Goal: Task Accomplishment & Management: Manage account settings

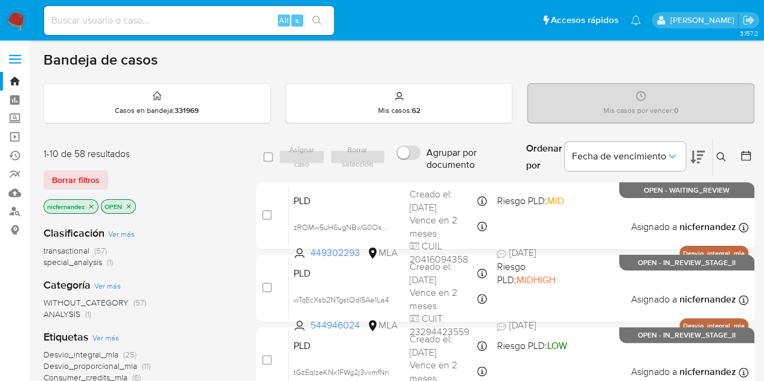
click at [174, 152] on div "1-10 de 58 resultados" at bounding box center [139, 153] width 193 height 13
click at [91, 178] on span "Borrar filtros" at bounding box center [76, 179] width 48 height 17
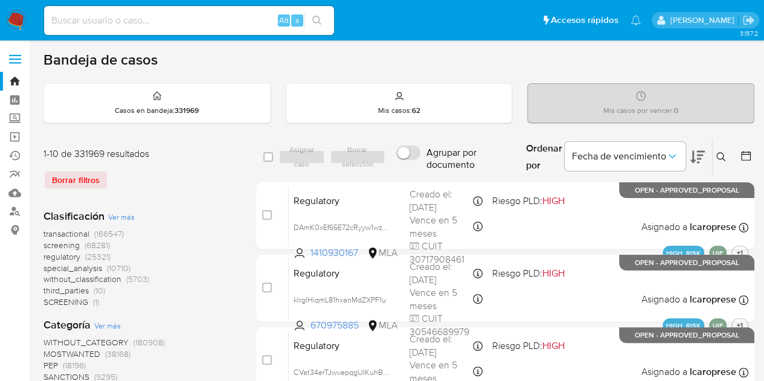
click at [720, 153] on icon at bounding box center [721, 157] width 10 height 10
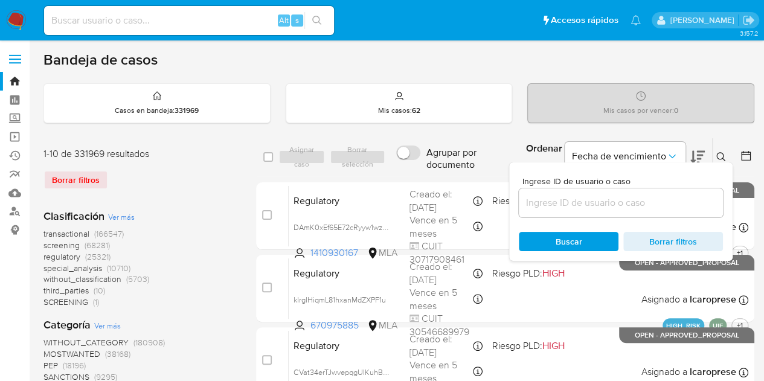
click at [639, 200] on input at bounding box center [621, 203] width 204 height 16
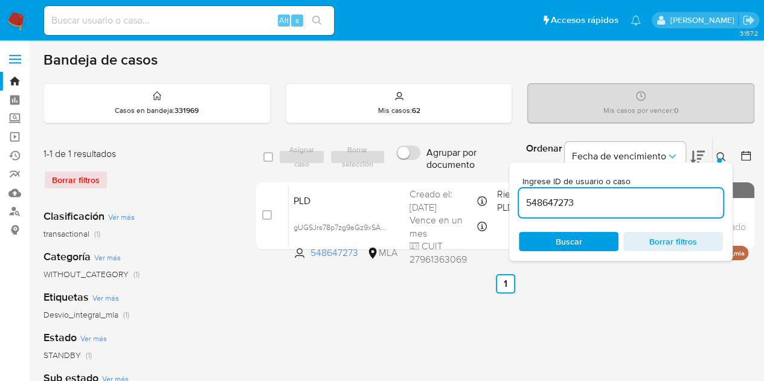
click at [723, 154] on icon at bounding box center [721, 157] width 10 height 10
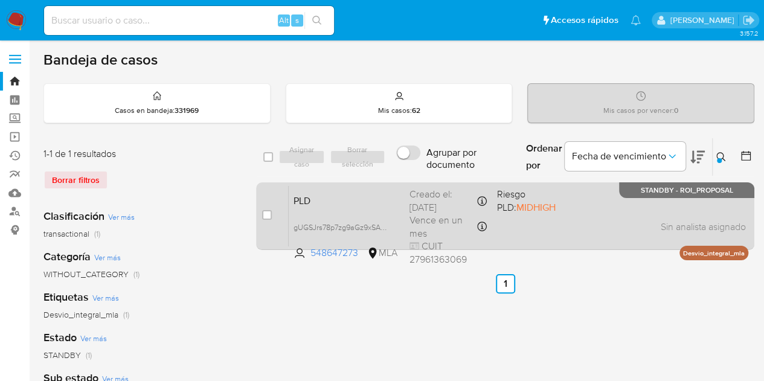
click at [334, 197] on span "PLD" at bounding box center [346, 200] width 106 height 16
click at [327, 188] on div "PLD gUGSJrs78p7zg9aGz9xSAqCD 548647273 MLA Riesgo PLD: MIDHIGH Creado el: 12/07…" at bounding box center [519, 215] width 460 height 61
click at [347, 200] on span "PLD" at bounding box center [346, 200] width 106 height 16
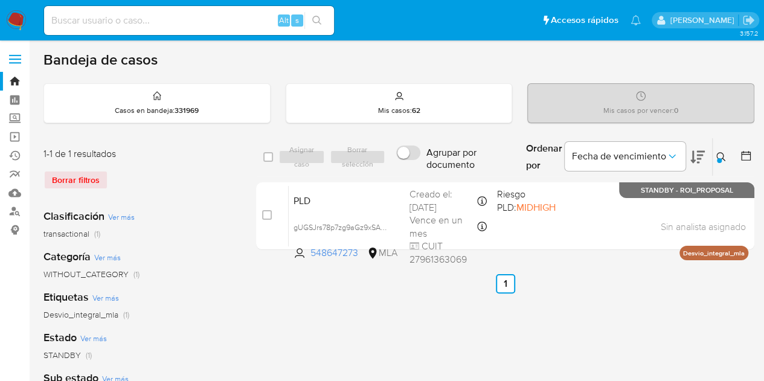
click at [721, 153] on icon at bounding box center [721, 157] width 10 height 10
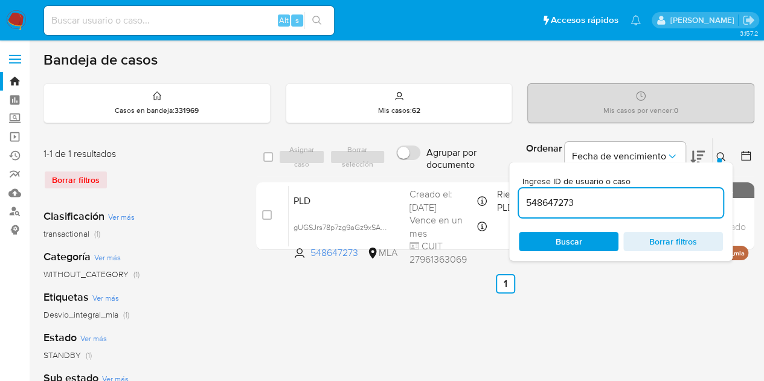
drag, startPoint x: 597, startPoint y: 197, endPoint x: 452, endPoint y: 175, distance: 147.2
click at [453, 175] on div "select-all-cases-checkbox Asignar caso Borrar selección Agrupar por documento O…" at bounding box center [505, 157] width 498 height 39
click at [725, 153] on button at bounding box center [723, 157] width 20 height 14
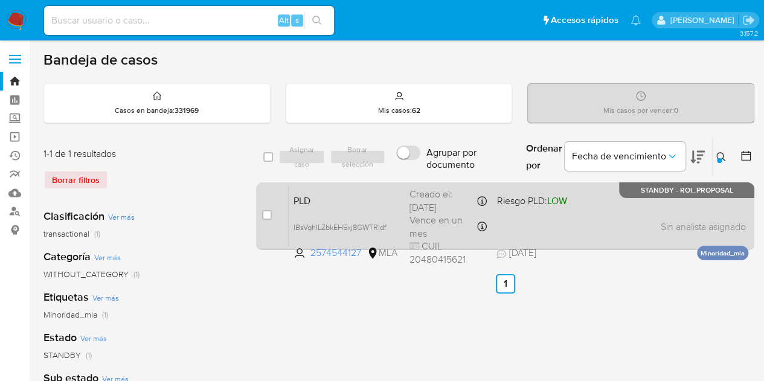
click at [315, 202] on span "PLD" at bounding box center [346, 200] width 106 height 16
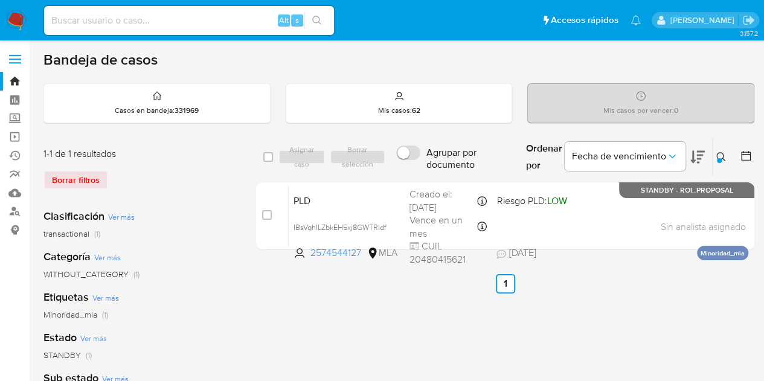
click at [207, 318] on div "Minoridad_mla (1)" at bounding box center [139, 314] width 193 height 11
click at [724, 155] on icon at bounding box center [721, 157] width 10 height 10
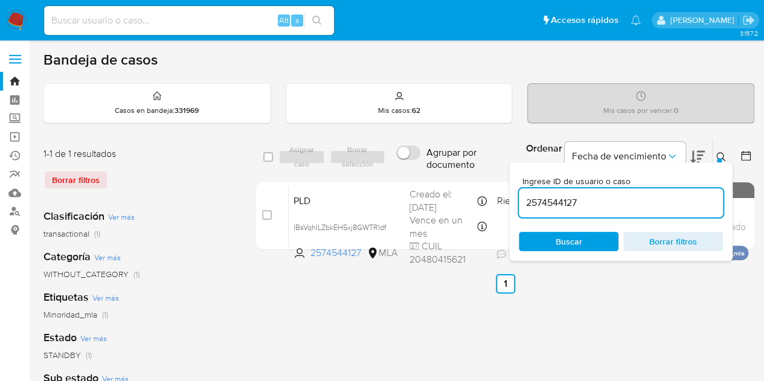
drag, startPoint x: 615, startPoint y: 196, endPoint x: 435, endPoint y: 178, distance: 180.9
click at [442, 178] on div "select-all-cases-checkbox Asignar caso Borrar selección Agrupar por documento O…" at bounding box center [505, 196] width 498 height 117
type input "96627161"
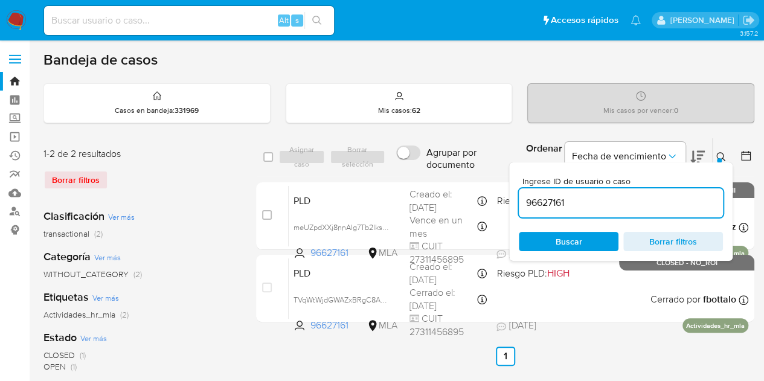
click at [724, 153] on icon at bounding box center [721, 157] width 10 height 10
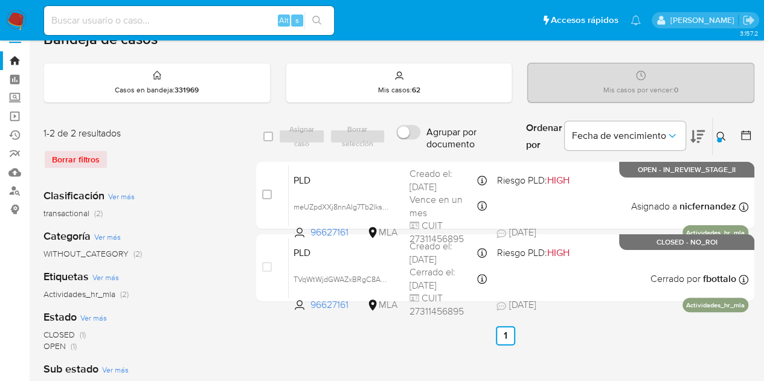
scroll to position [33, 0]
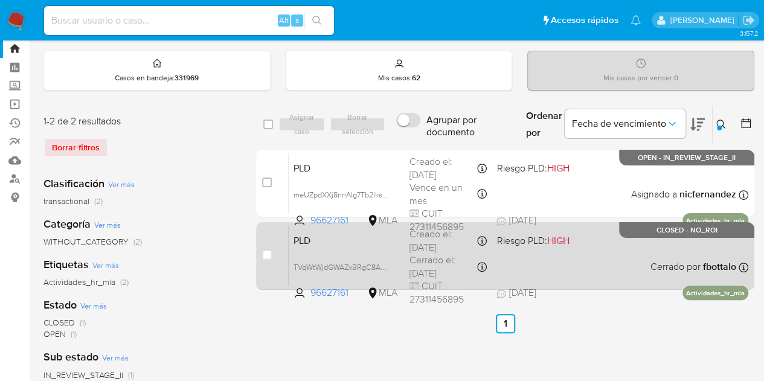
click at [399, 248] on div "PLD TVqWtWjdGWAZxBRgC8ASxZOw 96627161 MLA Riesgo PLD: HIGH Creado el: 12/07/202…" at bounding box center [519, 255] width 460 height 61
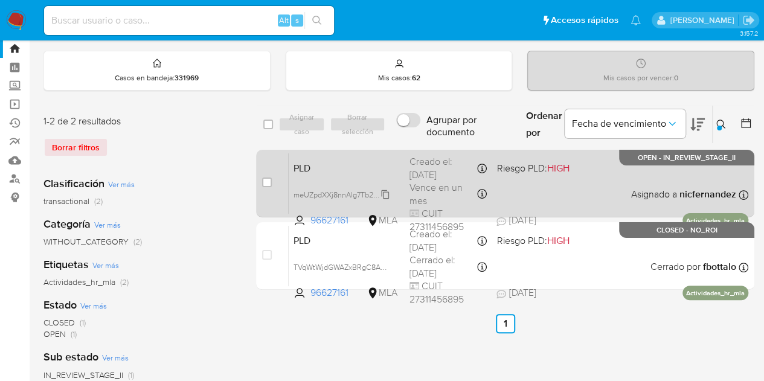
click at [385, 188] on span "meUZpdXXj8nnAlg7Tb2lksK3" at bounding box center [342, 193] width 98 height 13
click at [333, 155] on div "PLD meUZpdXXj8nnAlg7Tb2lksK3 96627161 MLA Riesgo PLD: HIGH Creado el: 12/08/202…" at bounding box center [519, 183] width 460 height 61
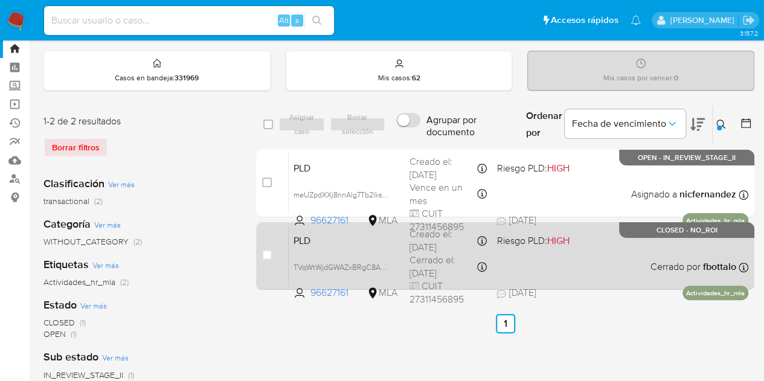
click at [316, 242] on span "PLD" at bounding box center [346, 240] width 106 height 16
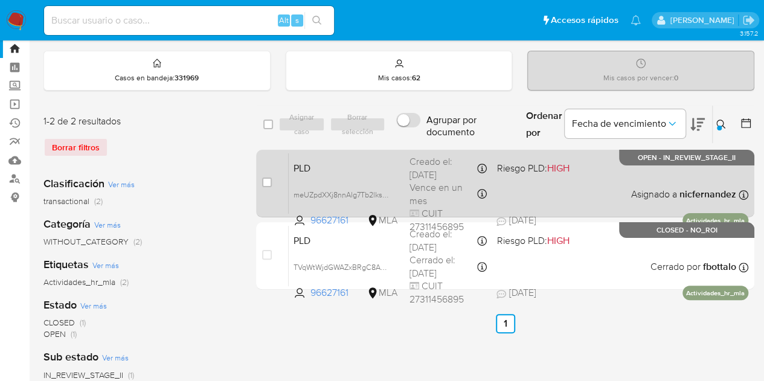
click at [339, 168] on span "PLD" at bounding box center [346, 167] width 106 height 16
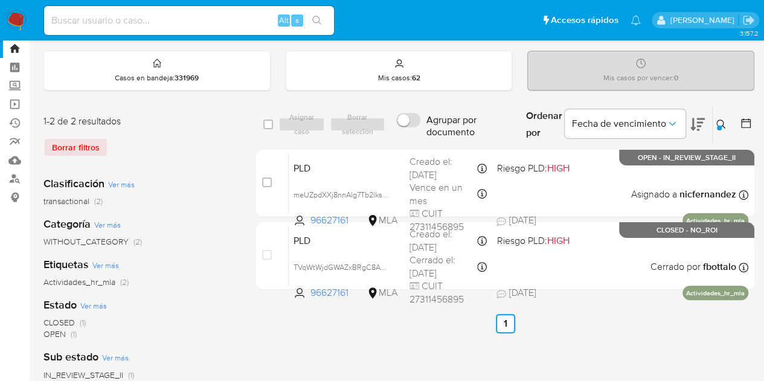
click at [715, 126] on button at bounding box center [723, 124] width 20 height 14
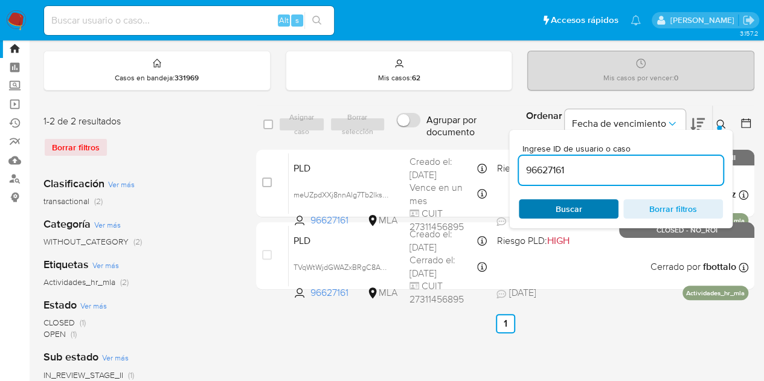
click at [582, 203] on span "Buscar" at bounding box center [568, 208] width 83 height 17
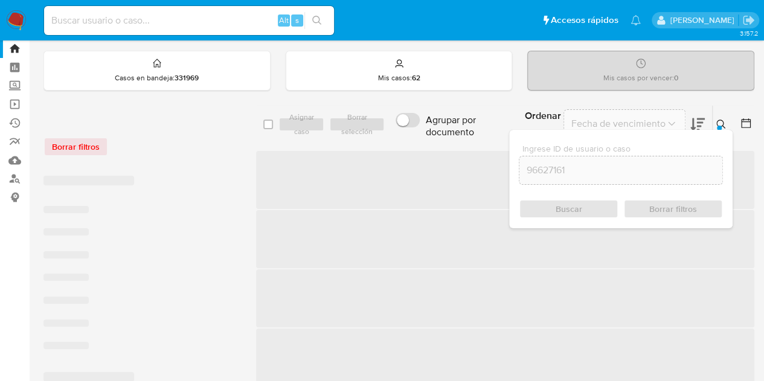
click at [725, 121] on icon at bounding box center [721, 125] width 10 height 10
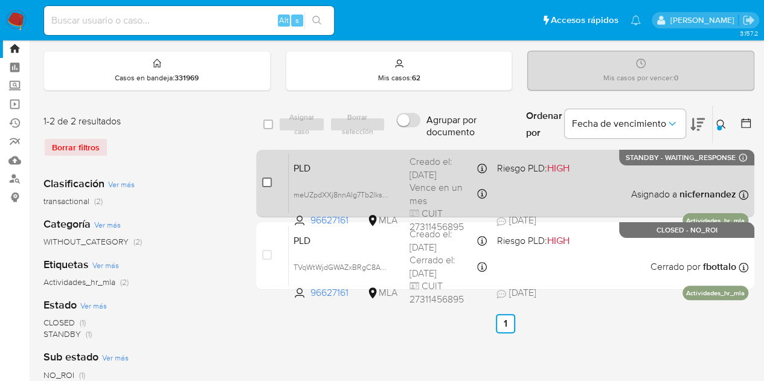
click at [264, 184] on input "checkbox" at bounding box center [267, 183] width 10 height 10
checkbox input "true"
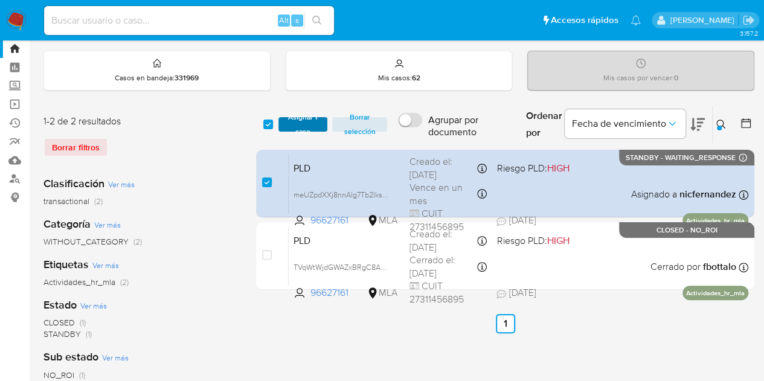
click at [304, 118] on span "Asignar 1 caso" at bounding box center [302, 124] width 37 height 12
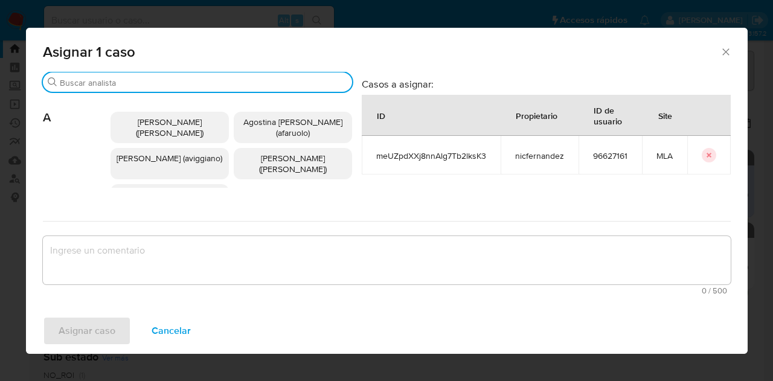
click at [158, 82] on input "Buscar" at bounding box center [203, 82] width 287 height 11
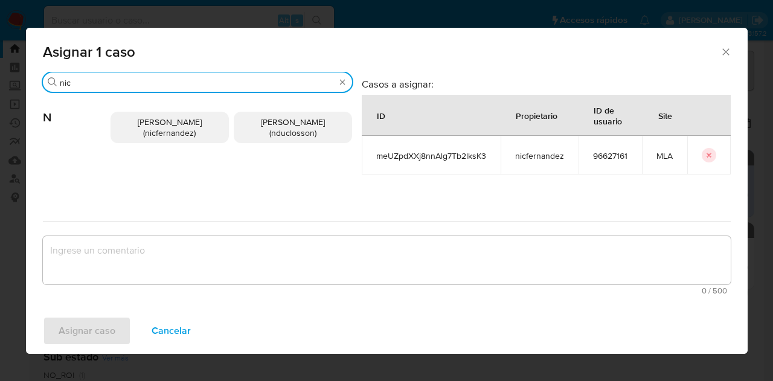
type input "nic"
click at [161, 118] on span "Nicolas Fernandez Allen (nicfernandez)" at bounding box center [170, 127] width 64 height 23
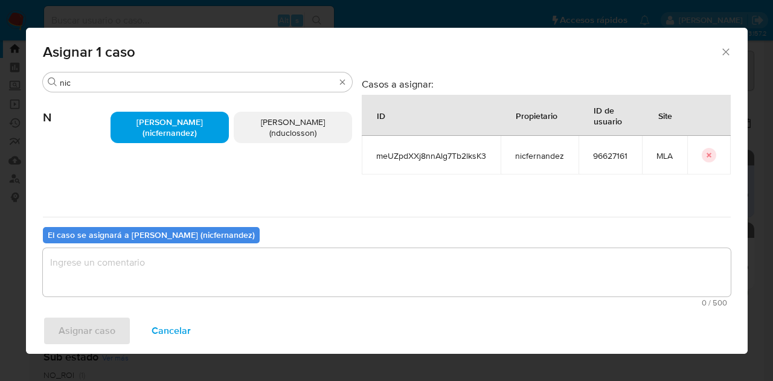
click at [193, 267] on textarea "assign-modal" at bounding box center [387, 272] width 688 height 48
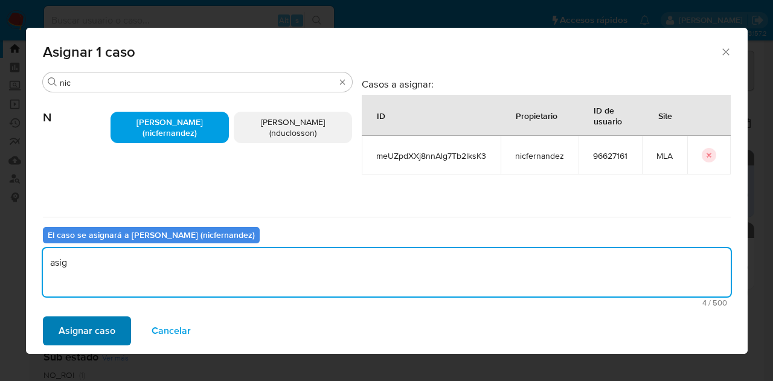
type textarea "asig"
click at [75, 342] on span "Asignar caso" at bounding box center [87, 331] width 57 height 27
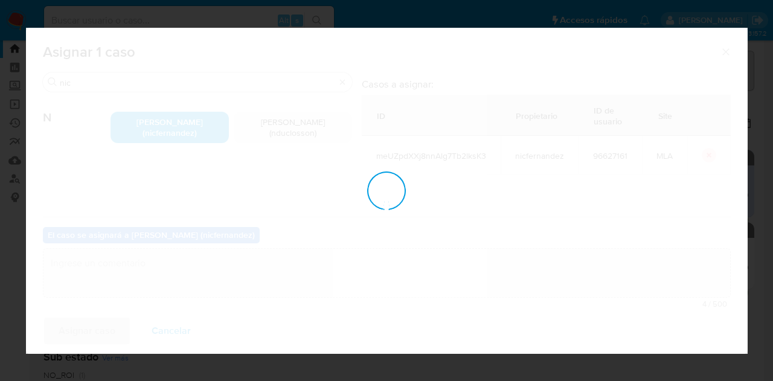
checkbox input "false"
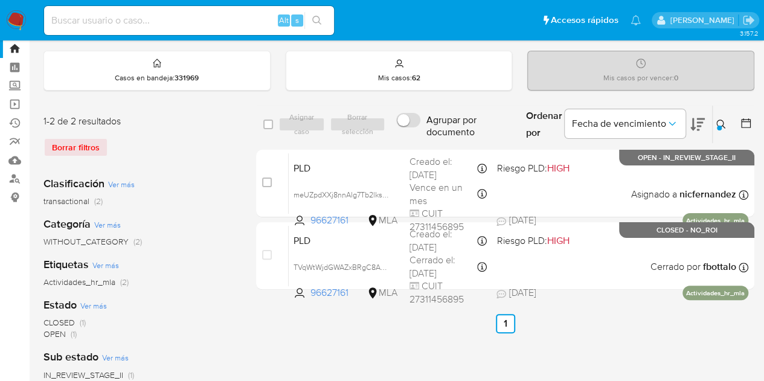
click at [720, 121] on icon at bounding box center [721, 125] width 10 height 10
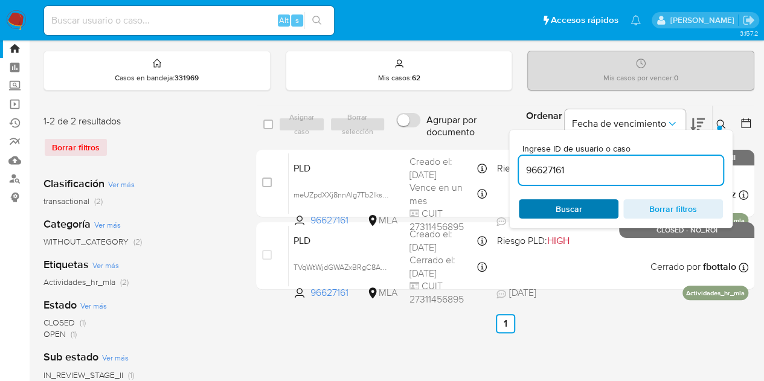
click at [585, 200] on span "Buscar" at bounding box center [568, 208] width 83 height 17
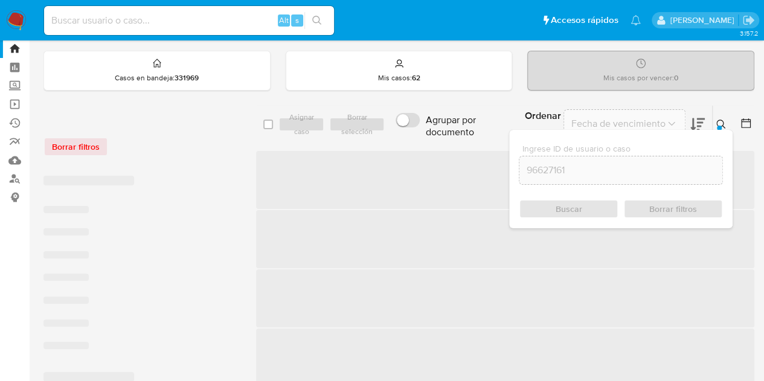
click at [720, 130] on div "Ingrese ID de usuario o caso 96627161 Buscar Borrar filtros" at bounding box center [620, 179] width 223 height 98
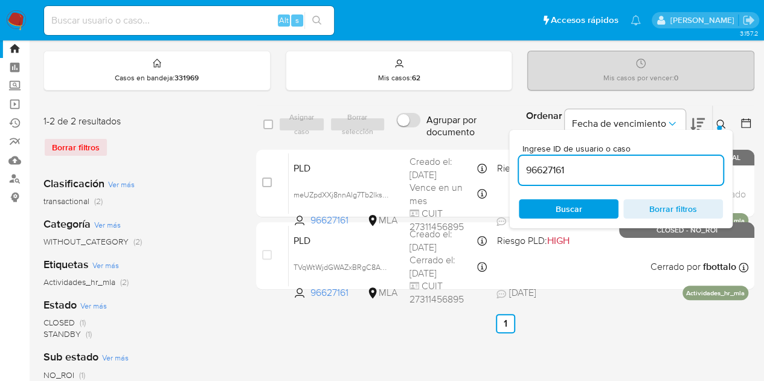
click at [725, 120] on icon at bounding box center [721, 125] width 10 height 10
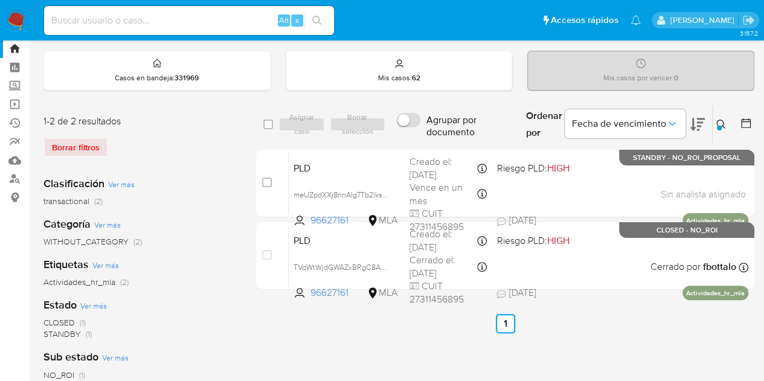
click at [719, 120] on icon at bounding box center [721, 125] width 10 height 10
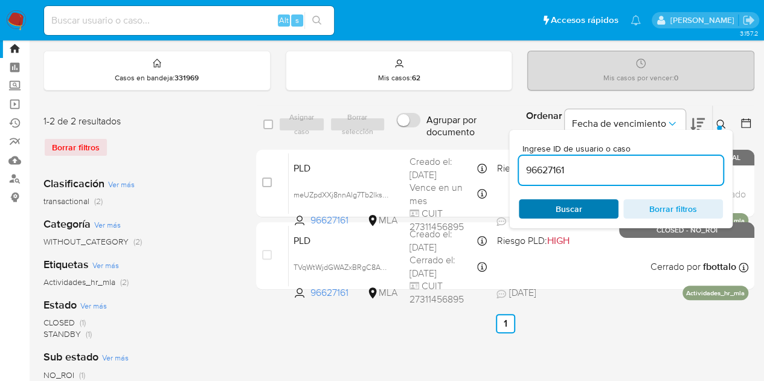
click at [596, 207] on span "Buscar" at bounding box center [568, 208] width 83 height 17
click at [721, 120] on icon at bounding box center [721, 125] width 10 height 10
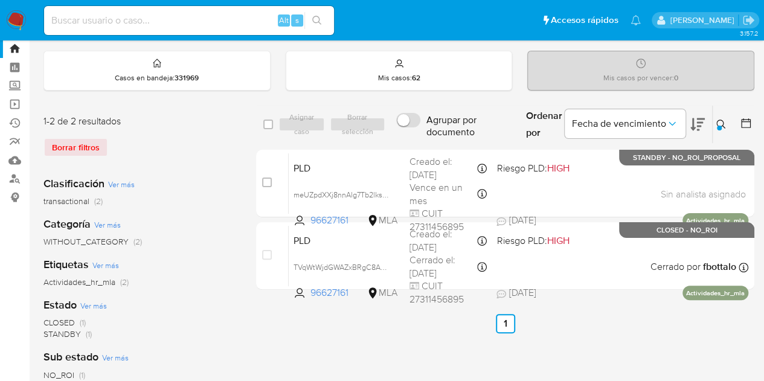
click at [721, 117] on button at bounding box center [723, 124] width 20 height 14
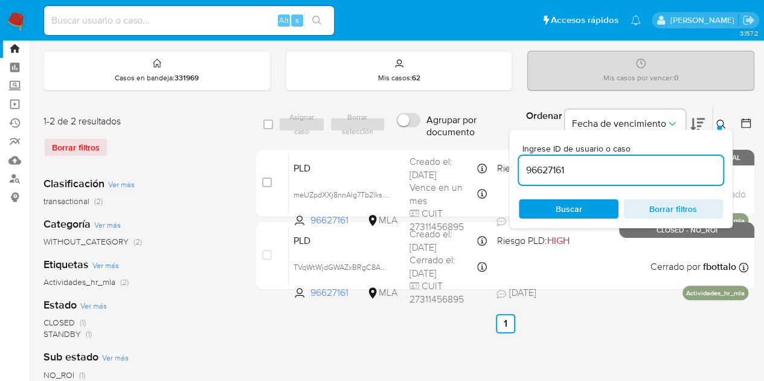
drag, startPoint x: 609, startPoint y: 168, endPoint x: 417, endPoint y: 103, distance: 203.0
click at [426, 106] on div "select-all-cases-checkbox Asignar caso Borrar selección Agrupar por documento O…" at bounding box center [505, 124] width 498 height 39
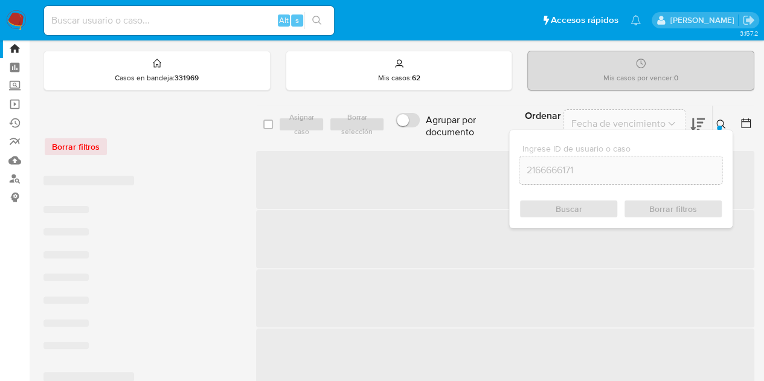
click at [723, 120] on icon at bounding box center [721, 125] width 10 height 10
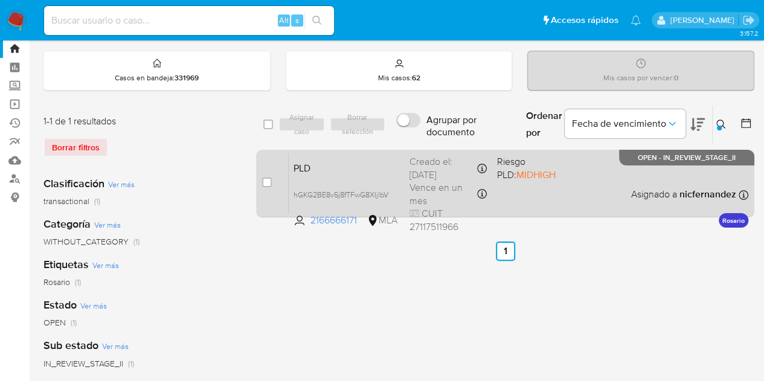
click at [402, 168] on div "PLD hGKG2BE8v5j8fTFwG8XIjlbV 2166666171 MLA Riesgo PLD: MIDHIGH Creado el: 12/0…" at bounding box center [519, 183] width 460 height 61
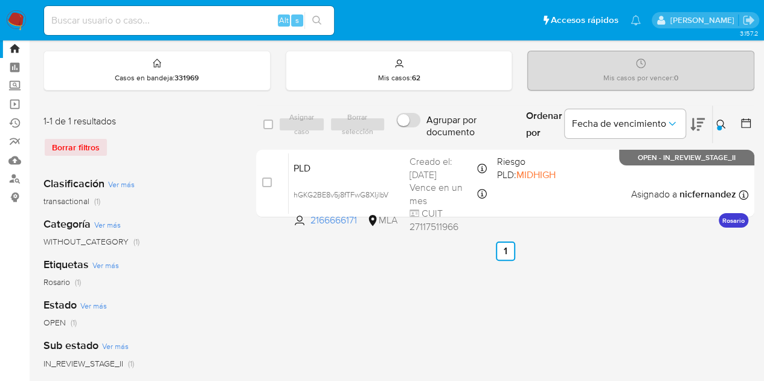
click at [720, 126] on div at bounding box center [719, 128] width 5 height 5
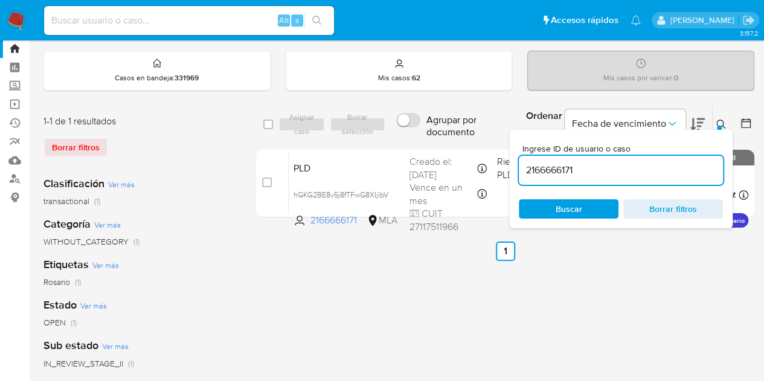
drag, startPoint x: 609, startPoint y: 165, endPoint x: 464, endPoint y: 126, distance: 149.4
click at [465, 126] on div "select-all-cases-checkbox Asignar caso Borrar selección Agrupar por documento O…" at bounding box center [505, 124] width 498 height 39
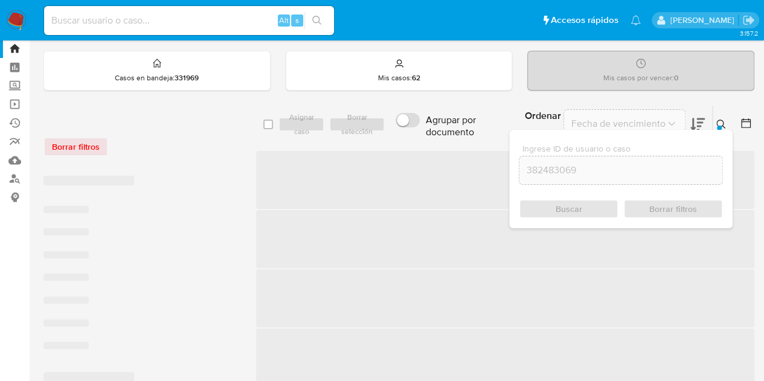
click at [718, 120] on icon at bounding box center [721, 125] width 10 height 10
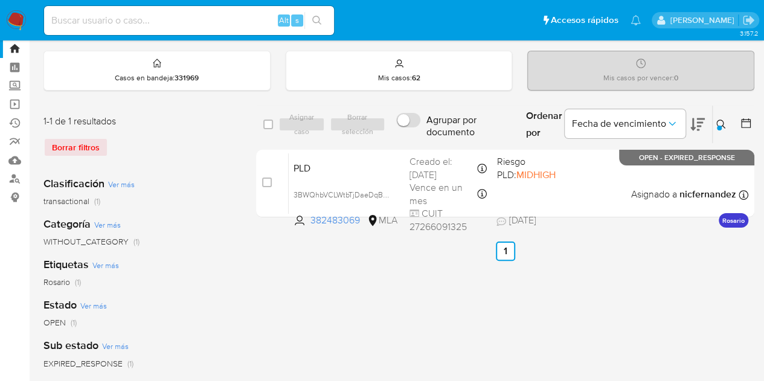
drag, startPoint x: 723, startPoint y: 120, endPoint x: 694, endPoint y: 143, distance: 36.5
click at [722, 120] on icon at bounding box center [721, 125] width 10 height 10
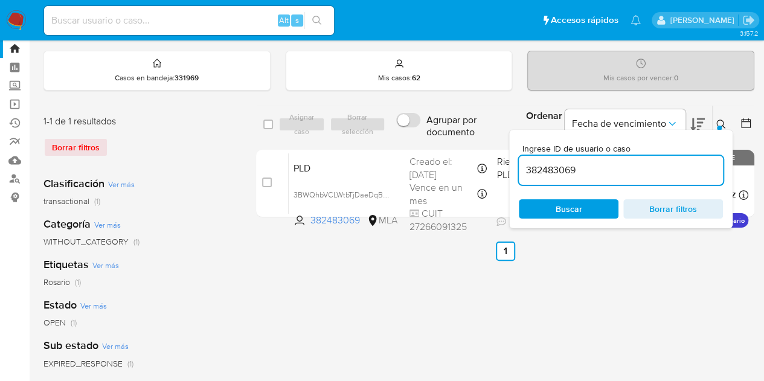
drag, startPoint x: 518, startPoint y: 143, endPoint x: 385, endPoint y: 119, distance: 135.6
click at [385, 119] on div "select-all-cases-checkbox Asignar caso Borrar selección Agrupar por documento O…" at bounding box center [505, 124] width 498 height 39
type input "59397984"
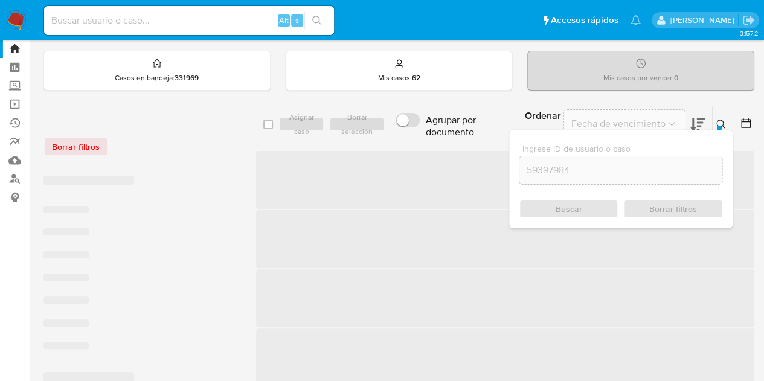
click at [720, 121] on icon at bounding box center [721, 125] width 10 height 10
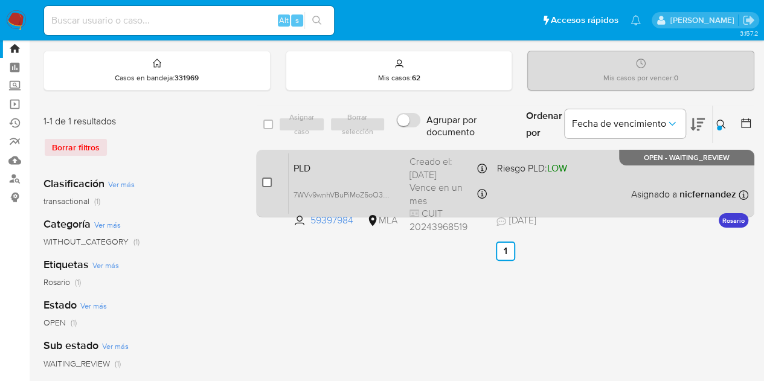
click at [265, 179] on input "checkbox" at bounding box center [267, 183] width 10 height 10
checkbox input "true"
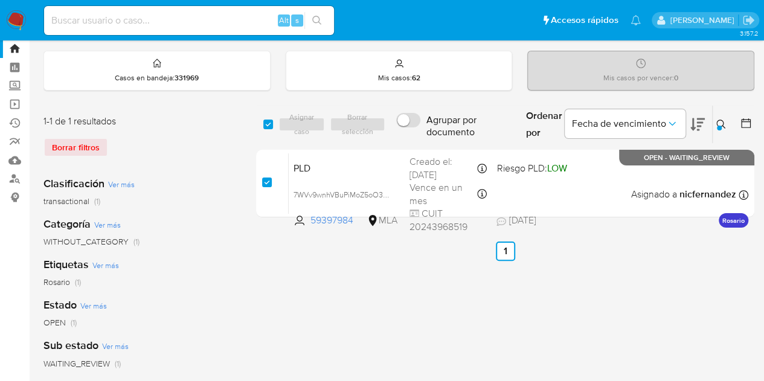
checkbox input "true"
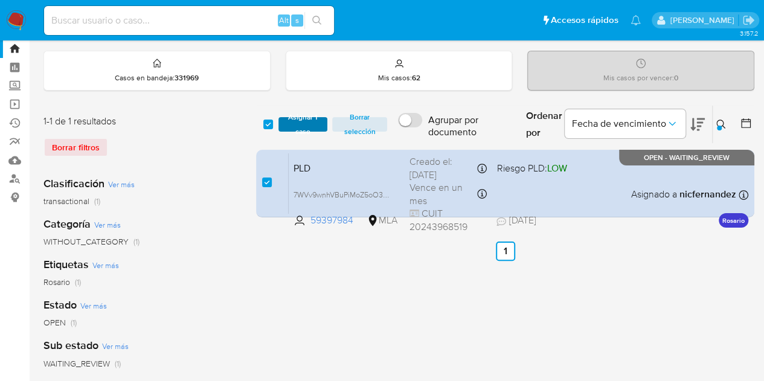
click at [301, 124] on span "Asignar 1 caso" at bounding box center [302, 124] width 37 height 12
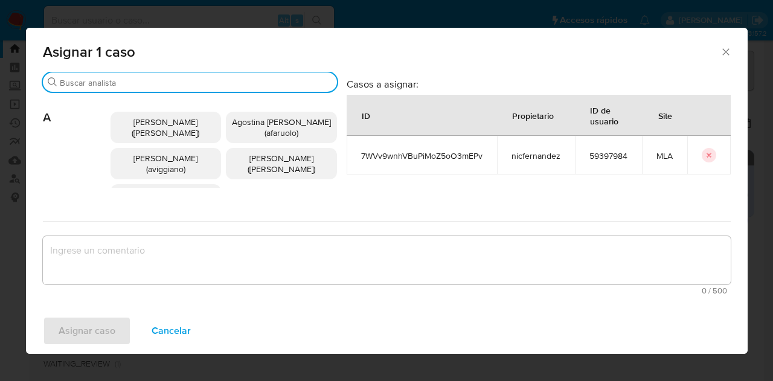
click at [132, 85] on input "Buscar" at bounding box center [196, 82] width 272 height 11
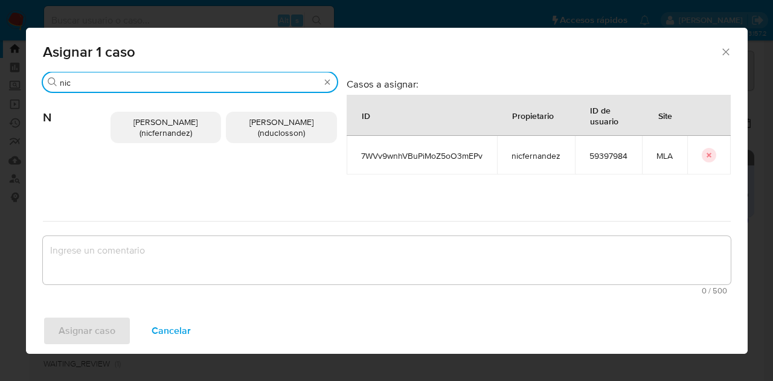
type input "nic"
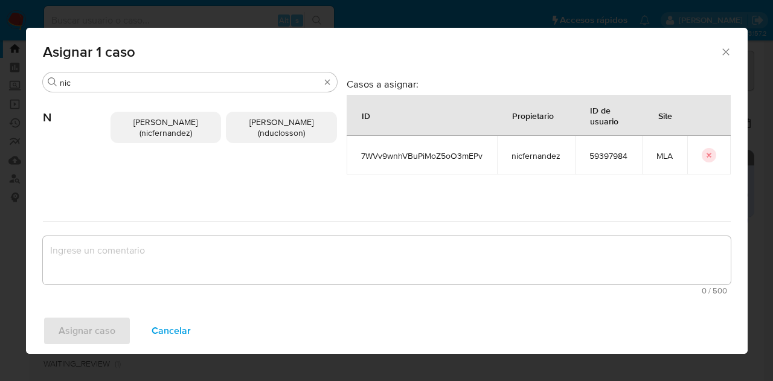
drag, startPoint x: 158, startPoint y: 138, endPoint x: 178, endPoint y: 208, distance: 72.8
click at [159, 138] on span "Nicolas Fernandez Allen (nicfernandez)" at bounding box center [165, 127] width 64 height 23
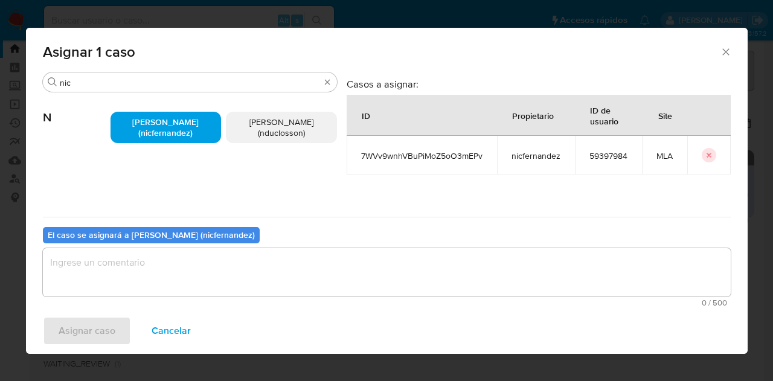
click at [194, 272] on textarea "assign-modal" at bounding box center [387, 272] width 688 height 48
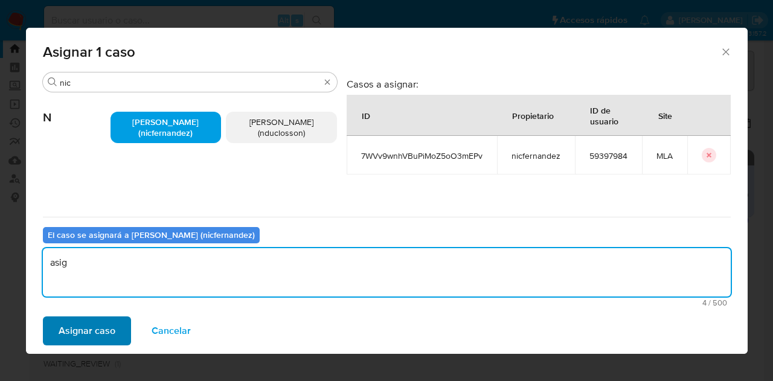
type textarea "asig"
click at [94, 323] on span "Asignar caso" at bounding box center [87, 331] width 57 height 27
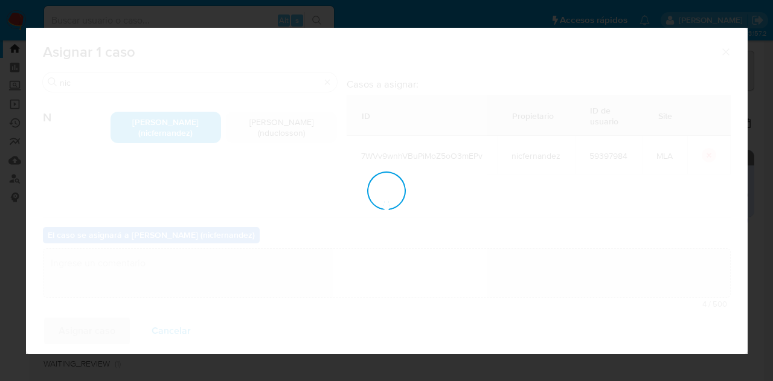
checkbox input "false"
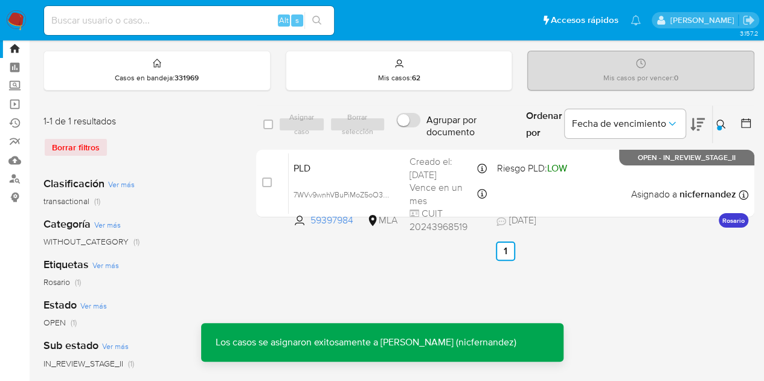
click at [348, 175] on div "PLD 7WVv9wnhVBuPiMoZ5oO3mEPv 59397984 MLA Riesgo PLD: LOW Creado el: 12/08/2025…" at bounding box center [519, 183] width 460 height 61
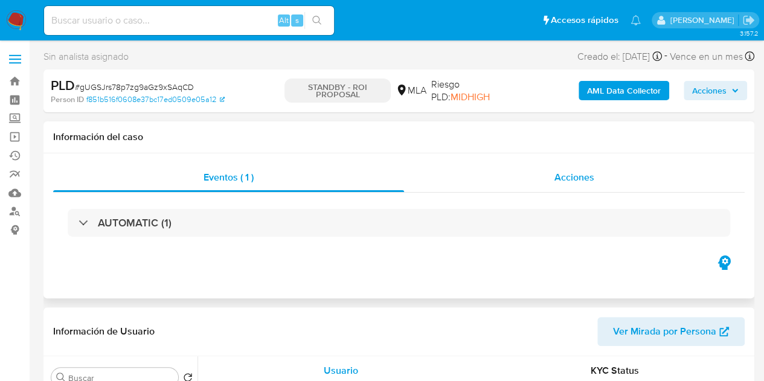
select select "10"
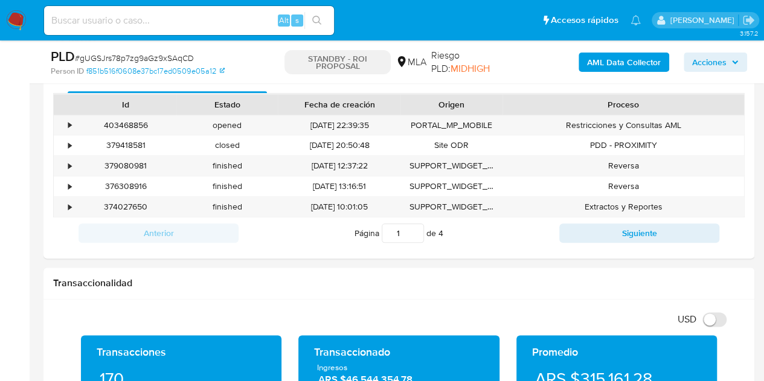
scroll to position [546, 0]
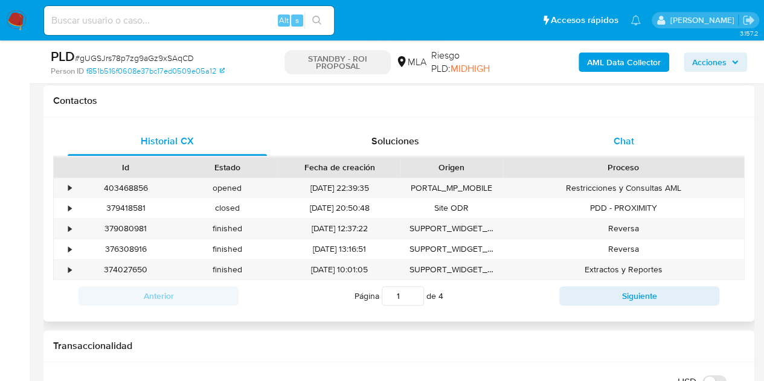
click at [618, 150] on div "Chat" at bounding box center [623, 141] width 199 height 29
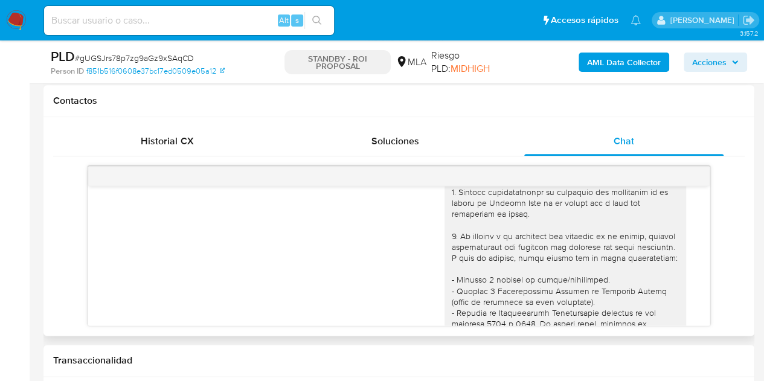
scroll to position [0, 0]
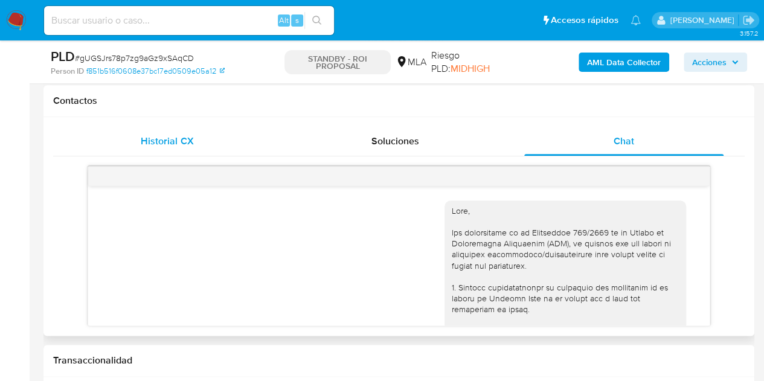
click at [187, 149] on div "Historial CX" at bounding box center [167, 141] width 199 height 29
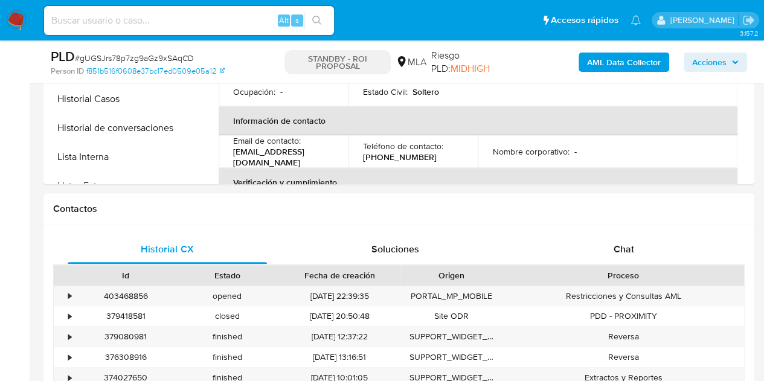
scroll to position [453, 0]
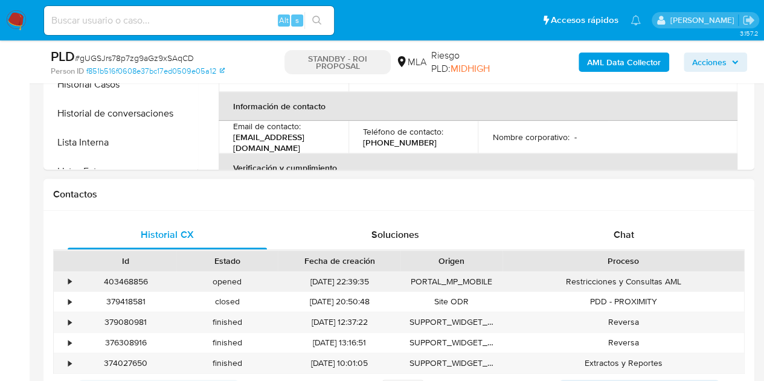
click at [129, 278] on div "403468856" at bounding box center [125, 282] width 101 height 20
copy div "403468856"
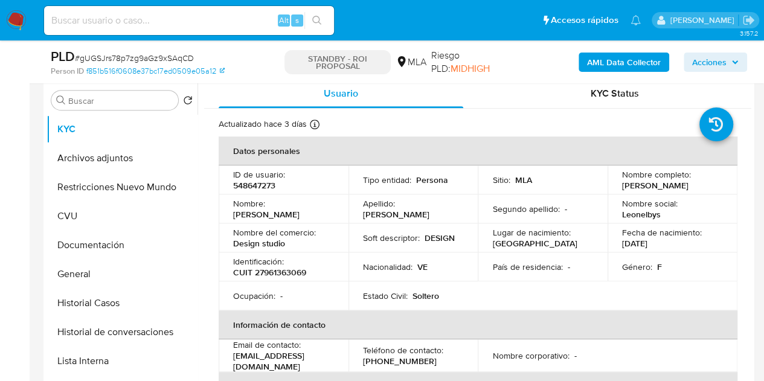
scroll to position [229, 0]
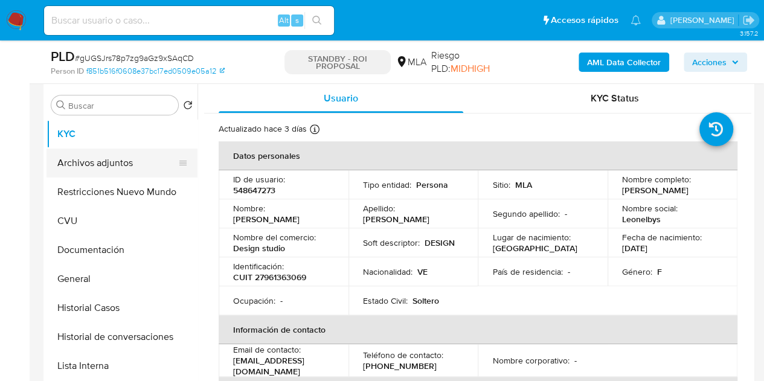
click at [124, 166] on button "Archivos adjuntos" at bounding box center [116, 163] width 141 height 29
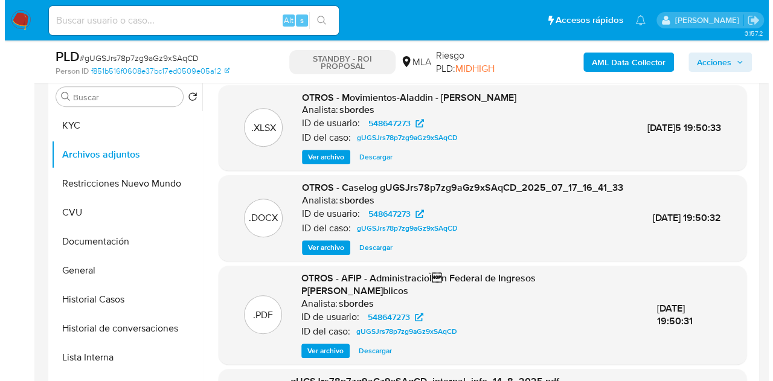
scroll to position [291, 0]
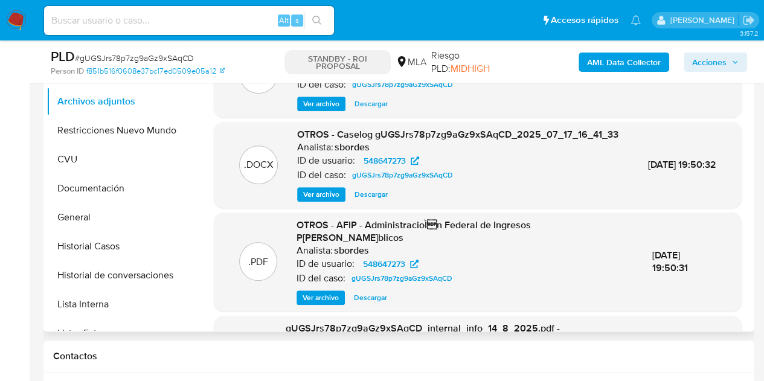
click at [315, 200] on span "Ver archivo" at bounding box center [321, 194] width 36 height 12
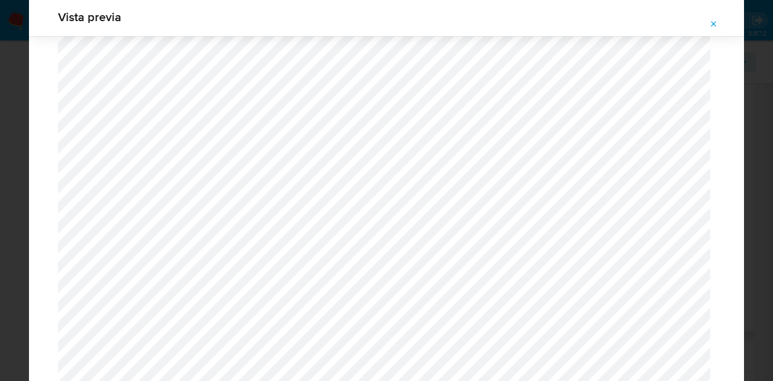
scroll to position [1330, 0]
drag, startPoint x: 718, startPoint y: 23, endPoint x: 311, endPoint y: 112, distance: 416.7
click at [716, 24] on icon "Attachment preview" at bounding box center [714, 24] width 10 height 10
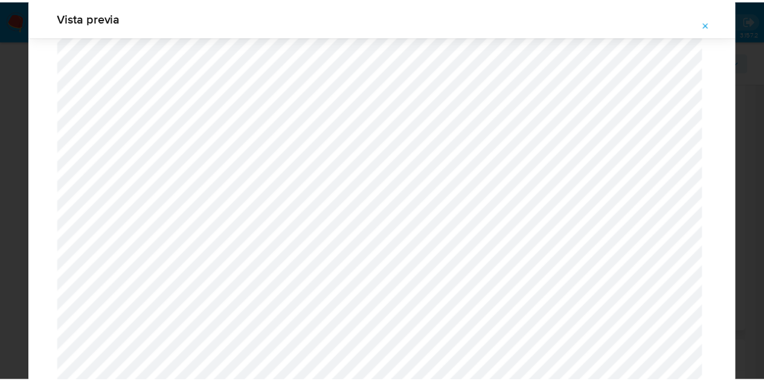
scroll to position [39, 0]
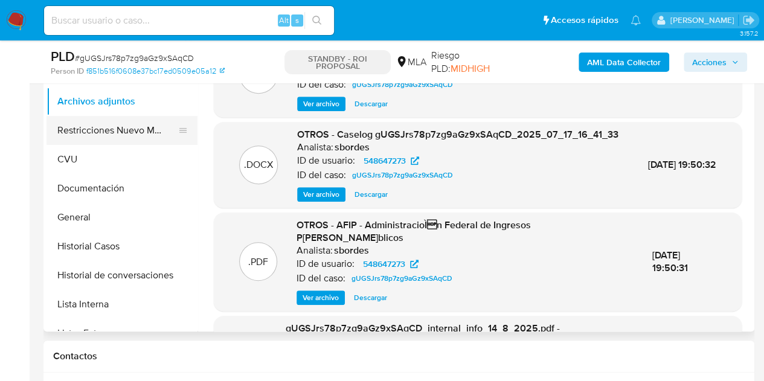
click at [77, 135] on button "Restricciones Nuevo Mundo" at bounding box center [116, 130] width 141 height 29
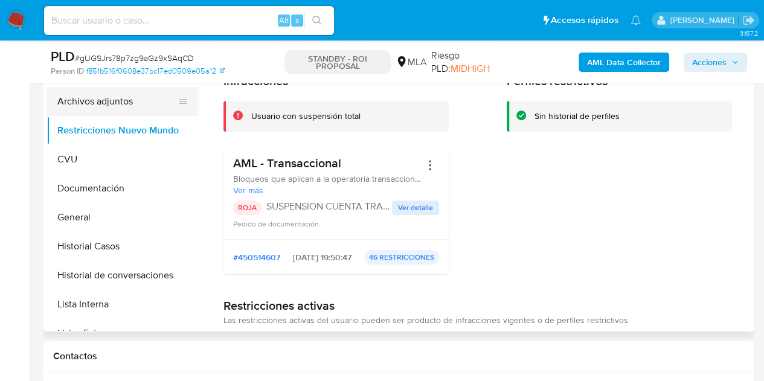
click at [127, 101] on button "Archivos adjuntos" at bounding box center [116, 101] width 141 height 29
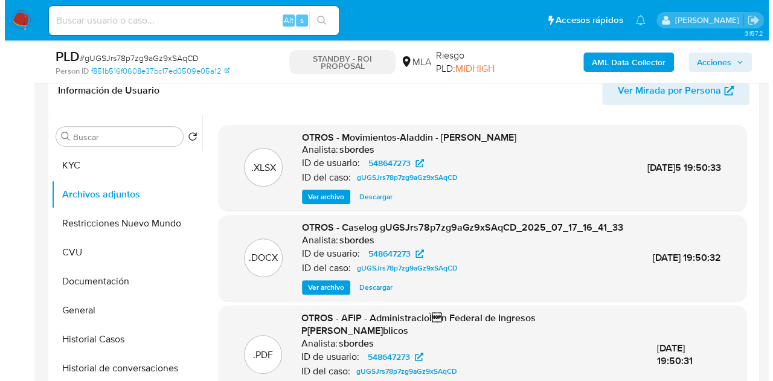
scroll to position [242, 0]
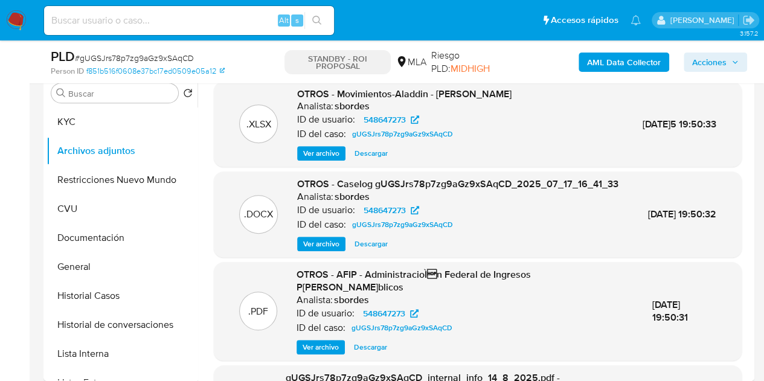
click at [313, 250] on span "Ver archivo" at bounding box center [321, 244] width 36 height 12
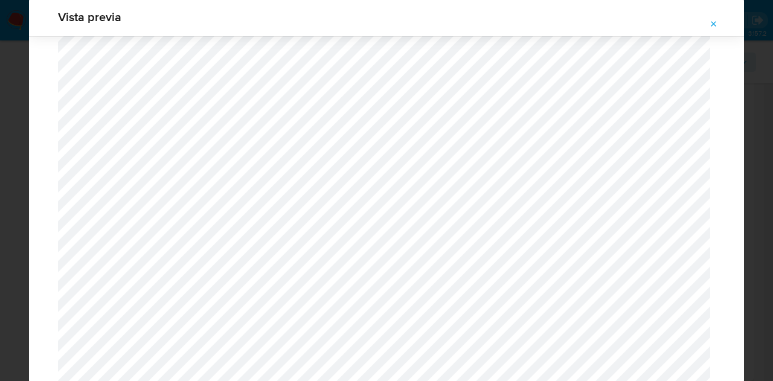
scroll to position [1046, 0]
drag, startPoint x: 19, startPoint y: 269, endPoint x: 57, endPoint y: 257, distance: 40.5
click at [19, 269] on div "Vista previa" at bounding box center [386, 190] width 773 height 381
drag, startPoint x: 723, startPoint y: 25, endPoint x: 711, endPoint y: 22, distance: 12.4
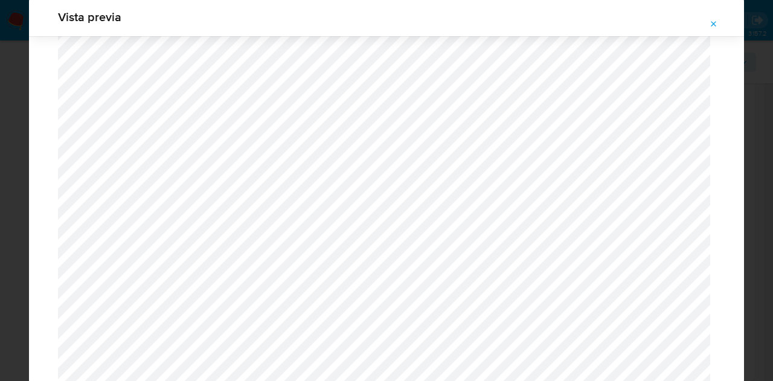
click at [722, 27] on button "Attachment preview" at bounding box center [713, 23] width 27 height 19
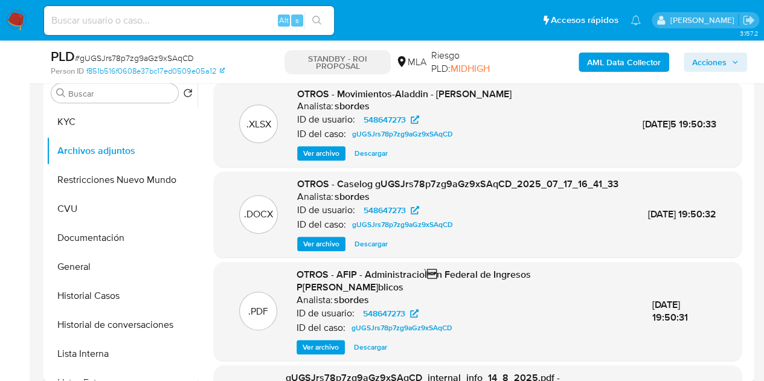
scroll to position [0, 0]
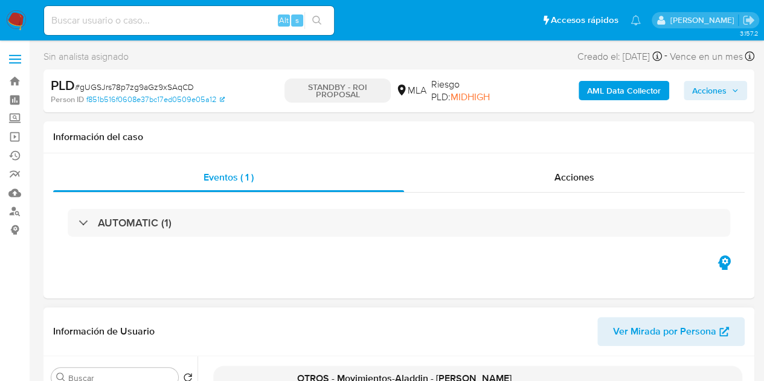
click at [661, 330] on span "Ver Mirada por Persona" at bounding box center [664, 331] width 103 height 29
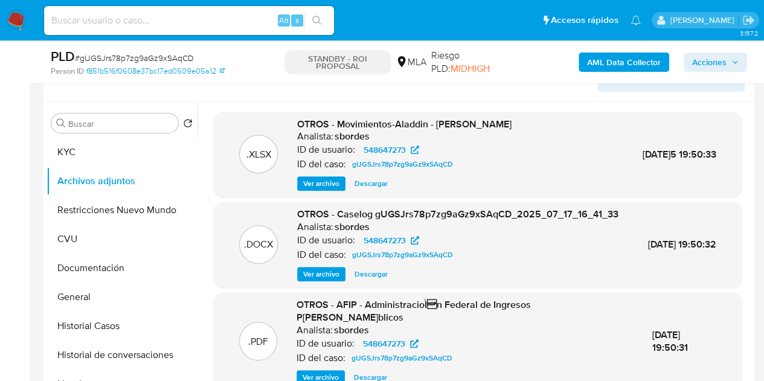
scroll to position [231, 0]
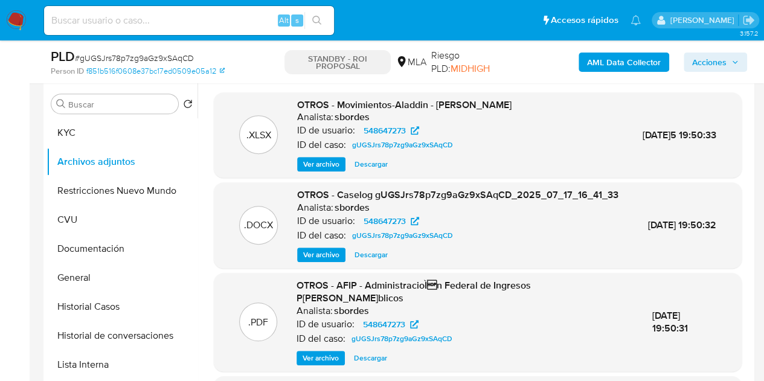
click at [370, 164] on span "Descargar" at bounding box center [370, 164] width 33 height 12
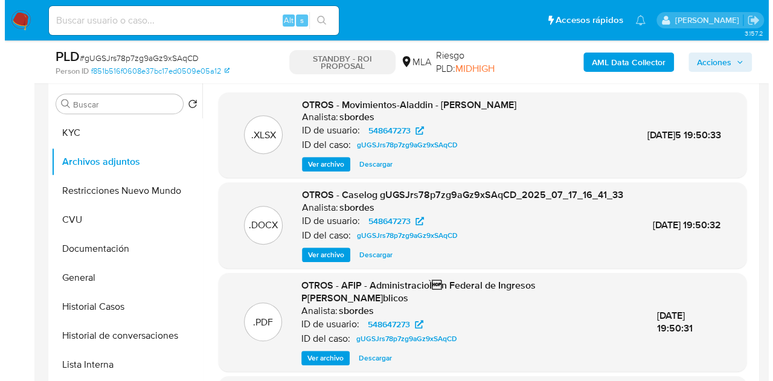
scroll to position [237, 0]
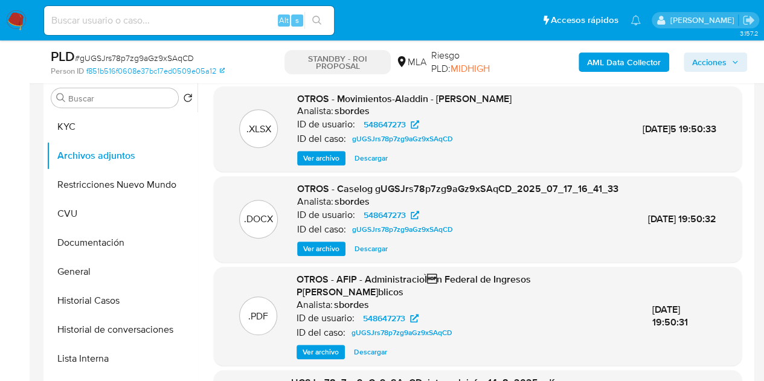
click at [322, 255] on span "Ver archivo" at bounding box center [321, 249] width 36 height 12
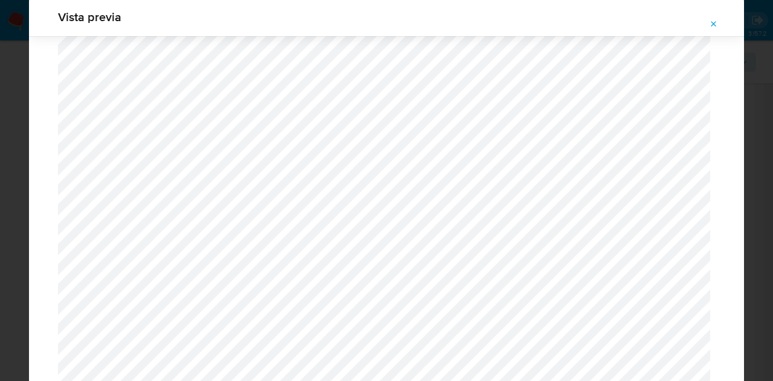
scroll to position [964, 0]
click at [714, 21] on icon "Attachment preview" at bounding box center [714, 24] width 10 height 10
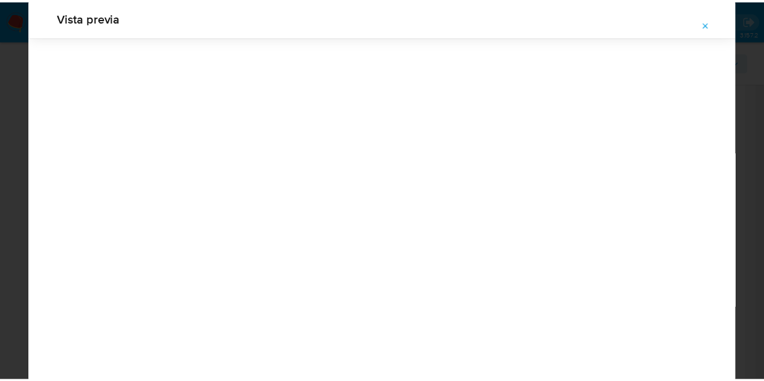
scroll to position [39, 0]
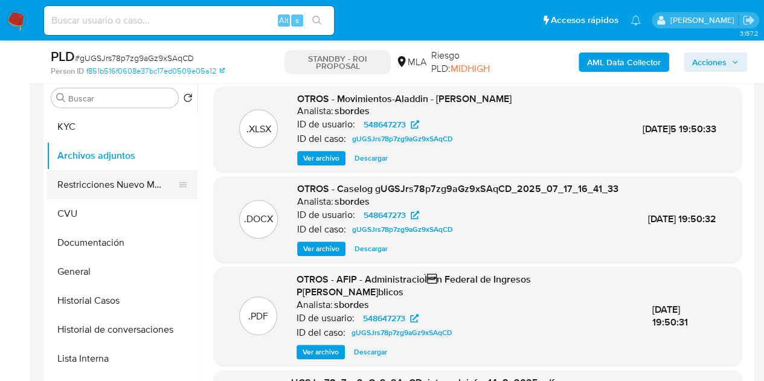
click at [80, 185] on button "Restricciones Nuevo Mundo" at bounding box center [116, 184] width 141 height 29
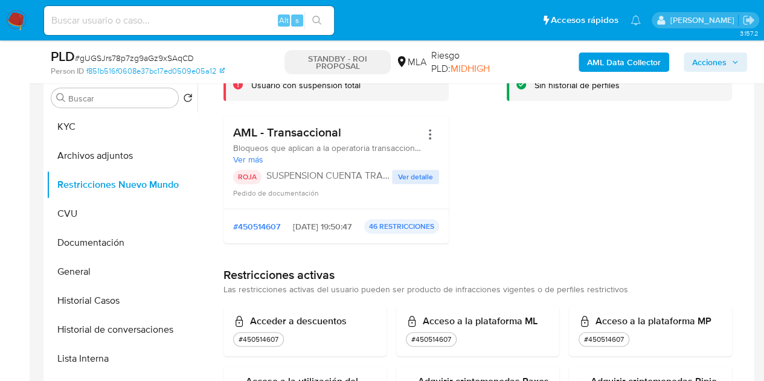
scroll to position [0, 0]
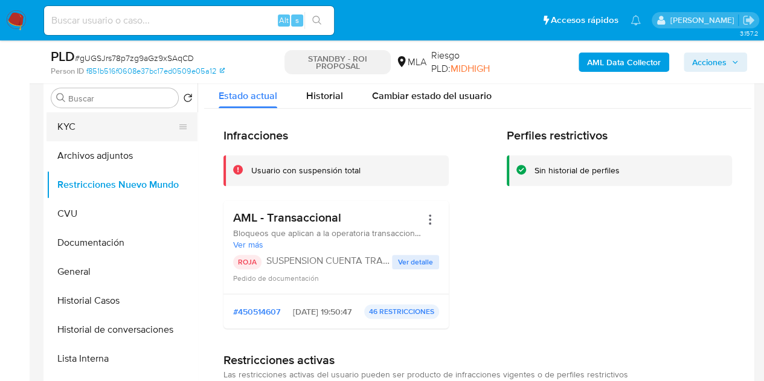
click at [127, 133] on button "KYC" at bounding box center [116, 126] width 141 height 29
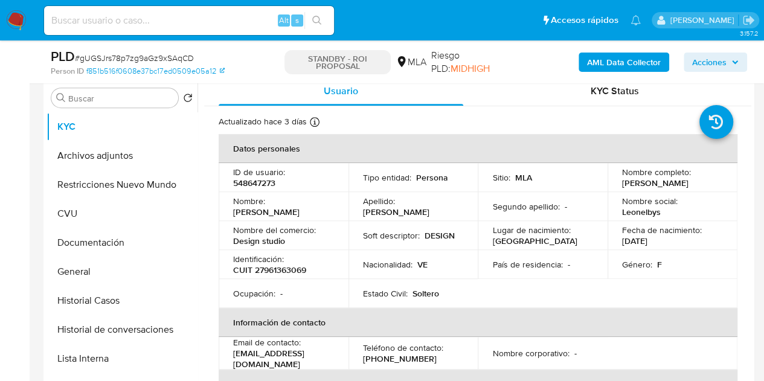
click at [622, 185] on p "Leonelbys Maria Duran Molleja" at bounding box center [655, 183] width 66 height 11
drag, startPoint x: 620, startPoint y: 182, endPoint x: 658, endPoint y: 194, distance: 39.9
click at [658, 188] on p "Leonelbys Maria Duran Molleja" at bounding box center [655, 183] width 66 height 11
click at [652, 188] on p "Leonelbys Maria Duran Molleja" at bounding box center [655, 183] width 66 height 11
click at [649, 187] on p "Leonelbys Maria Duran Molleja" at bounding box center [655, 183] width 66 height 11
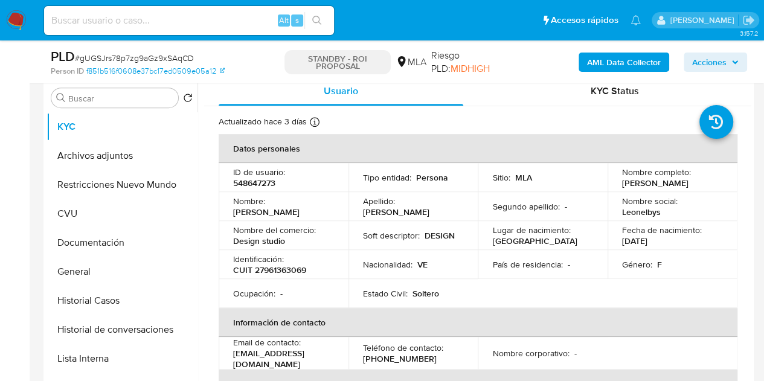
drag, startPoint x: 620, startPoint y: 181, endPoint x: 654, endPoint y: 188, distance: 35.3
click at [654, 188] on p "Leonelbys Maria Duran Molleja" at bounding box center [655, 183] width 66 height 11
copy p "Leonelbys Maria Duran Molleja"
click at [388, 245] on td "Soft descriptor : DESIGN" at bounding box center [413, 235] width 130 height 29
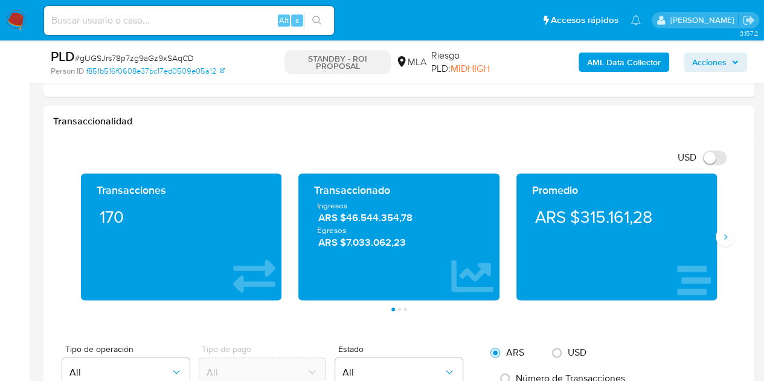
scroll to position [815, 0]
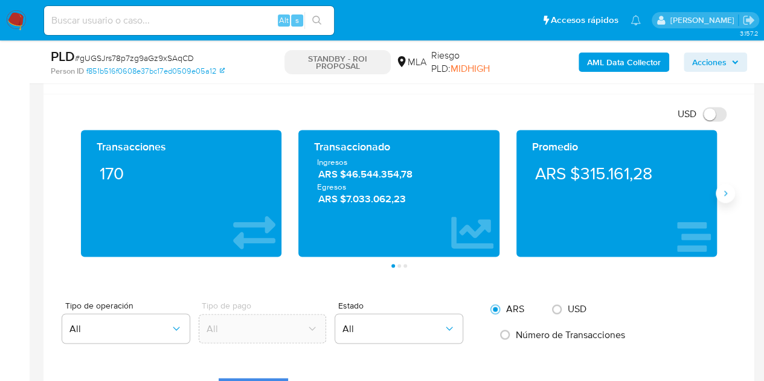
click at [729, 187] on button "Siguiente" at bounding box center [725, 193] width 19 height 19
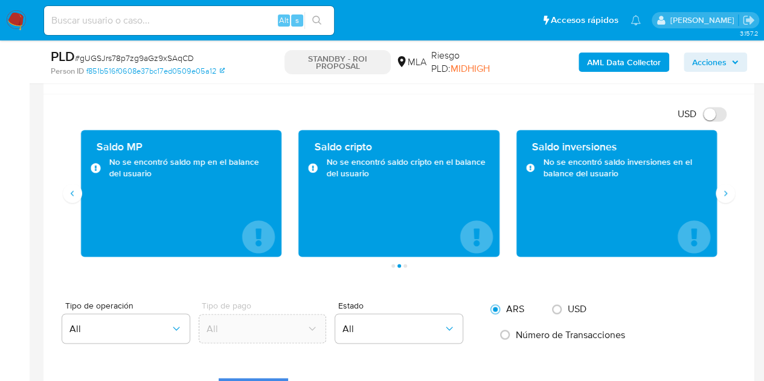
drag, startPoint x: 748, startPoint y: 168, endPoint x: 772, endPoint y: 172, distance: 24.5
click at [758, 161] on main "3.157.2 Sin analista asignado Asignado el: 17/07/2025 16:30:34 Creado el: 12/07…" at bounding box center [382, 267] width 764 height 2164
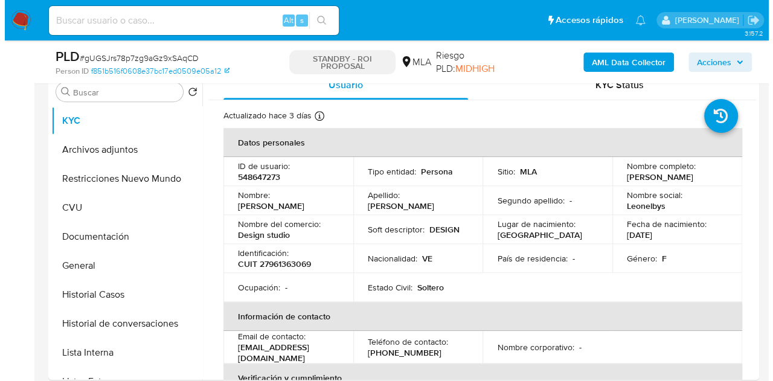
scroll to position [214, 0]
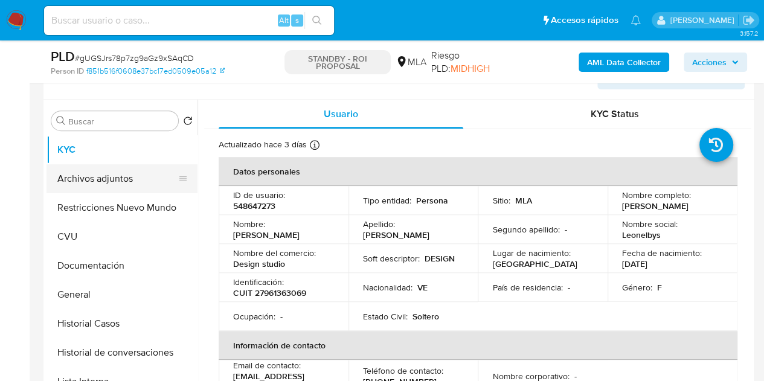
click at [97, 173] on button "Archivos adjuntos" at bounding box center [116, 178] width 141 height 29
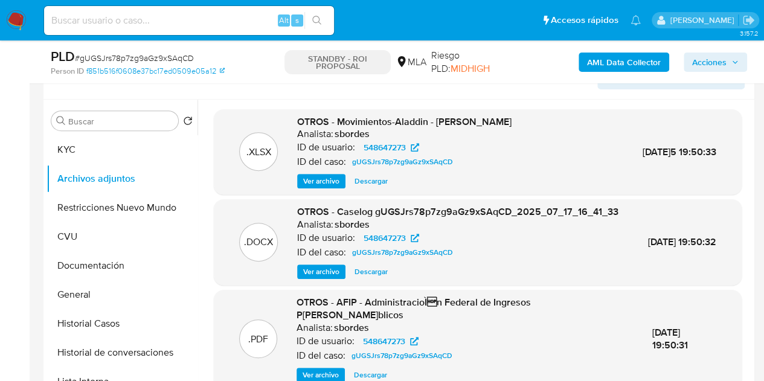
click at [322, 278] on span "Ver archivo" at bounding box center [321, 272] width 36 height 12
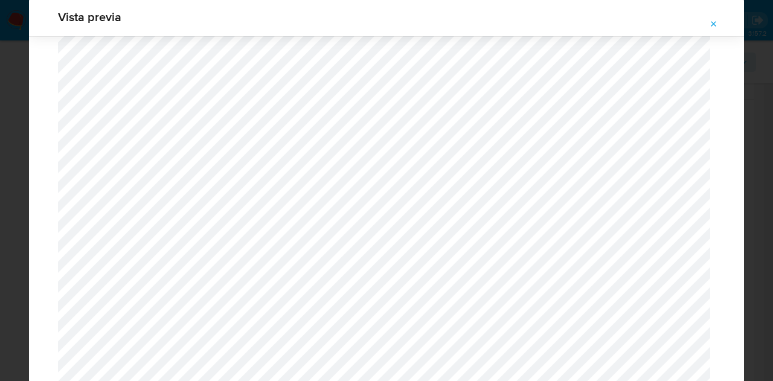
scroll to position [818, 0]
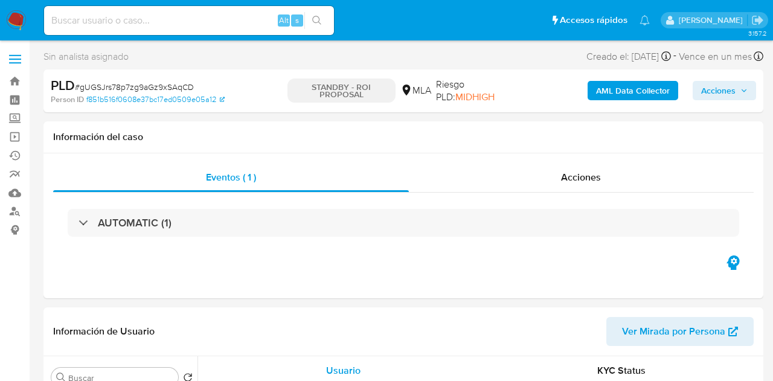
select select "10"
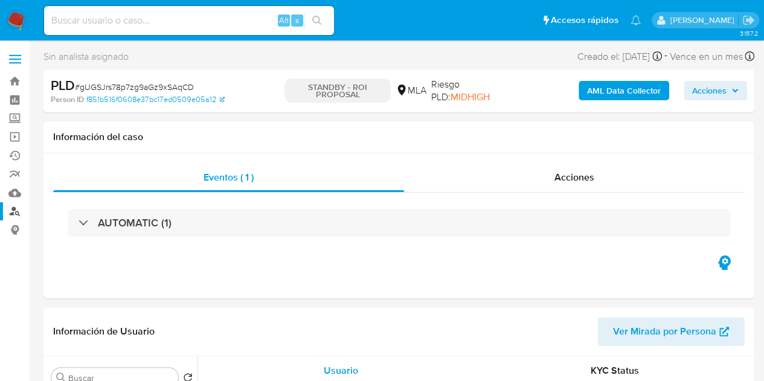
click at [11, 214] on link "Buscador de personas" at bounding box center [72, 211] width 144 height 19
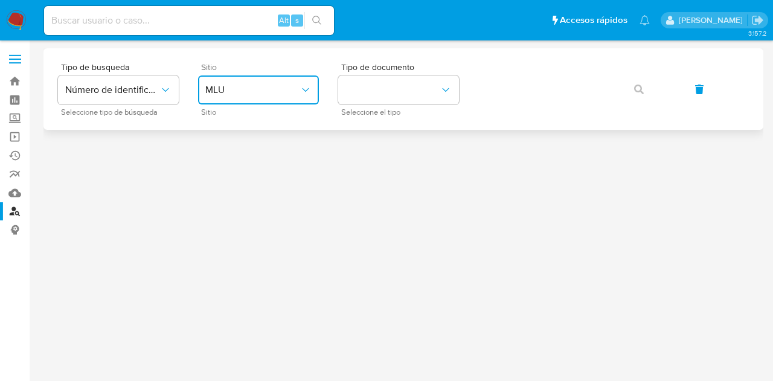
click at [239, 83] on button "MLU" at bounding box center [258, 89] width 121 height 29
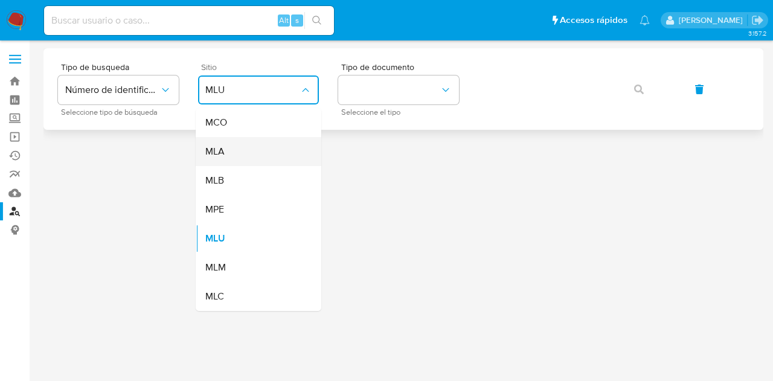
click at [254, 154] on div "MLA" at bounding box center [254, 151] width 99 height 29
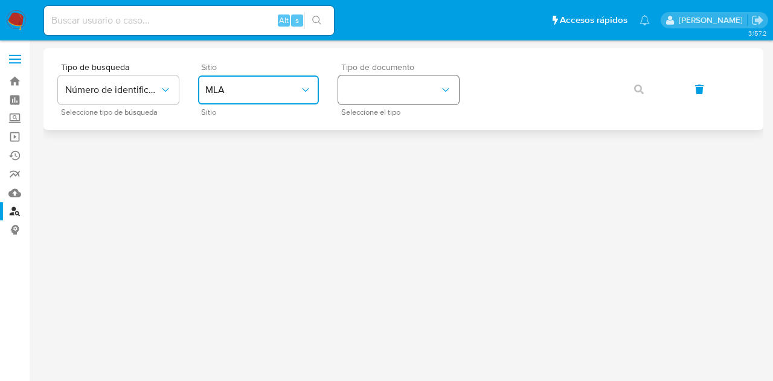
drag, startPoint x: 391, startPoint y: 89, endPoint x: 391, endPoint y: 96, distance: 6.7
click at [391, 89] on button "identificationType" at bounding box center [398, 89] width 121 height 29
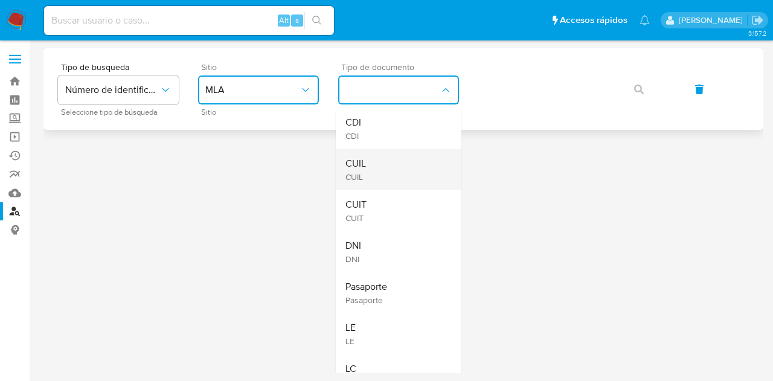
click at [406, 181] on div "CUIL CUIL" at bounding box center [394, 169] width 99 height 41
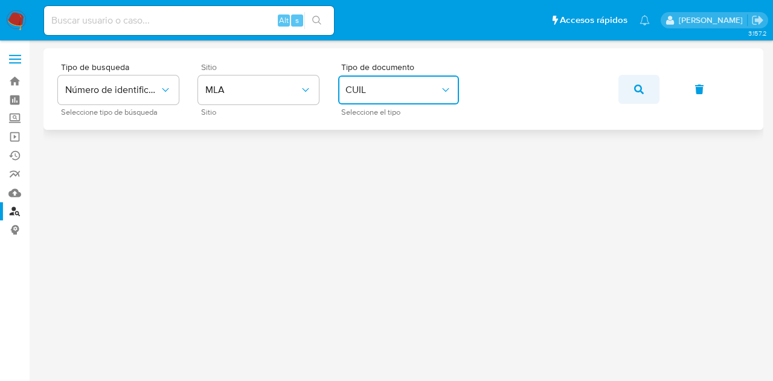
click at [639, 90] on icon "button" at bounding box center [639, 90] width 10 height 10
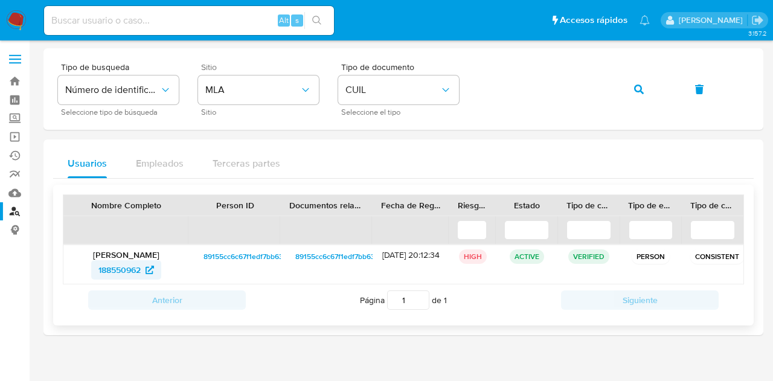
click at [121, 267] on span "188550962" at bounding box center [119, 269] width 42 height 19
click at [639, 89] on icon "button" at bounding box center [639, 90] width 10 height 10
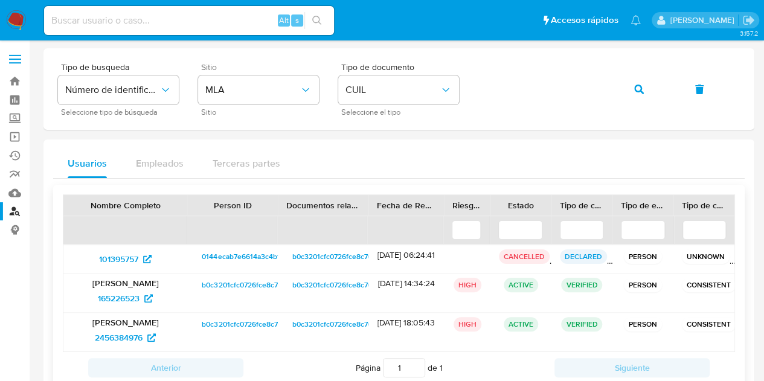
click at [243, 284] on span "b0c3201cfc0726fce8c7668cf30867e3" at bounding box center [263, 285] width 123 height 14
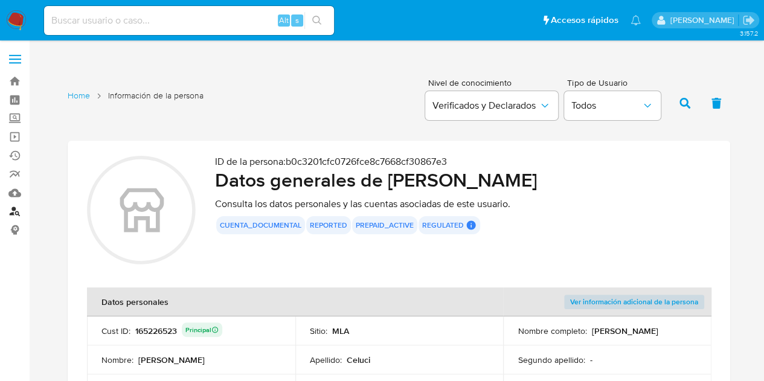
click at [17, 211] on link "Buscador de personas" at bounding box center [72, 211] width 144 height 19
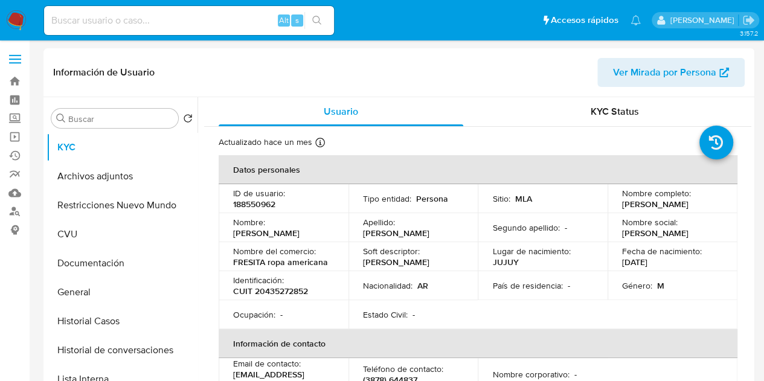
select select "10"
click at [644, 71] on span "Ver Mirada por Persona" at bounding box center [664, 72] width 103 height 29
click at [109, 323] on button "Historial Casos" at bounding box center [116, 321] width 141 height 29
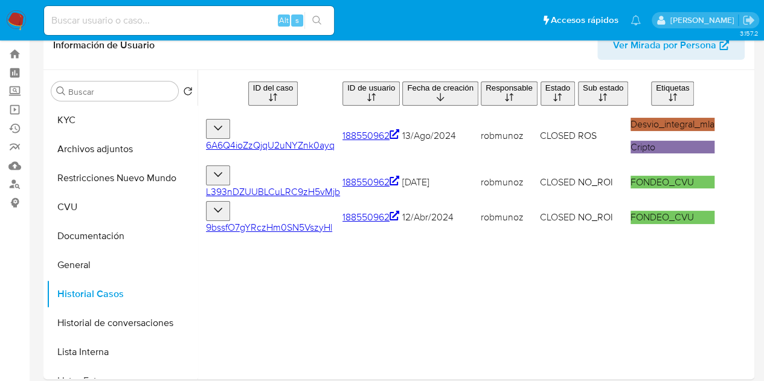
scroll to position [25, 0]
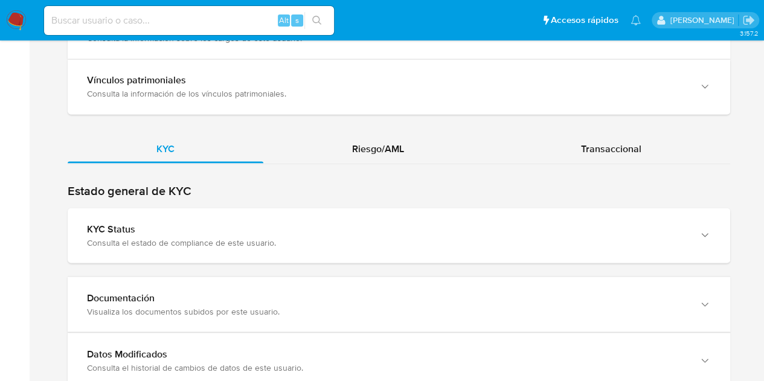
scroll to position [1066, 0]
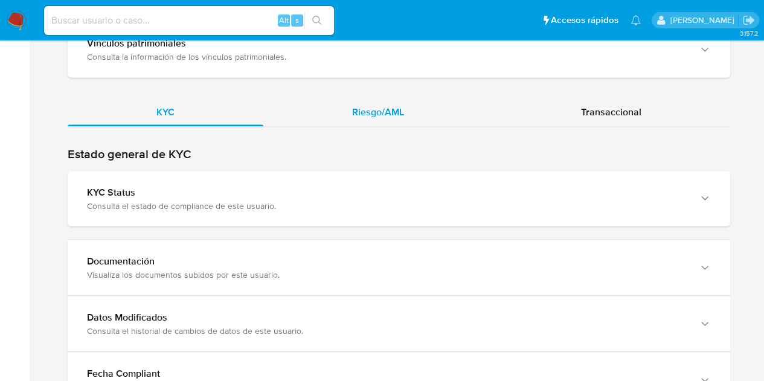
click at [436, 115] on div "Riesgo/AML" at bounding box center [377, 111] width 229 height 29
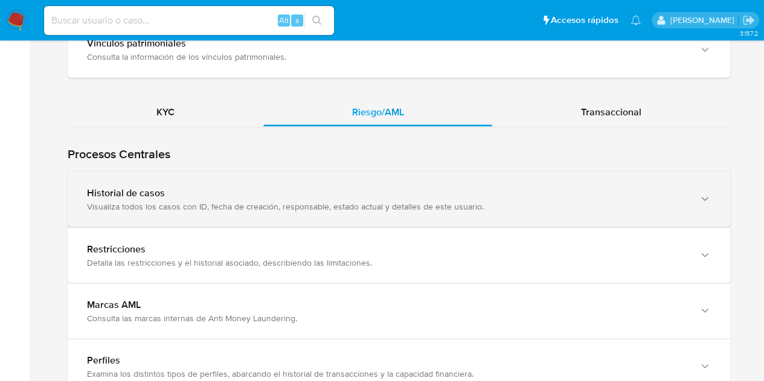
click at [149, 188] on div "Historial de casos" at bounding box center [387, 193] width 600 height 12
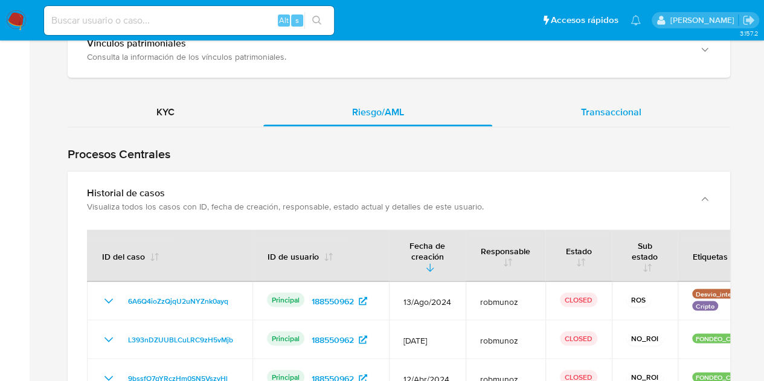
scroll to position [1051, 0]
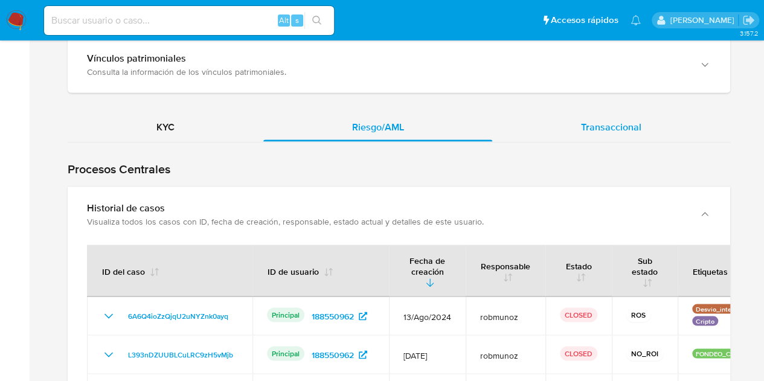
click at [613, 125] on span "Transaccional" at bounding box center [611, 127] width 60 height 14
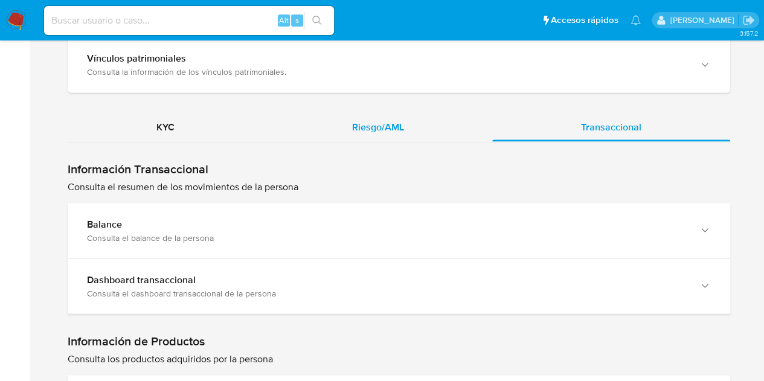
click at [436, 124] on div "Riesgo/AML" at bounding box center [377, 126] width 229 height 29
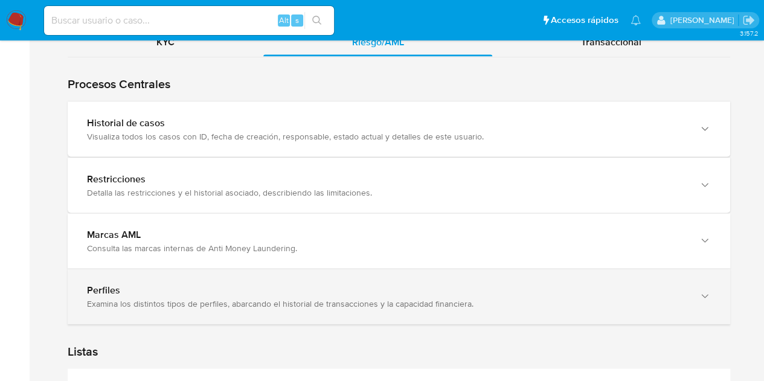
scroll to position [1152, 0]
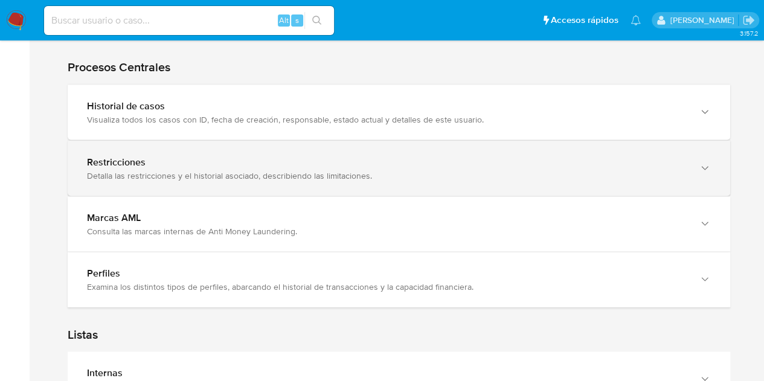
click at [354, 178] on div "Restricciones Detalla las restricciones y el historial asociado, describiendo l…" at bounding box center [399, 168] width 662 height 55
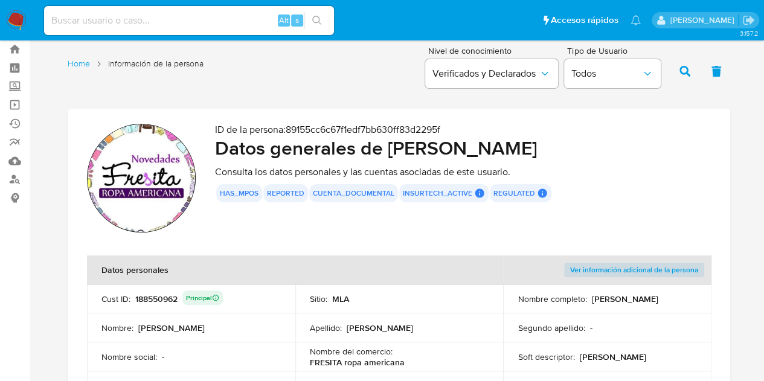
scroll to position [18, 0]
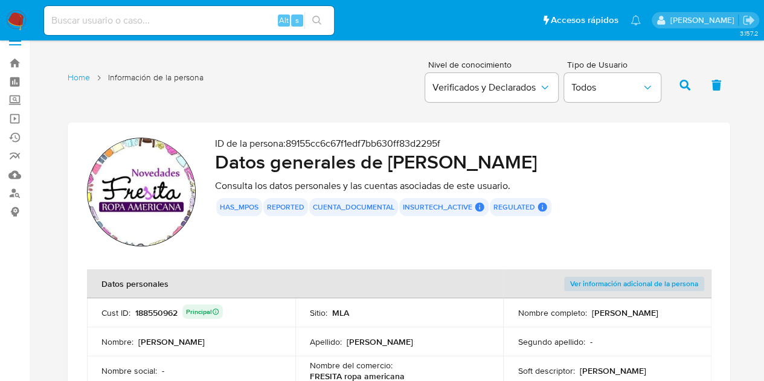
click at [278, 253] on section "ID de la persona : 89155cc6c67f1edf7bb630ff83d2295f Datos generales de Esteban …" at bounding box center [399, 347] width 662 height 448
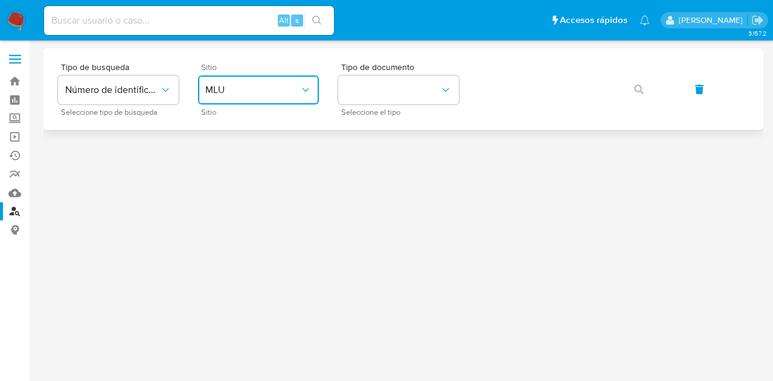
drag, startPoint x: 263, startPoint y: 93, endPoint x: 271, endPoint y: 102, distance: 11.6
click at [266, 97] on button "MLU" at bounding box center [258, 89] width 121 height 29
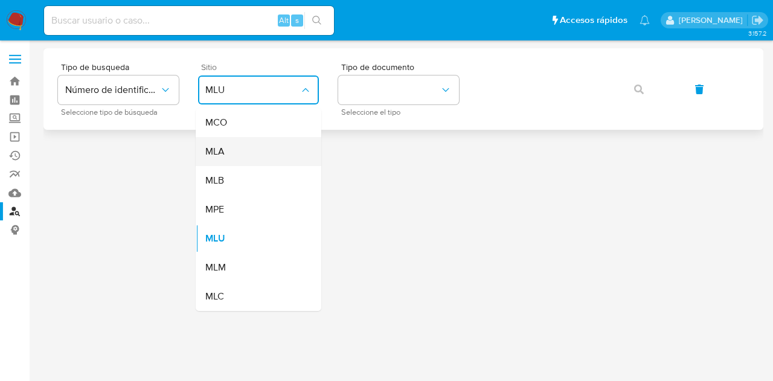
click at [269, 162] on div "MLA" at bounding box center [254, 151] width 99 height 29
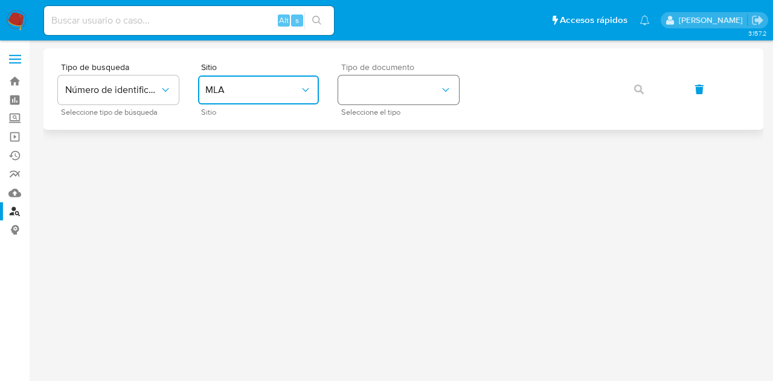
drag, startPoint x: 373, startPoint y: 94, endPoint x: 378, endPoint y: 103, distance: 10.3
click at [376, 97] on button "identificationType" at bounding box center [398, 89] width 121 height 29
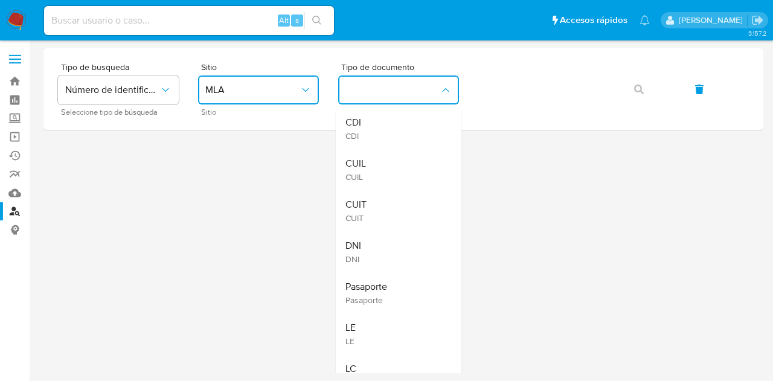
drag, startPoint x: 392, startPoint y: 169, endPoint x: 434, endPoint y: 157, distance: 43.4
click at [397, 168] on div "CUIL CUIL" at bounding box center [394, 169] width 99 height 41
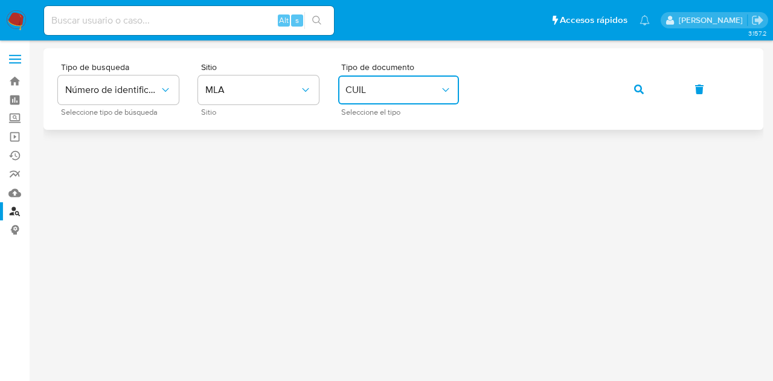
drag, startPoint x: 636, startPoint y: 86, endPoint x: 630, endPoint y: 89, distance: 7.0
click at [636, 85] on icon "button" at bounding box center [639, 90] width 10 height 10
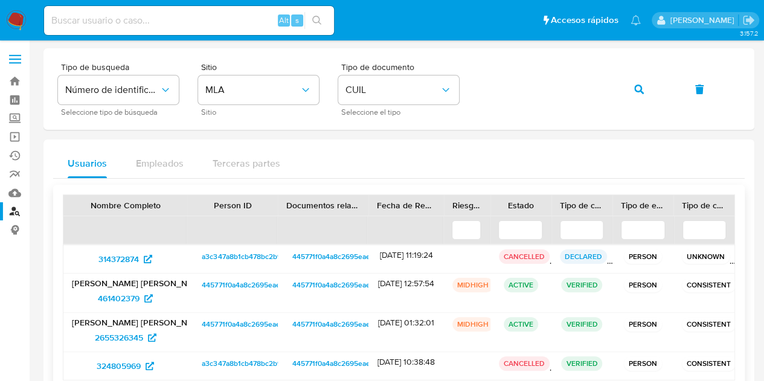
click at [345, 285] on span "445771f0a4a8c2695eaef4c3b91c7db2" at bounding box center [354, 285] width 124 height 14
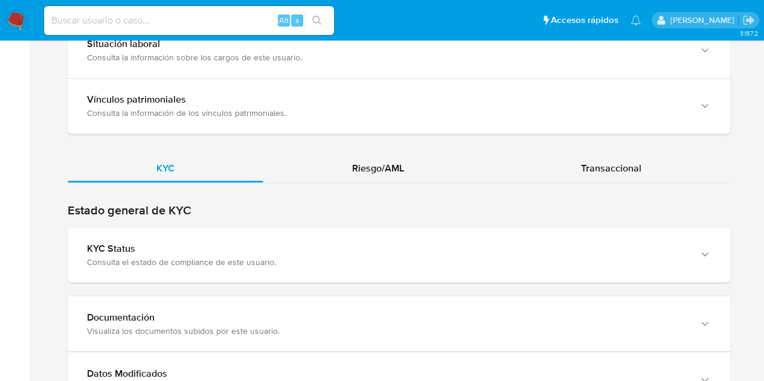
scroll to position [994, 0]
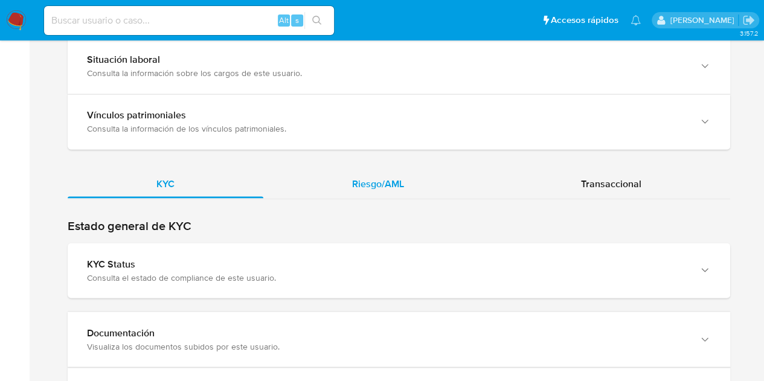
click at [380, 182] on span "Riesgo/AML" at bounding box center [378, 183] width 52 height 14
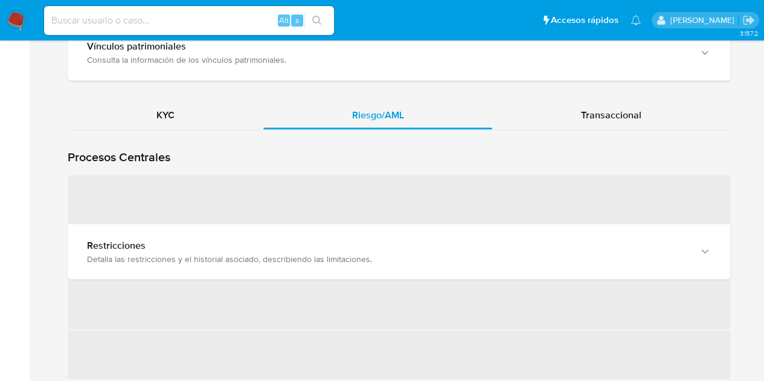
scroll to position [1104, 0]
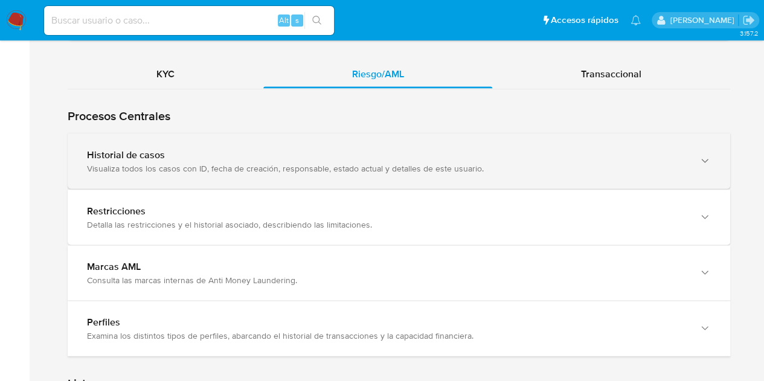
click at [112, 178] on div "Historial de casos Visualiza todos los casos con ID, fecha de creación, respons…" at bounding box center [399, 160] width 662 height 55
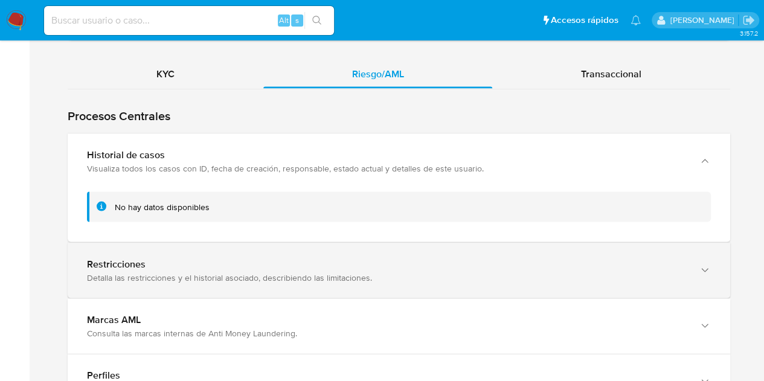
click at [145, 272] on div "Detalla las restricciones y el historial asociado, describiendo las limitacione…" at bounding box center [387, 277] width 600 height 11
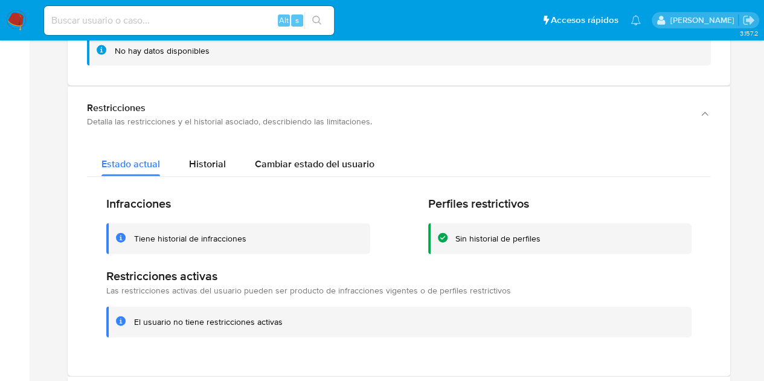
scroll to position [1244, 0]
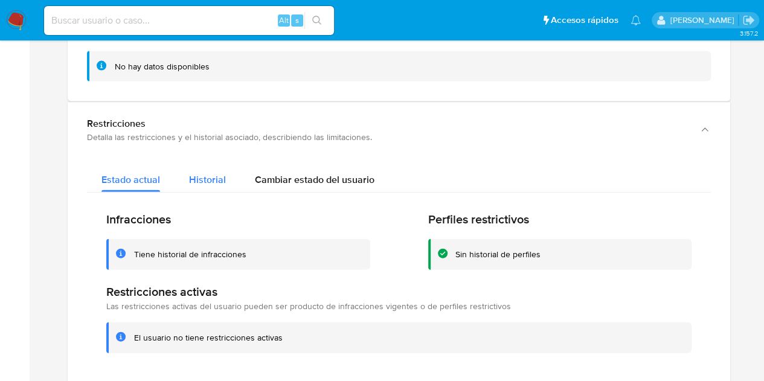
click at [206, 167] on div "Historial" at bounding box center [207, 177] width 37 height 32
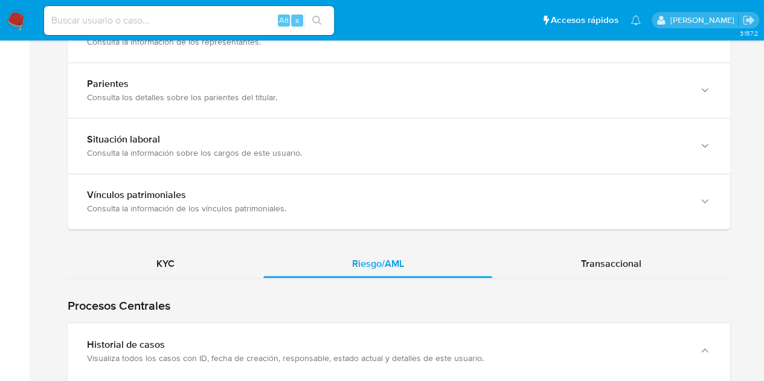
scroll to position [1054, 0]
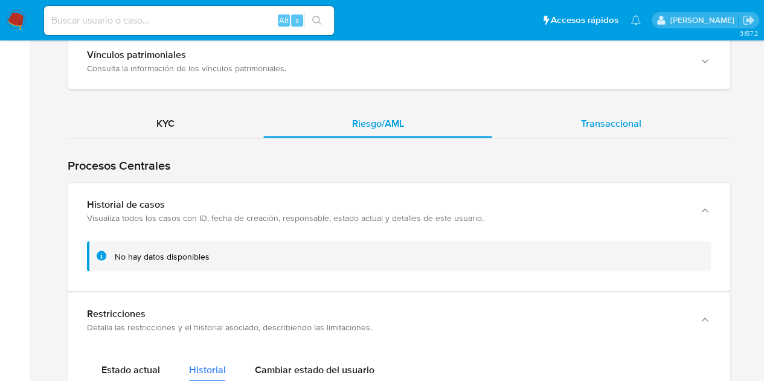
click at [607, 127] on div "Transaccional" at bounding box center [611, 123] width 238 height 29
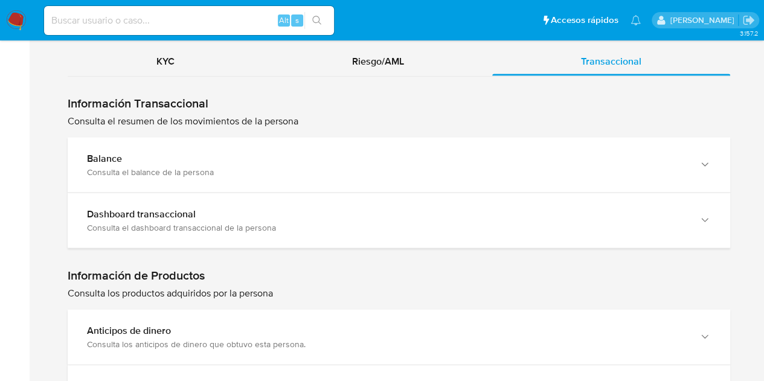
scroll to position [1163, 0]
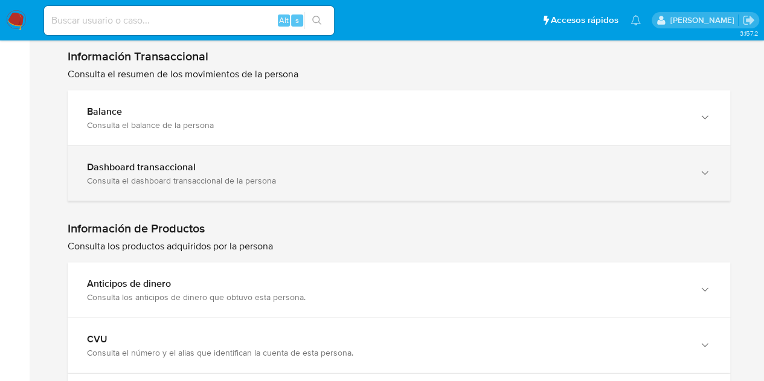
click at [287, 164] on div "Dashboard transaccional" at bounding box center [387, 167] width 600 height 12
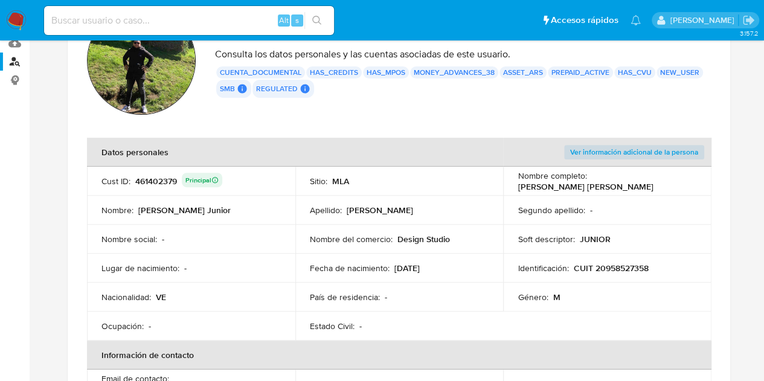
scroll to position [0, 0]
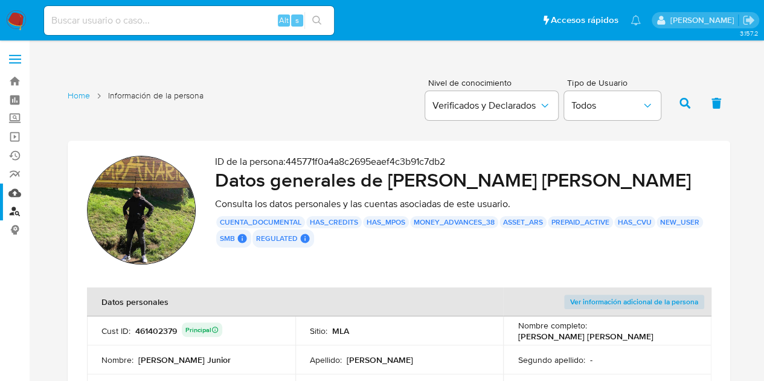
drag, startPoint x: 14, startPoint y: 213, endPoint x: 26, endPoint y: 197, distance: 19.0
click at [14, 213] on link "Buscador de personas" at bounding box center [72, 211] width 144 height 19
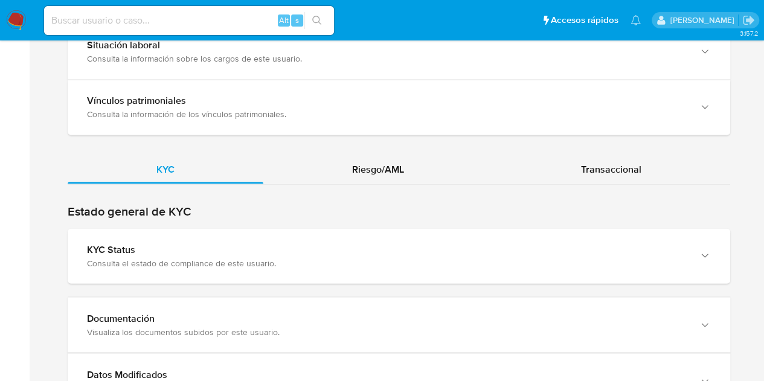
scroll to position [1180, 0]
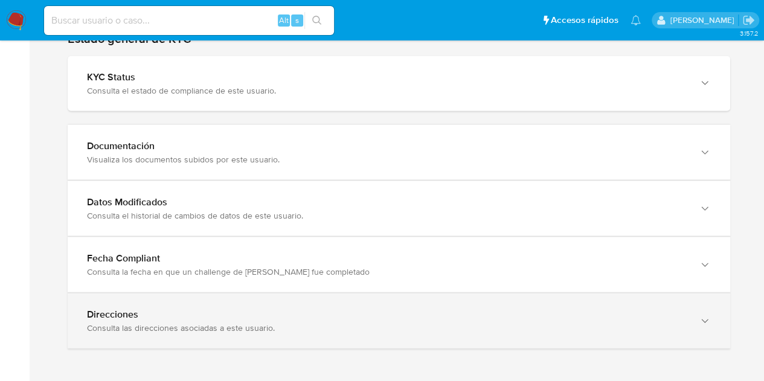
click at [666, 322] on div "Consulta las direcciones asociadas a este usuario." at bounding box center [387, 327] width 600 height 11
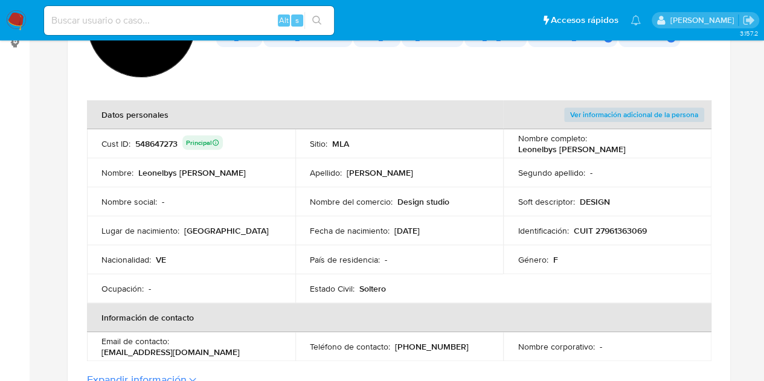
scroll to position [0, 0]
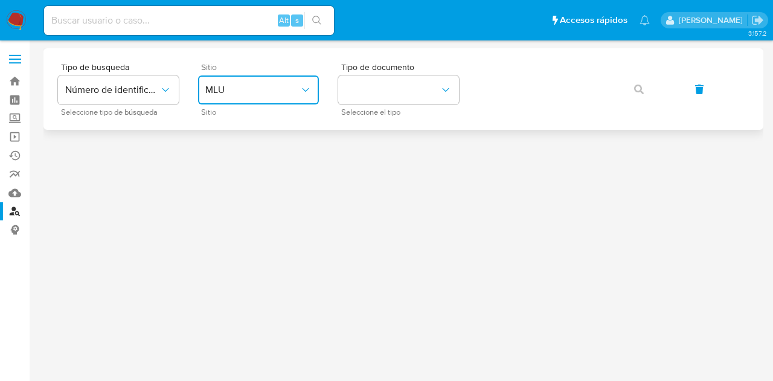
click at [246, 100] on button "MLU" at bounding box center [258, 89] width 121 height 29
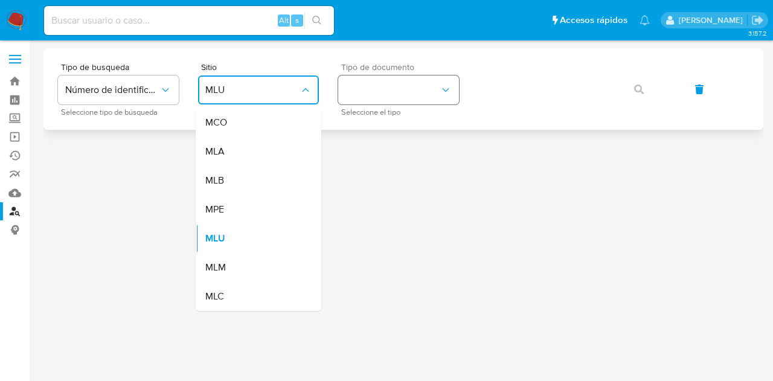
drag, startPoint x: 253, startPoint y: 159, endPoint x: 365, endPoint y: 95, distance: 128.7
click at [256, 158] on div "MLA" at bounding box center [254, 151] width 99 height 29
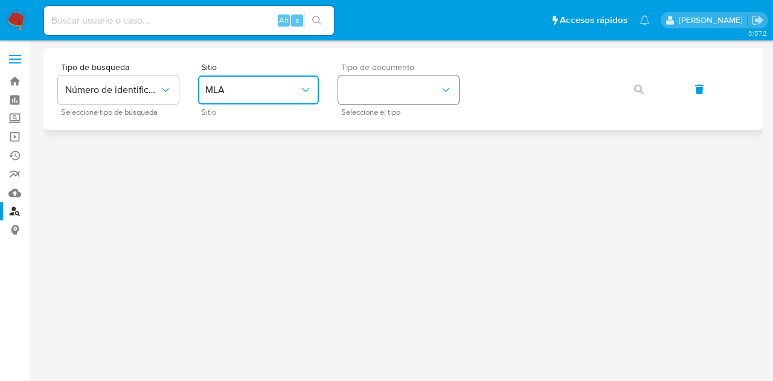
click at [373, 82] on button "identificationType" at bounding box center [398, 89] width 121 height 29
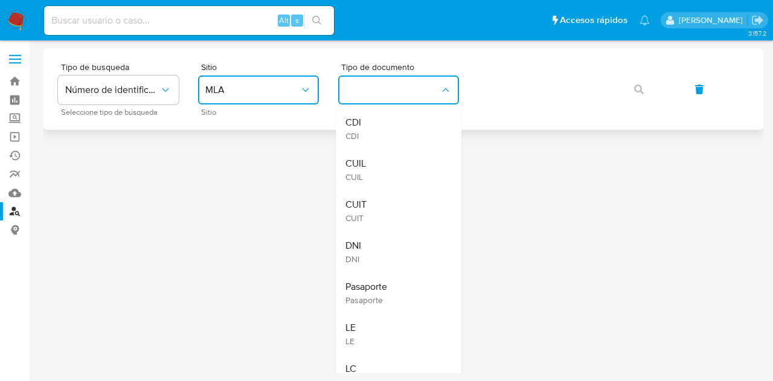
drag, startPoint x: 382, startPoint y: 164, endPoint x: 511, endPoint y: 109, distance: 139.9
click at [383, 164] on div "CUIL CUIL" at bounding box center [394, 169] width 99 height 41
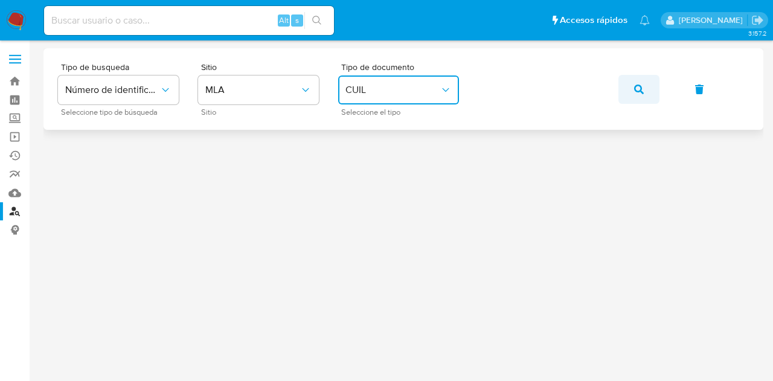
click at [632, 85] on button "button" at bounding box center [638, 89] width 41 height 29
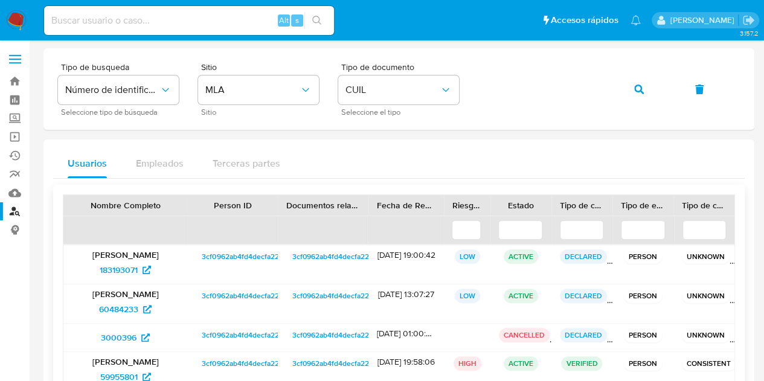
click at [325, 256] on span "3cf0962ab4fd4decfa2271e261a5543b" at bounding box center [354, 256] width 124 height 14
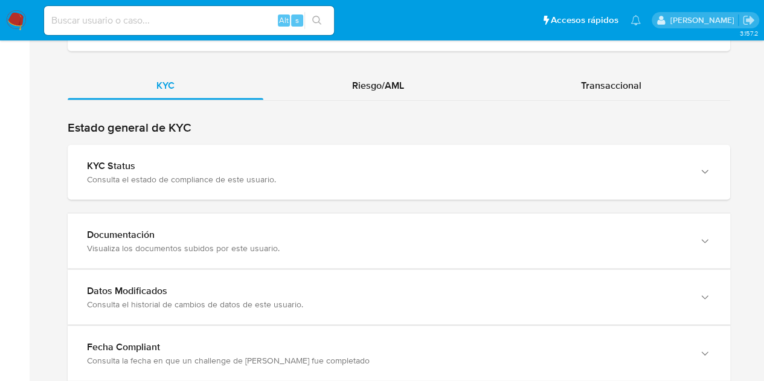
scroll to position [1091, 0]
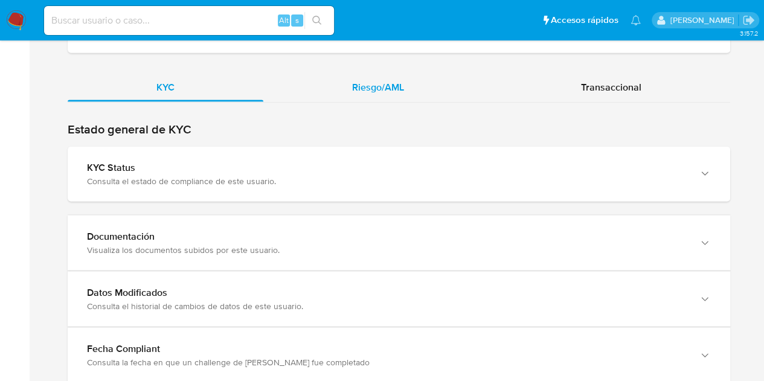
click at [397, 91] on div "Riesgo/AML" at bounding box center [377, 86] width 229 height 29
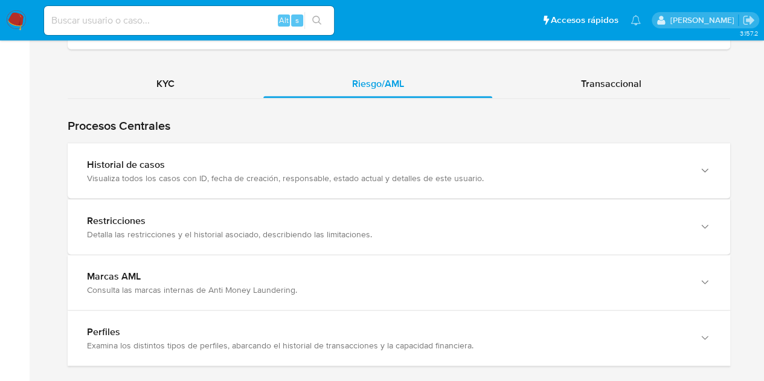
scroll to position [1087, 0]
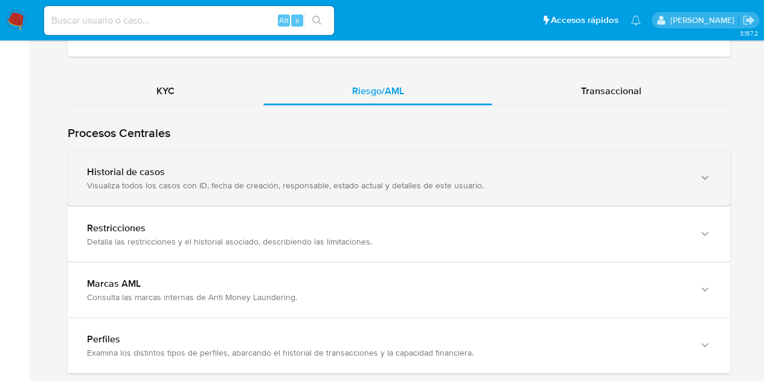
click at [235, 166] on div "Historial de casos" at bounding box center [387, 171] width 600 height 12
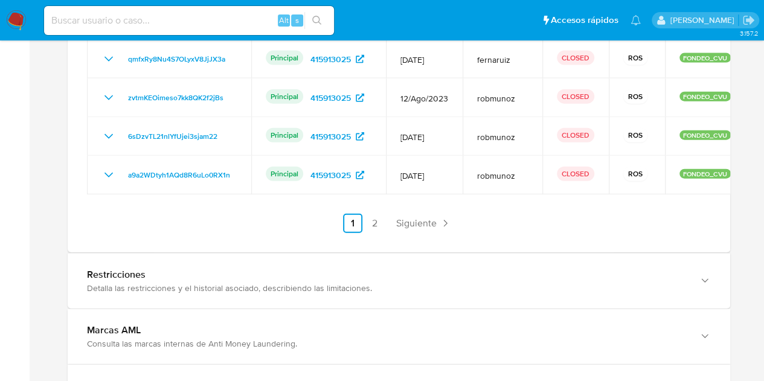
scroll to position [1362, 0]
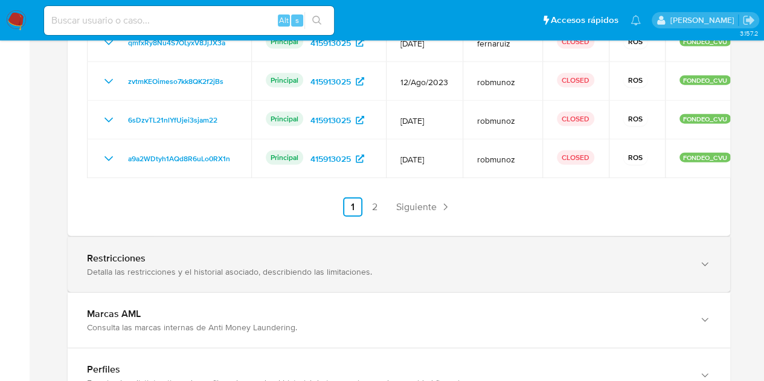
click at [495, 277] on div "Detalla las restricciones y el historial asociado, describiendo las limitacione…" at bounding box center [387, 271] width 600 height 11
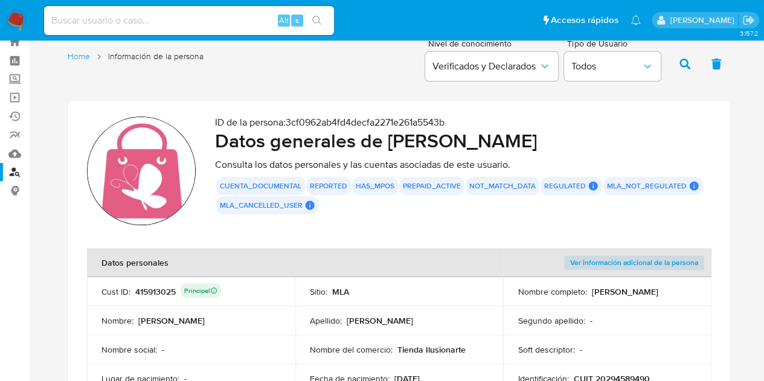
scroll to position [11, 0]
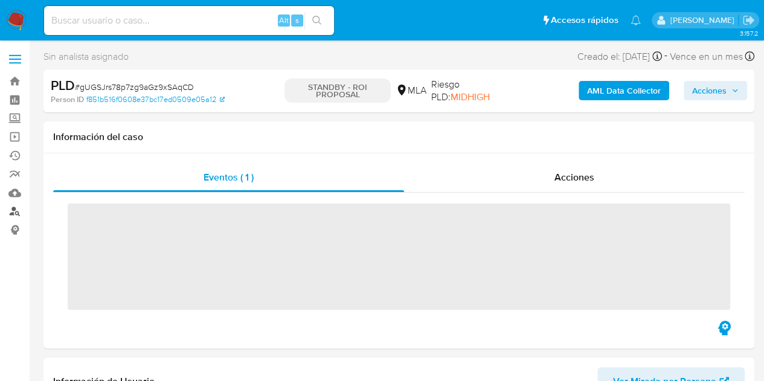
click at [14, 215] on link "Buscador de personas" at bounding box center [72, 211] width 144 height 19
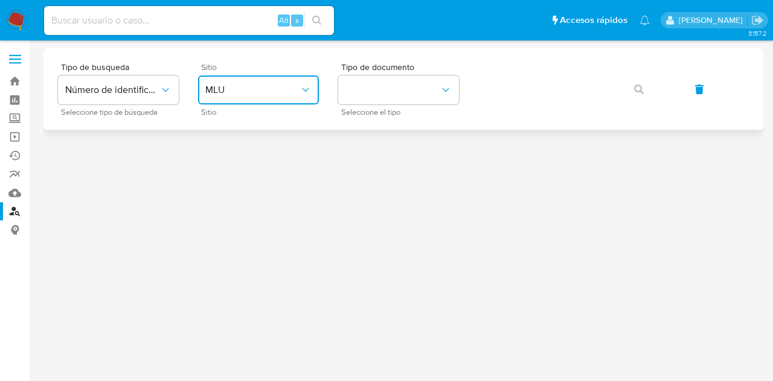
click at [269, 103] on button "MLU" at bounding box center [258, 89] width 121 height 29
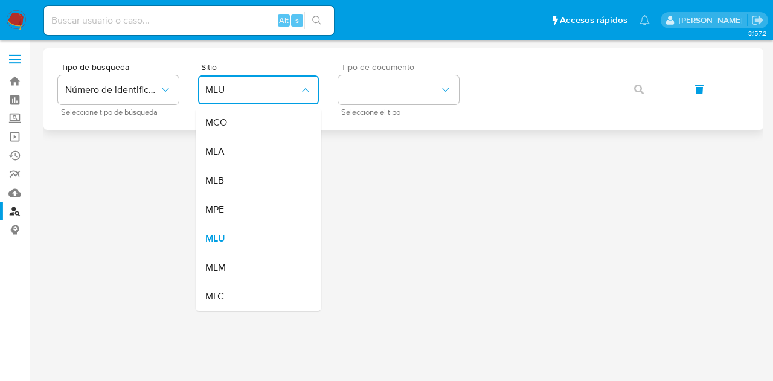
drag, startPoint x: 274, startPoint y: 156, endPoint x: 356, endPoint y: 117, distance: 91.0
click at [277, 155] on div "MLA" at bounding box center [254, 151] width 99 height 29
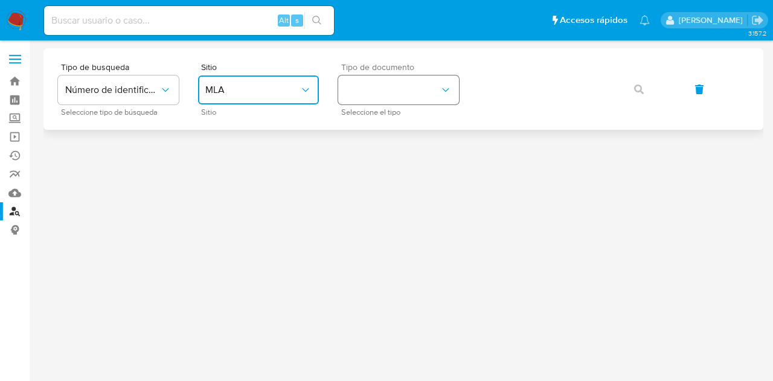
drag, startPoint x: 377, startPoint y: 94, endPoint x: 384, endPoint y: 100, distance: 9.0
click at [378, 94] on button "identificationType" at bounding box center [398, 89] width 121 height 29
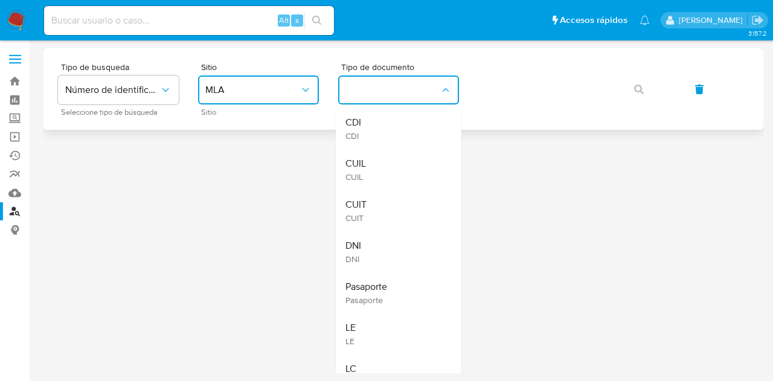
drag, startPoint x: 411, startPoint y: 166, endPoint x: 503, endPoint y: 117, distance: 104.8
click at [416, 164] on div "CUIL CUIL" at bounding box center [394, 169] width 99 height 41
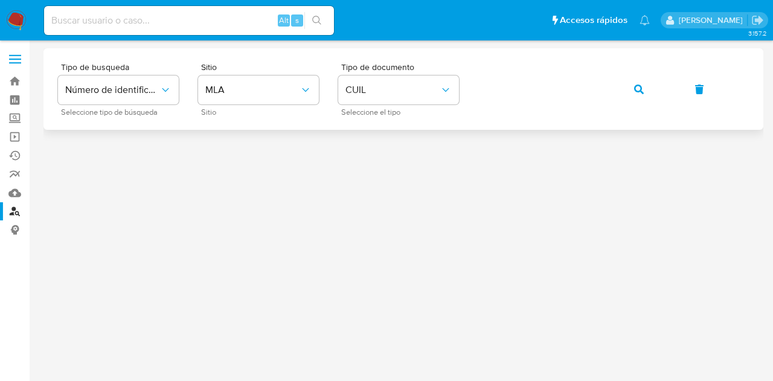
click at [640, 91] on icon "button" at bounding box center [639, 90] width 10 height 10
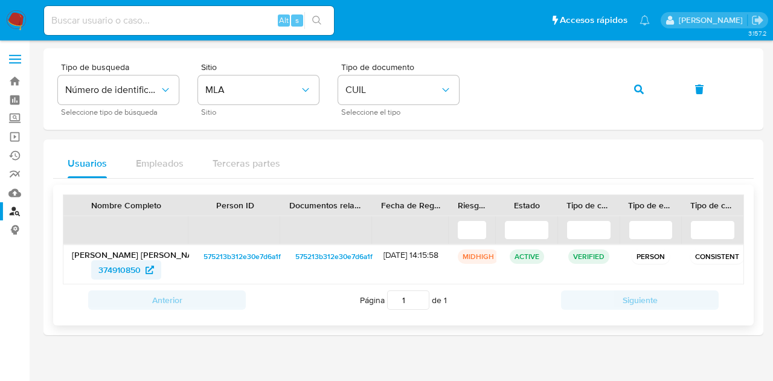
click at [132, 266] on span "374910850" at bounding box center [119, 269] width 42 height 19
click at [633, 92] on button "button" at bounding box center [638, 89] width 41 height 29
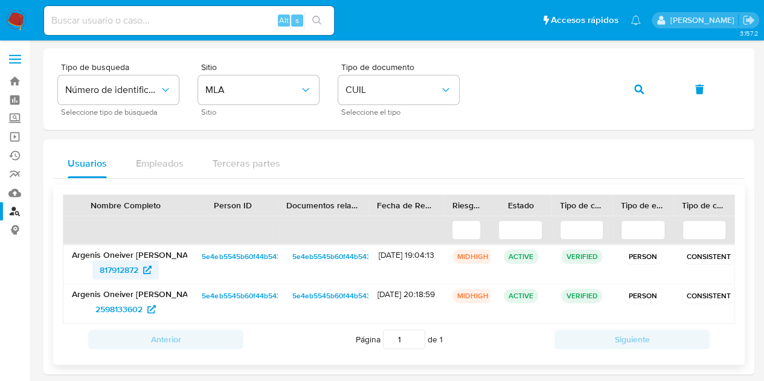
click at [126, 263] on span "817912872" at bounding box center [119, 269] width 39 height 19
click at [633, 95] on button "button" at bounding box center [638, 89] width 41 height 29
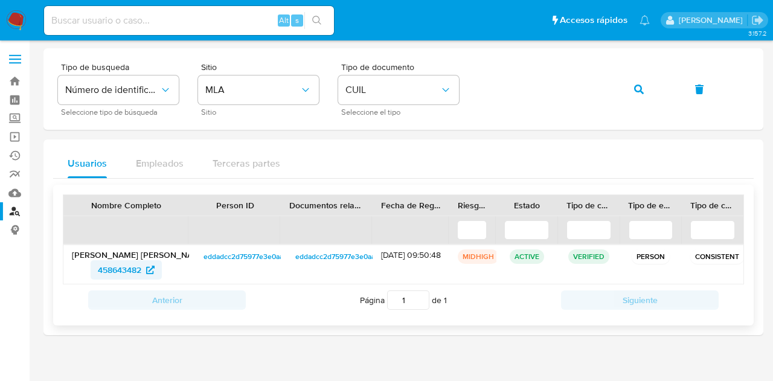
click at [127, 265] on span "458643482" at bounding box center [119, 269] width 43 height 19
click at [124, 266] on span "458643482" at bounding box center [119, 269] width 43 height 19
click at [627, 84] on button "button" at bounding box center [638, 89] width 41 height 29
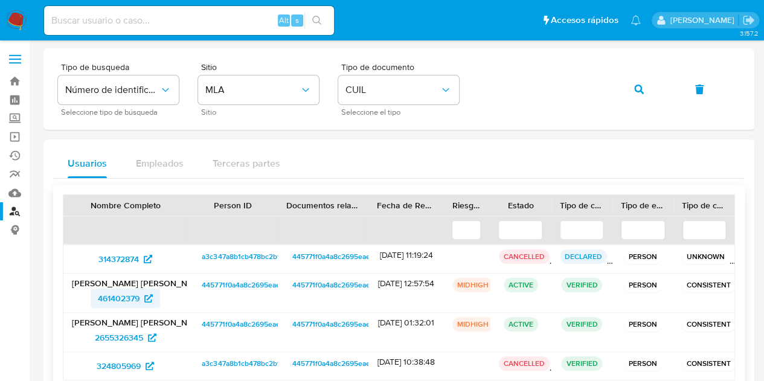
click at [117, 295] on span "461402379" at bounding box center [119, 298] width 42 height 19
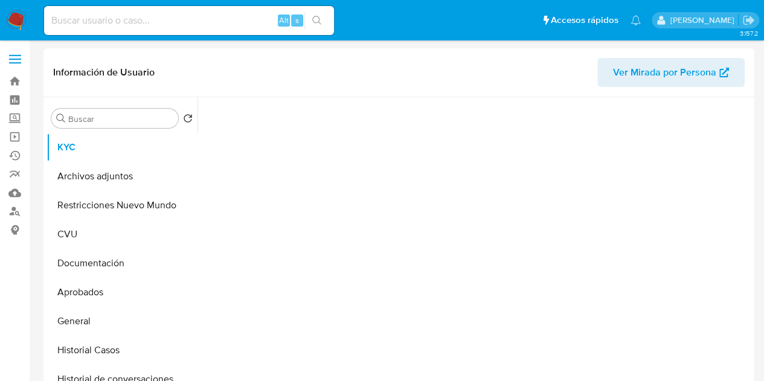
click at [626, 60] on span "Ver Mirada por Persona" at bounding box center [664, 72] width 103 height 29
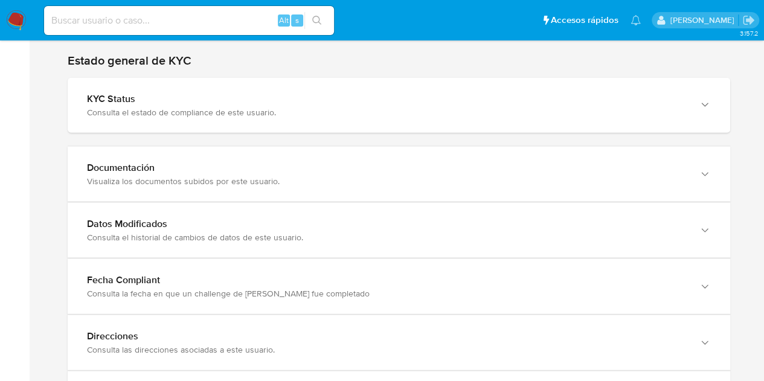
scroll to position [829, 0]
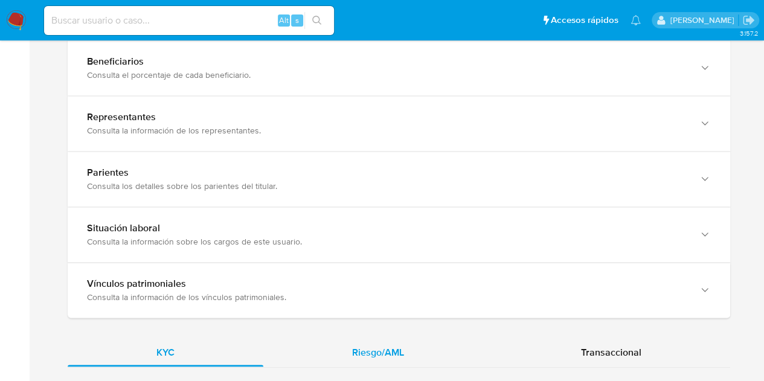
click at [384, 345] on span "Riesgo/AML" at bounding box center [378, 352] width 52 height 14
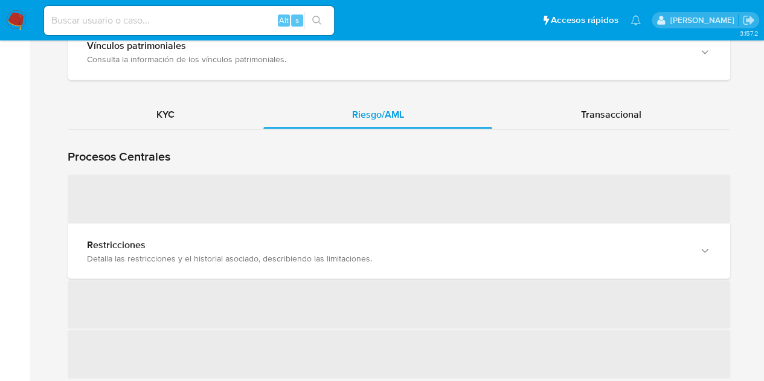
scroll to position [1103, 0]
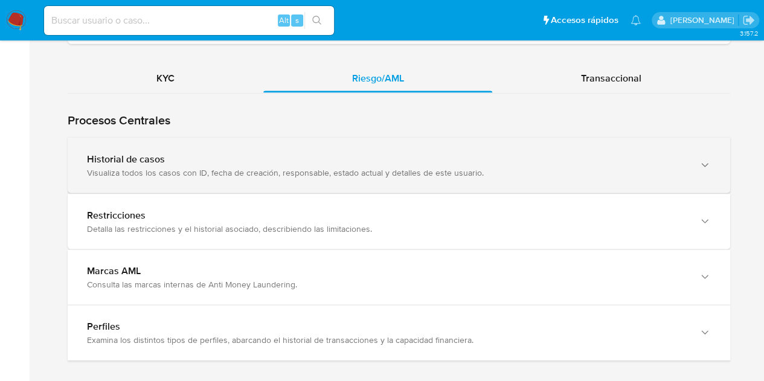
click at [100, 176] on div "Historial de casos Visualiza todos los casos con ID, fecha de creación, respons…" at bounding box center [399, 165] width 662 height 55
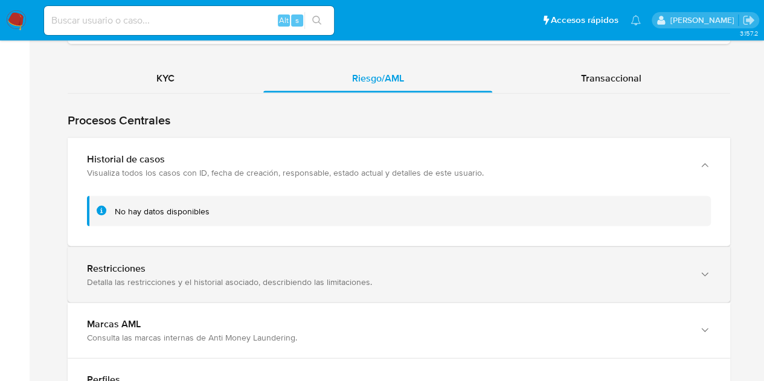
click at [151, 262] on div "Restricciones" at bounding box center [387, 268] width 600 height 12
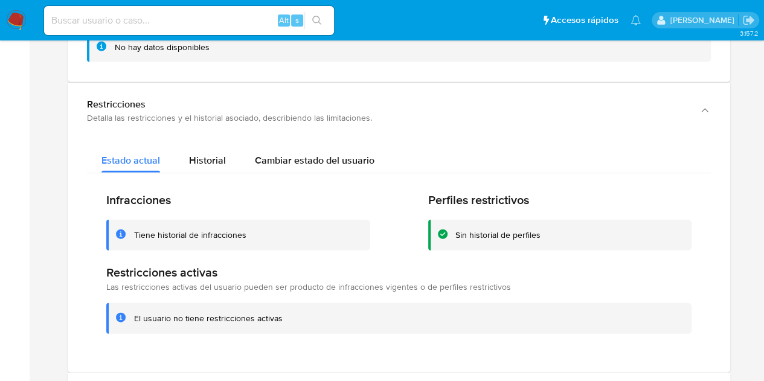
scroll to position [1275, 0]
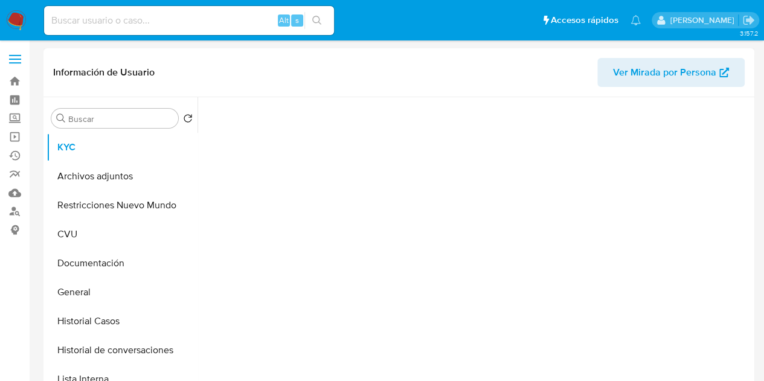
click at [669, 78] on span "Ver Mirada por Persona" at bounding box center [664, 72] width 103 height 29
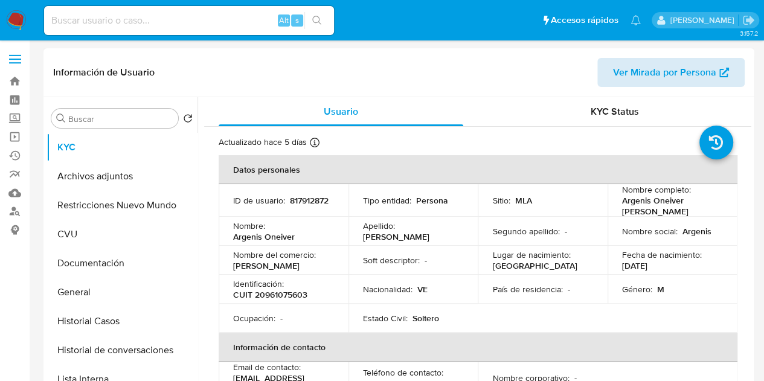
select select "10"
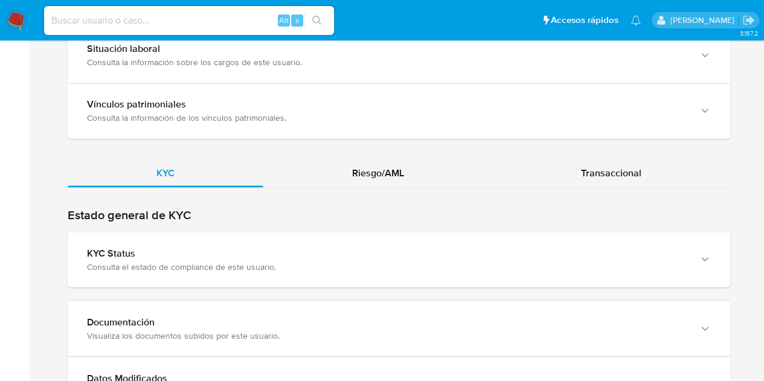
scroll to position [1010, 0]
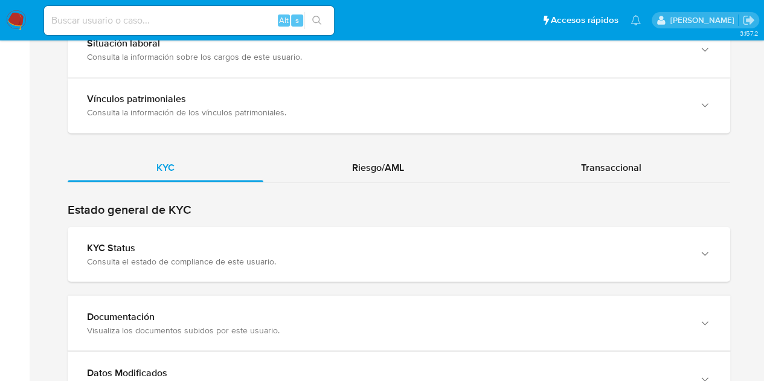
click at [384, 174] on span "Riesgo/AML" at bounding box center [378, 167] width 52 height 14
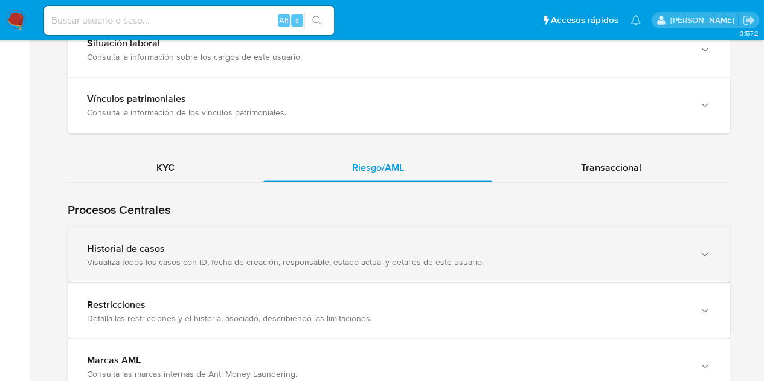
click at [126, 254] on div "Historial de casos" at bounding box center [387, 248] width 600 height 12
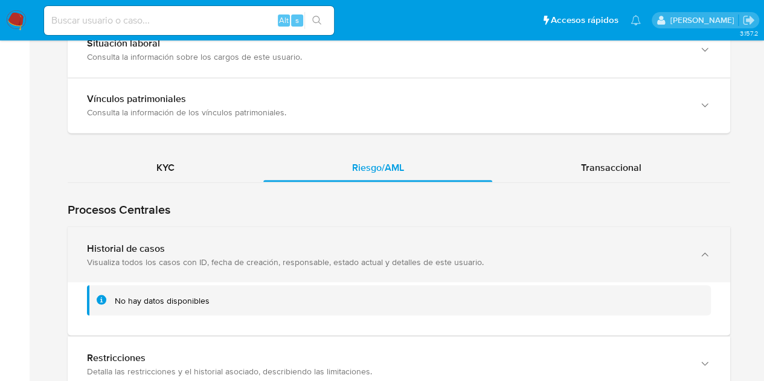
click at [126, 254] on div "Historial de casos" at bounding box center [387, 248] width 600 height 12
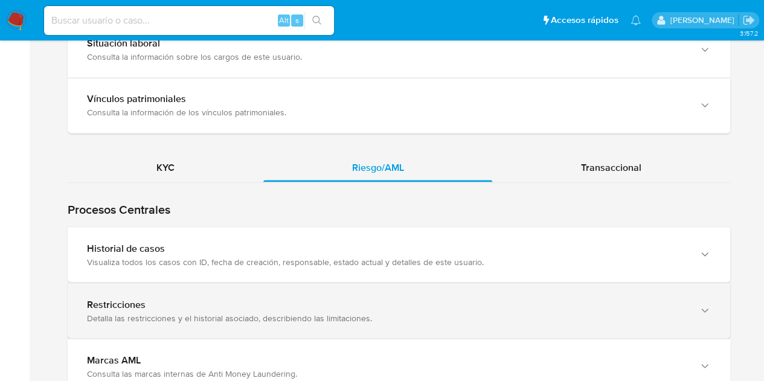
click at [182, 321] on div "Detalla las restricciones y el historial asociado, describiendo las limitacione…" at bounding box center [387, 317] width 600 height 11
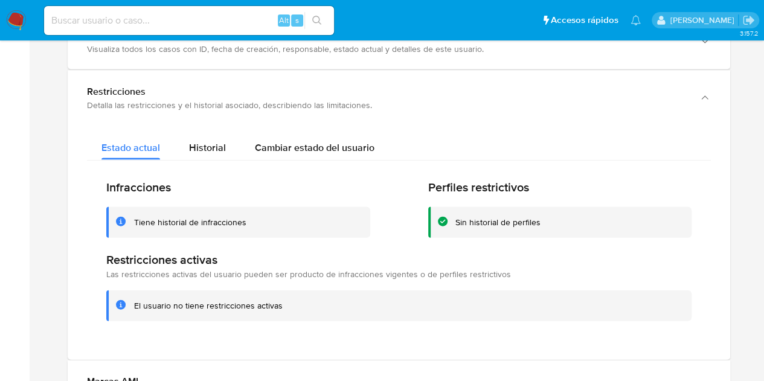
scroll to position [1238, 0]
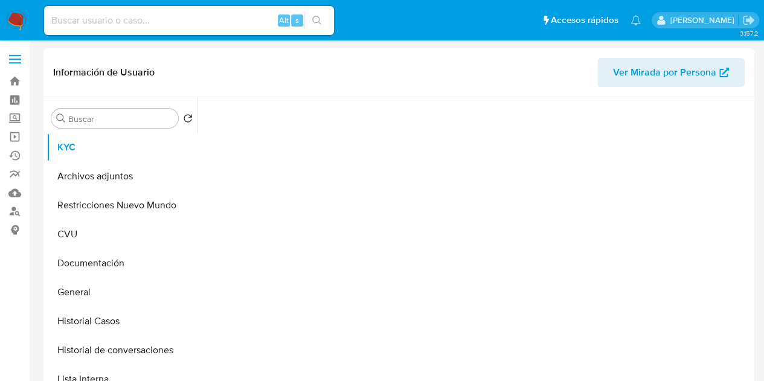
click at [656, 75] on span "Ver Mirada por Persona" at bounding box center [664, 72] width 103 height 29
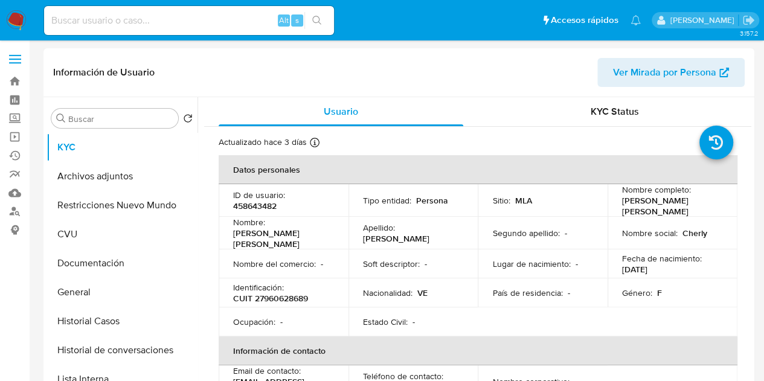
click at [678, 67] on span "Ver Mirada por Persona" at bounding box center [664, 72] width 103 height 29
select select "10"
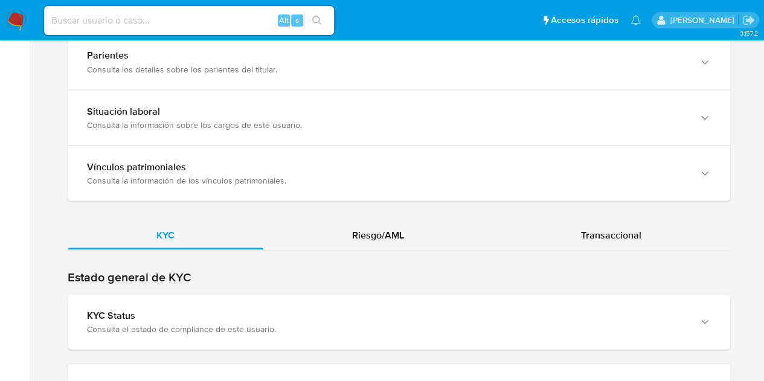
scroll to position [1132, 0]
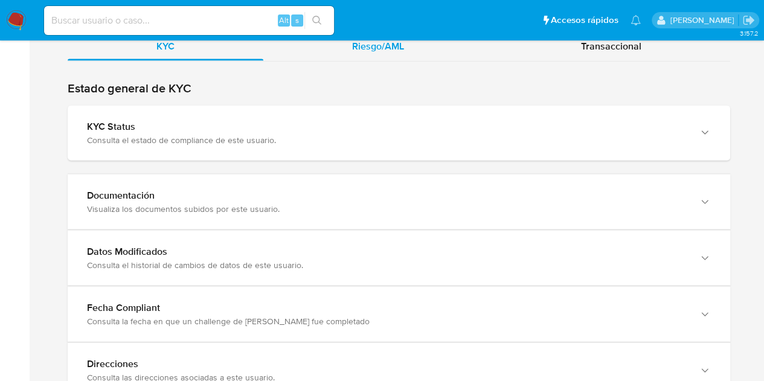
click at [382, 52] on div "Riesgo/AML" at bounding box center [377, 45] width 229 height 29
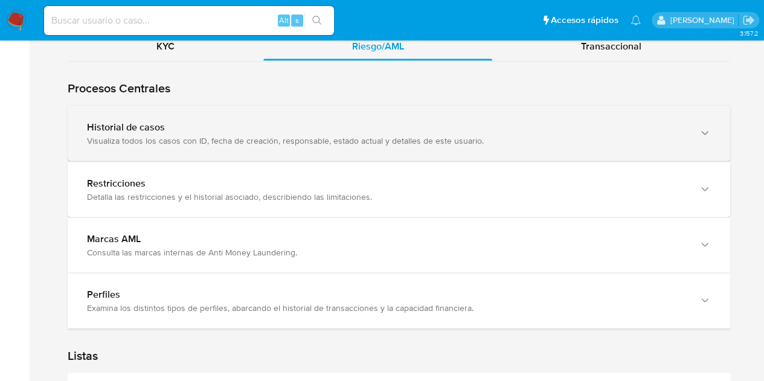
click at [122, 147] on div "Historial de casos Visualiza todos los casos con ID, fecha de creación, respons…" at bounding box center [399, 133] width 662 height 55
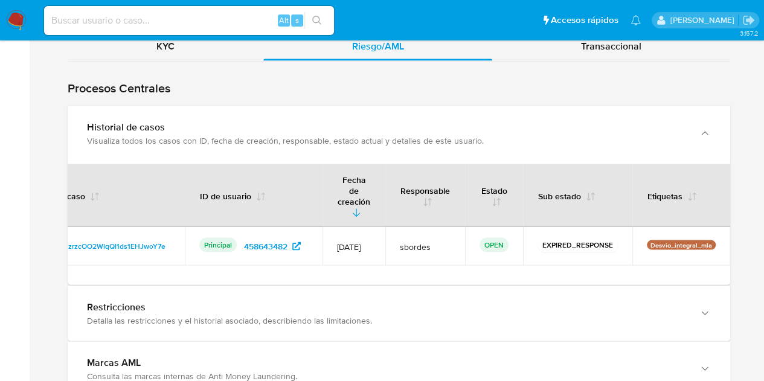
scroll to position [0, 0]
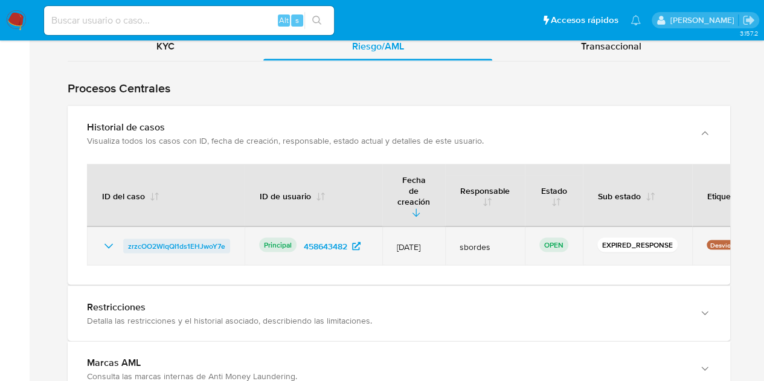
click at [203, 239] on span "zrzcOO2WlqQI1ds1EHJwoY7e" at bounding box center [176, 246] width 97 height 14
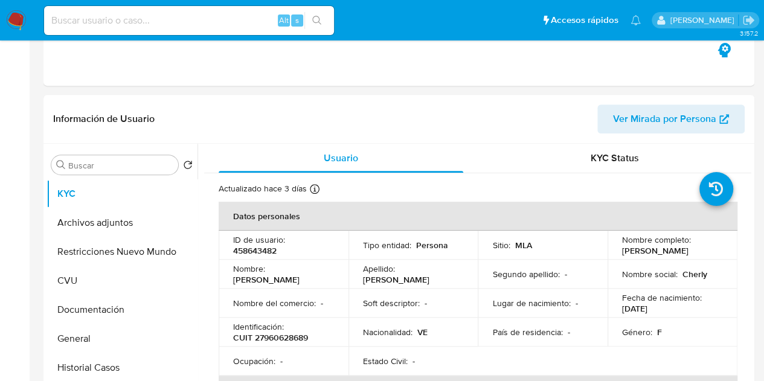
select select "10"
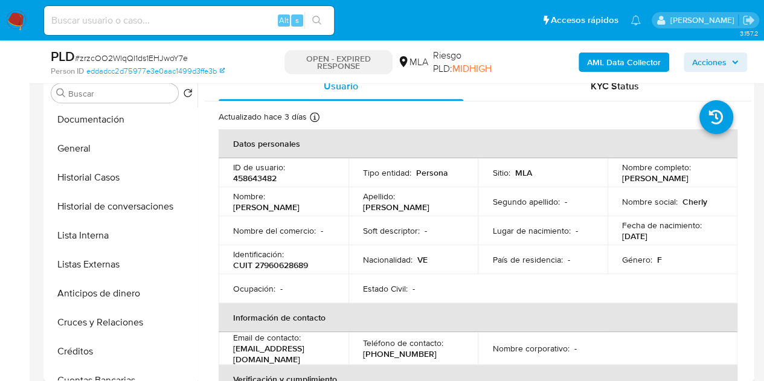
scroll to position [89, 0]
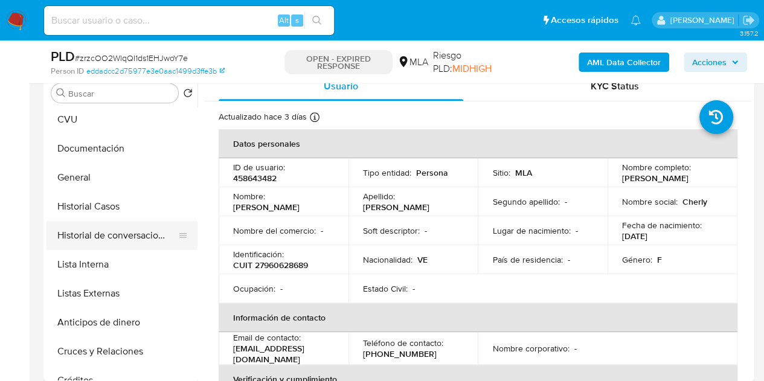
click at [105, 232] on button "Historial de conversaciones" at bounding box center [116, 235] width 141 height 29
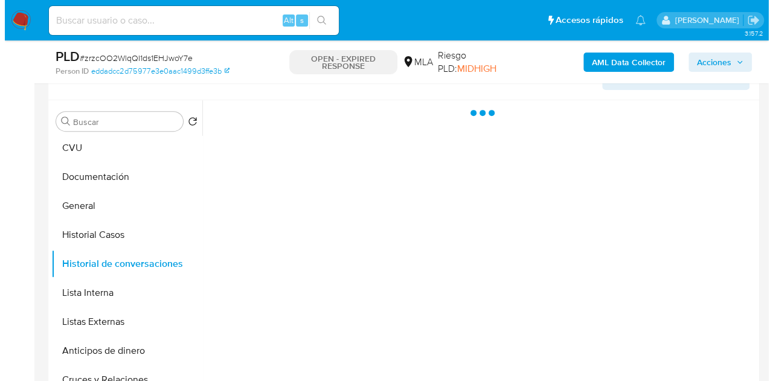
scroll to position [211, 0]
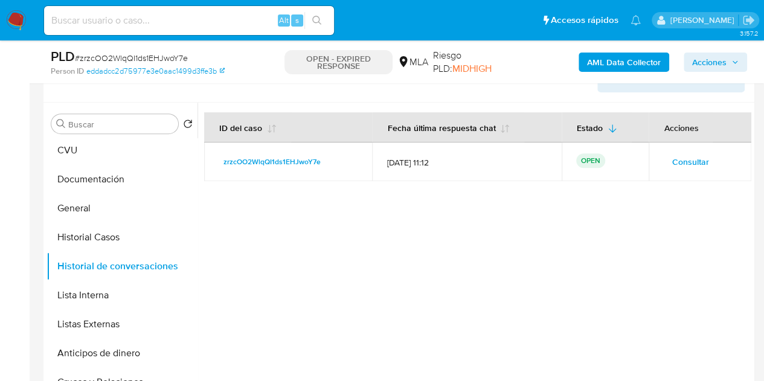
click at [688, 161] on span "Consultar" at bounding box center [689, 161] width 37 height 17
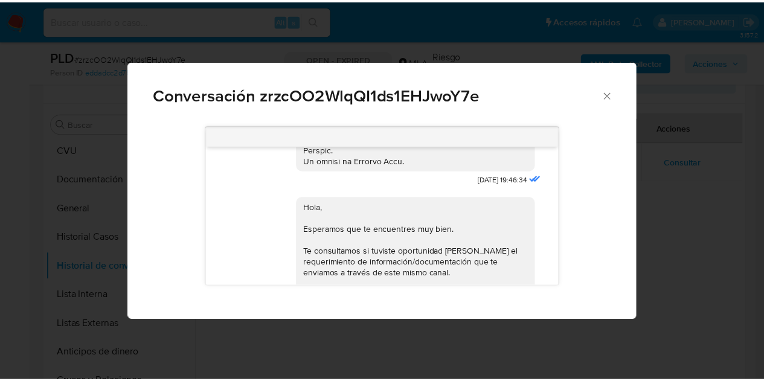
scroll to position [475, 0]
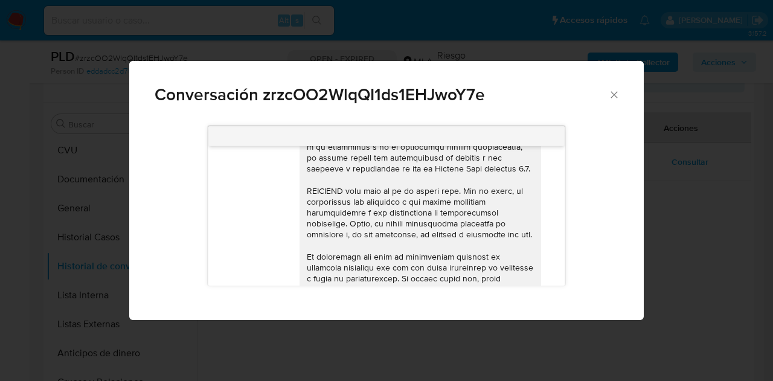
click at [614, 95] on icon "Cerrar" at bounding box center [613, 94] width 7 height 7
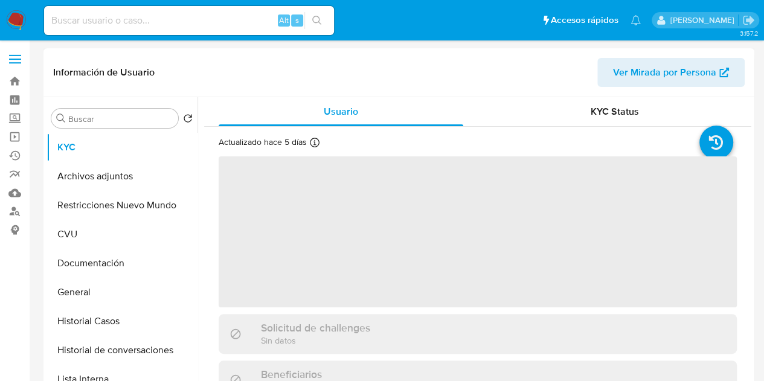
click at [629, 74] on span "Ver Mirada por Persona" at bounding box center [664, 72] width 103 height 29
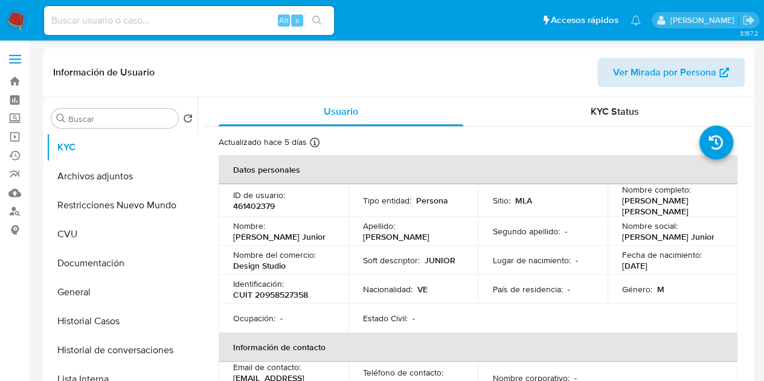
select select "10"
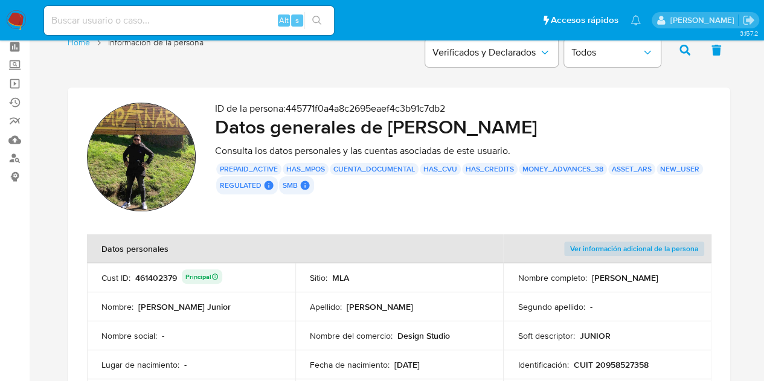
scroll to position [42, 0]
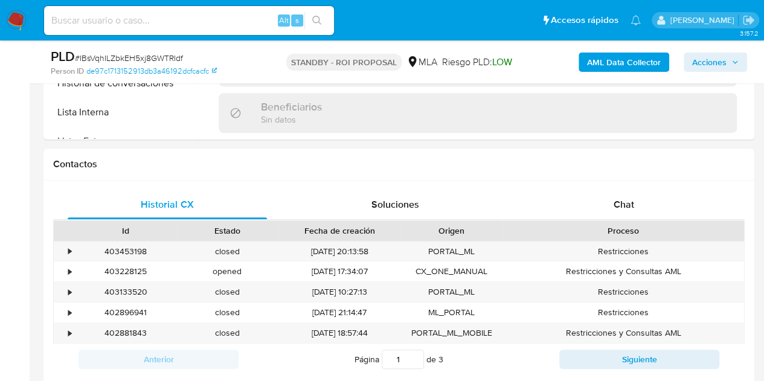
scroll to position [507, 0]
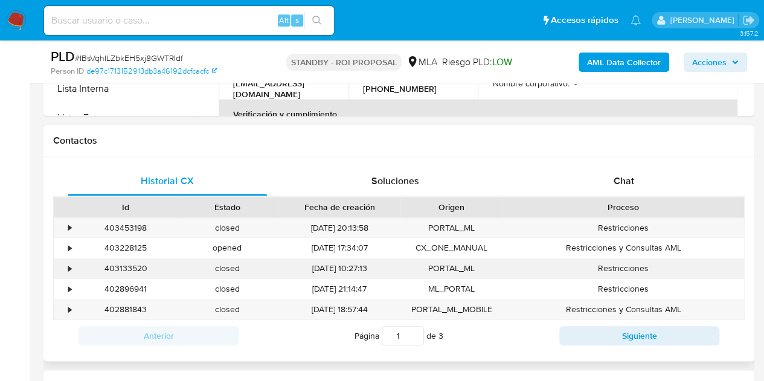
select select "10"
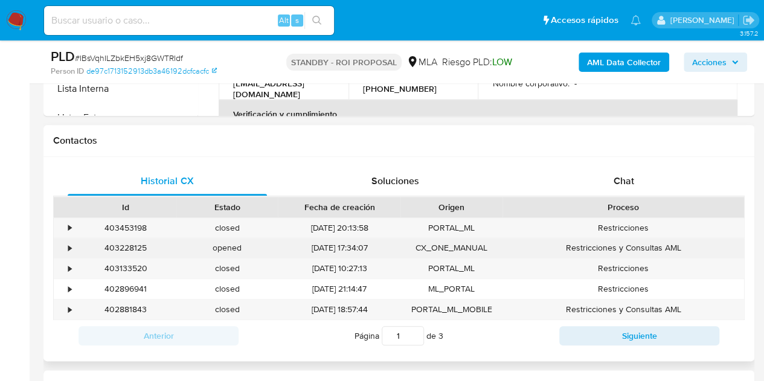
click at [130, 247] on div "403228125" at bounding box center [125, 248] width 101 height 20
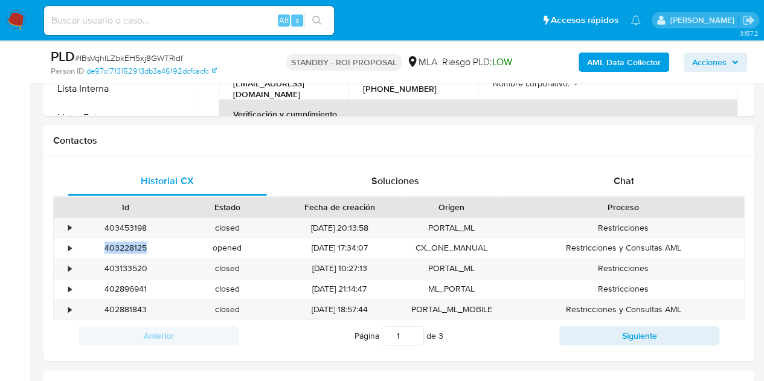
copy div "403228125"
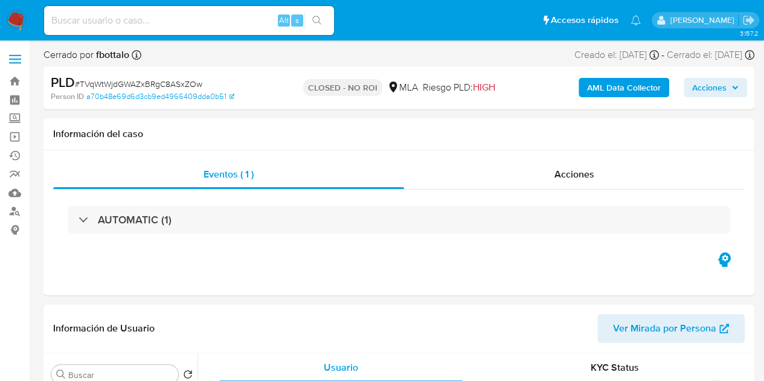
select select "10"
click at [600, 185] on div "Acciones" at bounding box center [574, 174] width 341 height 29
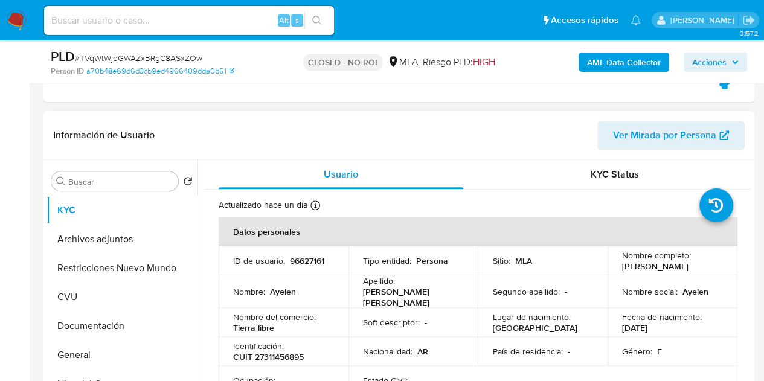
scroll to position [249, 0]
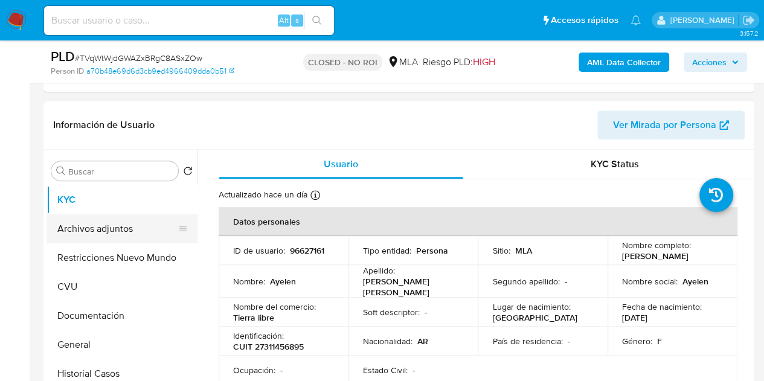
click at [120, 230] on button "Archivos adjuntos" at bounding box center [116, 228] width 141 height 29
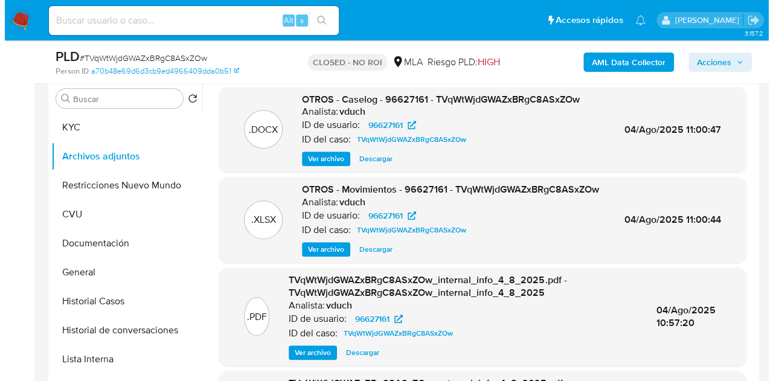
scroll to position [317, 0]
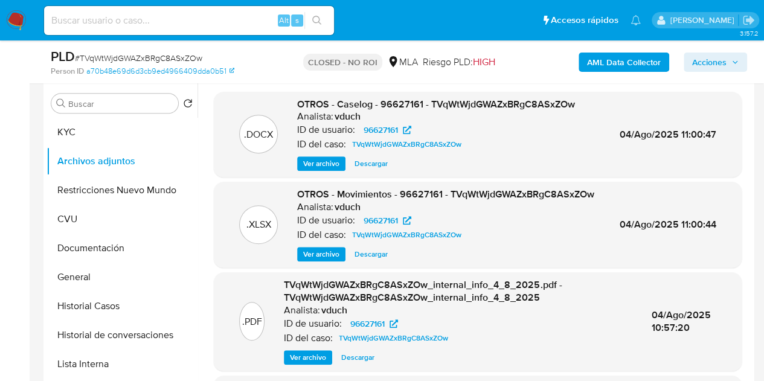
click at [322, 158] on span "Ver archivo" at bounding box center [321, 164] width 36 height 12
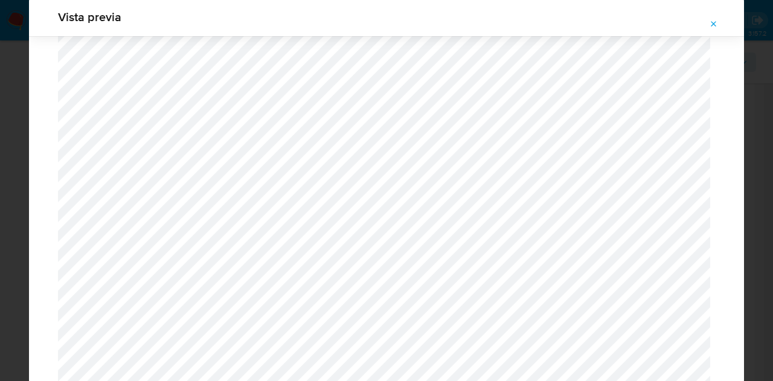
scroll to position [877, 0]
click at [716, 21] on icon "Attachment preview" at bounding box center [714, 24] width 10 height 10
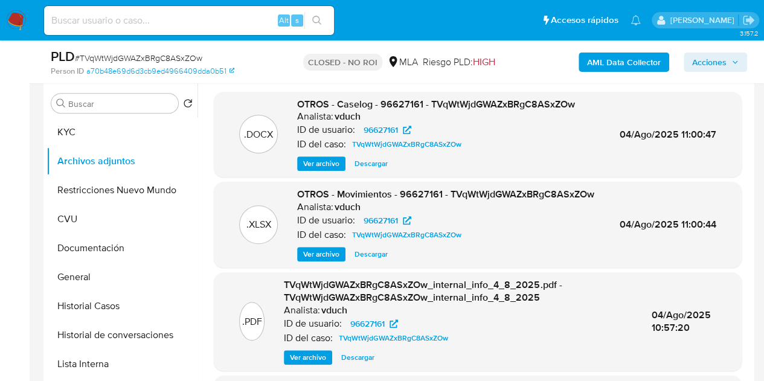
click at [326, 253] on span "Ver archivo" at bounding box center [321, 254] width 36 height 12
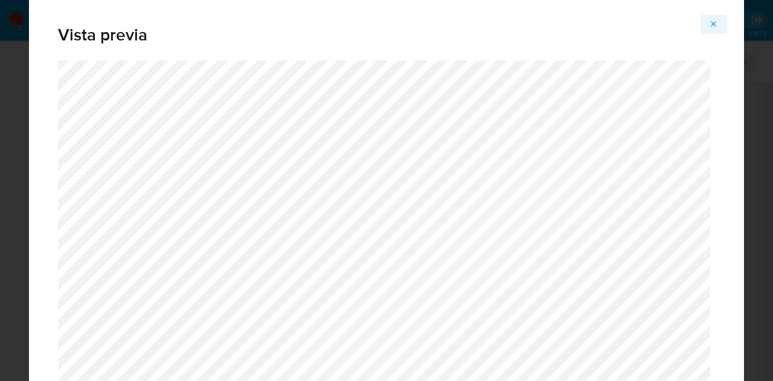
click at [709, 25] on icon "Attachment preview" at bounding box center [714, 24] width 10 height 10
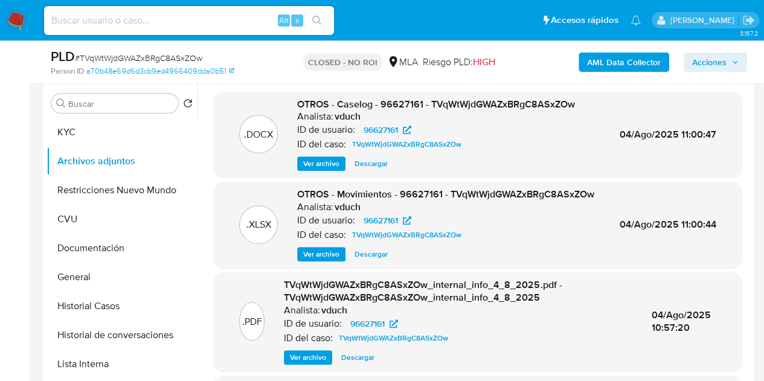
click at [307, 158] on span "Ver archivo" at bounding box center [321, 164] width 36 height 12
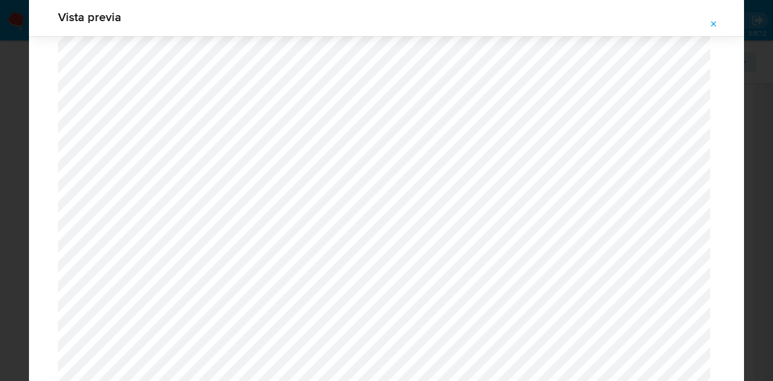
scroll to position [1488, 0]
click at [712, 25] on icon "Attachment preview" at bounding box center [713, 23] width 5 height 5
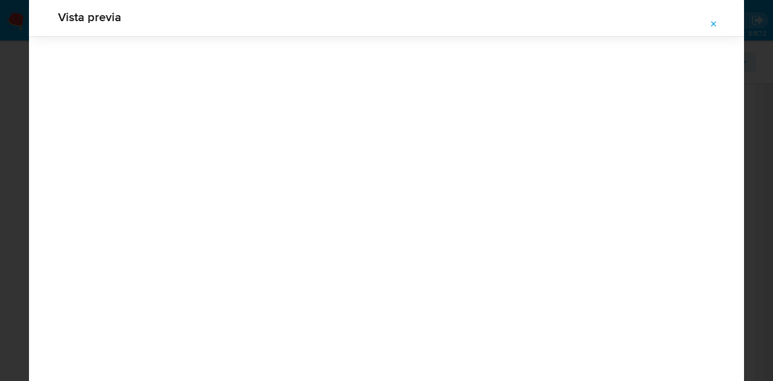
scroll to position [39, 0]
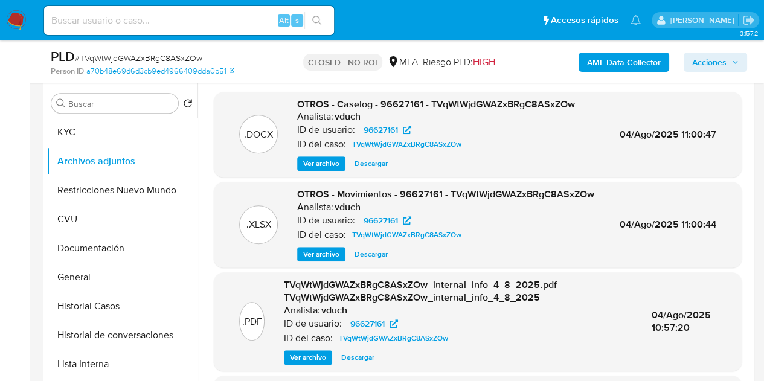
click at [378, 252] on span "Descargar" at bounding box center [370, 254] width 33 height 12
click at [368, 155] on div "OTROS - Caselog - 96627161 - TVqWtWjdGWAZxBRgC8ASxZOw Analista: vduch ID de usu…" at bounding box center [436, 135] width 278 height 74
click at [371, 159] on span "Descargar" at bounding box center [370, 164] width 33 height 12
click at [324, 248] on span "Ver archivo" at bounding box center [321, 254] width 36 height 12
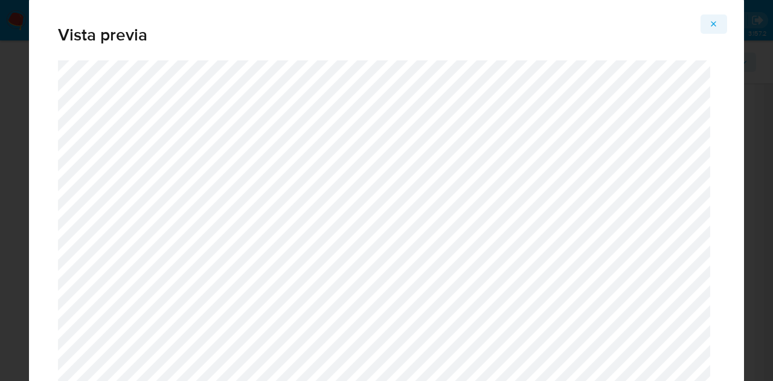
click at [705, 30] on button "Attachment preview" at bounding box center [713, 23] width 27 height 19
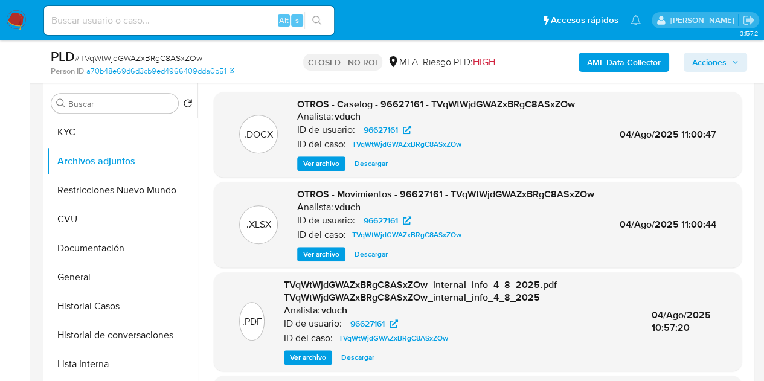
click at [315, 162] on span "Ver archivo" at bounding box center [321, 164] width 36 height 12
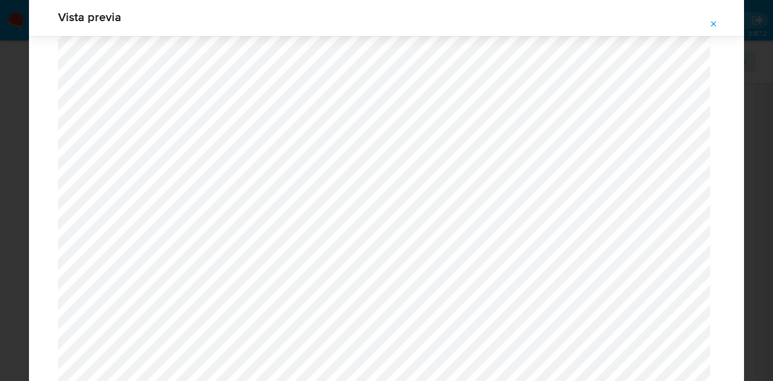
scroll to position [5190, 0]
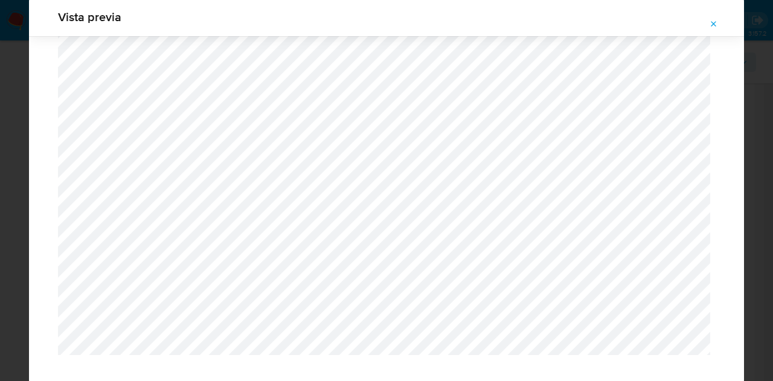
click at [717, 32] on span "Attachment preview" at bounding box center [714, 24] width 10 height 17
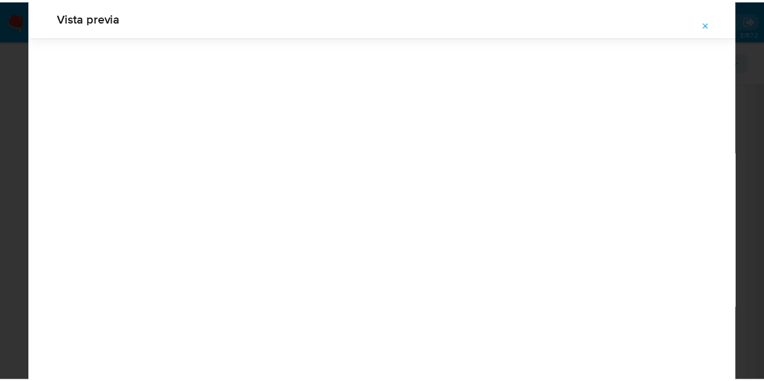
scroll to position [39, 0]
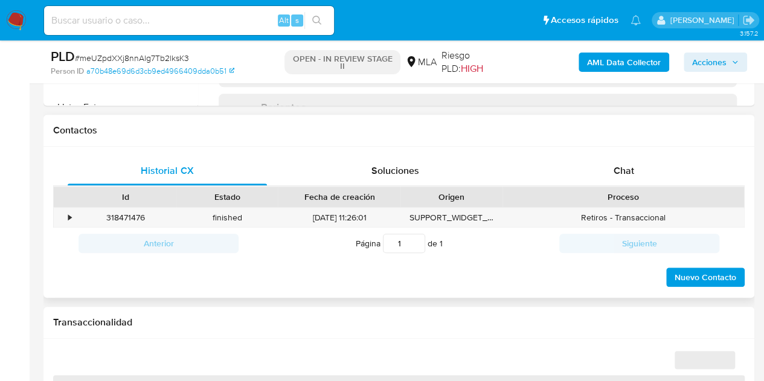
scroll to position [538, 0]
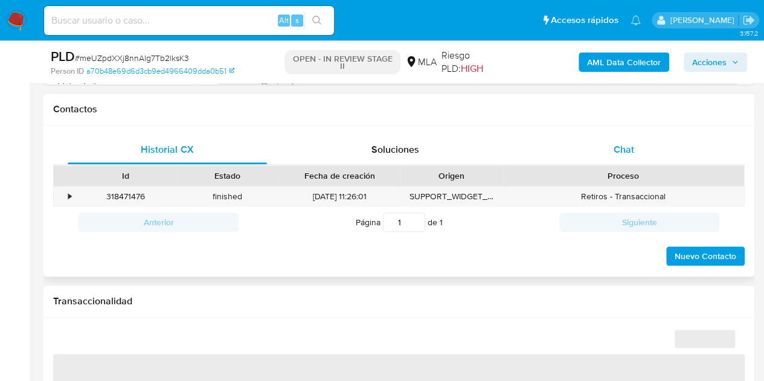
click at [644, 153] on div "Chat" at bounding box center [623, 149] width 199 height 29
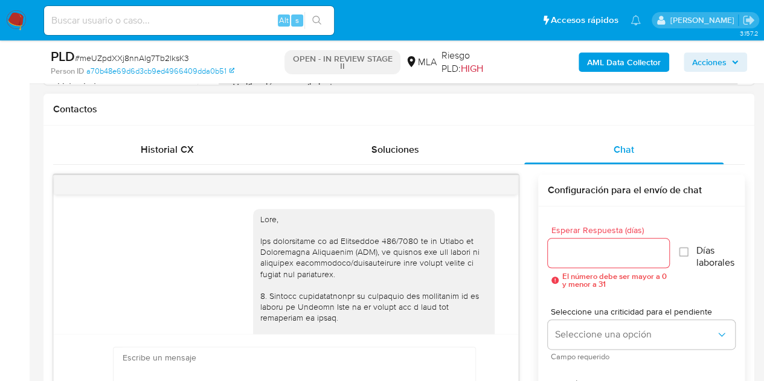
select select "10"
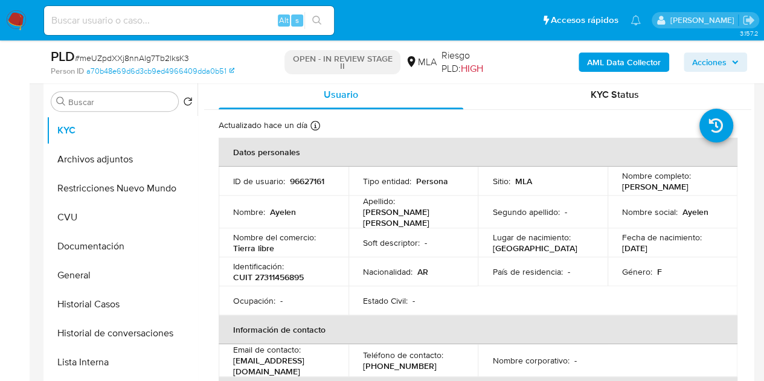
scroll to position [171, 0]
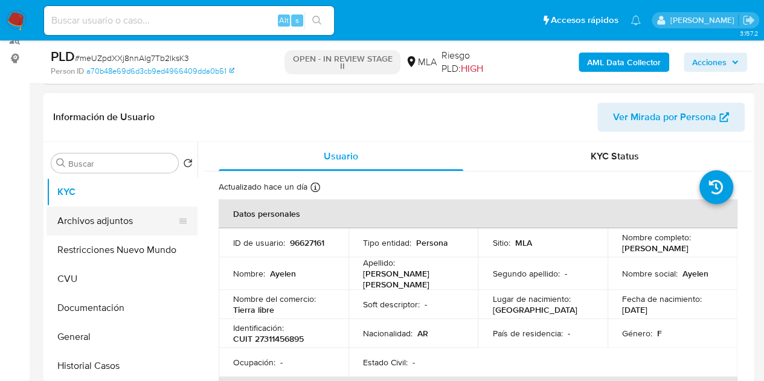
click at [116, 216] on button "Archivos adjuntos" at bounding box center [116, 221] width 141 height 29
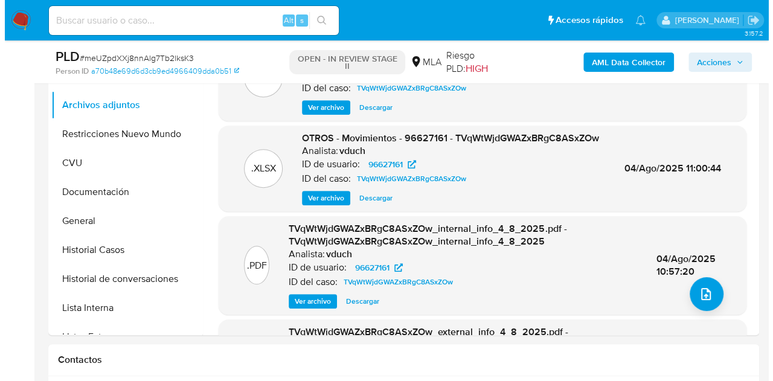
scroll to position [239, 0]
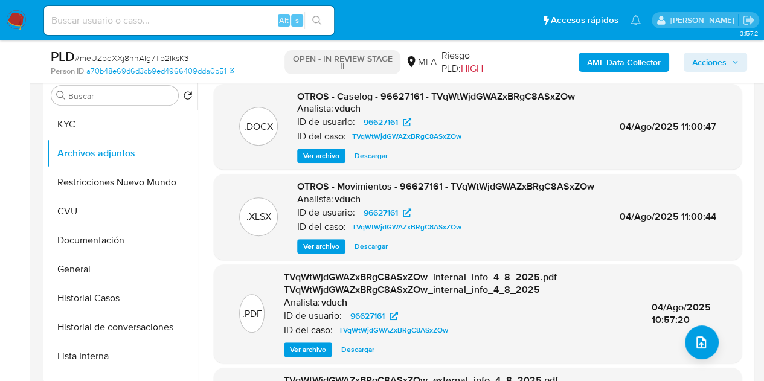
click at [316, 154] on span "Ver archivo" at bounding box center [321, 156] width 36 height 12
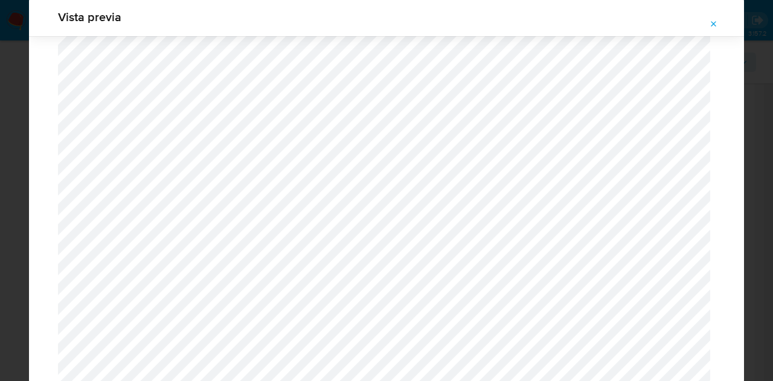
scroll to position [1581, 0]
click at [708, 22] on button "Attachment preview" at bounding box center [713, 23] width 27 height 19
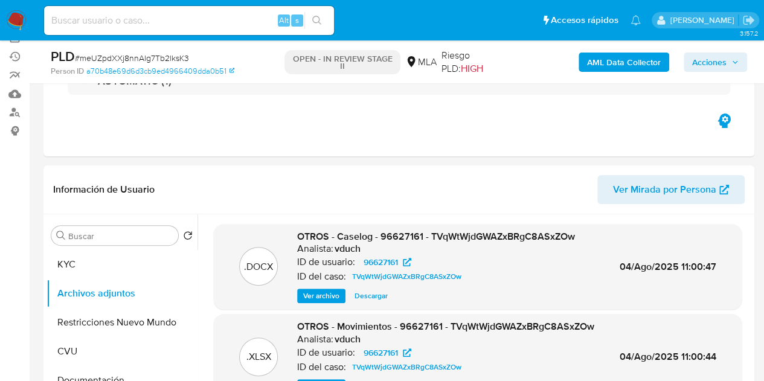
scroll to position [40, 0]
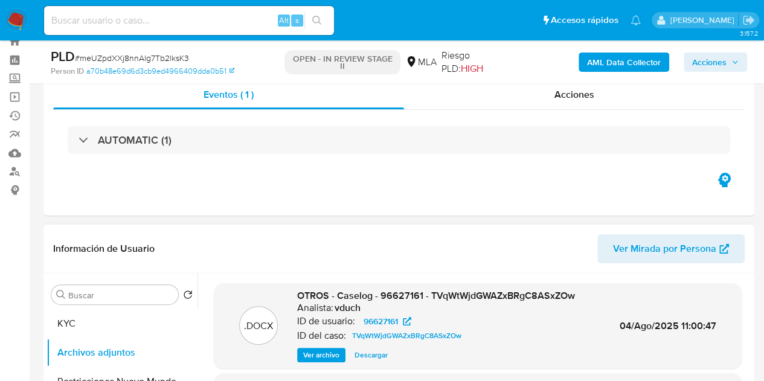
click at [668, 247] on span "Ver Mirada por Persona" at bounding box center [664, 248] width 103 height 29
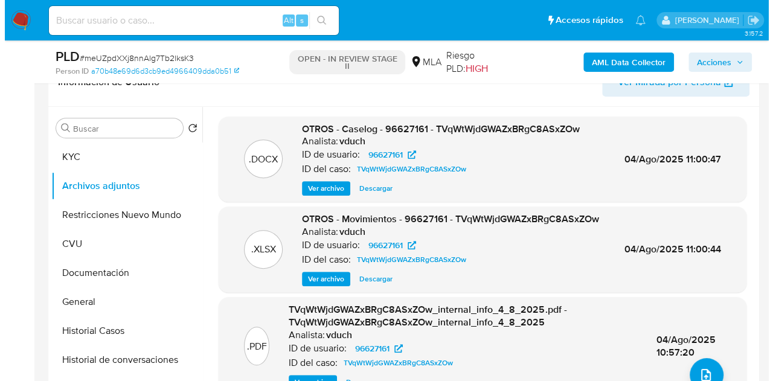
scroll to position [239, 0]
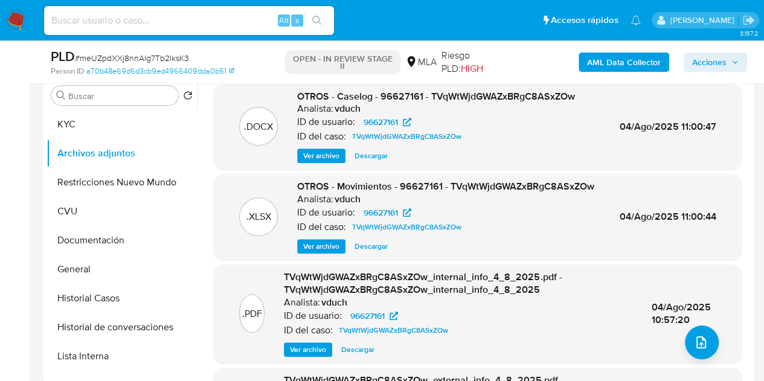
click at [325, 155] on span "Ver archivo" at bounding box center [321, 156] width 36 height 12
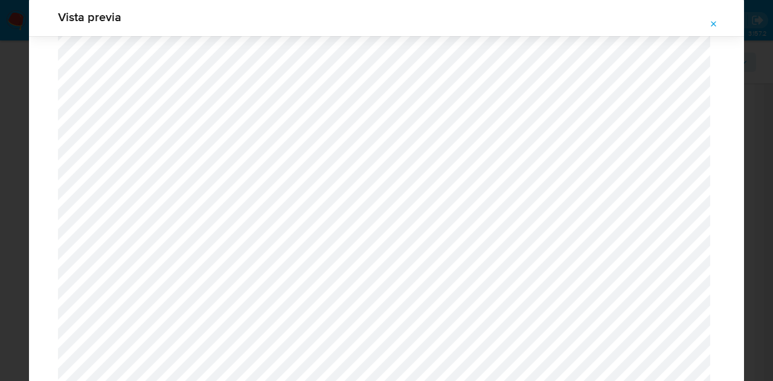
scroll to position [1598, 0]
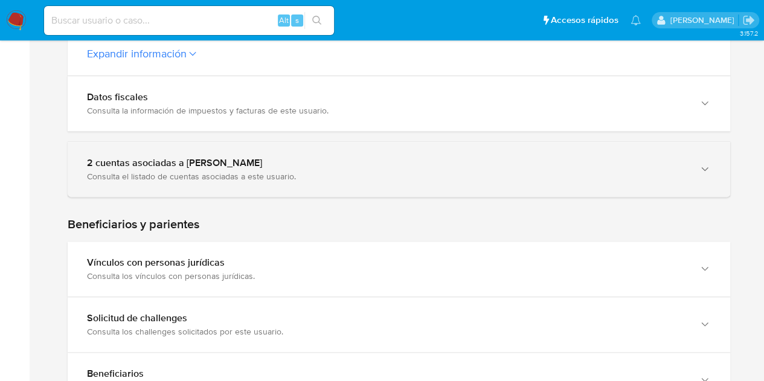
click at [693, 164] on div "2 cuentas asociadas a [PERSON_NAME] Consulta el listado de cuentas asociadas a …" at bounding box center [399, 169] width 662 height 55
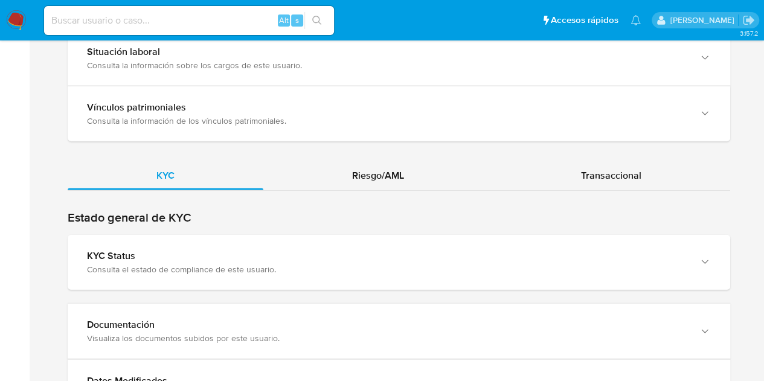
scroll to position [1341, 0]
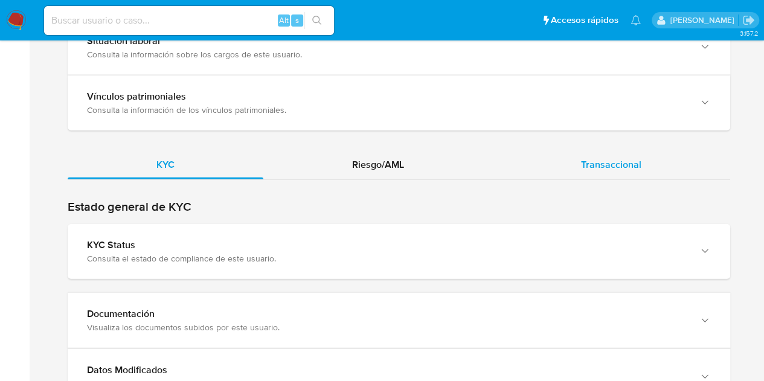
click at [647, 160] on div "Transaccional" at bounding box center [611, 164] width 238 height 29
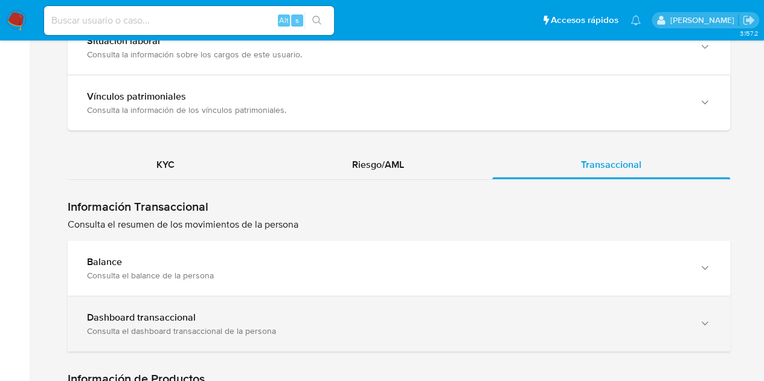
click at [461, 312] on div "Dashboard transaccional" at bounding box center [387, 318] width 600 height 12
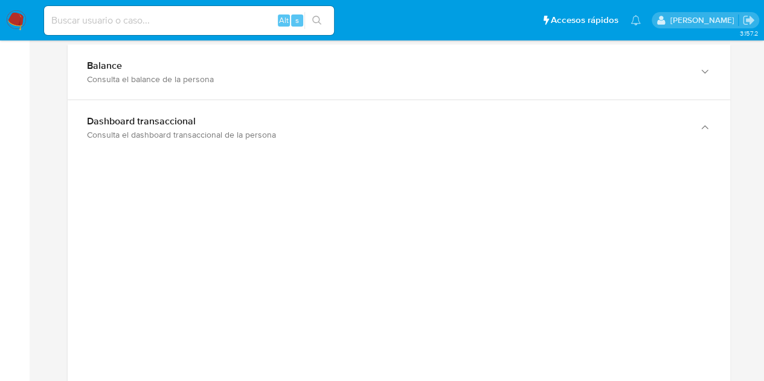
scroll to position [1576, 0]
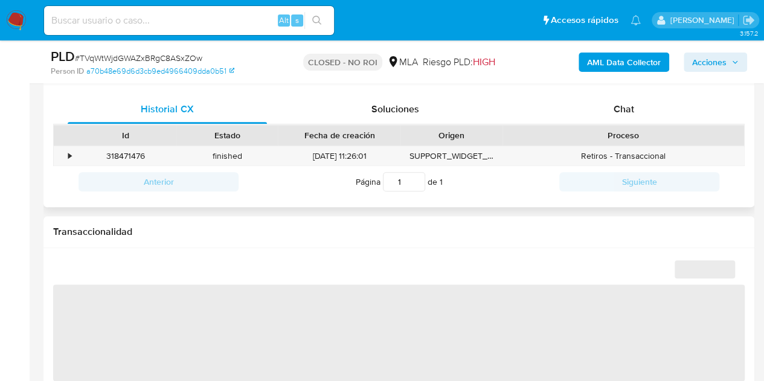
scroll to position [587, 0]
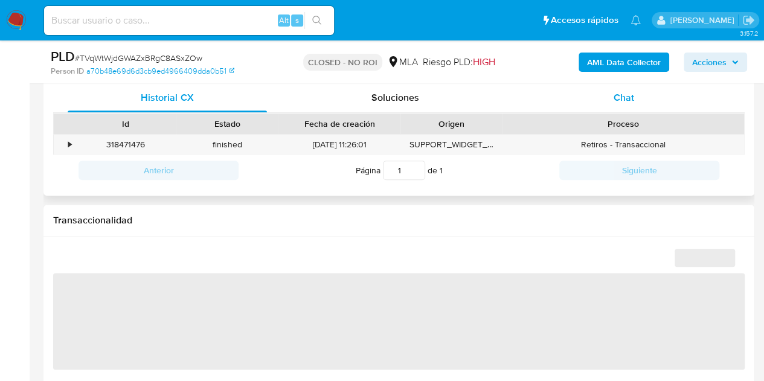
click at [617, 101] on span "Chat" at bounding box center [623, 98] width 21 height 14
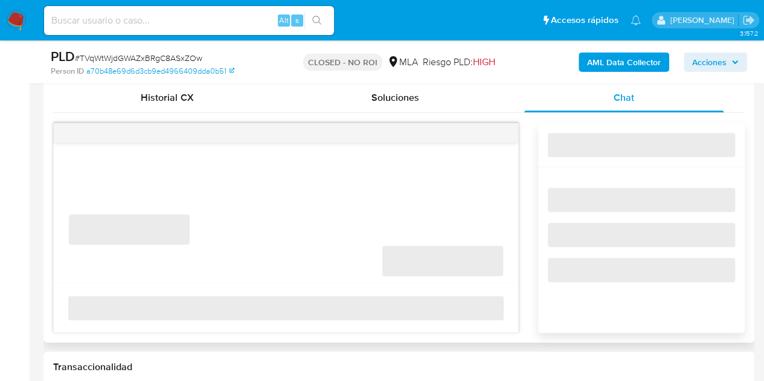
select select "10"
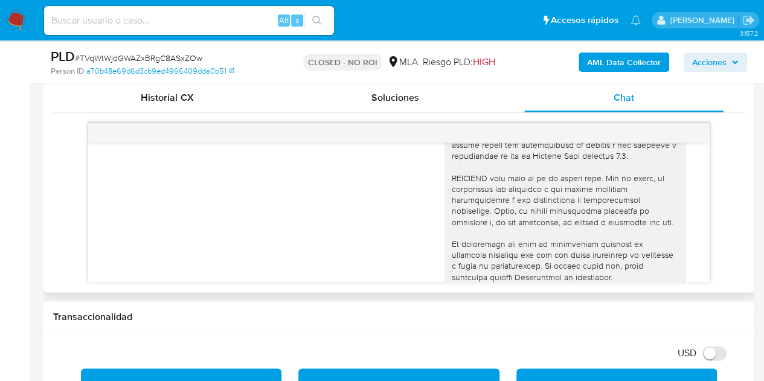
scroll to position [0, 0]
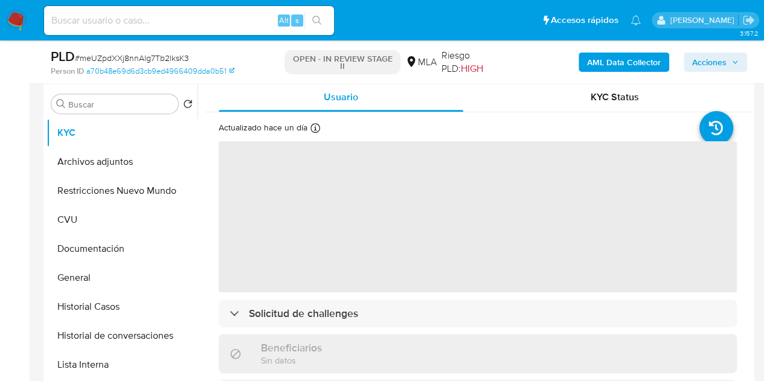
scroll to position [242, 0]
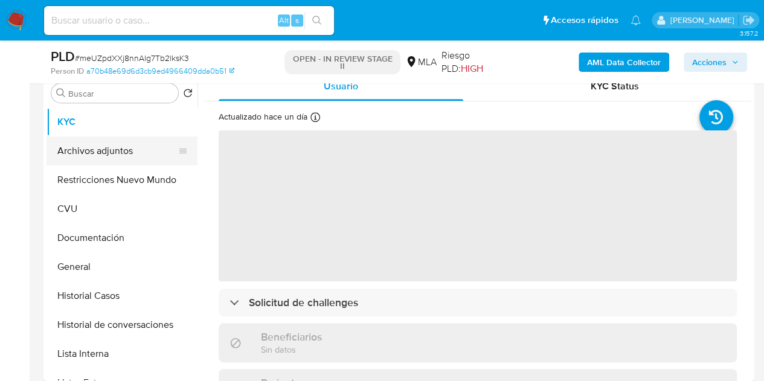
click at [109, 147] on button "Archivos adjuntos" at bounding box center [116, 150] width 141 height 29
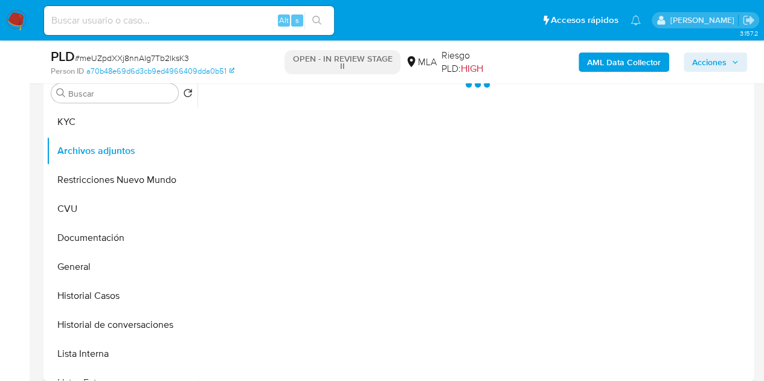
select select "10"
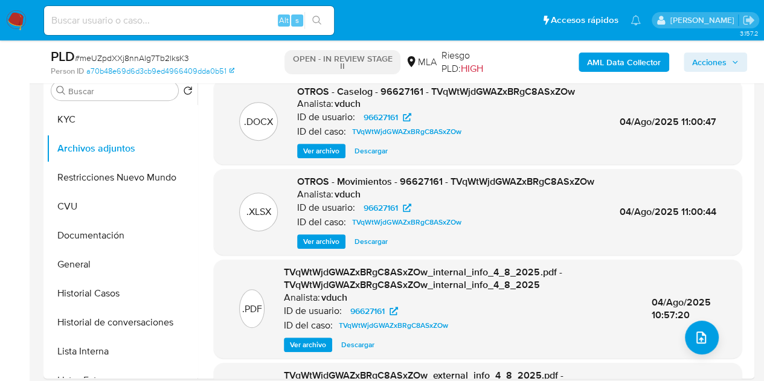
scroll to position [171, 0]
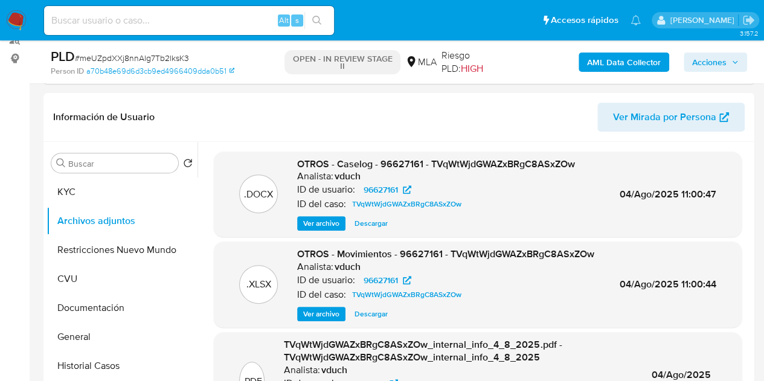
click at [597, 53] on b "AML Data Collector" at bounding box center [624, 62] width 74 height 19
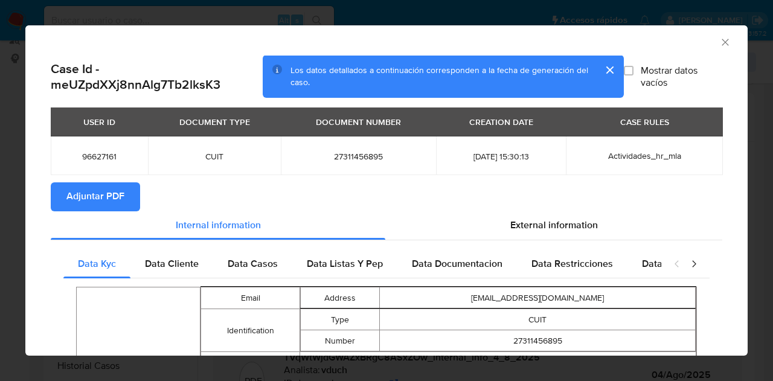
click at [95, 200] on span "Adjuntar PDF" at bounding box center [95, 197] width 58 height 27
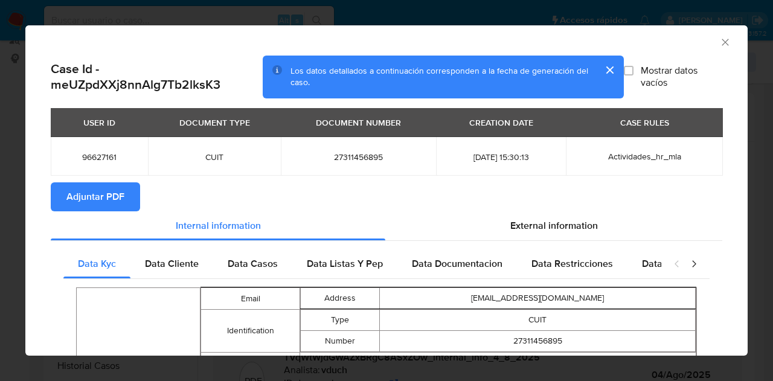
click at [719, 40] on icon "Cerrar ventana" at bounding box center [725, 42] width 12 height 12
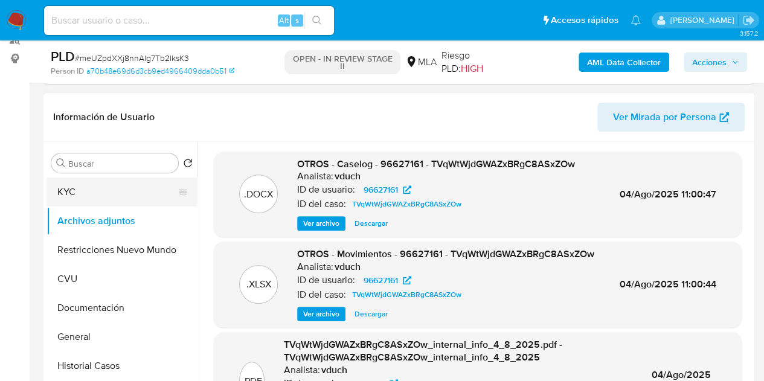
click at [101, 189] on button "KYC" at bounding box center [116, 192] width 141 height 29
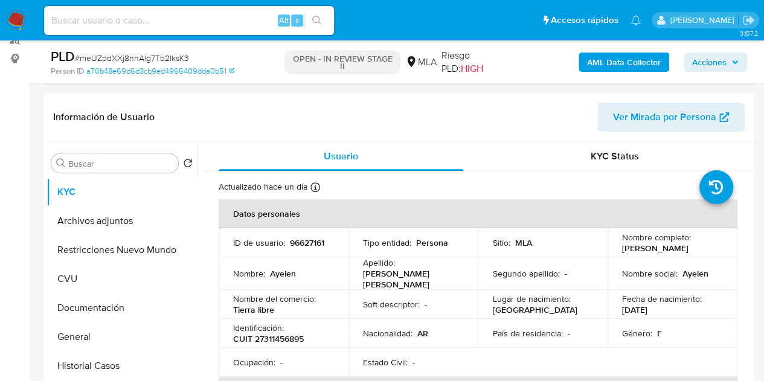
scroll to position [505, 0]
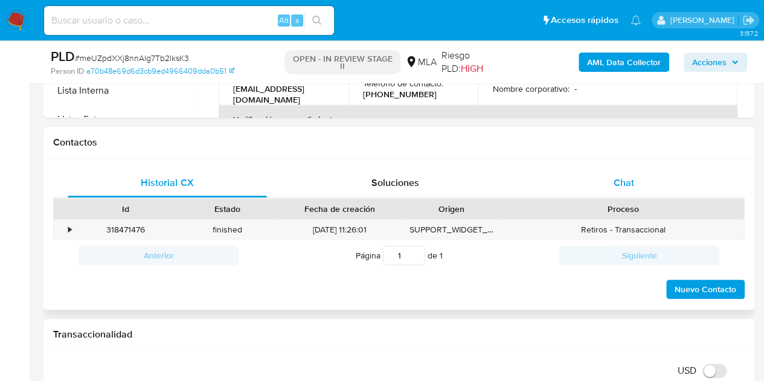
click at [661, 191] on div "Chat" at bounding box center [623, 182] width 199 height 29
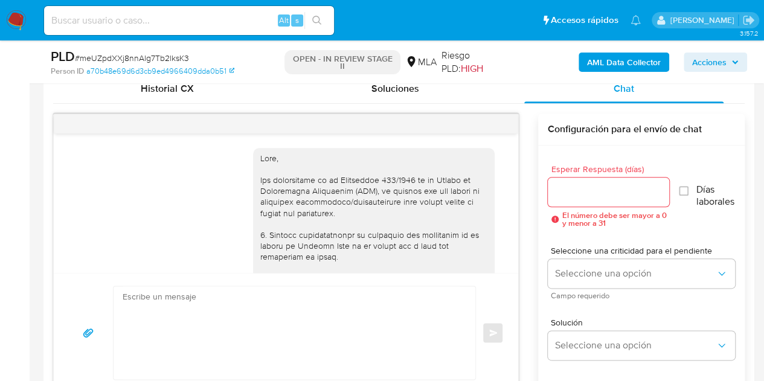
scroll to position [664, 0]
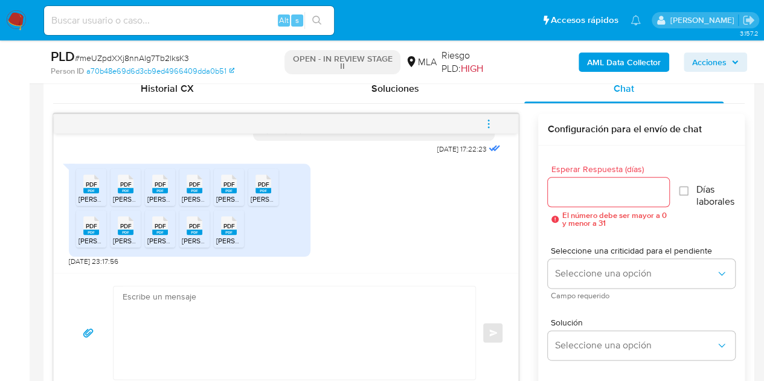
click at [332, 307] on textarea at bounding box center [292, 332] width 338 height 93
paste textarea "Hola, ¡Muchas gracias por tu respuesta! Confirmamos la recepción de la document…"
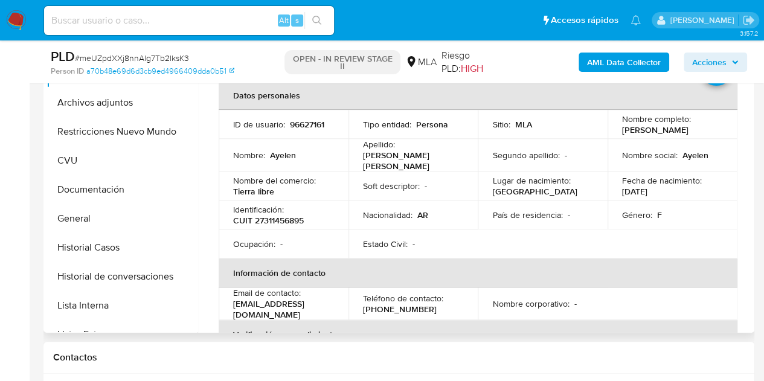
scroll to position [284, 0]
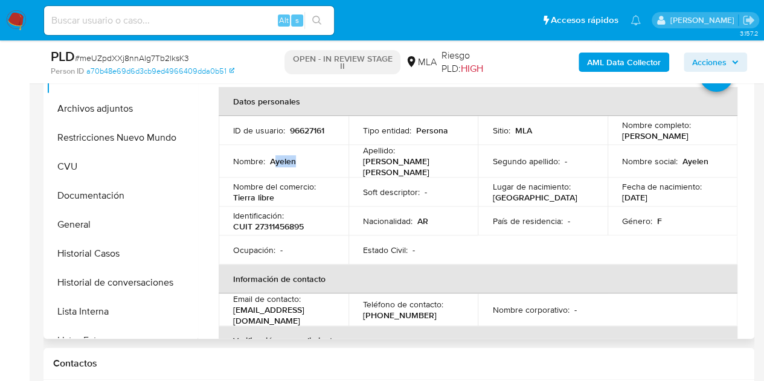
drag, startPoint x: 272, startPoint y: 165, endPoint x: 310, endPoint y: 169, distance: 38.3
click at [311, 169] on td "Nombre : Ayelen" at bounding box center [284, 161] width 130 height 33
click at [281, 162] on p "Ayelen" at bounding box center [283, 161] width 26 height 11
copy p "Ayelen"
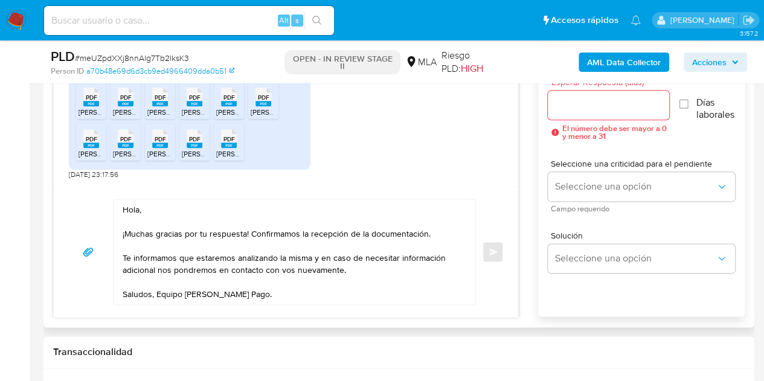
scroll to position [698, 0]
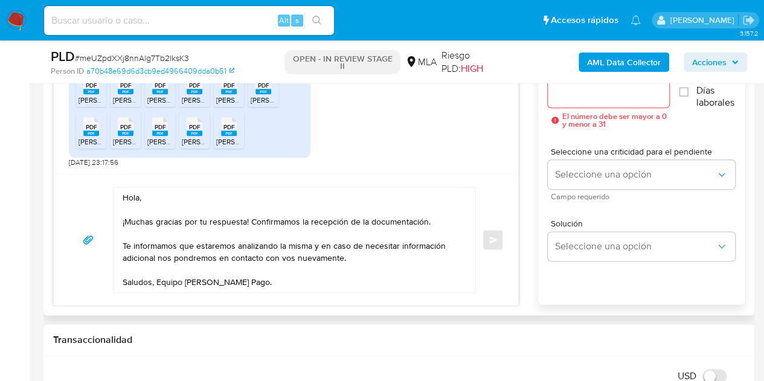
click at [138, 197] on textarea "Hola, ¡Muchas gracias por tu respuesta! Confirmamos la recepción de la document…" at bounding box center [292, 239] width 338 height 105
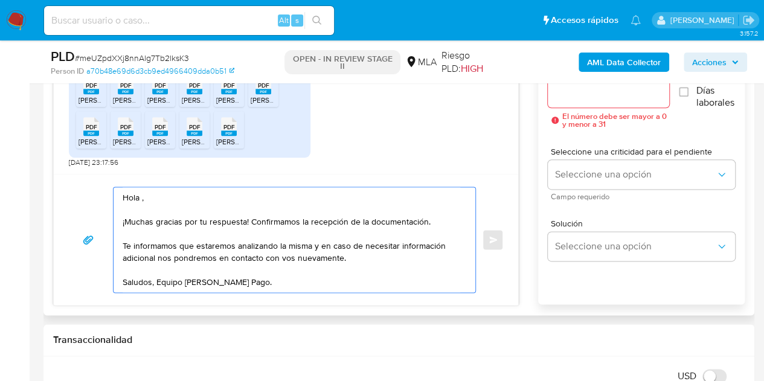
paste textarea "Ayelen"
click at [220, 203] on textarea "Hola Ayelen, ¡Muchas gracias por tu respuesta! Confirmamos la recepción de la d…" at bounding box center [292, 239] width 338 height 105
click at [156, 191] on textarea "Hola Ayelen, ¡Muchas gracias por tu respuesta! Confirmamos la recepción de la d…" at bounding box center [292, 239] width 338 height 105
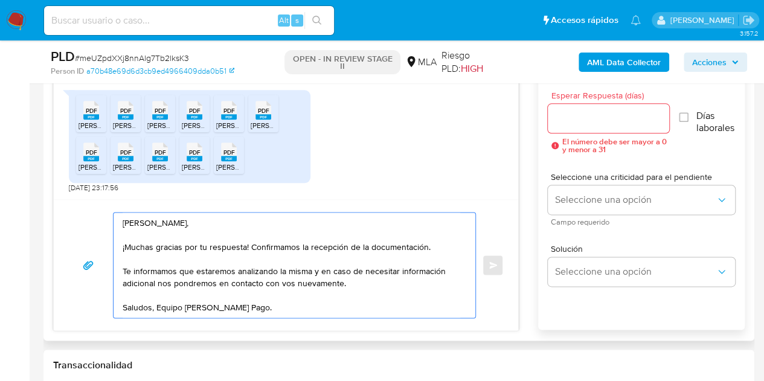
click at [357, 226] on textarea "Hola Ayelén, ¡Muchas gracias por tu respuesta! Confirmamos la recepción de la d…" at bounding box center [292, 265] width 338 height 105
type textarea "Hola Ayelén, ¡Muchas gracias por tu respuesta! Confirmamos la recepción de la d…"
click at [588, 126] on div at bounding box center [609, 118] width 122 height 29
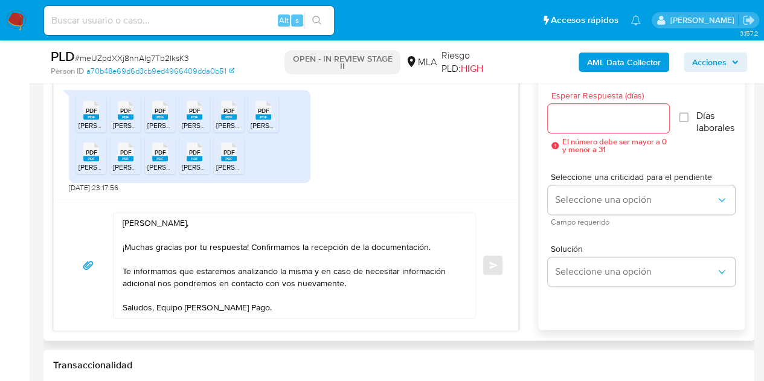
click at [589, 118] on input "Esperar Respuesta (días)" at bounding box center [609, 119] width 122 height 16
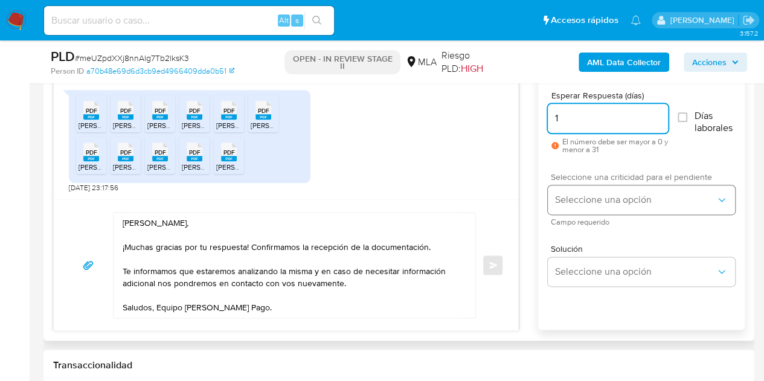
type input "1"
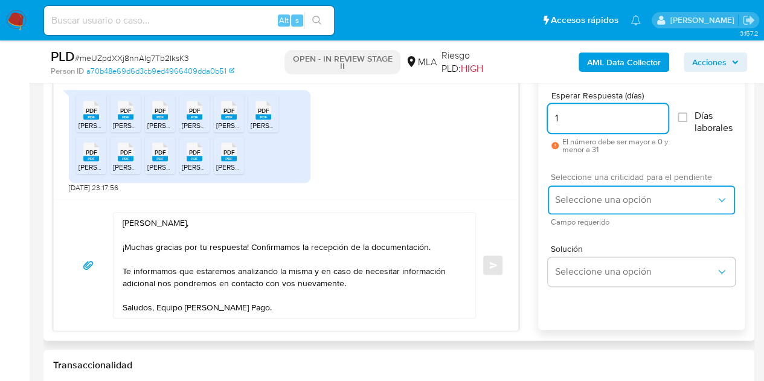
click at [588, 188] on button "Seleccione una opción" at bounding box center [641, 199] width 187 height 29
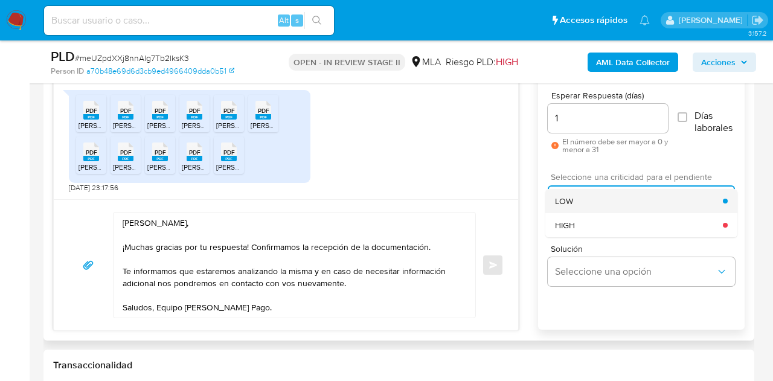
click at [586, 201] on div "LOW" at bounding box center [639, 201] width 168 height 24
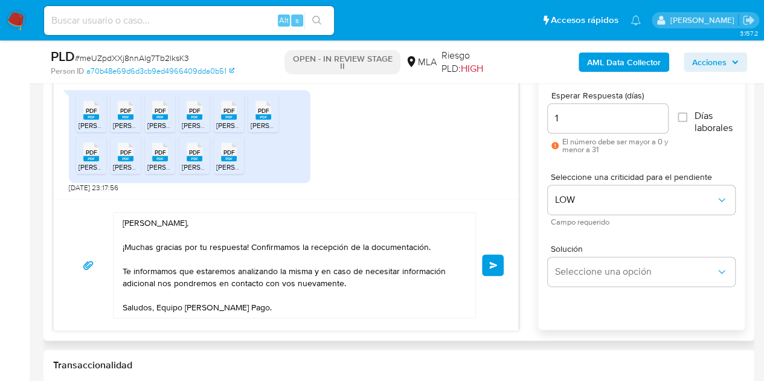
click at [490, 261] on span "Enviar" at bounding box center [493, 264] width 8 height 7
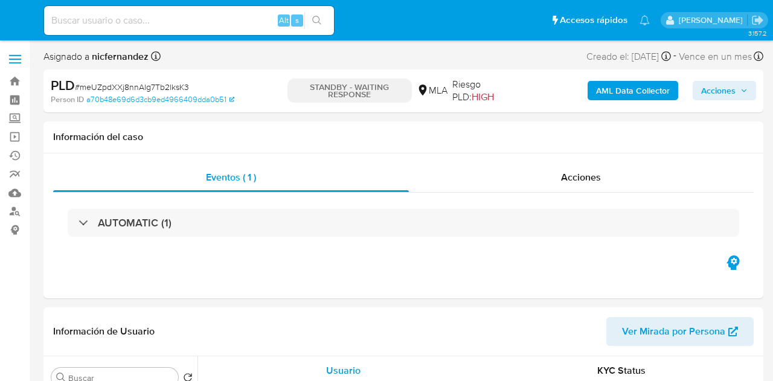
select select "10"
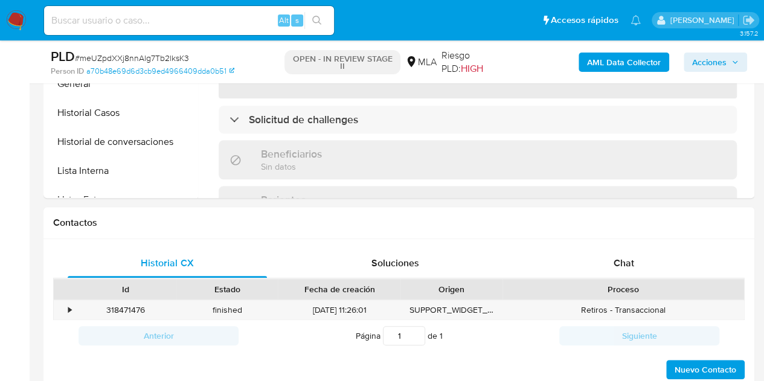
scroll to position [488, 0]
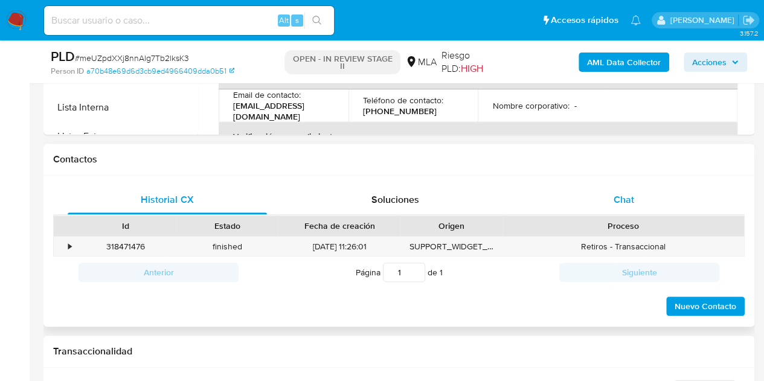
click at [604, 200] on div "Chat" at bounding box center [623, 199] width 199 height 29
select select "10"
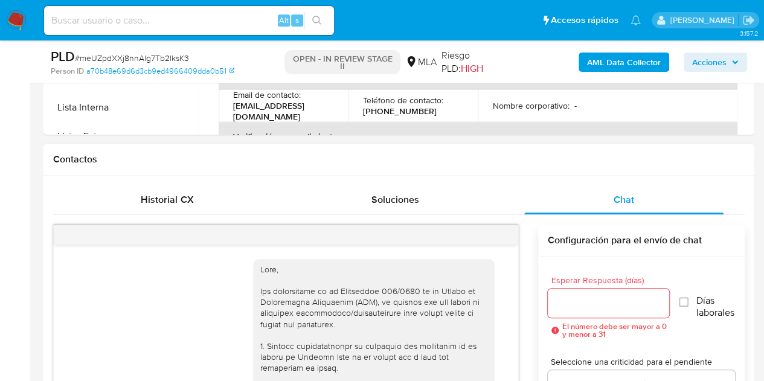
scroll to position [809, 0]
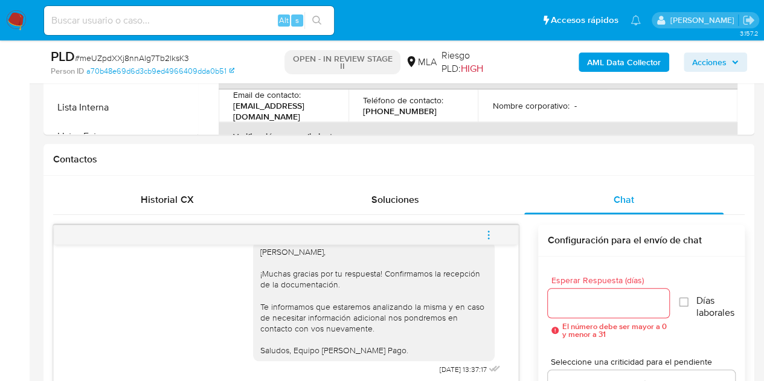
click at [491, 235] on icon "menu-action" at bounding box center [488, 234] width 11 height 11
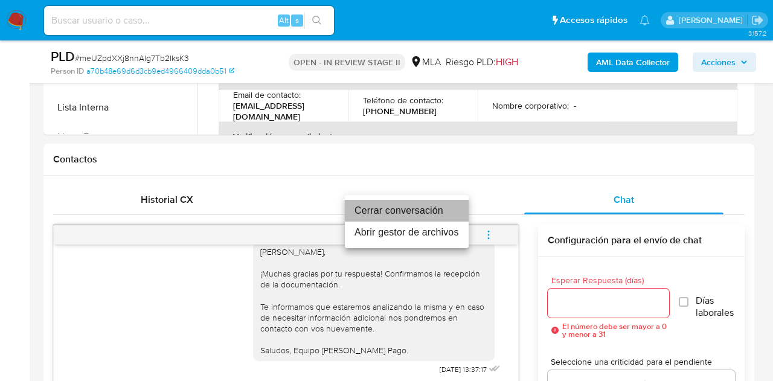
click at [448, 213] on li "Cerrar conversación" at bounding box center [407, 211] width 124 height 22
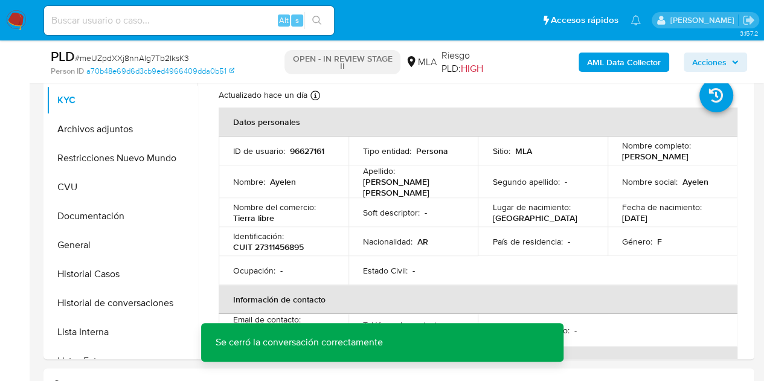
scroll to position [240, 0]
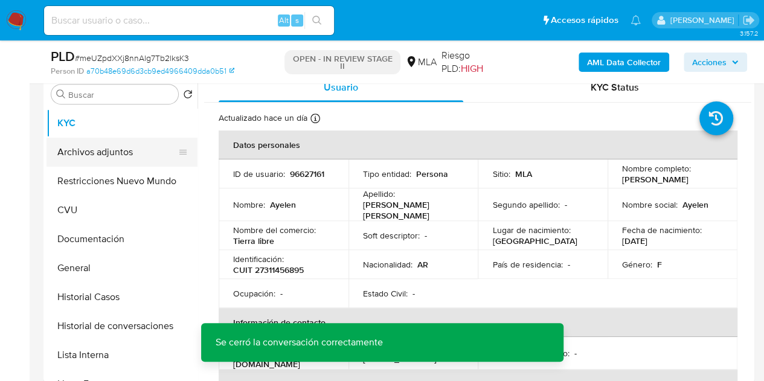
click at [99, 156] on button "Archivos adjuntos" at bounding box center [116, 152] width 141 height 29
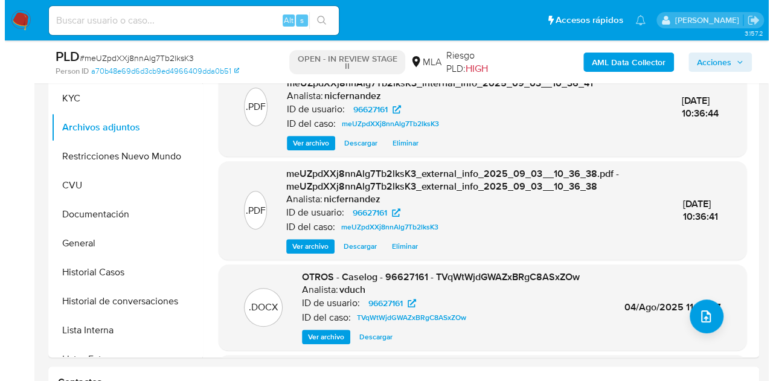
scroll to position [280, 0]
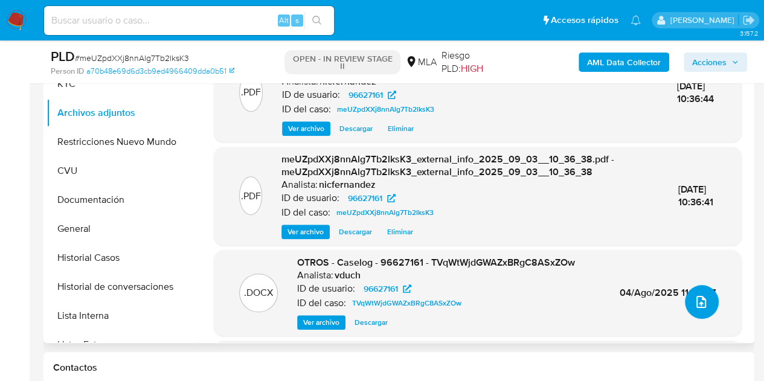
click at [692, 310] on button "upload-file" at bounding box center [702, 302] width 34 height 34
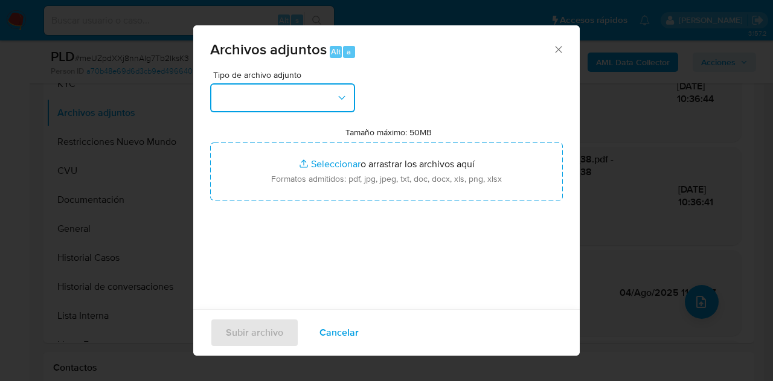
drag, startPoint x: 322, startPoint y: 89, endPoint x: 342, endPoint y: 101, distance: 23.8
click at [324, 90] on button "button" at bounding box center [282, 97] width 145 height 29
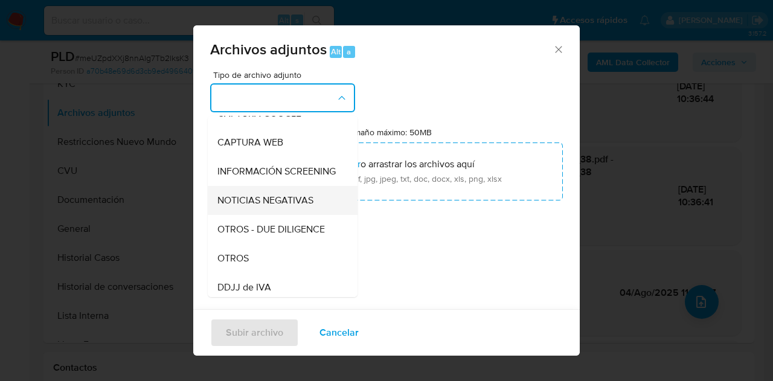
scroll to position [109, 0]
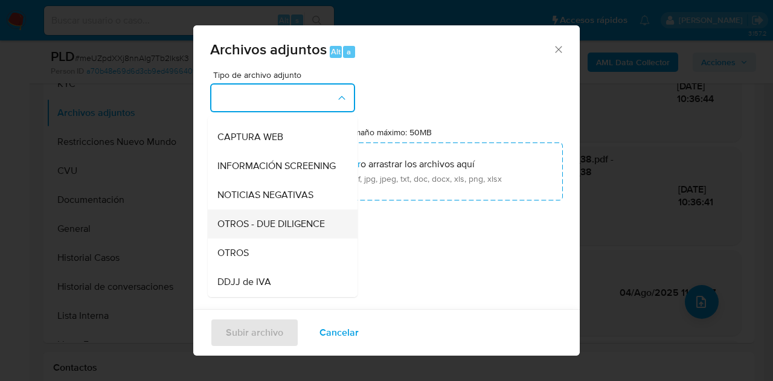
click at [263, 239] on div "OTROS - DUE DILIGENCE" at bounding box center [278, 224] width 123 height 29
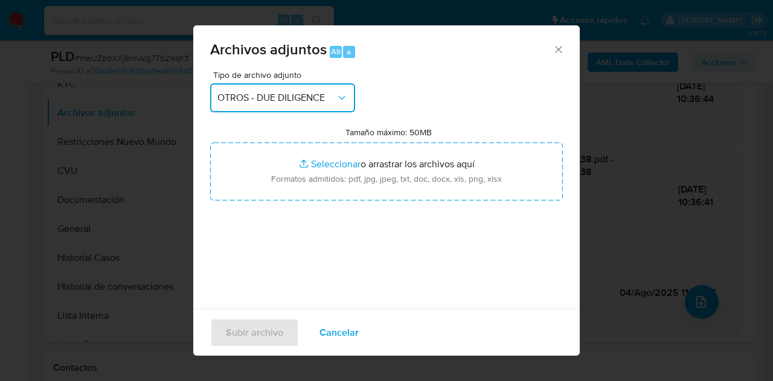
drag, startPoint x: 300, startPoint y: 85, endPoint x: 309, endPoint y: 110, distance: 27.1
click at [301, 86] on button "OTROS - DUE DILIGENCE" at bounding box center [282, 97] width 145 height 29
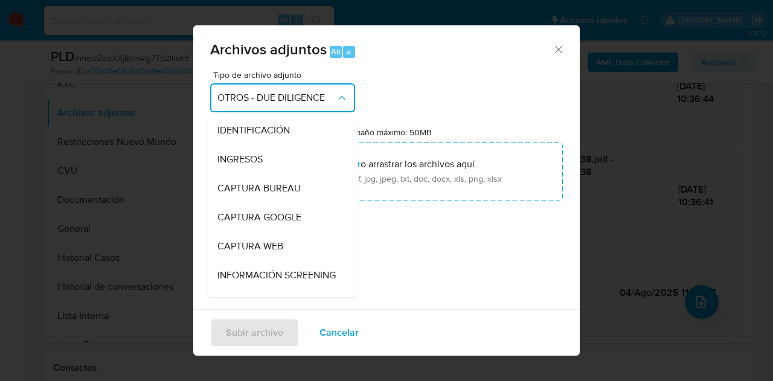
scroll to position [139, 0]
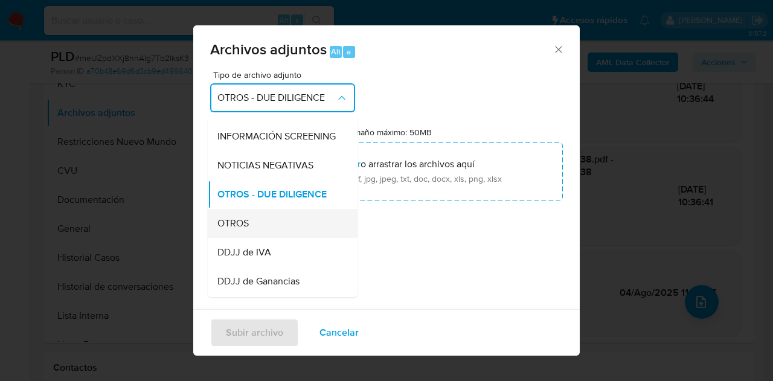
click at [284, 235] on div "OTROS" at bounding box center [278, 223] width 123 height 29
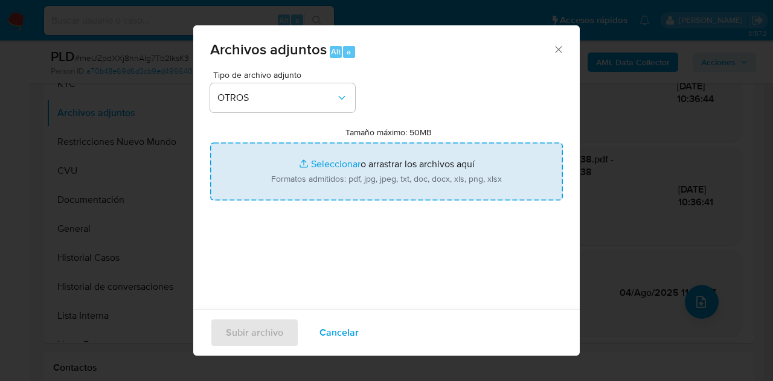
click at [317, 178] on input "Tamaño máximo: 50MB Seleccionar archivos" at bounding box center [386, 172] width 353 height 58
type input "C:\fakepath\DDJJ IIBB.pdf"
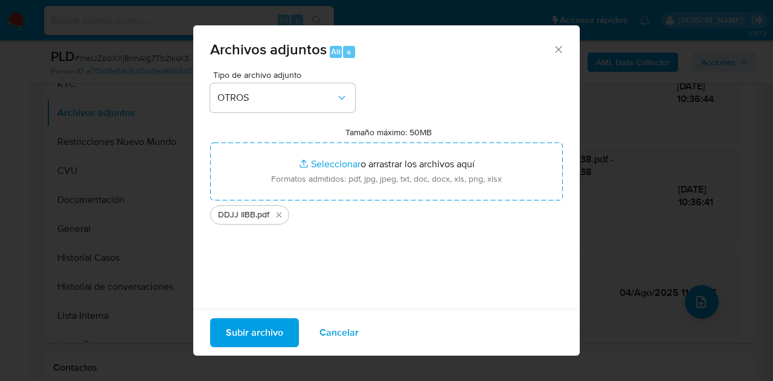
click at [244, 333] on span "Subir archivo" at bounding box center [254, 332] width 57 height 27
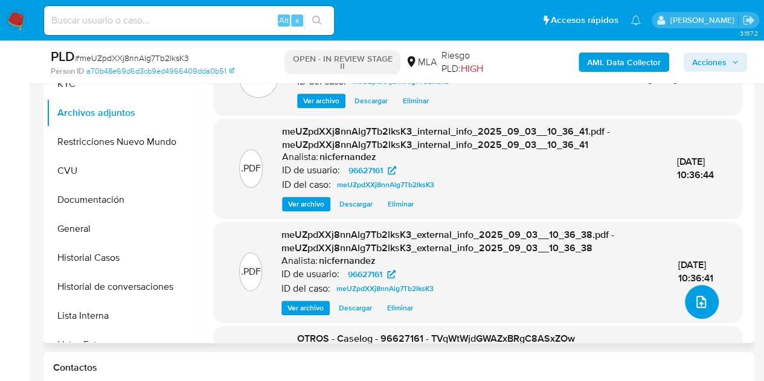
click at [699, 300] on icon "upload-file" at bounding box center [701, 302] width 14 height 14
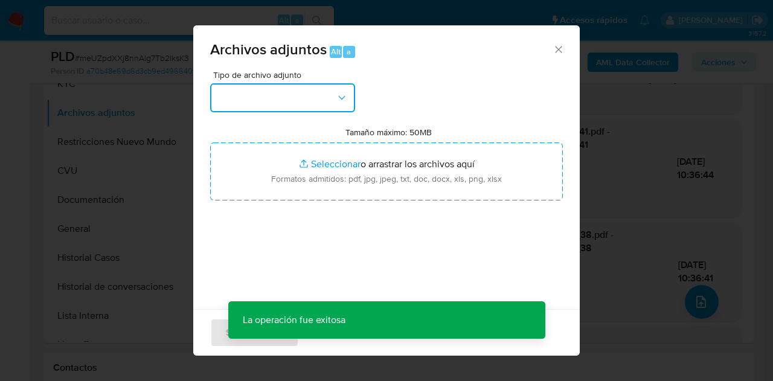
drag, startPoint x: 310, startPoint y: 99, endPoint x: 324, endPoint y: 108, distance: 16.6
click at [312, 101] on button "button" at bounding box center [282, 97] width 145 height 29
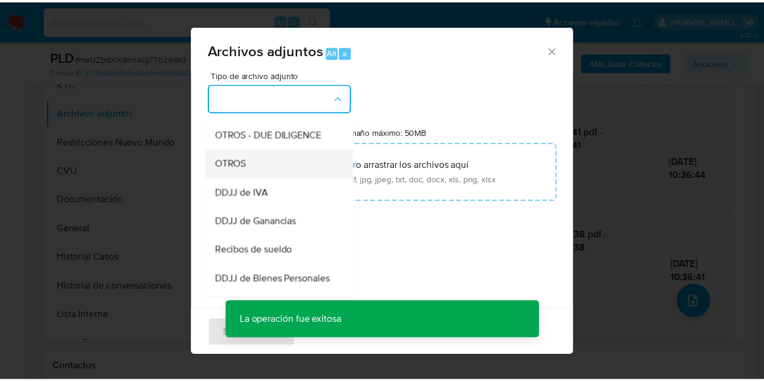
scroll to position [205, 0]
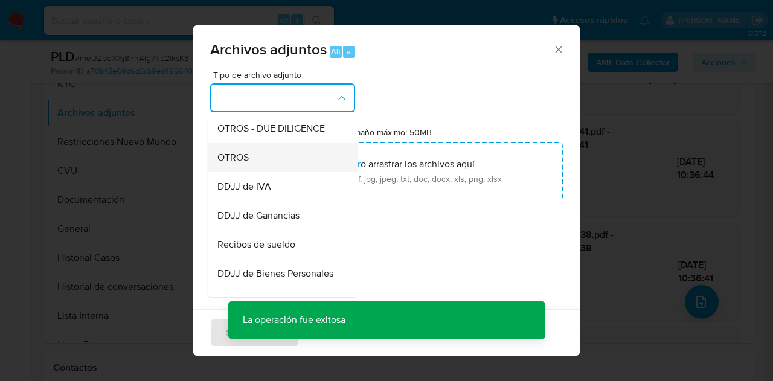
click at [281, 168] on div "OTROS" at bounding box center [278, 157] width 123 height 29
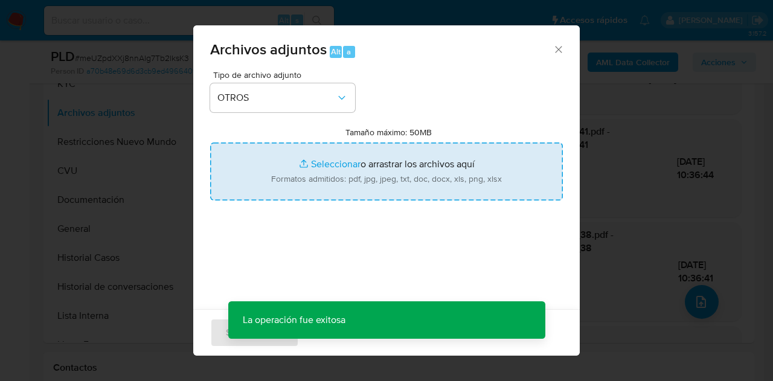
click at [303, 156] on input "Tamaño máximo: 50MB Seleccionar archivos" at bounding box center [386, 172] width 353 height 58
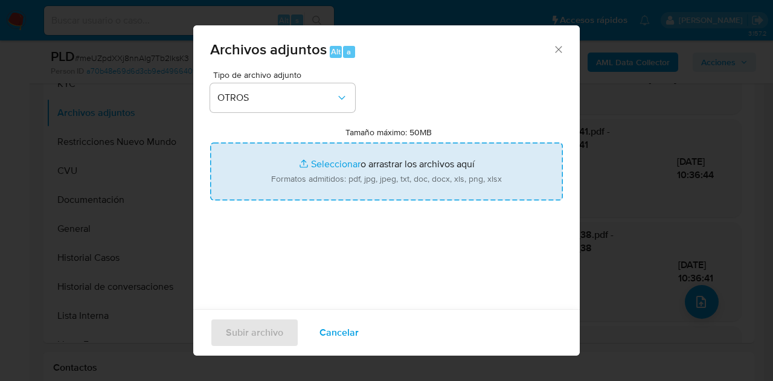
type input "C:\fakepath\Caselog NO ROI meUZpdXXj8nnAlg7Tb2lksK3.docx"
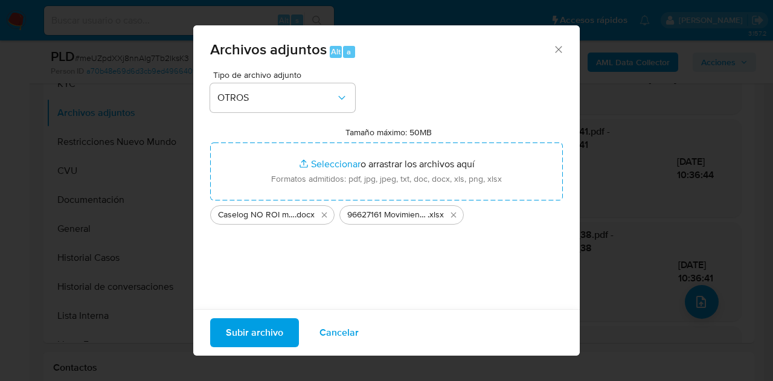
click at [229, 332] on span "Subir archivo" at bounding box center [254, 332] width 57 height 27
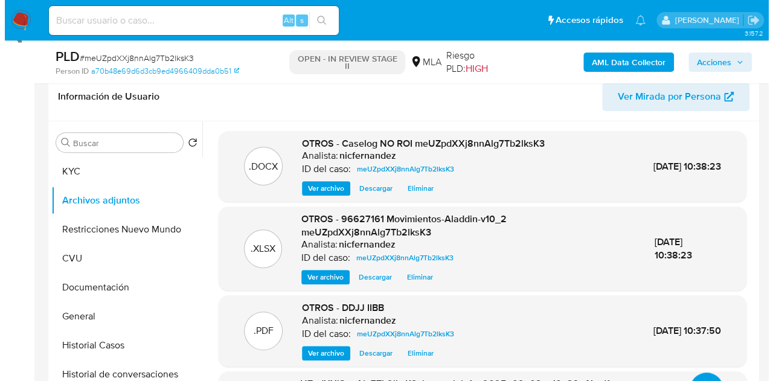
scroll to position [213, 0]
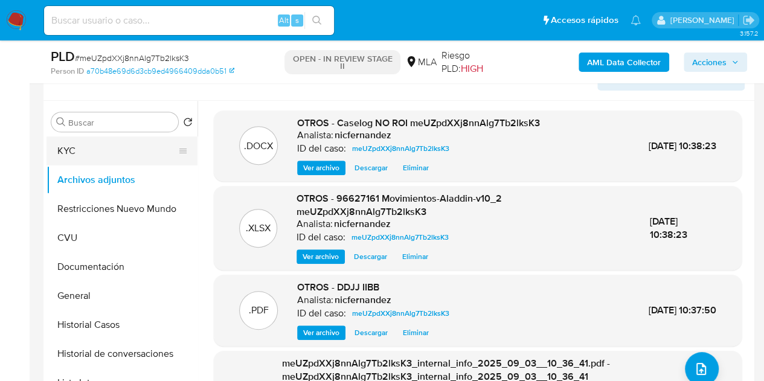
click at [124, 144] on button "KYC" at bounding box center [116, 150] width 141 height 29
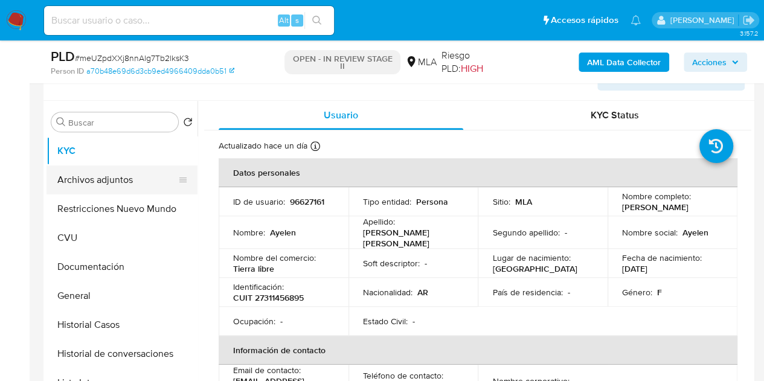
click at [97, 177] on button "Archivos adjuntos" at bounding box center [116, 179] width 141 height 29
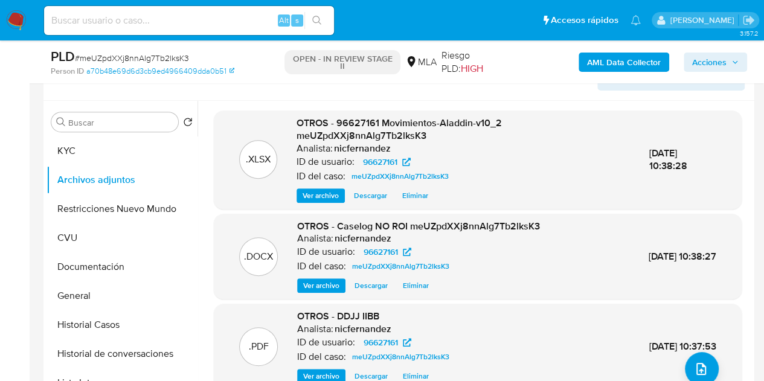
click at [319, 289] on span "Ver archivo" at bounding box center [321, 286] width 36 height 12
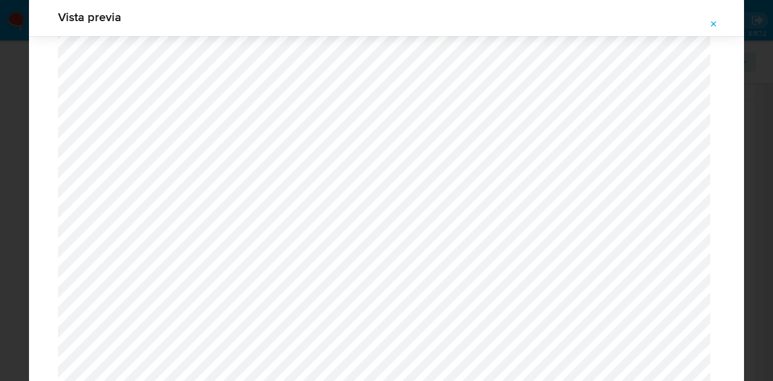
scroll to position [1879, 0]
click at [711, 28] on icon "Attachment preview" at bounding box center [714, 24] width 10 height 10
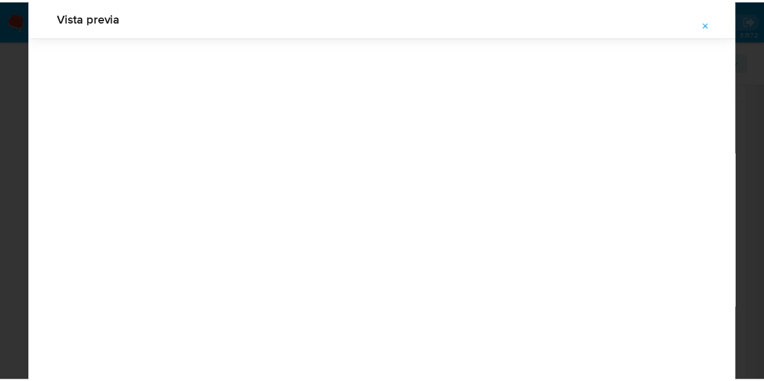
scroll to position [39, 0]
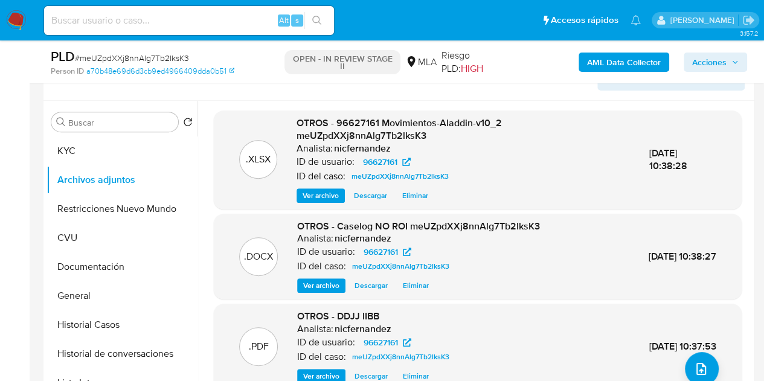
drag, startPoint x: 325, startPoint y: 133, endPoint x: 332, endPoint y: 133, distance: 6.7
click at [325, 133] on span "OTROS - 96627161 Movimientos-Aladdin-v10_2 meUZpdXXj8nnAlg7Tb2lksK3" at bounding box center [398, 129] width 205 height 27
click at [710, 62] on span "Acciones" at bounding box center [709, 62] width 34 height 19
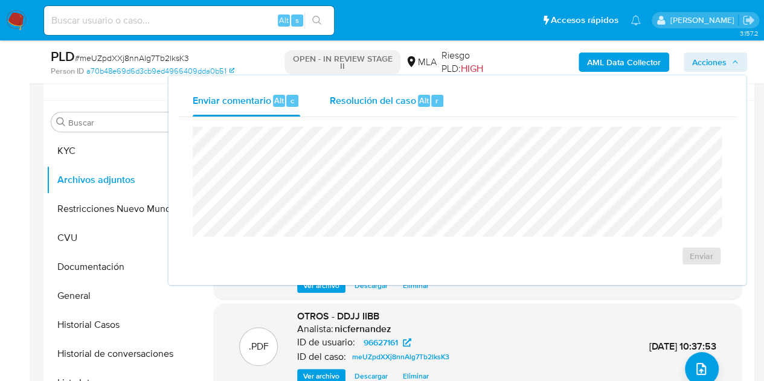
drag, startPoint x: 384, startPoint y: 103, endPoint x: 396, endPoint y: 116, distance: 18.0
click at [386, 104] on span "Resolución del caso" at bounding box center [372, 100] width 86 height 14
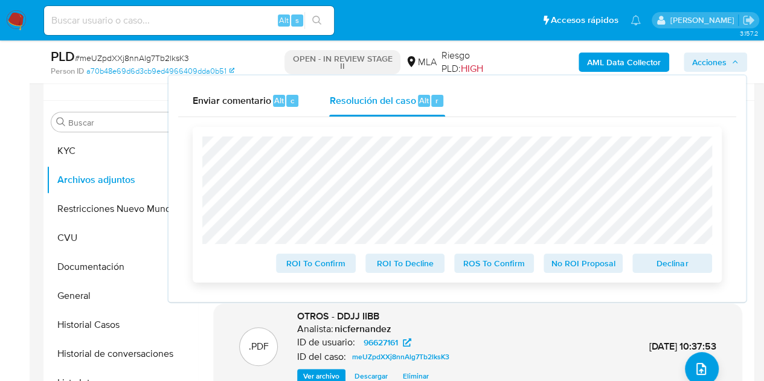
click at [572, 265] on span "No ROI Proposal" at bounding box center [583, 263] width 63 height 17
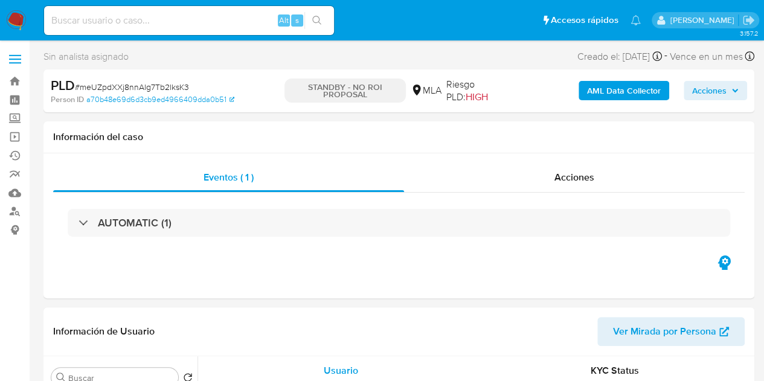
select select "10"
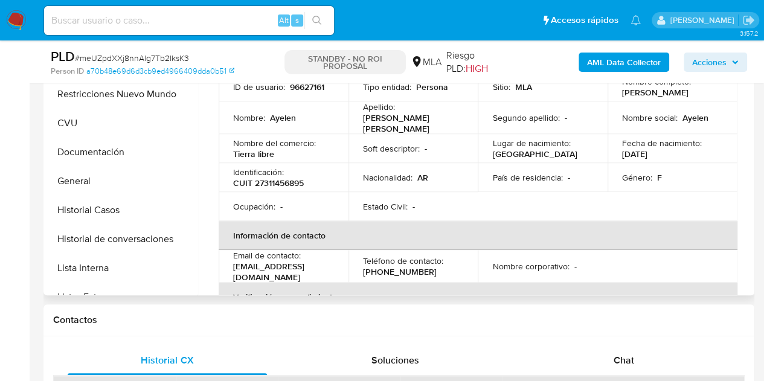
scroll to position [343, 0]
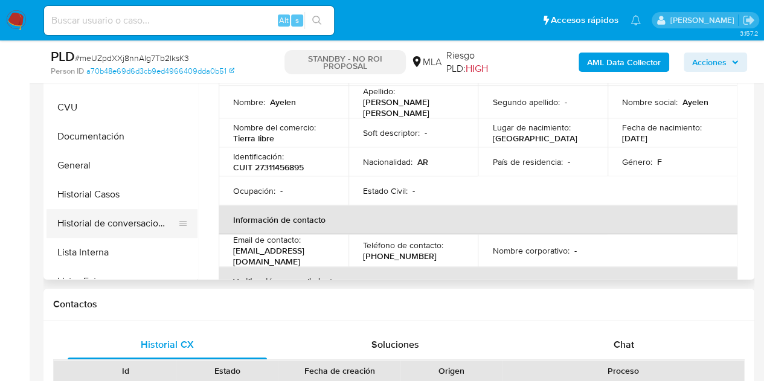
click at [118, 217] on button "Historial de conversaciones" at bounding box center [116, 223] width 141 height 29
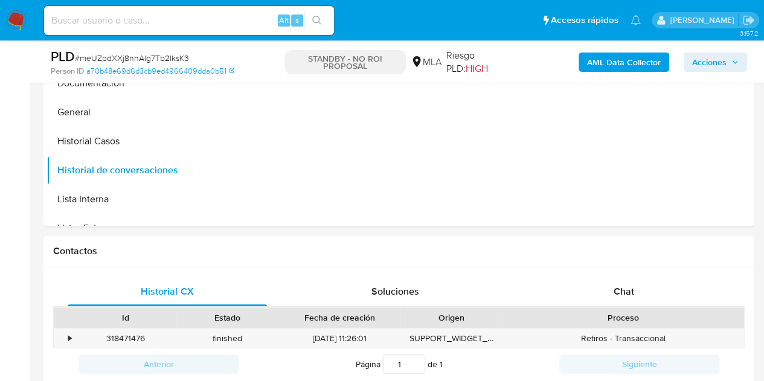
scroll to position [428, 0]
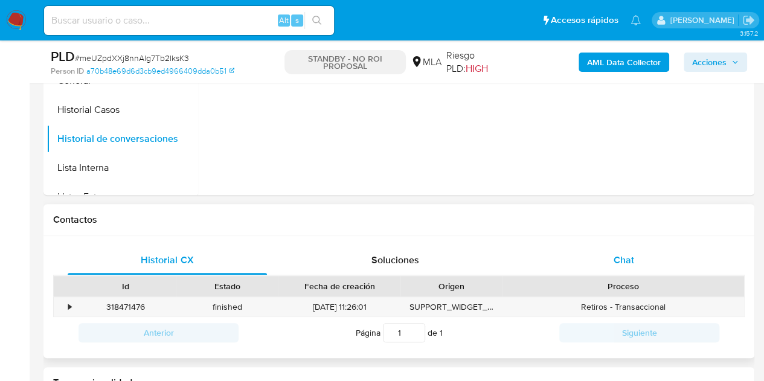
click at [641, 267] on div "Chat" at bounding box center [623, 260] width 199 height 29
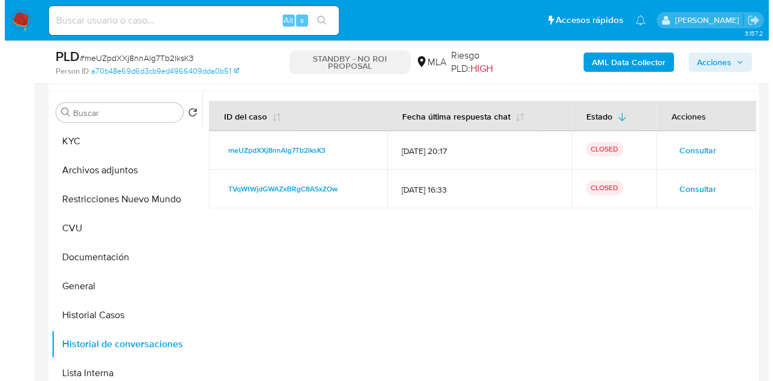
scroll to position [227, 0]
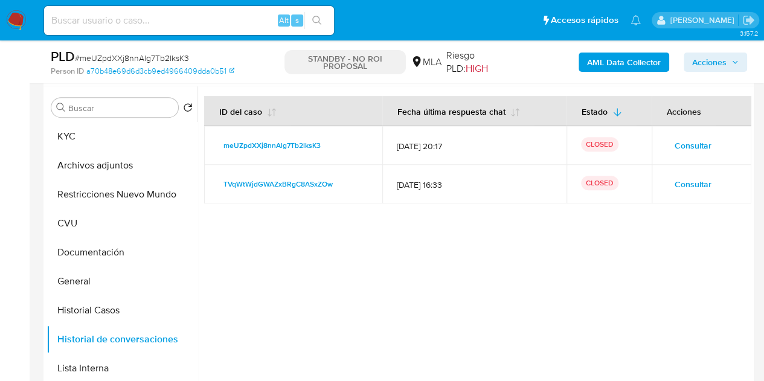
click at [668, 146] on button "Consultar" at bounding box center [693, 145] width 54 height 19
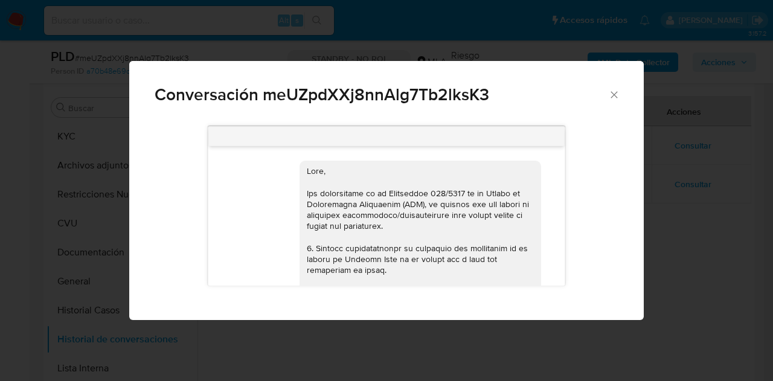
scroll to position [810, 0]
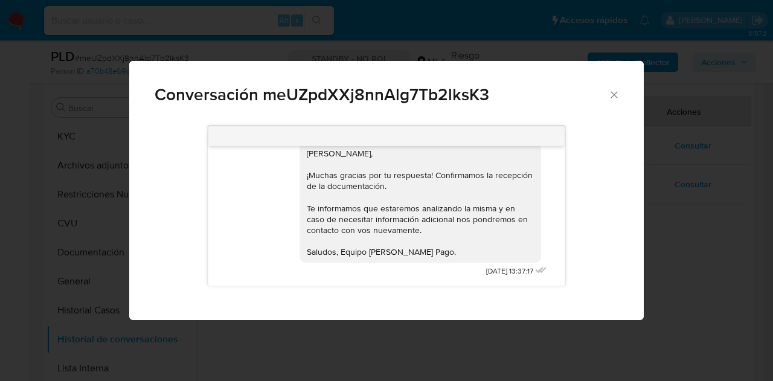
drag, startPoint x: 621, startPoint y: 95, endPoint x: 615, endPoint y: 97, distance: 6.5
click at [620, 96] on div "Conversación meUZpdXXj8nnAlg7Tb2lksK3" at bounding box center [386, 89] width 514 height 57
click at [615, 94] on icon "Cerrar" at bounding box center [614, 95] width 12 height 12
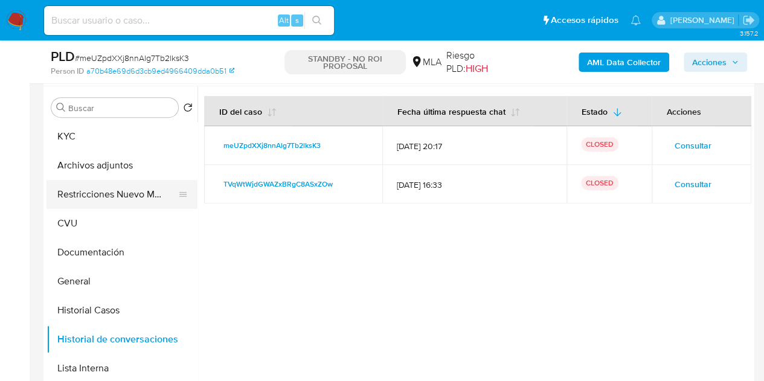
click at [97, 191] on button "Restricciones Nuevo Mundo" at bounding box center [116, 194] width 141 height 29
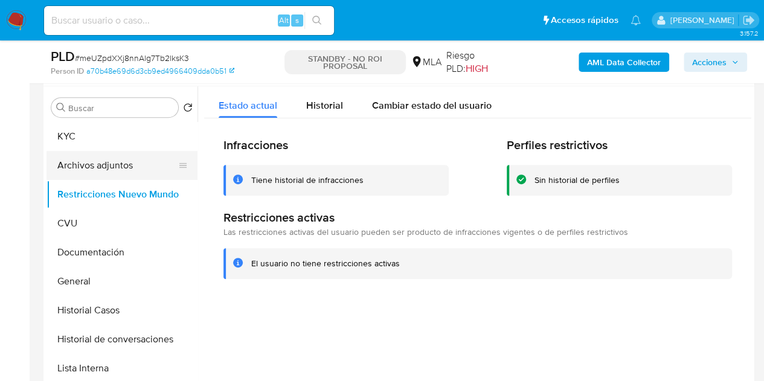
click at [88, 160] on button "Archivos adjuntos" at bounding box center [116, 165] width 141 height 29
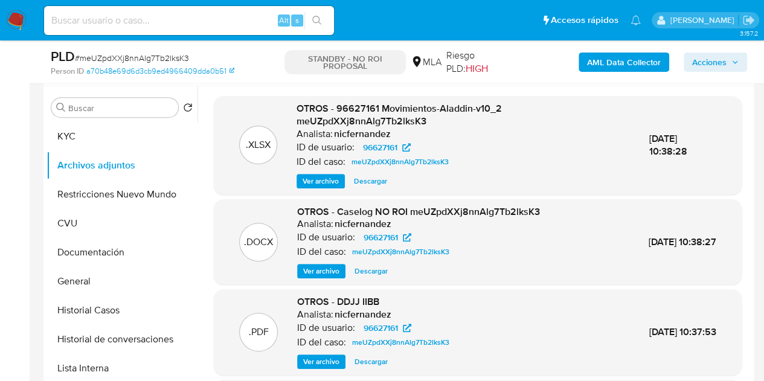
click at [319, 270] on span "Ver archivo" at bounding box center [321, 271] width 36 height 12
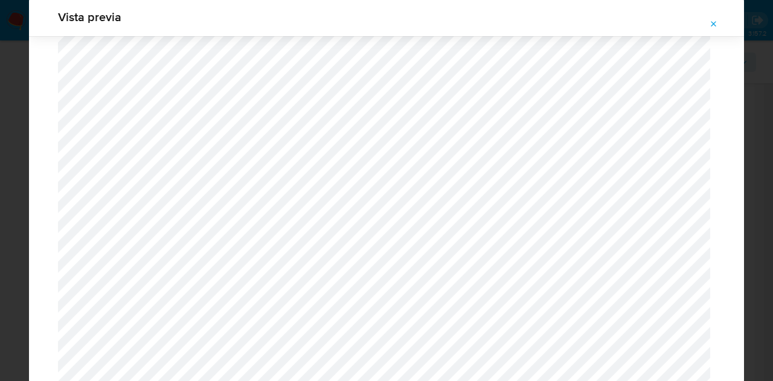
scroll to position [2260, 0]
click at [716, 27] on icon "Attachment preview" at bounding box center [714, 24] width 10 height 10
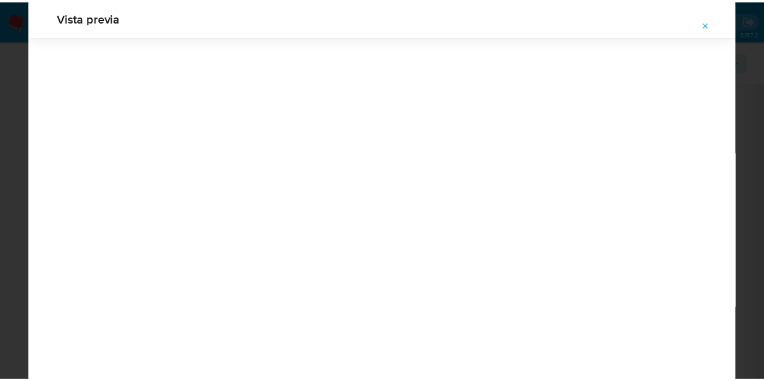
scroll to position [39, 0]
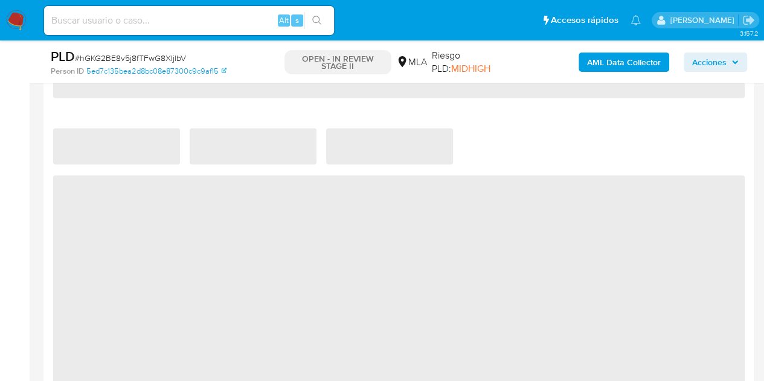
select select "10"
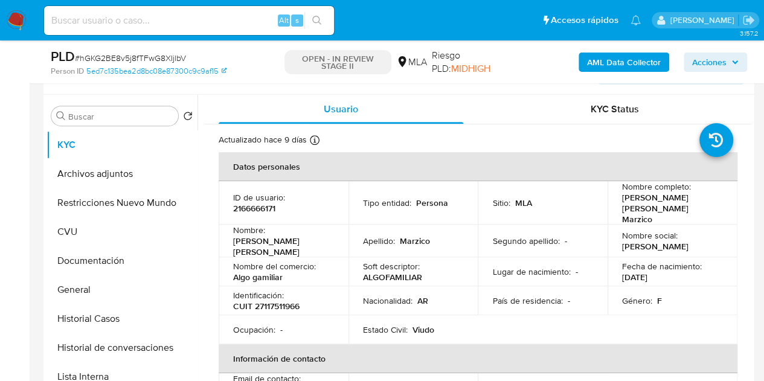
scroll to position [207, 0]
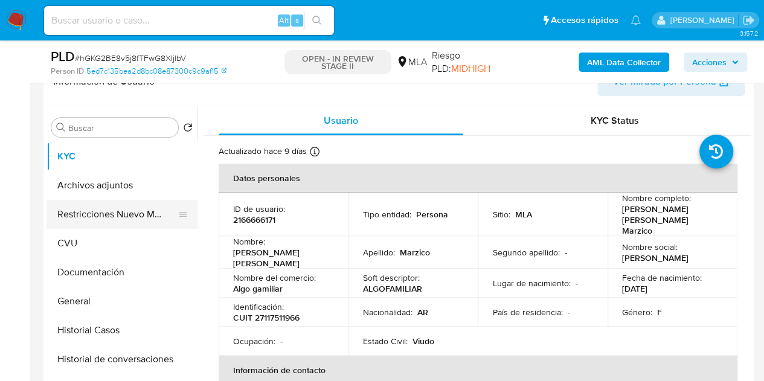
click at [97, 214] on button "Restricciones Nuevo Mundo" at bounding box center [116, 214] width 141 height 29
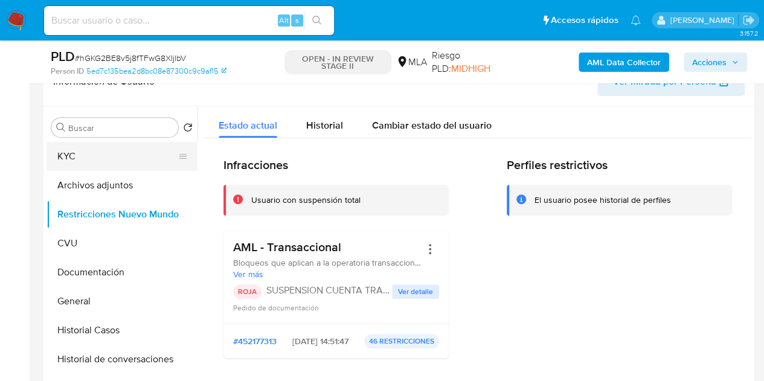
click at [62, 165] on button "KYC" at bounding box center [116, 156] width 141 height 29
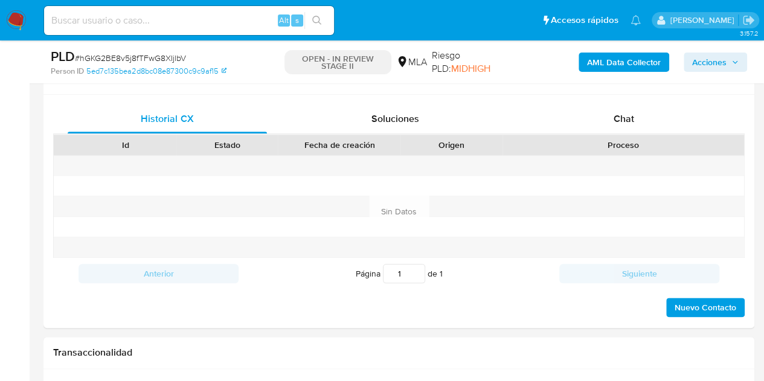
scroll to position [586, 0]
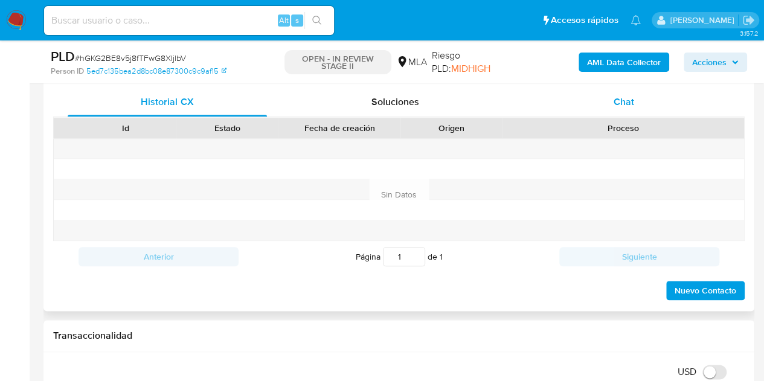
click at [625, 111] on div "Chat" at bounding box center [623, 102] width 199 height 29
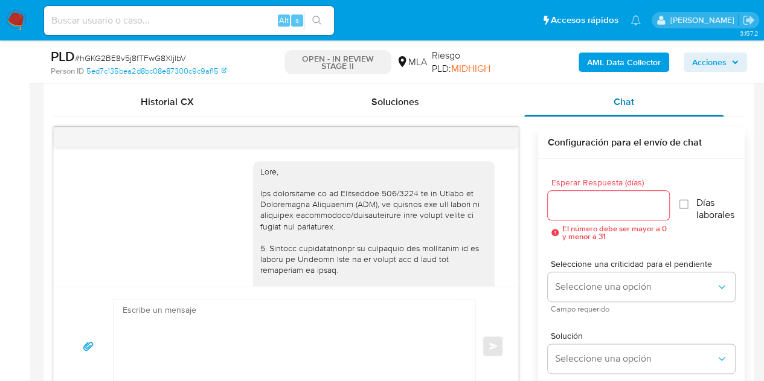
scroll to position [810, 0]
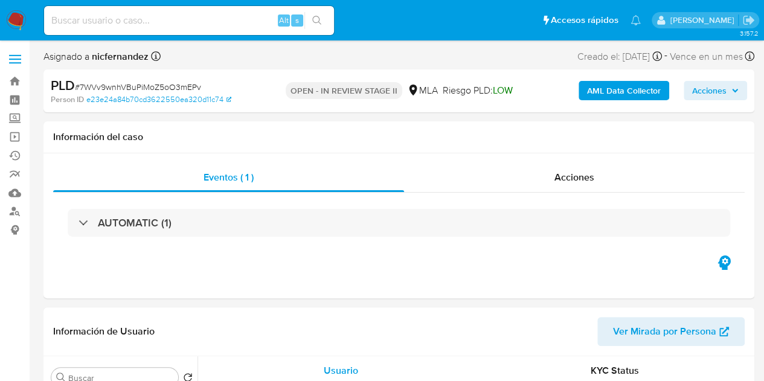
select select "10"
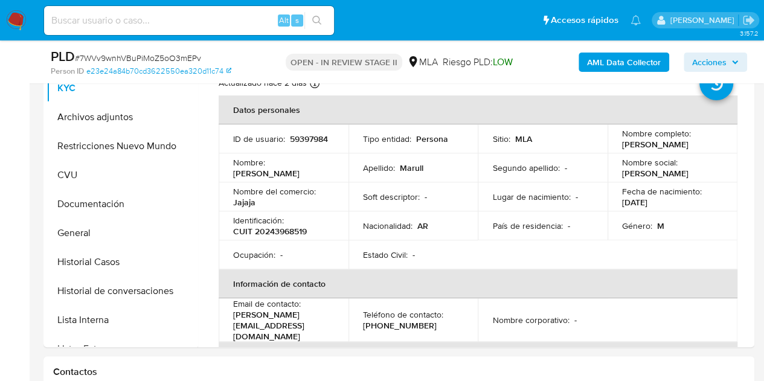
scroll to position [243, 0]
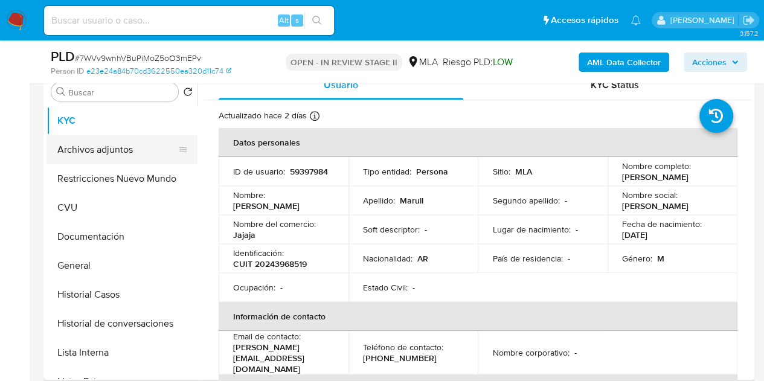
click at [112, 154] on button "Archivos adjuntos" at bounding box center [116, 149] width 141 height 29
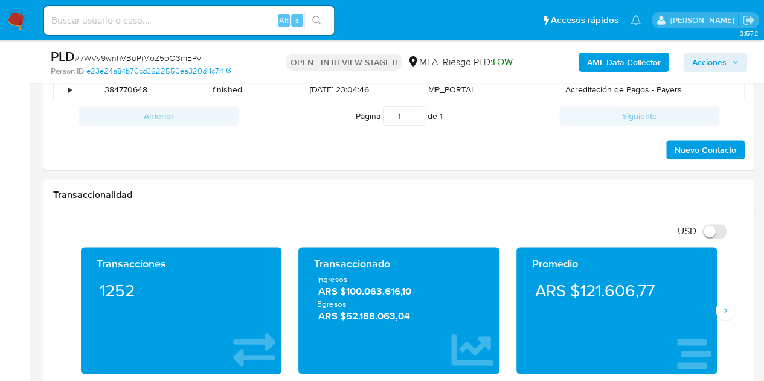
scroll to position [580, 0]
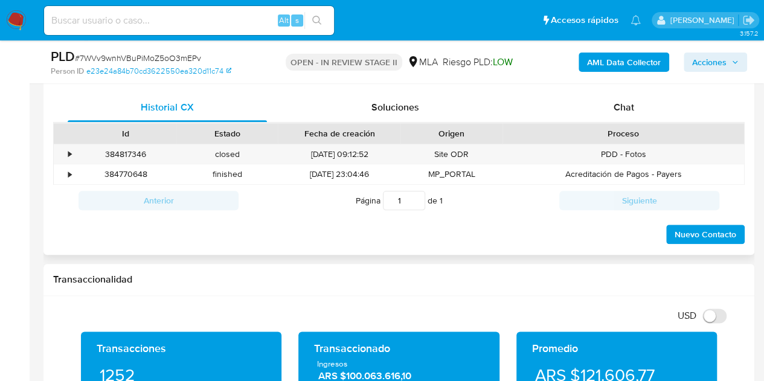
drag, startPoint x: 632, startPoint y: 112, endPoint x: 627, endPoint y: 123, distance: 12.7
click at [635, 113] on div "Chat" at bounding box center [623, 107] width 199 height 29
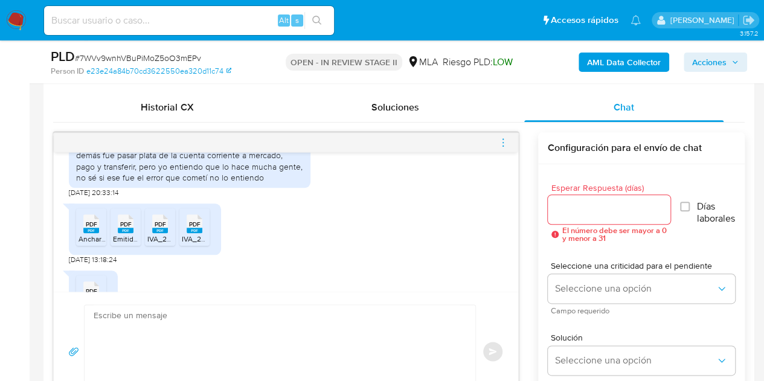
scroll to position [1982, 0]
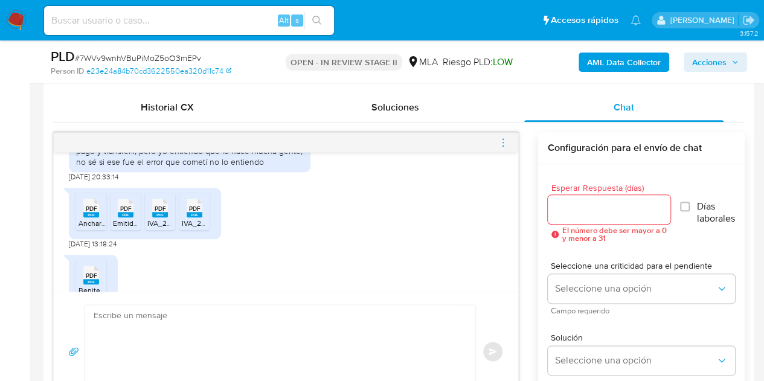
click at [91, 217] on rect at bounding box center [91, 214] width 16 height 5
click at [125, 228] on span "Emitidos_2024.pdf" at bounding box center [144, 223] width 62 height 10
click at [154, 228] on span "IVA_2024.pdf" at bounding box center [169, 223] width 44 height 10
drag, startPoint x: 198, startPoint y: 251, endPoint x: 213, endPoint y: 270, distance: 24.2
click at [198, 219] on icon "PDF" at bounding box center [195, 207] width 16 height 21
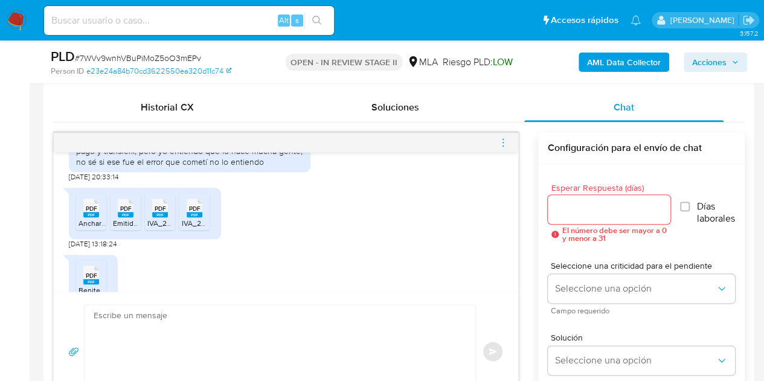
drag, startPoint x: 200, startPoint y: 203, endPoint x: 237, endPoint y: 210, distance: 37.4
click at [200, 172] on div "Por otro lado, lo único que hice este mes en relación de los demás fue pasar pl…" at bounding box center [190, 145] width 242 height 54
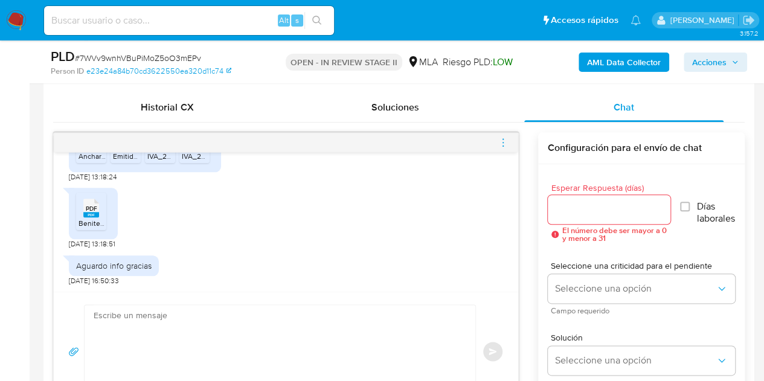
scroll to position [2083, 0]
click at [81, 205] on div "PDF PDF" at bounding box center [90, 207] width 25 height 24
click at [473, 245] on div "PDF PDF Benitez_Analía.pdf 02/09/2025 13:18:51" at bounding box center [286, 215] width 434 height 67
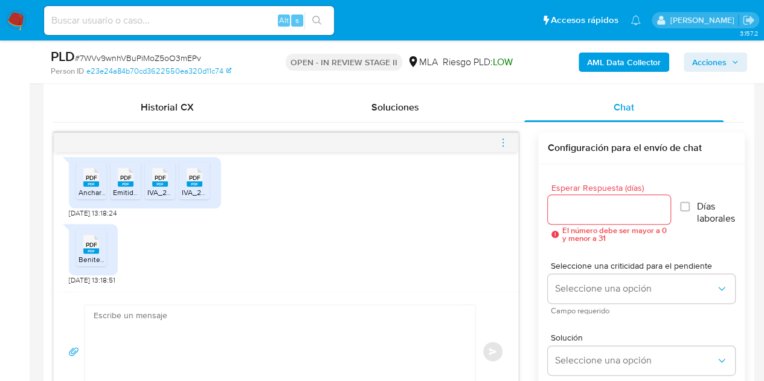
scroll to position [2036, 0]
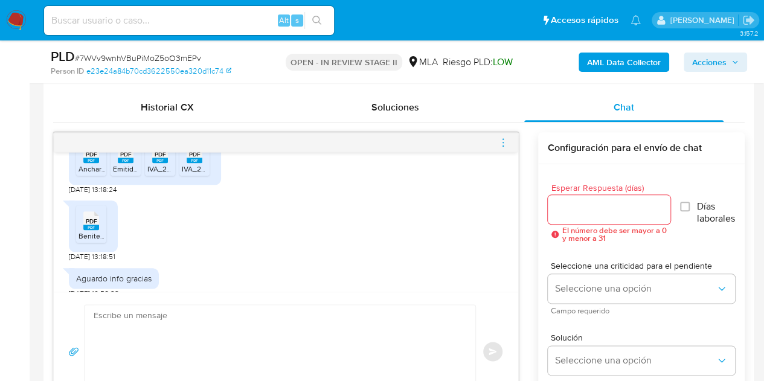
click at [82, 164] on div "PDF PDF" at bounding box center [90, 153] width 25 height 24
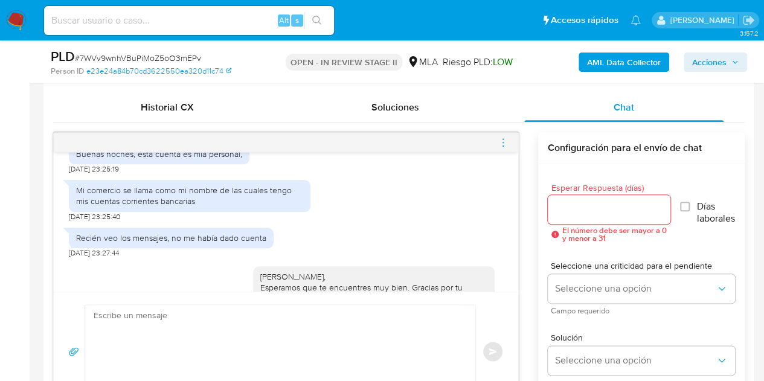
scroll to position [1181, 0]
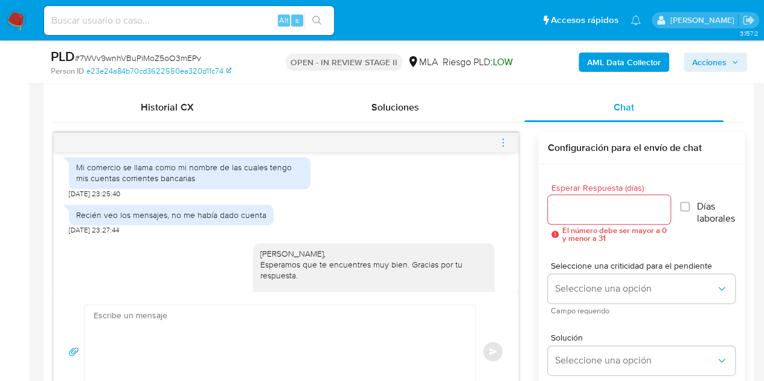
drag, startPoint x: 137, startPoint y: 166, endPoint x: 240, endPoint y: 165, distance: 103.3
click at [240, 136] on div "Buenas noches, esta cuenta es mía personal," at bounding box center [159, 131] width 166 height 11
copy div "esta cuenta es mía personal,"
click at [94, 184] on div "Mi comercio se llama como mi nombre de las cuales tengo mis cuentas corrientes …" at bounding box center [189, 173] width 227 height 22
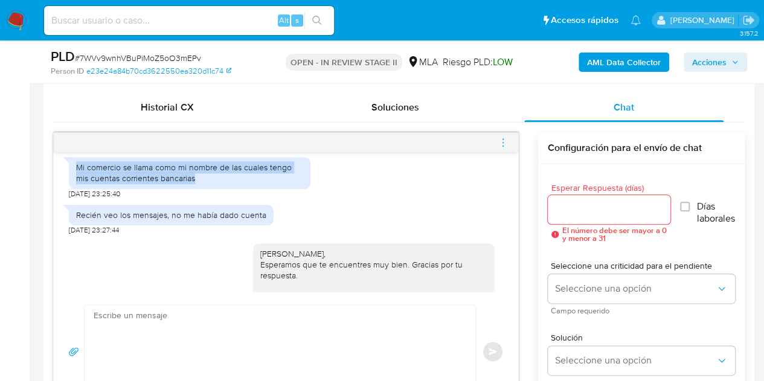
drag, startPoint x: 78, startPoint y: 200, endPoint x: 199, endPoint y: 208, distance: 121.6
click at [199, 184] on div "Mi comercio se llama como mi nombre de las cuales tengo mis cuentas corrientes …" at bounding box center [189, 173] width 227 height 22
copy div "Mi comercio se llama como mi nombre de las cuales tengo mis cuentas corrientes …"
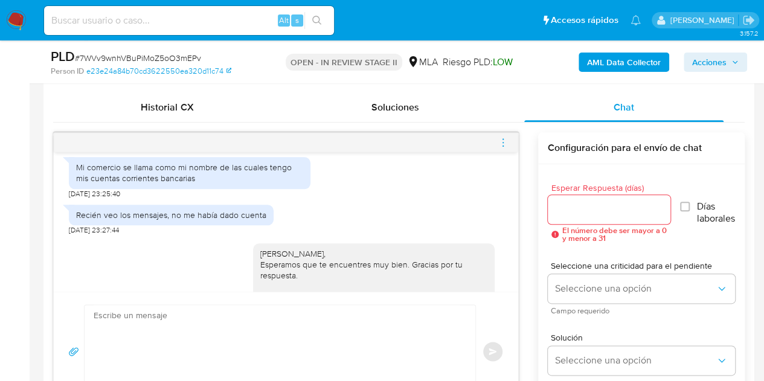
drag, startPoint x: 296, startPoint y: 235, endPoint x: 330, endPoint y: 235, distance: 34.4
click at [301, 235] on div "Recién veo los mensajes, no me había dado cuenta 26/08/2025 23:27:44" at bounding box center [286, 217] width 434 height 36
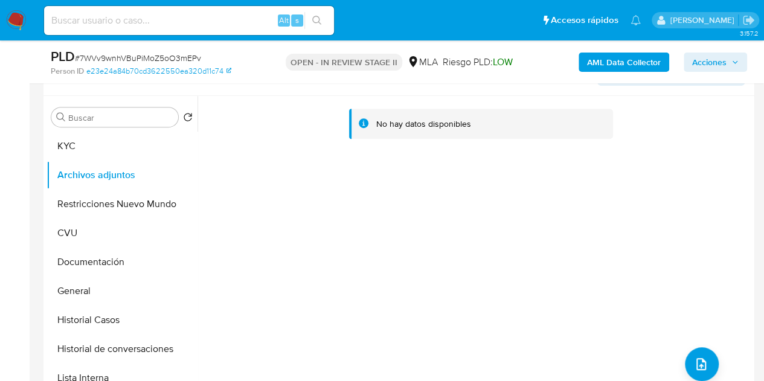
scroll to position [205, 0]
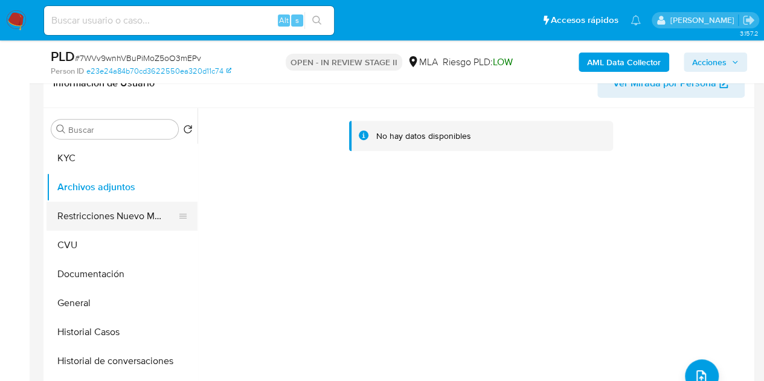
click at [115, 212] on button "Restricciones Nuevo Mundo" at bounding box center [116, 216] width 141 height 29
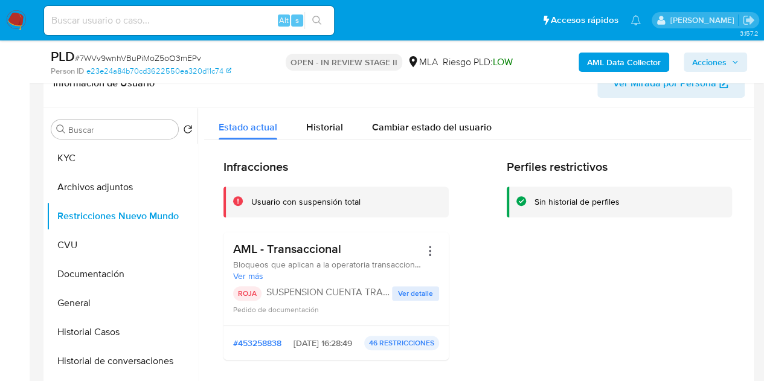
click at [203, 357] on div at bounding box center [474, 262] width 554 height 309
click at [121, 182] on button "Archivos adjuntos" at bounding box center [116, 187] width 141 height 29
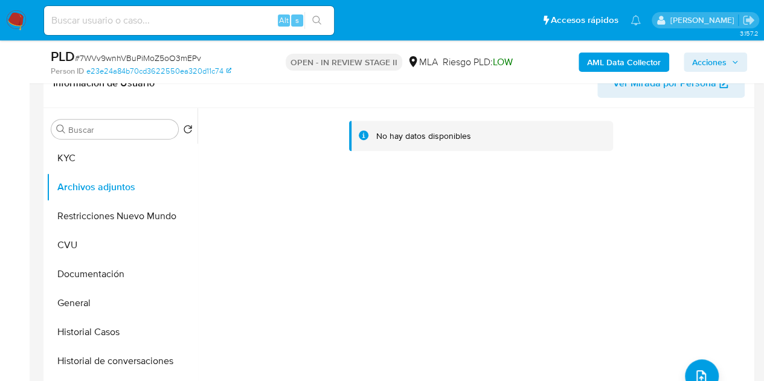
click at [593, 64] on b "AML Data Collector" at bounding box center [624, 62] width 74 height 19
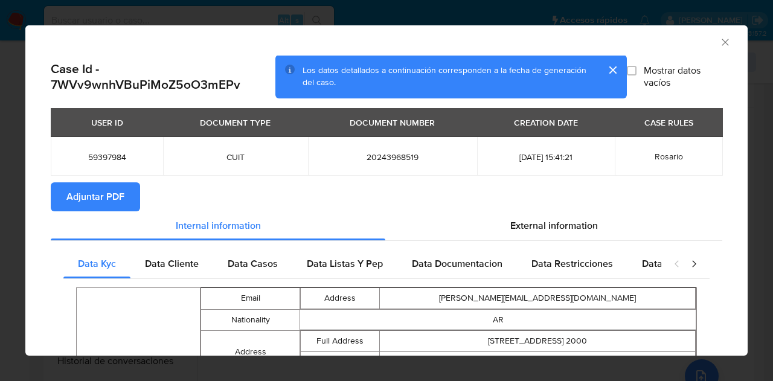
click at [75, 196] on span "Adjuntar PDF" at bounding box center [95, 197] width 58 height 27
click at [719, 39] on icon "Cerrar ventana" at bounding box center [725, 42] width 12 height 12
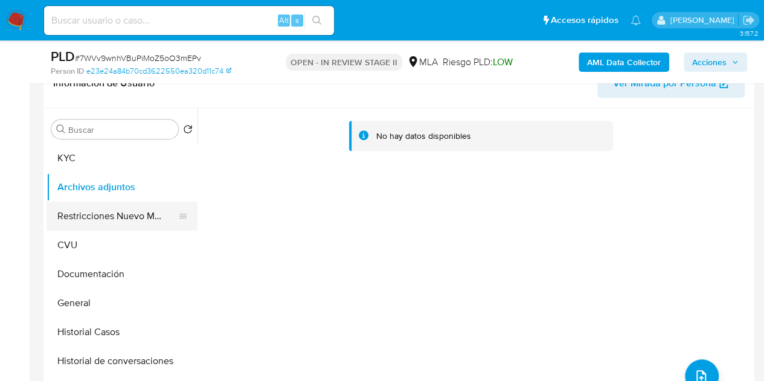
click at [111, 217] on button "Restricciones Nuevo Mundo" at bounding box center [116, 216] width 141 height 29
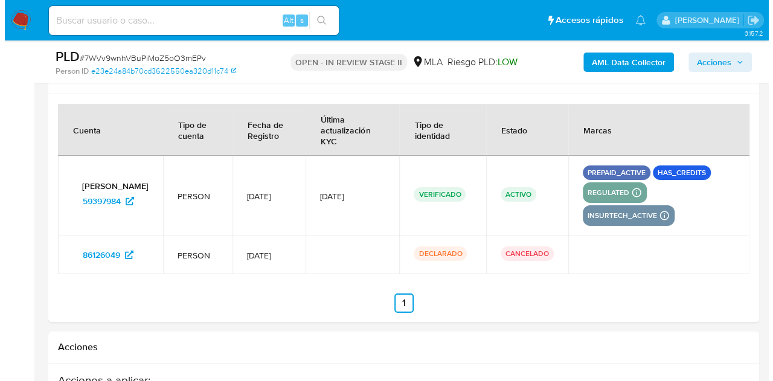
scroll to position [2222, 0]
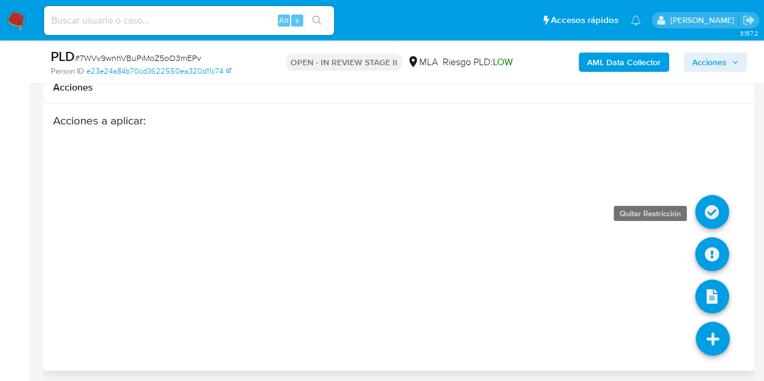
click at [719, 208] on icon at bounding box center [712, 212] width 34 height 34
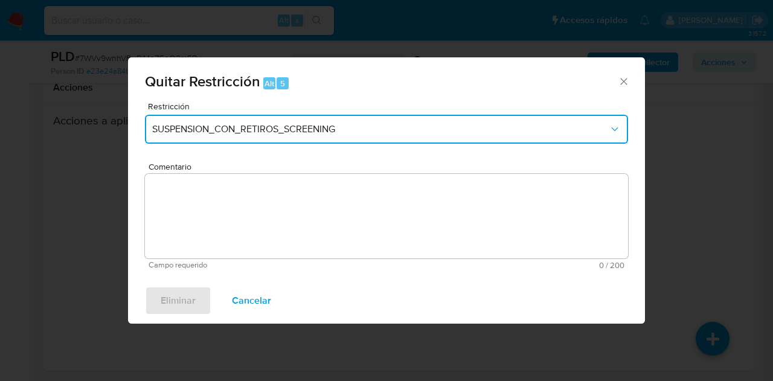
click at [310, 130] on span "SUSPENSION_CON_RETIROS_SCREENING" at bounding box center [380, 129] width 456 height 12
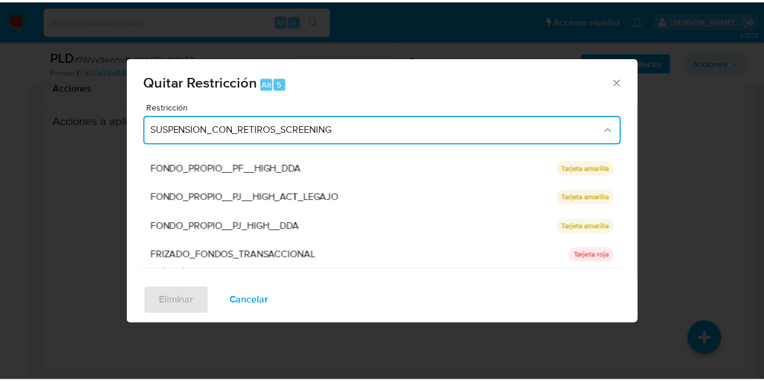
scroll to position [256, 0]
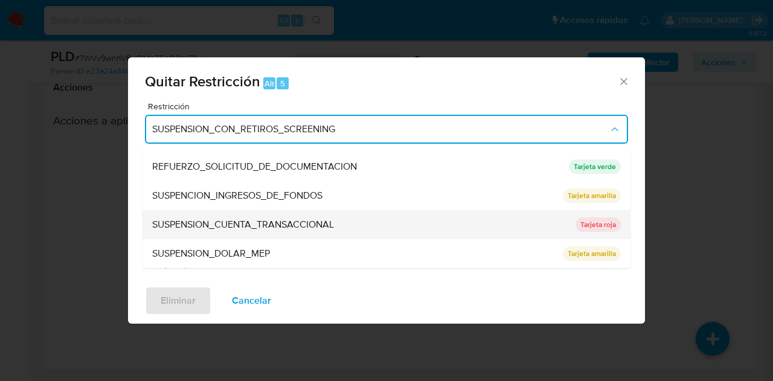
click at [385, 231] on div "SUSPENSION_CUENTA_TRANSACCIONAL" at bounding box center [360, 224] width 416 height 29
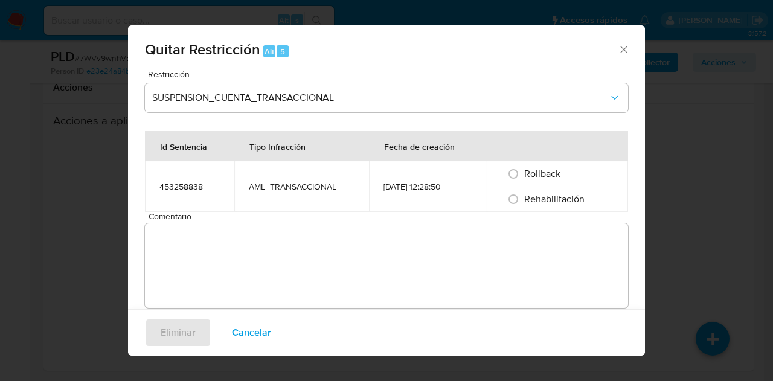
drag, startPoint x: 517, startPoint y: 199, endPoint x: 518, endPoint y: 214, distance: 15.1
click at [517, 199] on input "Rehabilitación" at bounding box center [513, 199] width 19 height 19
radio input "true"
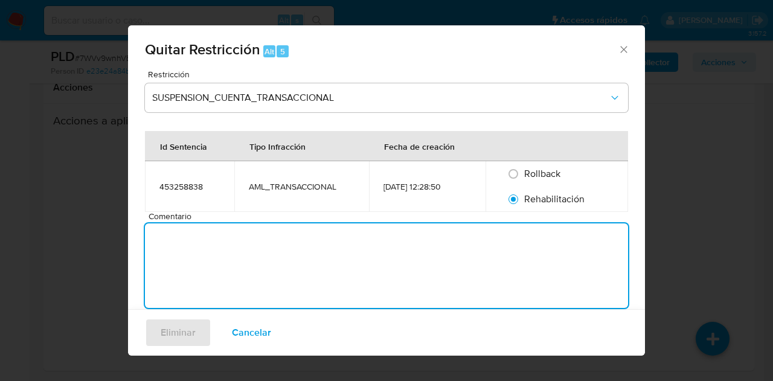
click at [504, 251] on textarea "Comentario" at bounding box center [386, 265] width 483 height 85
type textarea "AML"
click at [171, 327] on span "Eliminar" at bounding box center [178, 332] width 35 height 27
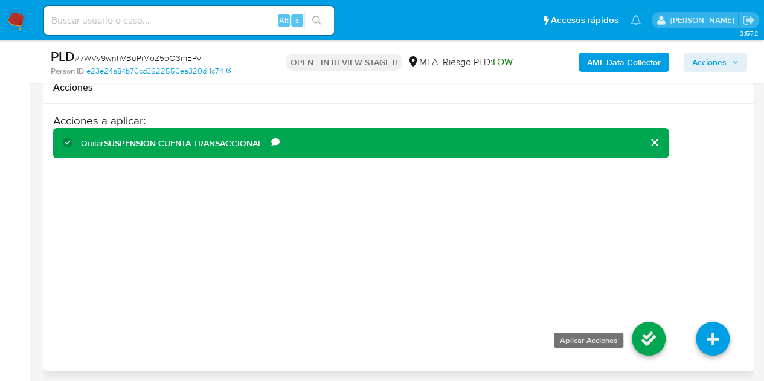
click at [642, 330] on icon at bounding box center [649, 339] width 34 height 34
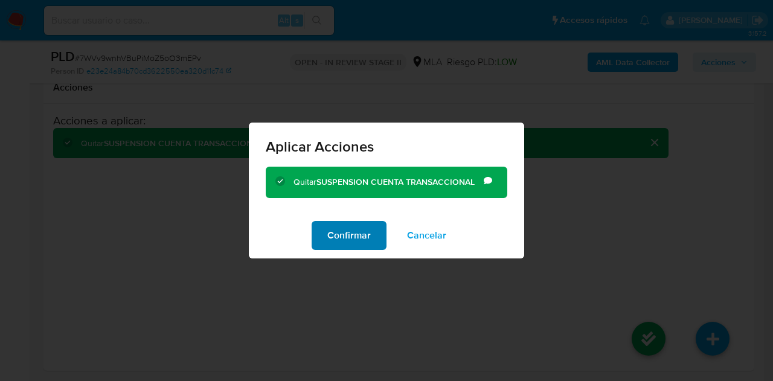
click at [345, 230] on span "Confirmar" at bounding box center [348, 235] width 43 height 27
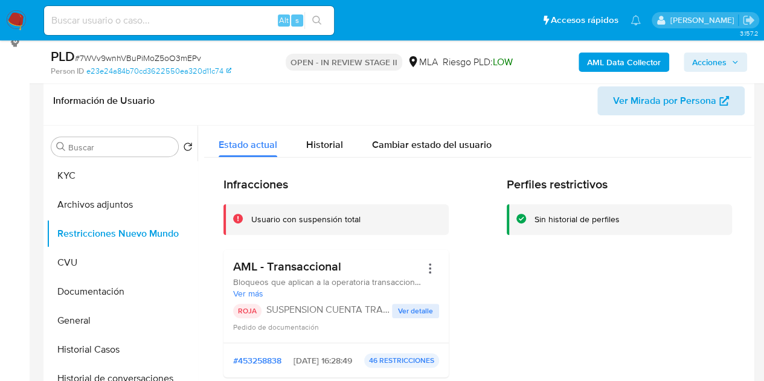
scroll to position [197, 0]
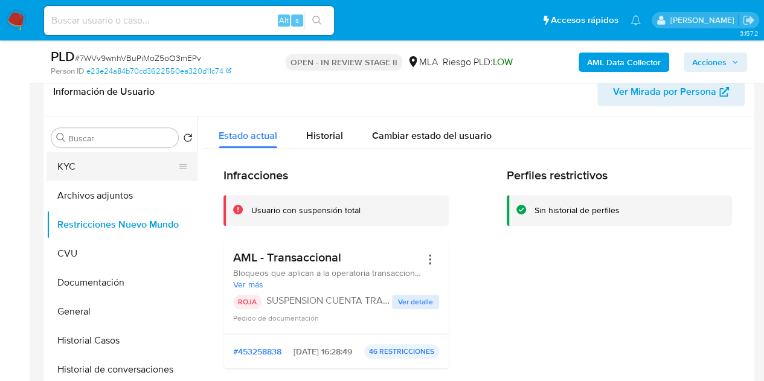
click at [93, 168] on button "KYC" at bounding box center [116, 166] width 141 height 29
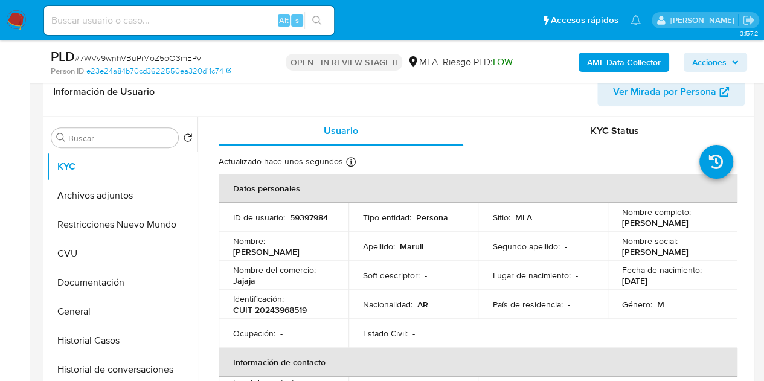
drag, startPoint x: 289, startPoint y: 248, endPoint x: 264, endPoint y: 257, distance: 25.8
click at [289, 248] on p "Joaquin Eduardo" at bounding box center [266, 251] width 66 height 11
drag, startPoint x: 234, startPoint y: 252, endPoint x: 298, endPoint y: 249, distance: 64.1
click at [298, 249] on div "Nombre : Joaquin Eduardo" at bounding box center [283, 246] width 101 height 22
copy p "Joaquin Eduardo"
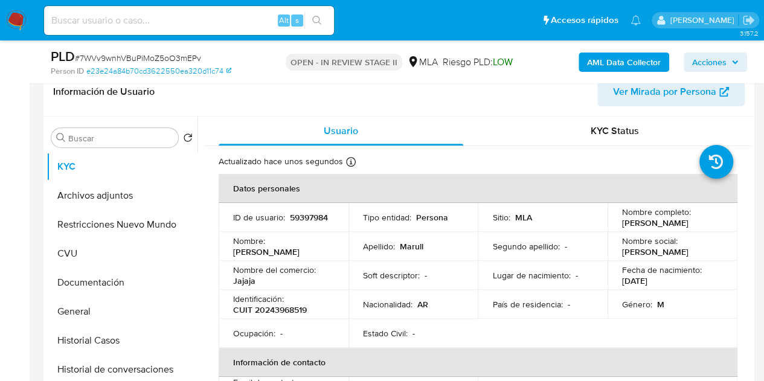
click at [289, 264] on p "Nombre del comercio :" at bounding box center [274, 269] width 83 height 11
click at [102, 196] on button "Archivos adjuntos" at bounding box center [116, 195] width 141 height 29
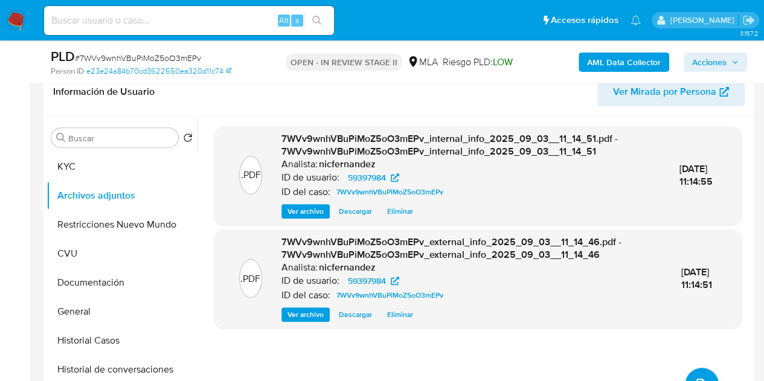
scroll to position [254, 0]
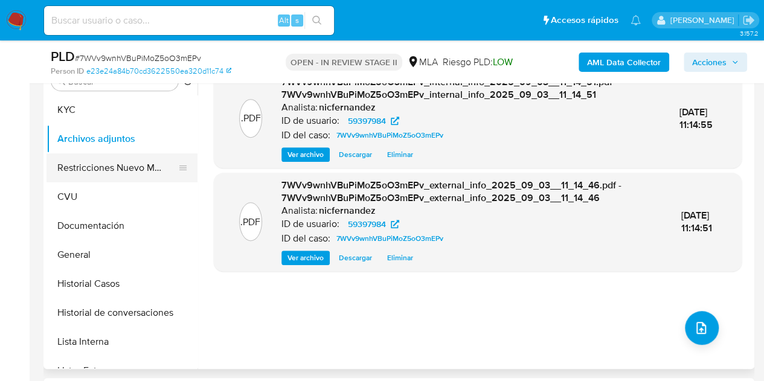
click at [85, 179] on button "Restricciones Nuevo Mundo" at bounding box center [116, 167] width 141 height 29
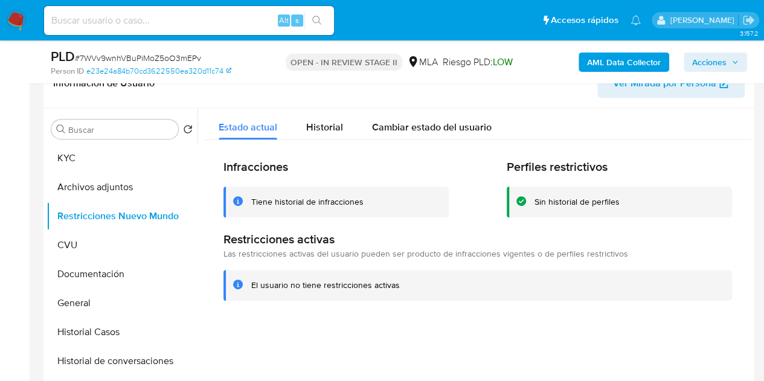
scroll to position [223, 0]
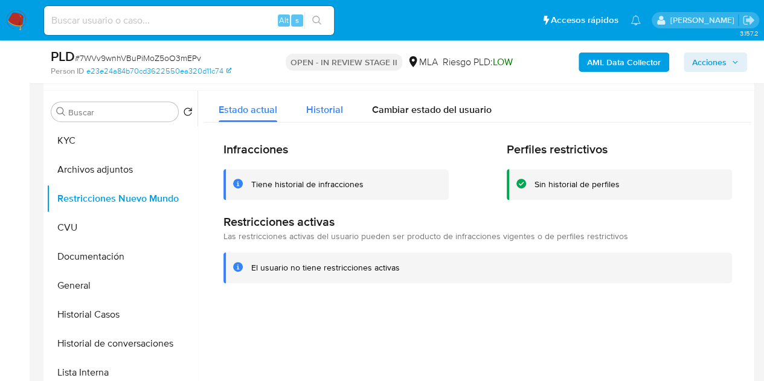
click at [336, 108] on span "Historial" at bounding box center [324, 110] width 37 height 14
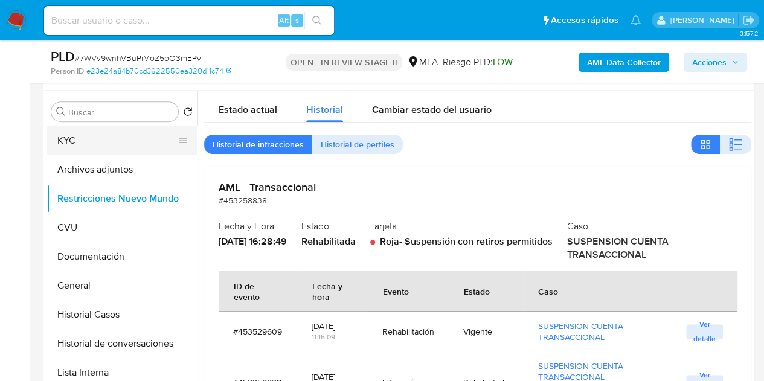
click at [98, 136] on button "KYC" at bounding box center [116, 140] width 141 height 29
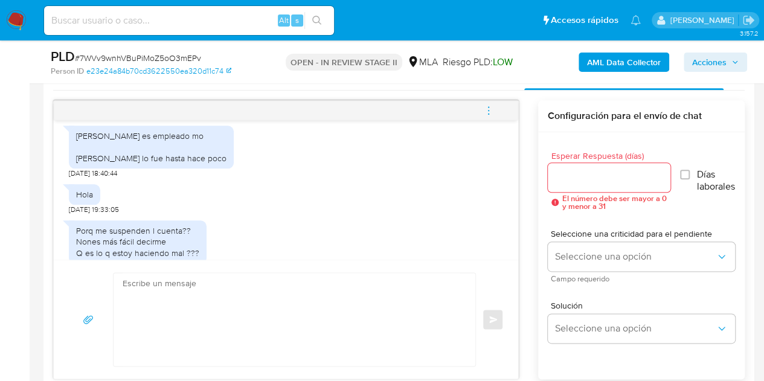
scroll to position [633, 0]
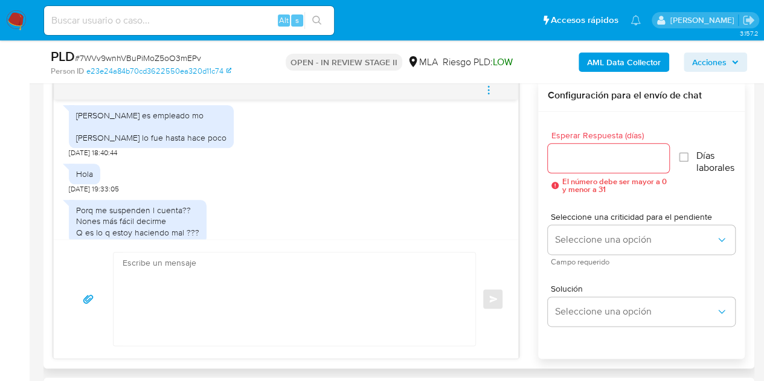
click at [219, 289] on textarea at bounding box center [292, 298] width 338 height 93
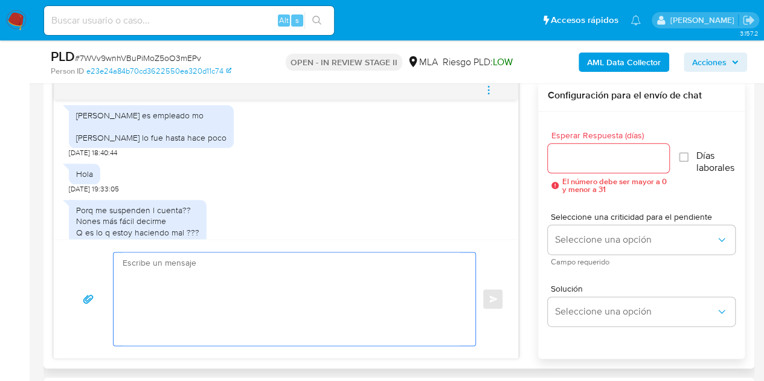
paste textarea "Hola Joaquín Eduardo, ¡Muchas gracias por tu respuesta! Confirmamos la recepció…"
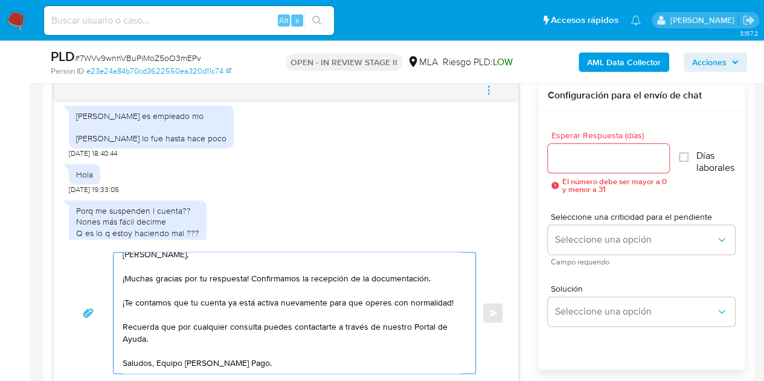
scroll to position [0, 0]
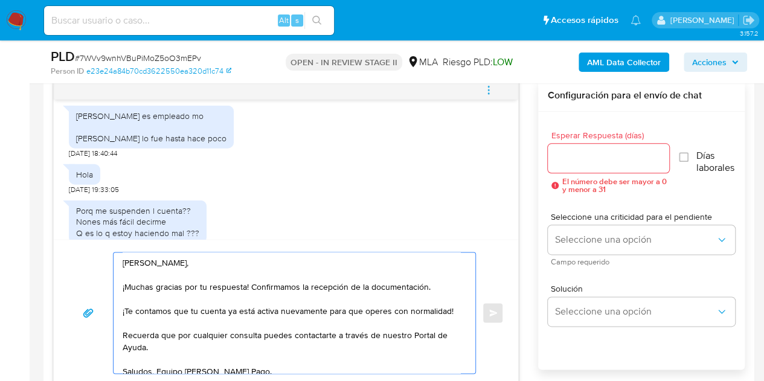
type textarea "Hola Joaquín Eduardo, ¡Muchas gracias por tu respuesta! Confirmamos la recepció…"
click at [580, 164] on input "Esperar Respuesta (días)" at bounding box center [609, 158] width 122 height 16
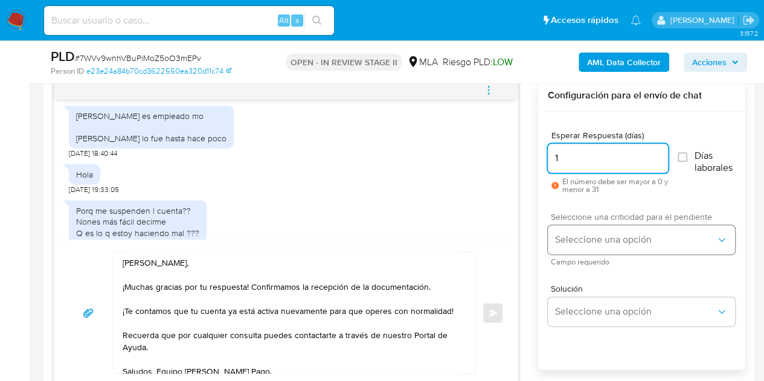
type input "1"
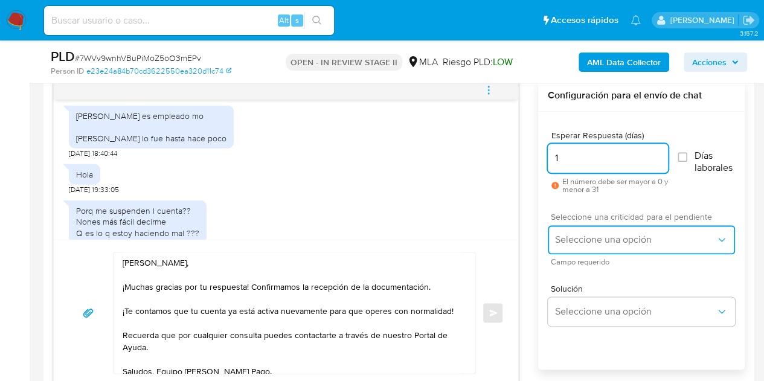
click at [587, 240] on span "Seleccione una opción" at bounding box center [635, 240] width 161 height 12
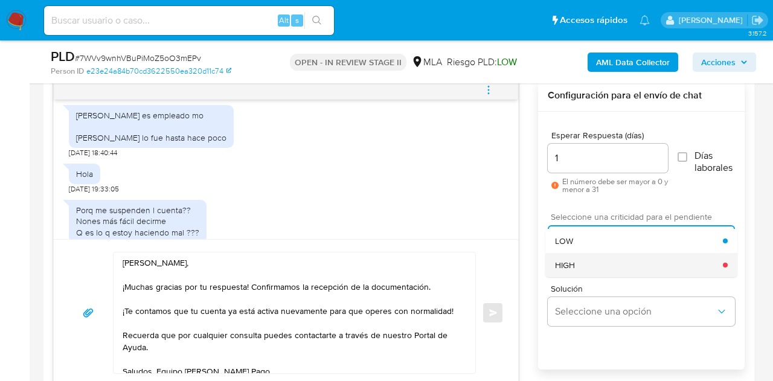
click at [595, 270] on div "HIGH" at bounding box center [639, 265] width 168 height 24
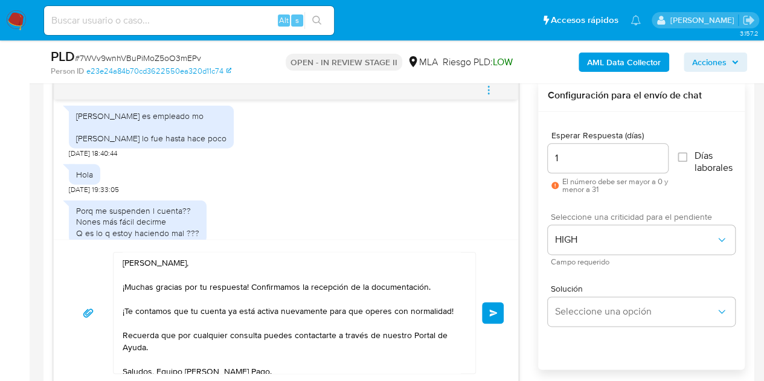
click at [485, 272] on div "Hola Joaquín Eduardo, ¡Muchas gracias por tu respuesta! Confirmamos la recepció…" at bounding box center [285, 313] width 435 height 122
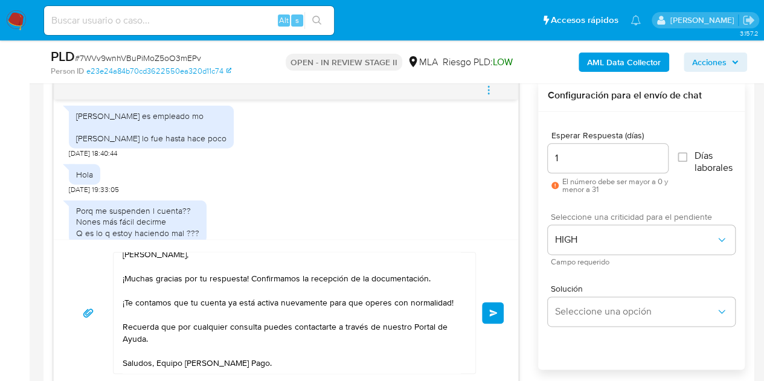
click at [495, 309] on span "Enviar" at bounding box center [493, 312] width 8 height 7
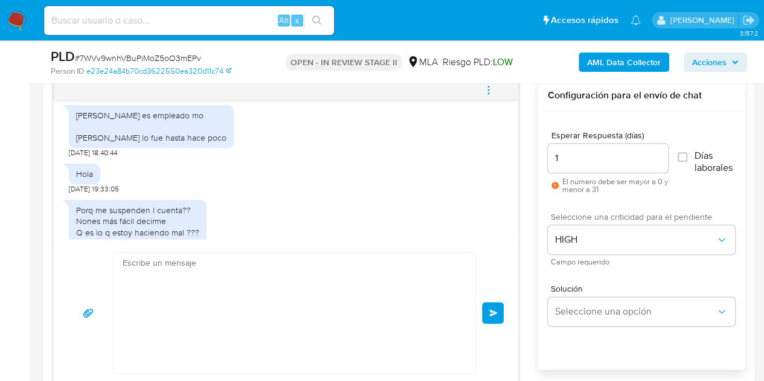
scroll to position [2250, 0]
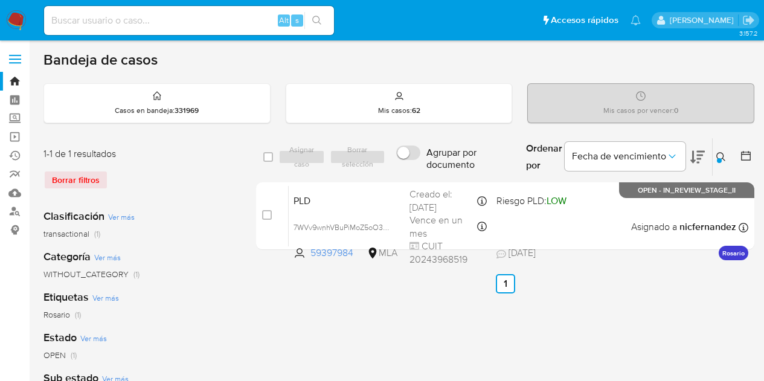
scroll to position [33, 0]
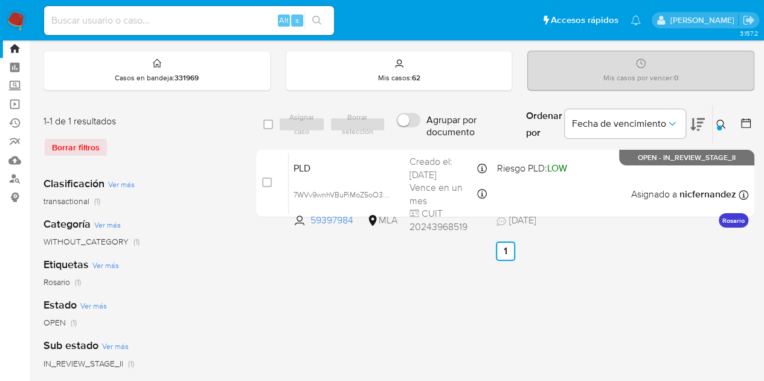
click at [719, 126] on div at bounding box center [719, 128] width 5 height 5
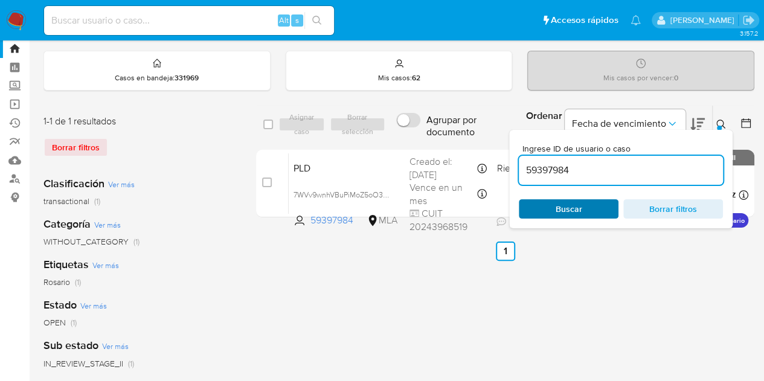
click at [593, 211] on span "Buscar" at bounding box center [568, 208] width 83 height 17
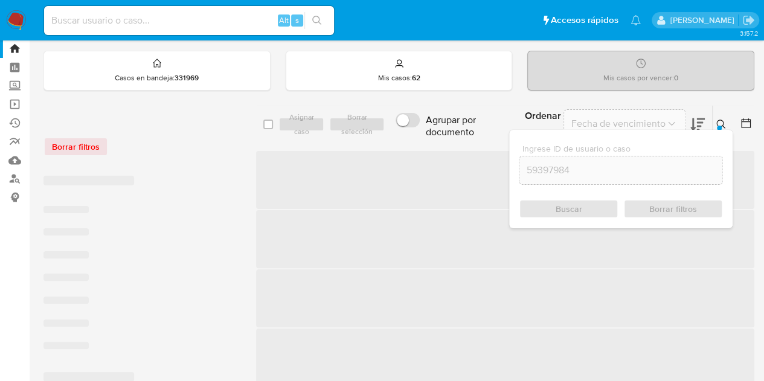
click at [720, 127] on div at bounding box center [719, 128] width 5 height 5
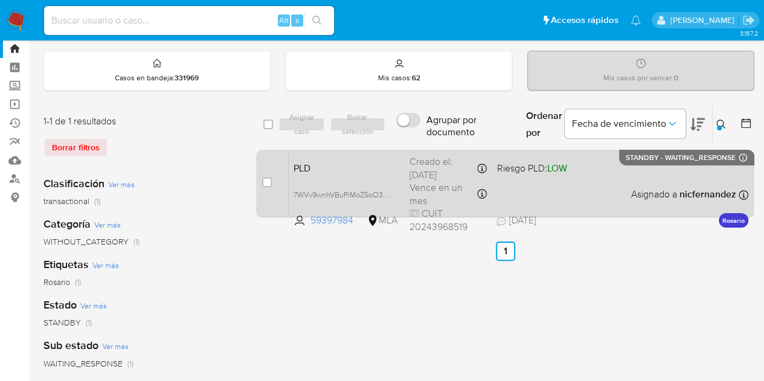
click at [269, 176] on div "case-item-checkbox" at bounding box center [267, 182] width 10 height 12
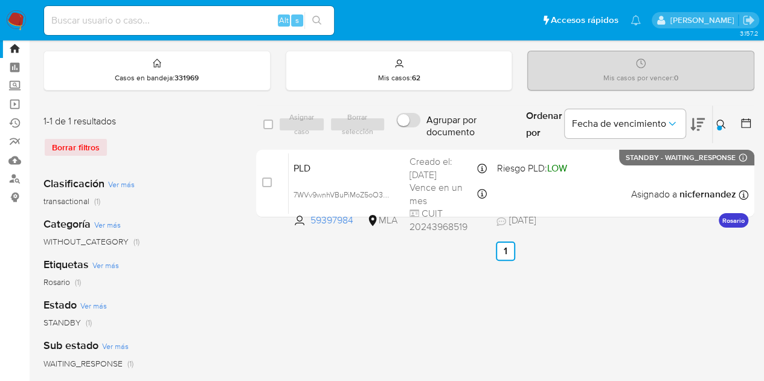
click at [292, 126] on div "Asignar caso Borrar selección" at bounding box center [334, 124] width 112 height 14
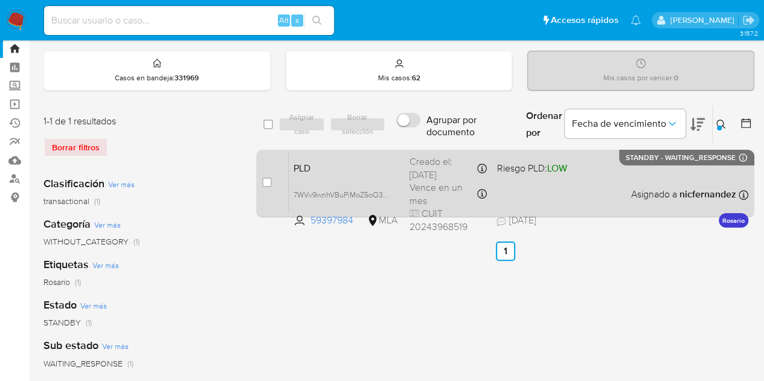
click at [267, 187] on div "case-item-checkbox" at bounding box center [267, 182] width 10 height 12
click at [264, 180] on input "checkbox" at bounding box center [267, 183] width 10 height 10
checkbox input "true"
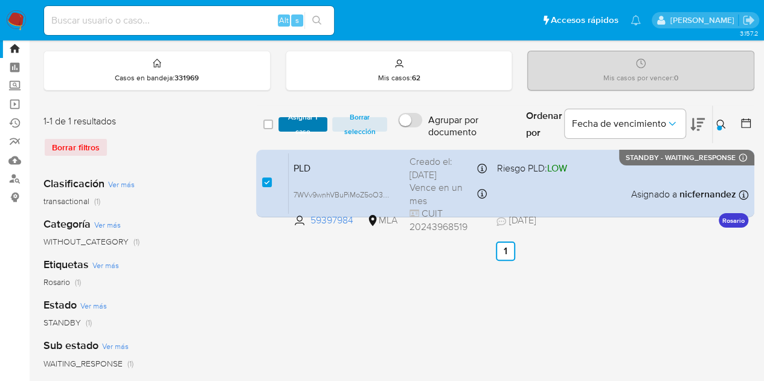
click at [294, 130] on span "Asignar 1 caso" at bounding box center [302, 124] width 37 height 12
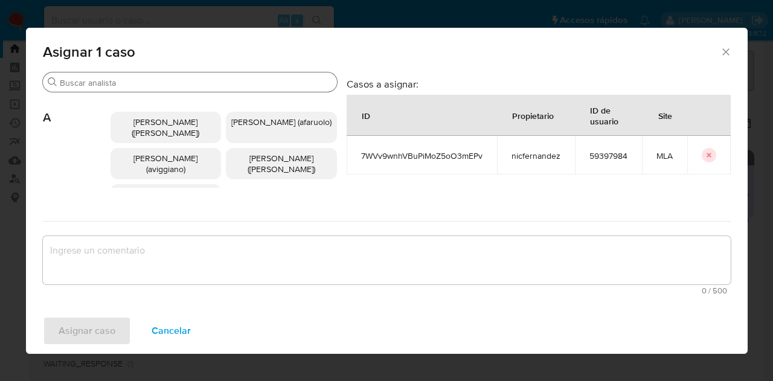
click at [152, 84] on input "Buscar" at bounding box center [196, 82] width 272 height 11
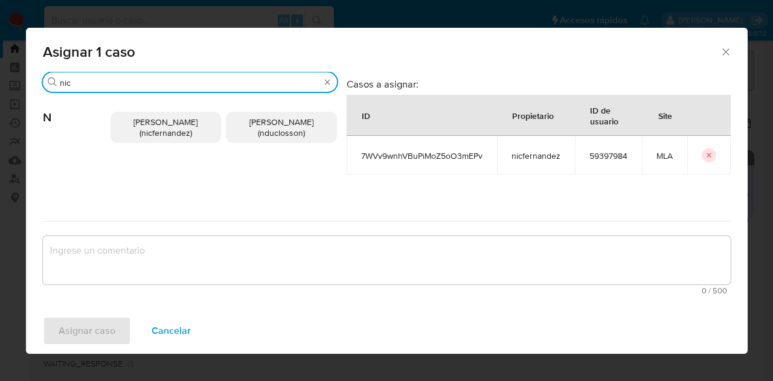
type input "nic"
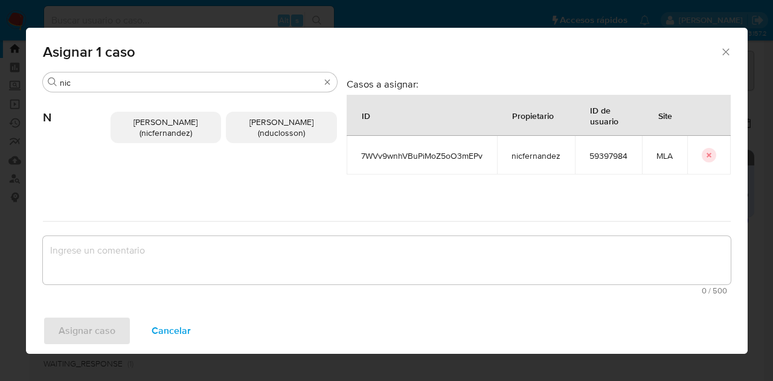
drag, startPoint x: 127, startPoint y: 132, endPoint x: 171, endPoint y: 221, distance: 99.4
click at [132, 136] on p "Nicolas Fernandez Allen (nicfernandez)" at bounding box center [166, 127] width 111 height 31
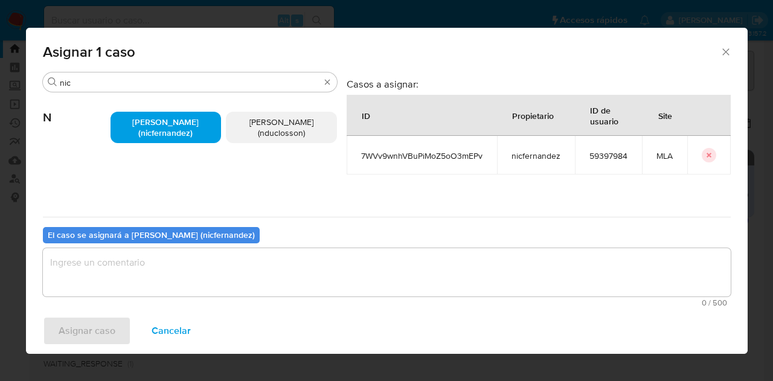
click at [189, 261] on textarea "assign-modal" at bounding box center [387, 272] width 688 height 48
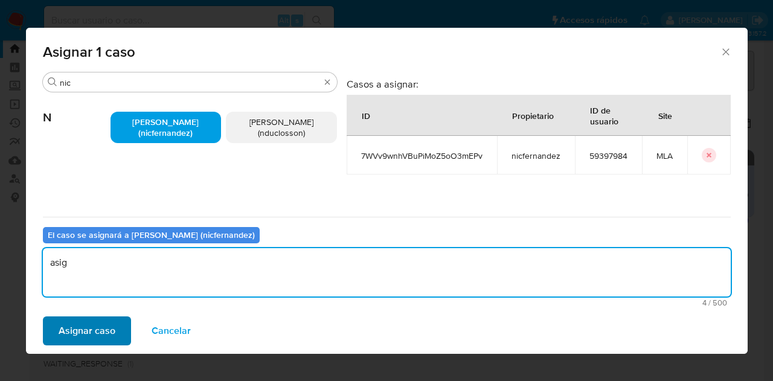
type textarea "asig"
click at [85, 339] on span "Asignar caso" at bounding box center [87, 331] width 57 height 27
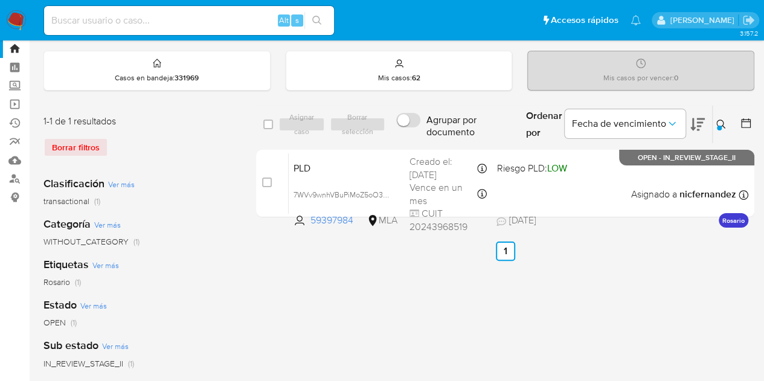
click at [719, 123] on icon at bounding box center [721, 125] width 10 height 10
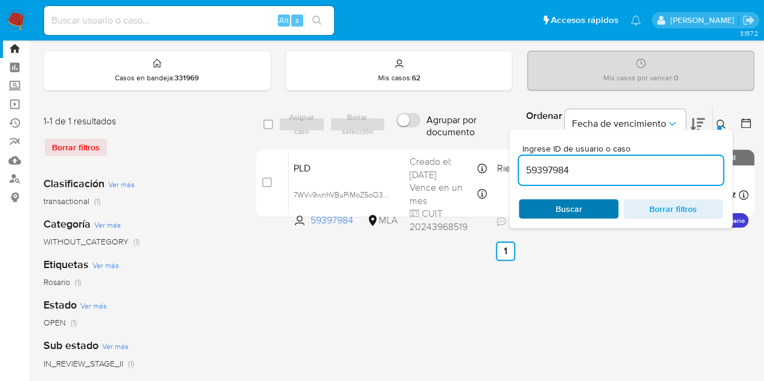
click at [597, 200] on span "Buscar" at bounding box center [568, 208] width 83 height 17
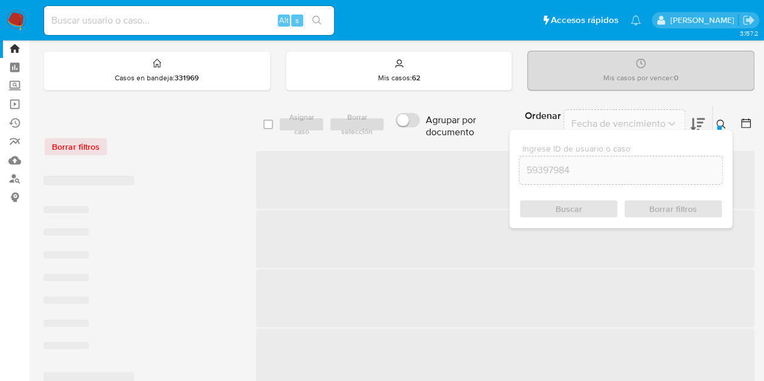
click at [715, 125] on button at bounding box center [723, 124] width 20 height 14
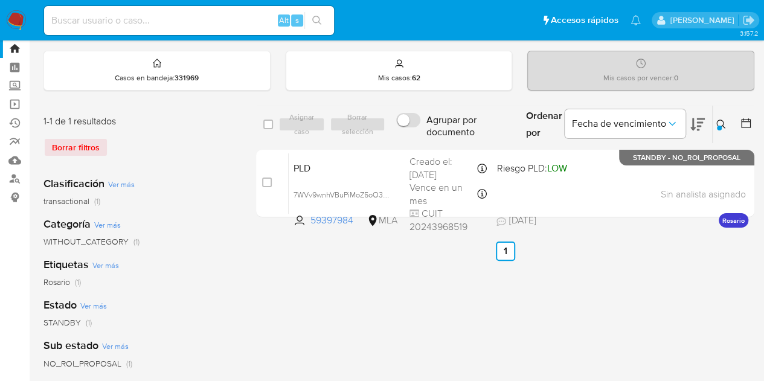
click at [721, 121] on icon at bounding box center [721, 125] width 10 height 10
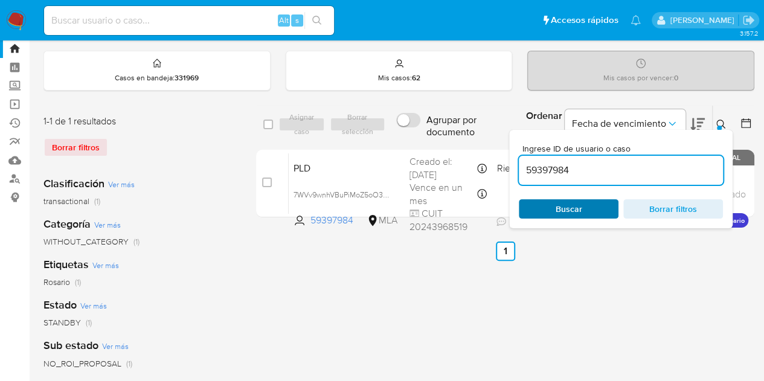
click at [594, 206] on span "Buscar" at bounding box center [568, 208] width 83 height 17
click at [725, 122] on icon at bounding box center [721, 125] width 10 height 10
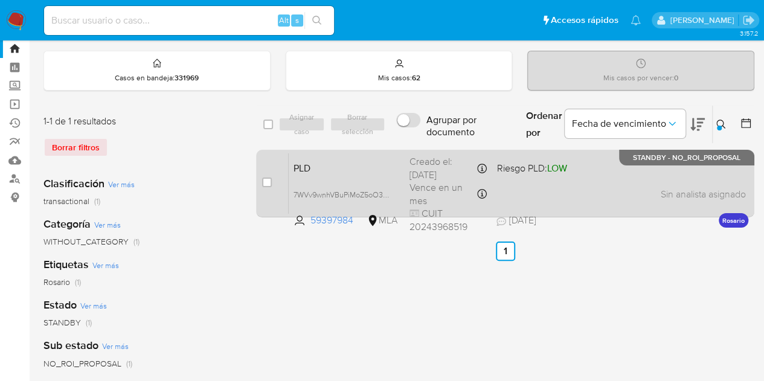
click at [349, 157] on div "PLD 7WVv9wnhVBuPiMoZ5oO3mEPv 59397984 MLA Riesgo PLD: LOW Creado el: 12/08/2025…" at bounding box center [519, 183] width 460 height 61
click at [332, 167] on span "PLD" at bounding box center [346, 167] width 106 height 16
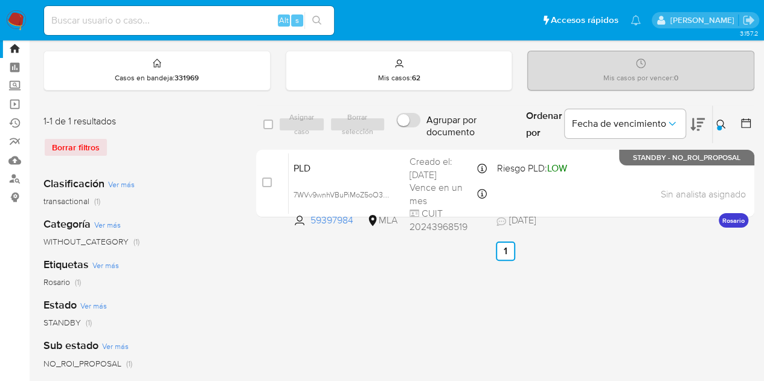
click at [722, 123] on icon at bounding box center [721, 125] width 10 height 10
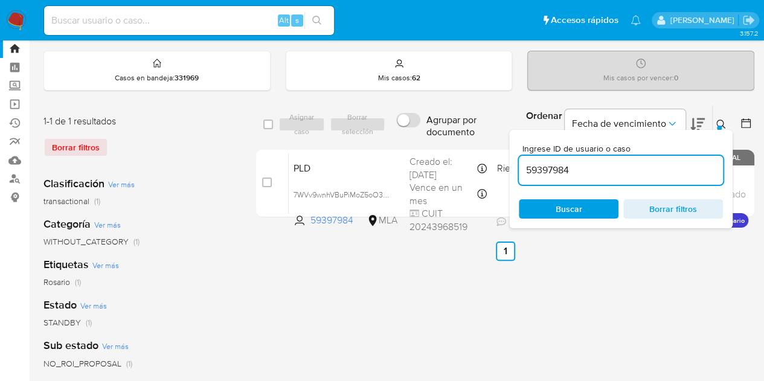
drag, startPoint x: 586, startPoint y: 165, endPoint x: 404, endPoint y: 133, distance: 185.0
click at [405, 133] on div "select-all-cases-checkbox Asignar caso Borrar selección Agrupar por documento O…" at bounding box center [505, 124] width 498 height 39
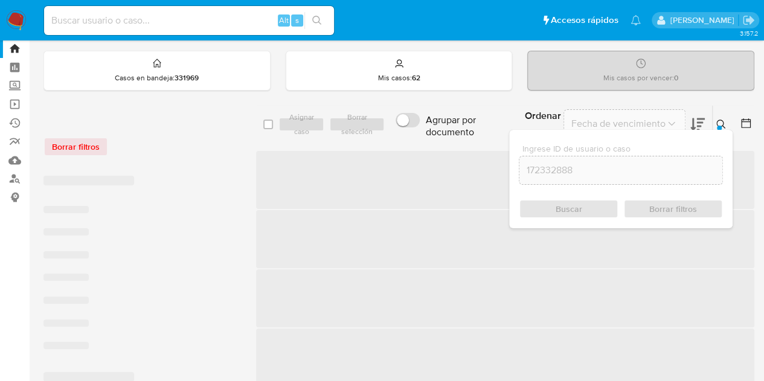
click at [721, 121] on icon at bounding box center [721, 125] width 10 height 10
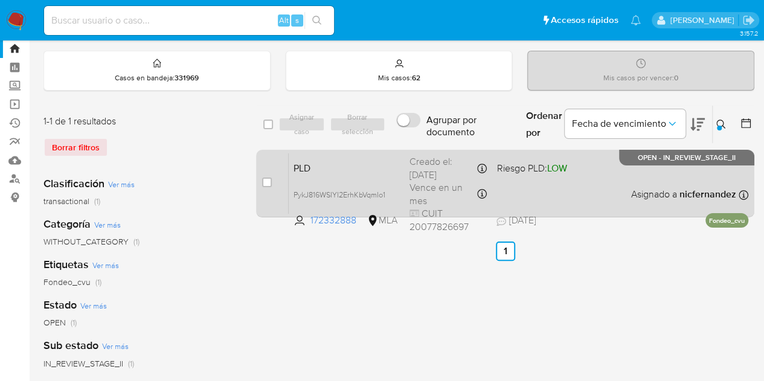
click at [345, 172] on span "PLD" at bounding box center [346, 167] width 106 height 16
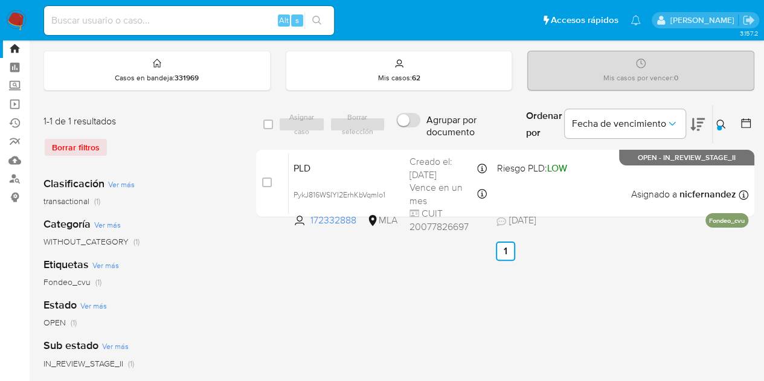
click at [723, 124] on icon at bounding box center [721, 125] width 10 height 10
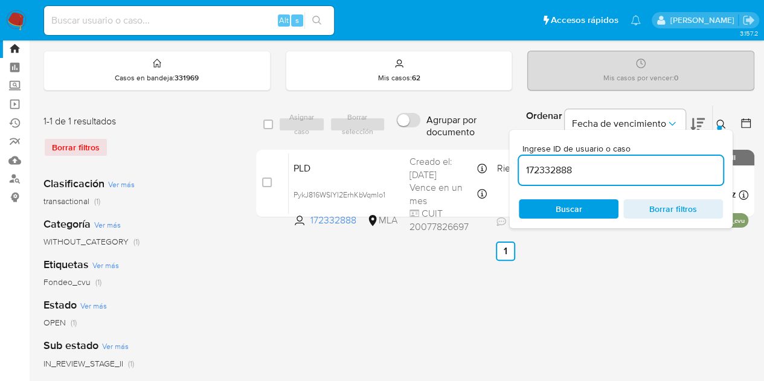
drag, startPoint x: 644, startPoint y: 170, endPoint x: 423, endPoint y: 146, distance: 221.7
click at [426, 147] on div "select-all-cases-checkbox Asignar caso Borrar selección Agrupar por documento O…" at bounding box center [505, 163] width 498 height 117
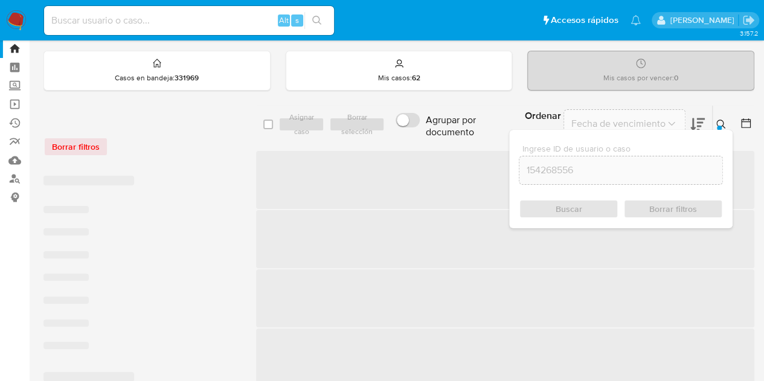
click at [728, 120] on button at bounding box center [723, 124] width 20 height 14
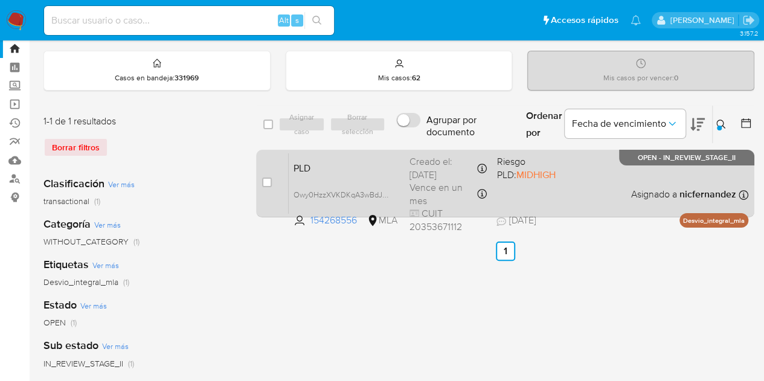
click at [402, 169] on div "PLD Owy0HzzXVKDKqA3wBdJI7YPn 154268556 MLA Riesgo PLD: MIDHIGH Creado el: 12/07…" at bounding box center [519, 183] width 460 height 61
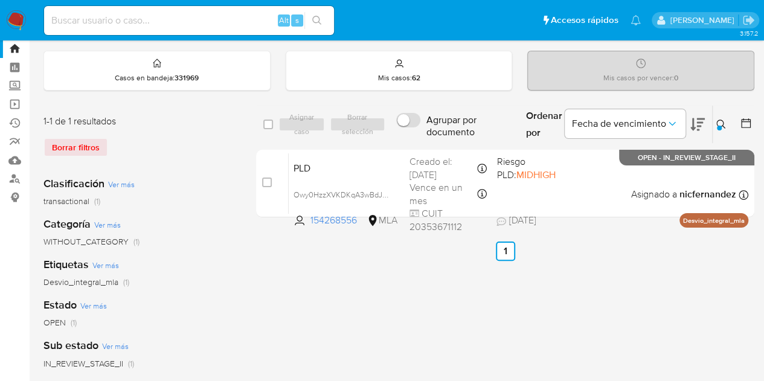
drag, startPoint x: 721, startPoint y: 121, endPoint x: 710, endPoint y: 125, distance: 12.0
click at [720, 122] on icon at bounding box center [721, 125] width 10 height 10
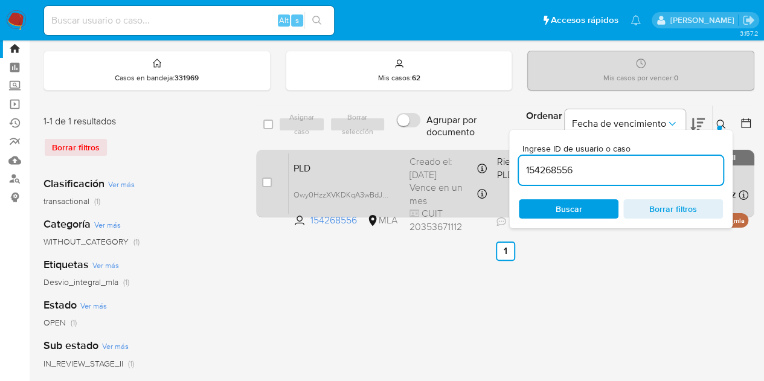
drag, startPoint x: 634, startPoint y: 166, endPoint x: 406, endPoint y: 149, distance: 228.9
click at [406, 149] on div "select-all-cases-checkbox Asignar caso Borrar selección Agrupar por documento O…" at bounding box center [505, 163] width 498 height 117
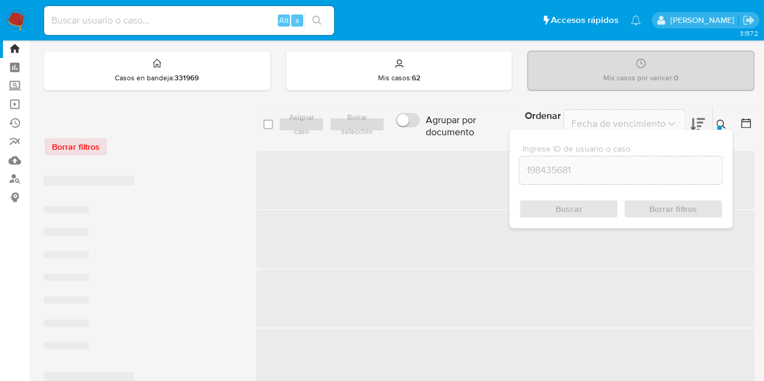
click at [716, 120] on icon at bounding box center [721, 125] width 10 height 10
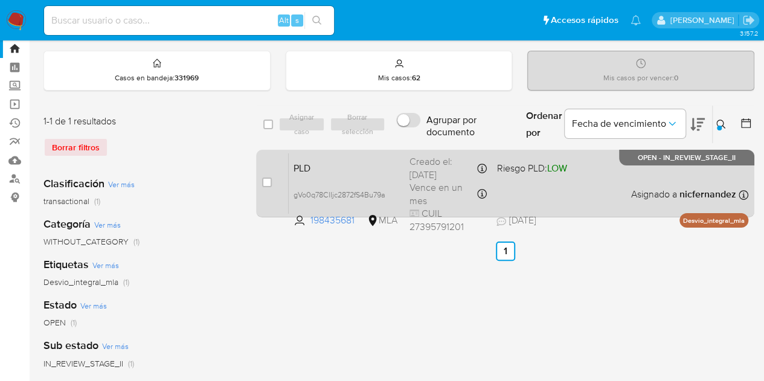
click at [319, 171] on span "PLD" at bounding box center [346, 167] width 106 height 16
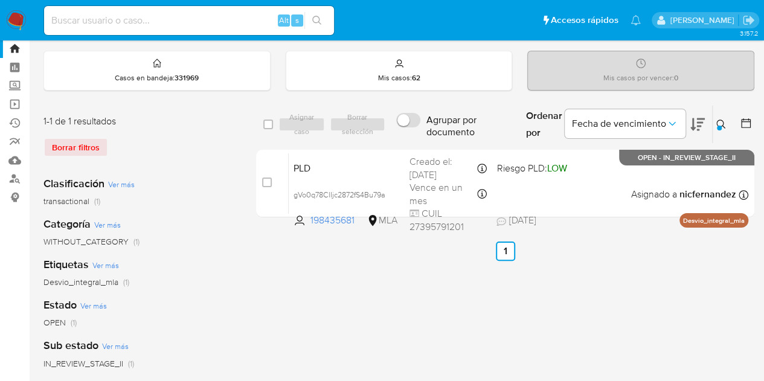
click at [719, 121] on icon at bounding box center [721, 125] width 10 height 10
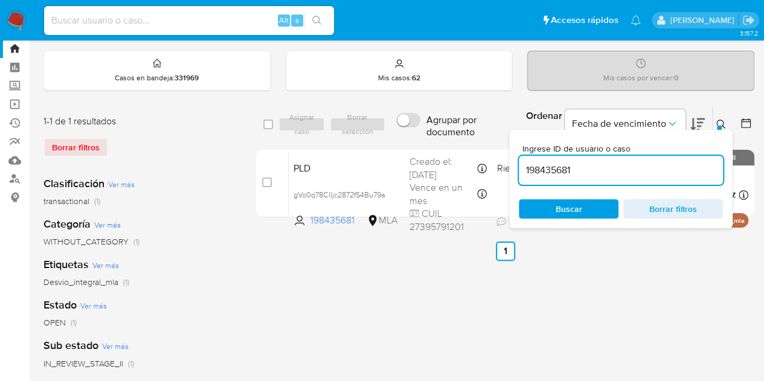
drag, startPoint x: 618, startPoint y: 172, endPoint x: 436, endPoint y: 143, distance: 184.0
click at [436, 143] on div "select-all-cases-checkbox Asignar caso Borrar selección Agrupar por documento O…" at bounding box center [505, 163] width 498 height 117
type input "83671985"
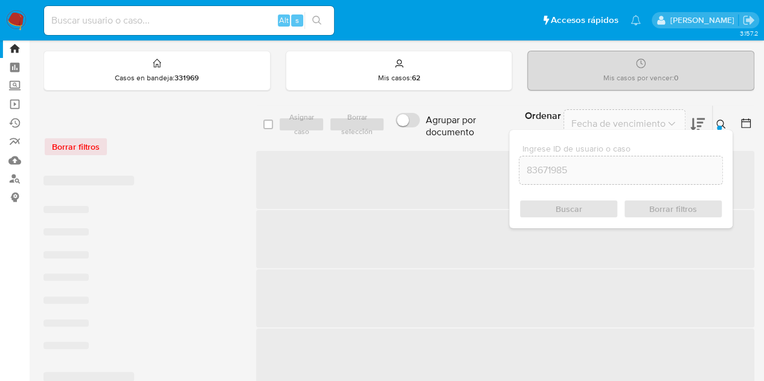
click at [716, 124] on icon at bounding box center [721, 125] width 10 height 10
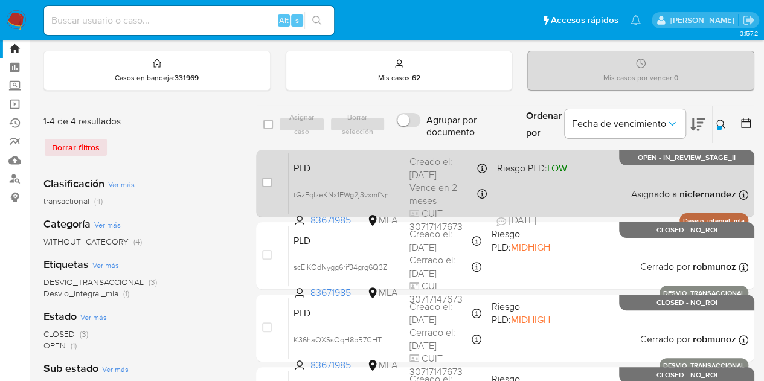
click at [348, 159] on span "PLD" at bounding box center [346, 167] width 106 height 16
click at [386, 189] on span "tGzEqIzeKNx1FWg2j3vxmfNn" at bounding box center [340, 193] width 95 height 13
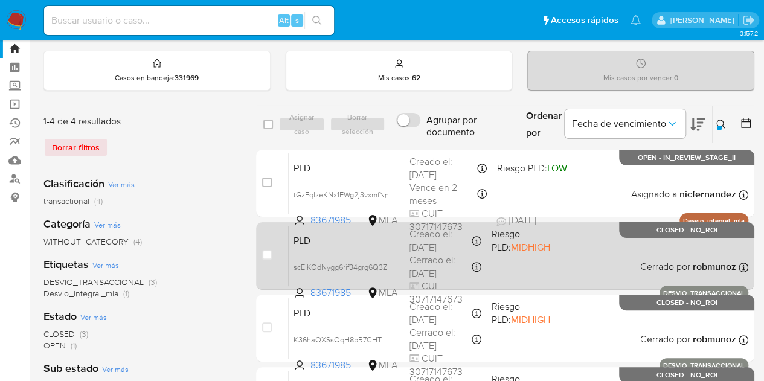
click at [367, 248] on div "PLD scEiKOdNygg6rif34grg6Q3Z 83671985 MLA Riesgo PLD: MIDHIGH Creado el: 12/08/…" at bounding box center [519, 255] width 460 height 61
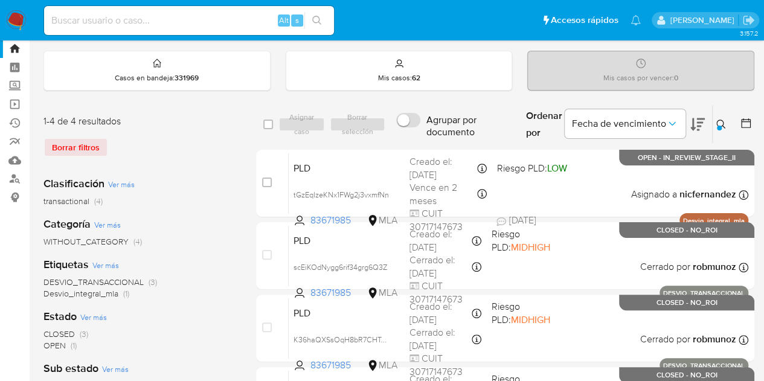
click at [722, 115] on div "Ingrese ID de usuario o caso 83671985 Buscar Borrar filtros" at bounding box center [722, 124] width 21 height 37
click at [722, 117] on button at bounding box center [723, 124] width 20 height 14
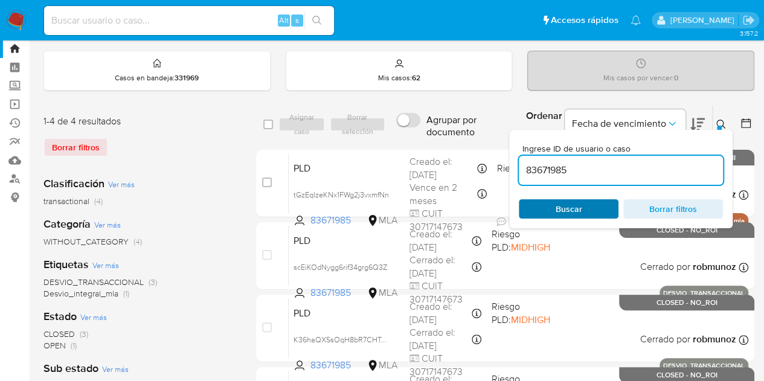
click at [574, 210] on span "Buscar" at bounding box center [569, 208] width 27 height 19
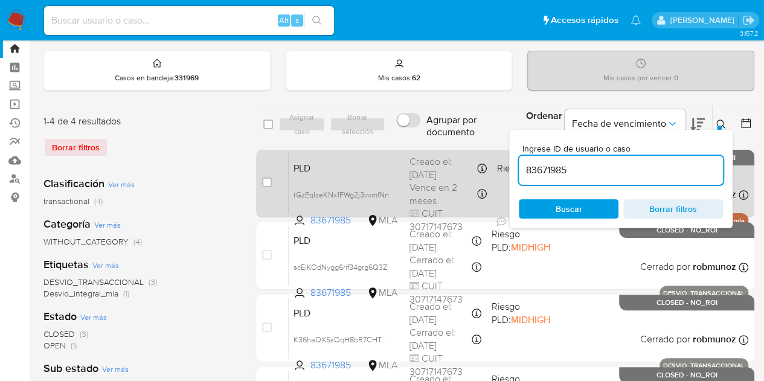
click at [344, 170] on span "PLD" at bounding box center [346, 167] width 106 height 16
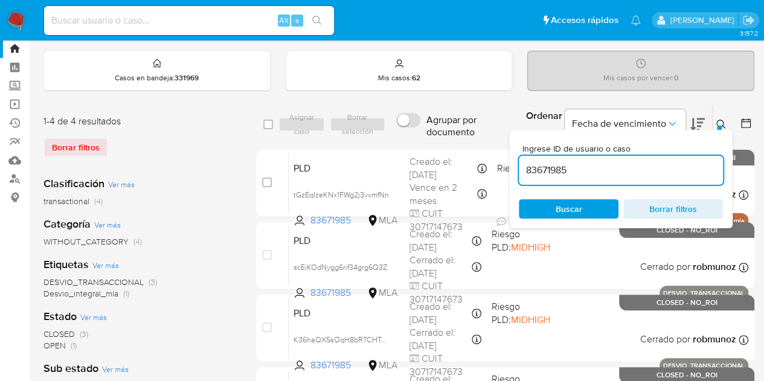
click at [717, 122] on icon at bounding box center [721, 125] width 10 height 10
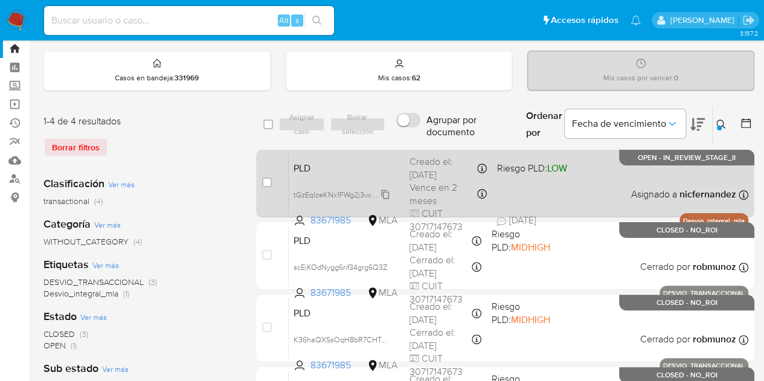
click at [388, 194] on span "tGzEqIzeKNx1FWg2j3vxmfNn" at bounding box center [340, 193] width 95 height 13
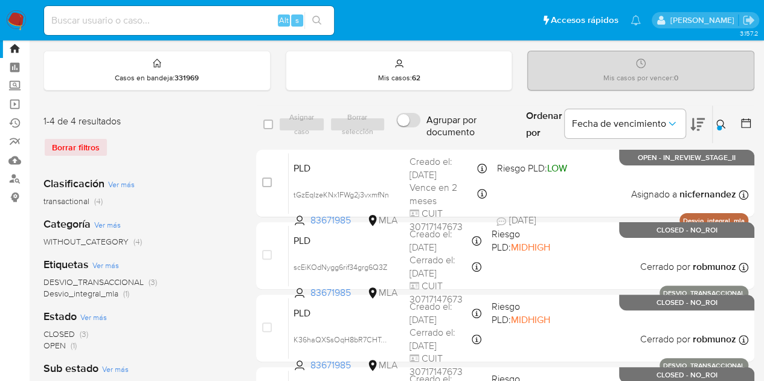
click at [719, 127] on div at bounding box center [719, 128] width 5 height 5
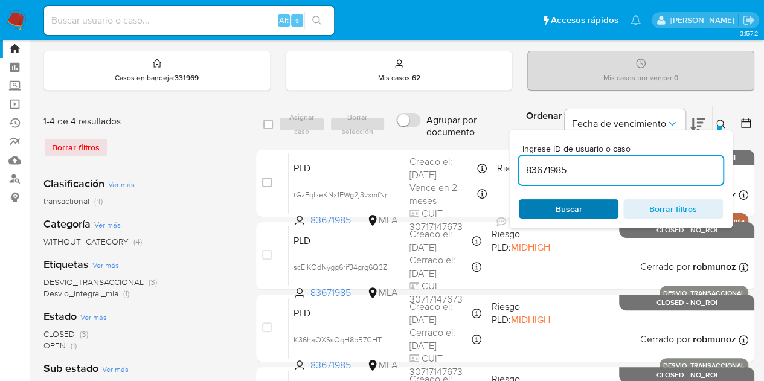
click at [576, 210] on span "Buscar" at bounding box center [569, 208] width 27 height 19
click at [725, 122] on icon at bounding box center [721, 125] width 10 height 10
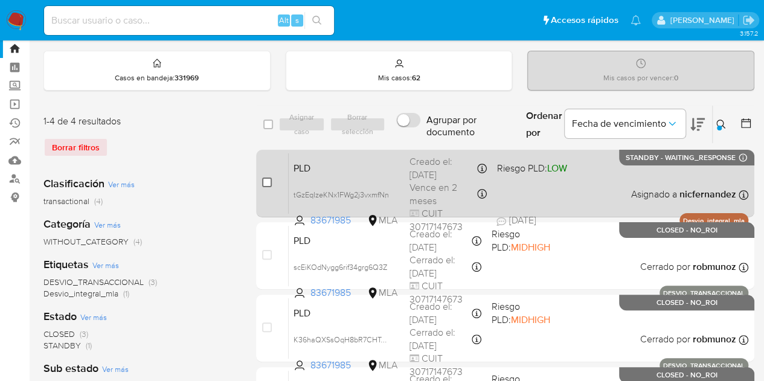
click at [263, 185] on input "checkbox" at bounding box center [267, 183] width 10 height 10
checkbox input "true"
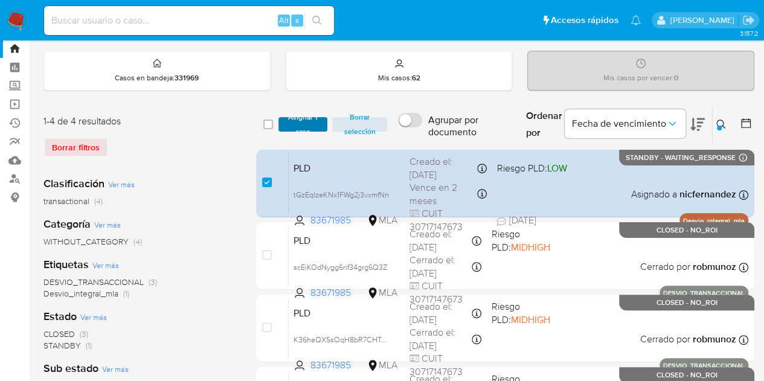
click at [300, 127] on span "Asignar 1 caso" at bounding box center [302, 124] width 37 height 12
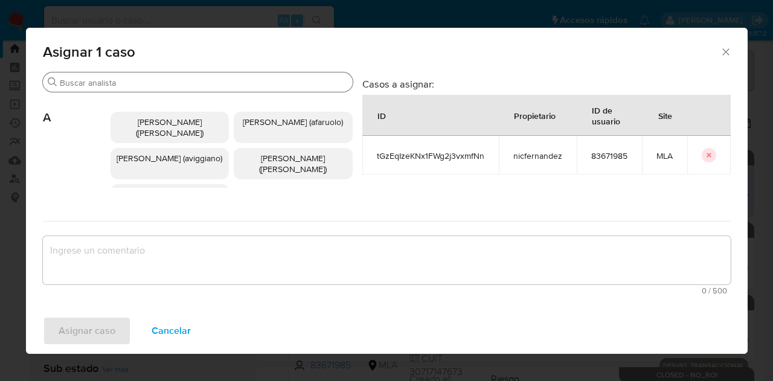
click at [111, 90] on div "Buscar" at bounding box center [198, 81] width 310 height 19
click at [111, 82] on input "Buscar" at bounding box center [204, 82] width 288 height 11
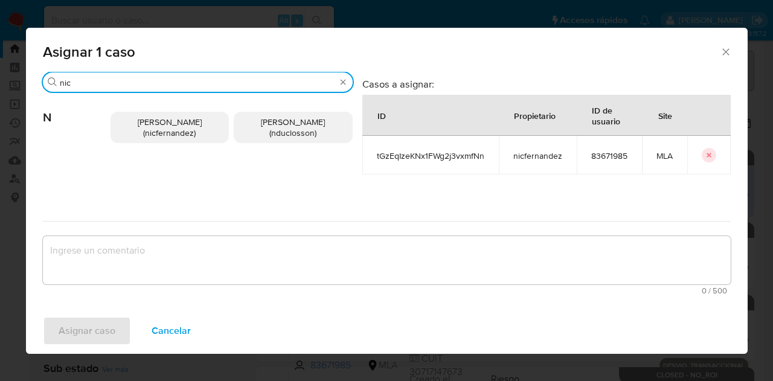
type input "nic"
click at [141, 125] on span "Nicolas Fernandez Allen (nicfernandez)" at bounding box center [170, 127] width 64 height 23
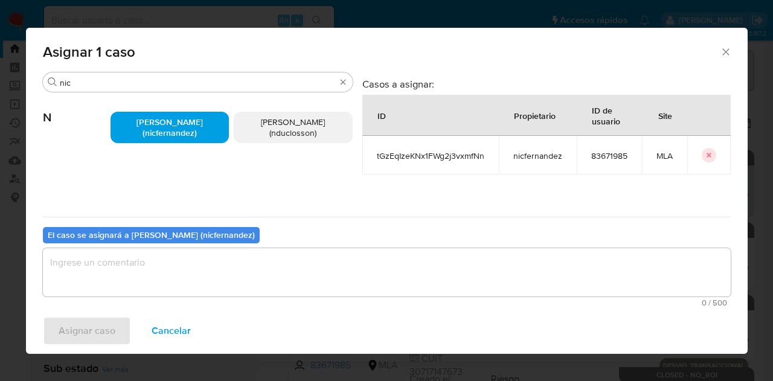
click at [205, 274] on textarea "assign-modal" at bounding box center [387, 272] width 688 height 48
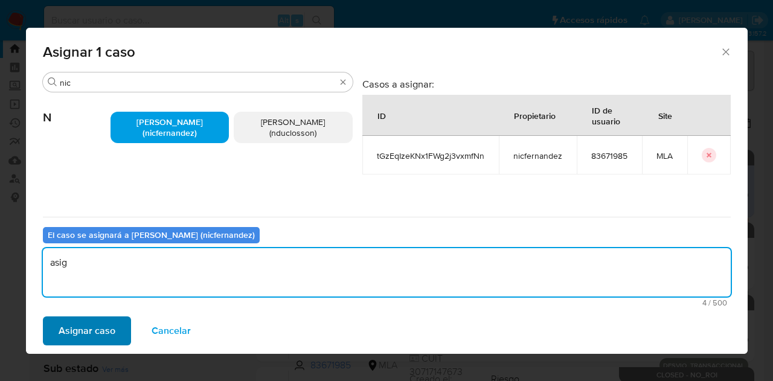
type textarea "asig"
click at [99, 325] on span "Asignar caso" at bounding box center [87, 331] width 57 height 27
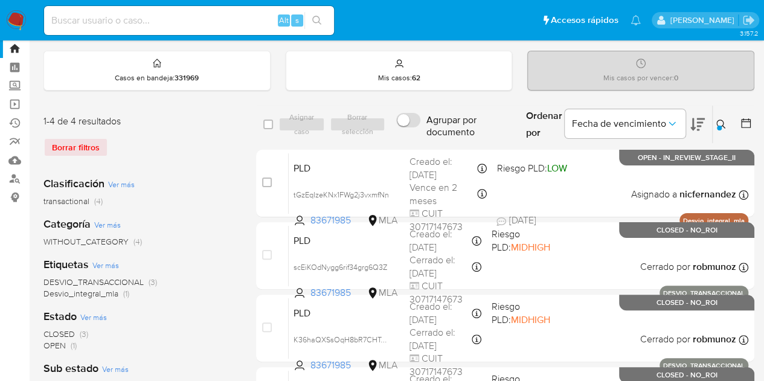
drag, startPoint x: 719, startPoint y: 123, endPoint x: 645, endPoint y: 178, distance: 92.3
click at [719, 123] on icon at bounding box center [721, 125] width 10 height 10
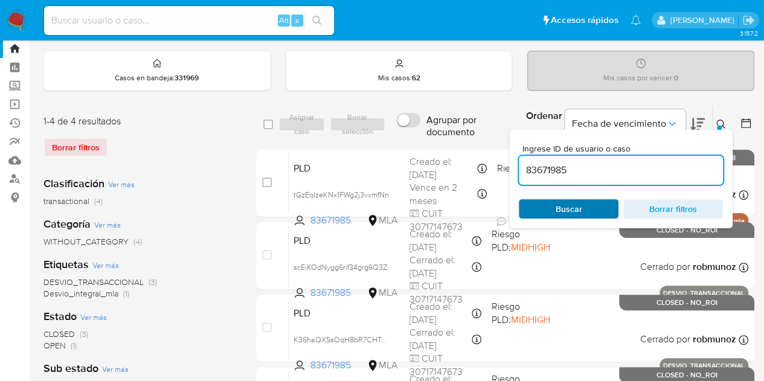
drag, startPoint x: 569, startPoint y: 219, endPoint x: 566, endPoint y: 210, distance: 9.0
click at [569, 217] on div "Ingrese ID de usuario o caso 83671985 Buscar Borrar filtros" at bounding box center [620, 179] width 223 height 98
click at [566, 209] on span "Buscar" at bounding box center [569, 208] width 27 height 19
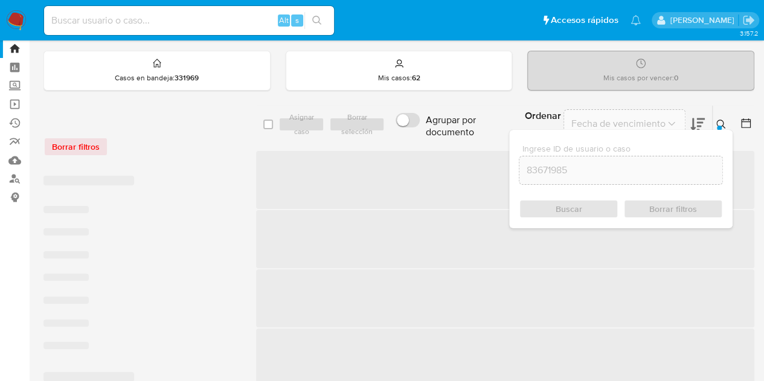
click at [720, 126] on div at bounding box center [719, 128] width 5 height 5
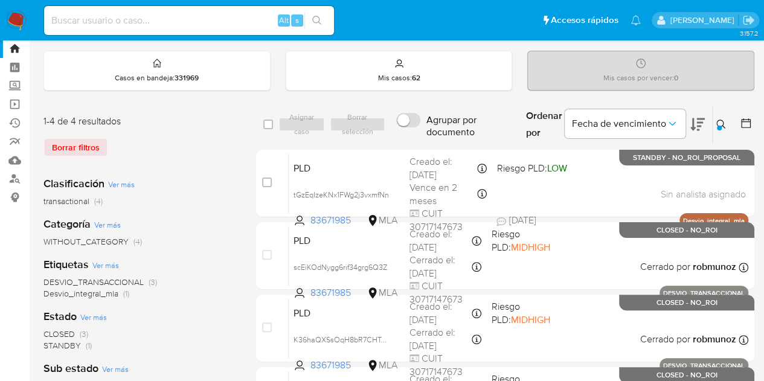
click at [720, 126] on div at bounding box center [719, 128] width 5 height 5
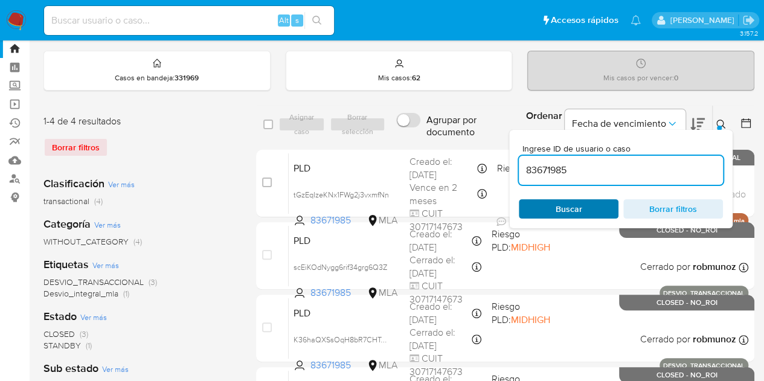
click at [571, 212] on span "Buscar" at bounding box center [569, 208] width 27 height 19
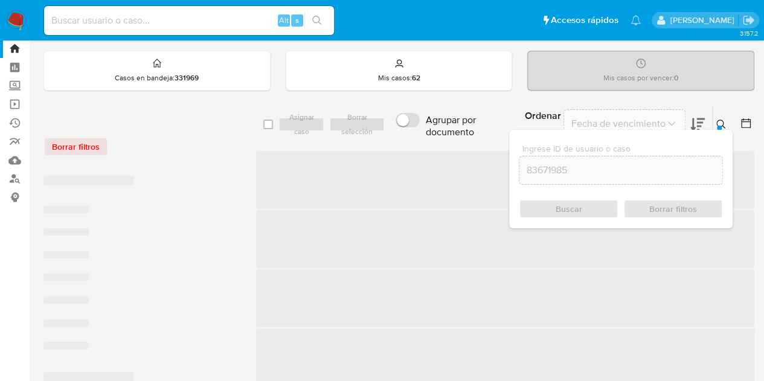
click at [722, 123] on icon at bounding box center [720, 124] width 9 height 9
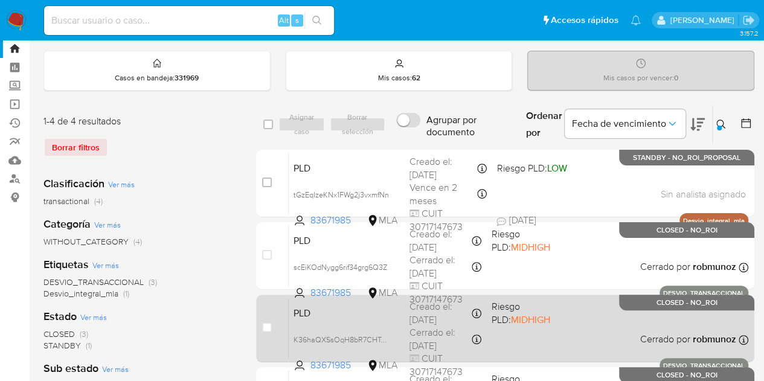
drag, startPoint x: 275, startPoint y: 346, endPoint x: 330, endPoint y: 303, distance: 69.6
click at [278, 344] on div "case-item-checkbox No es posible asignar el caso" at bounding box center [275, 328] width 27 height 61
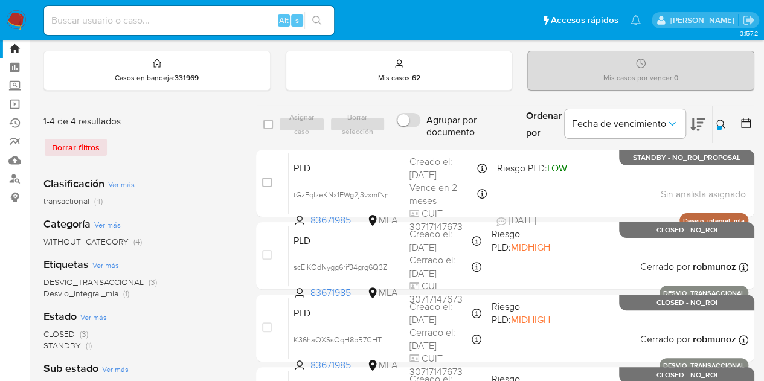
click at [723, 126] on icon at bounding box center [721, 125] width 10 height 10
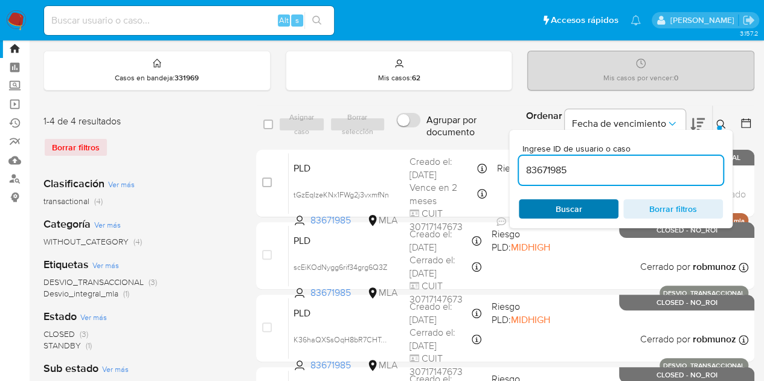
click at [571, 212] on span "Buscar" at bounding box center [569, 208] width 27 height 19
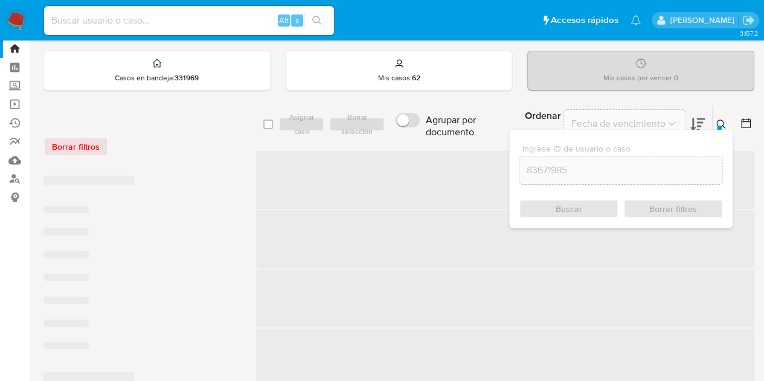
click at [721, 121] on icon at bounding box center [721, 125] width 10 height 10
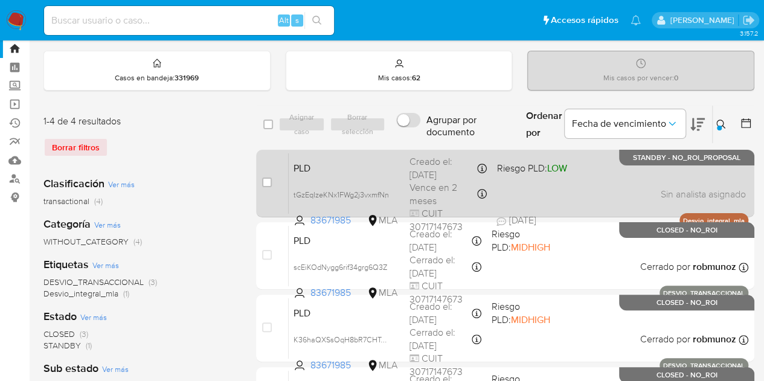
click at [319, 173] on div "PLD tGzEqIzeKNx1FWg2j3vxmfNn 83671985 MLA Riesgo PLD: LOW Creado el: 12/08/2025…" at bounding box center [519, 183] width 460 height 61
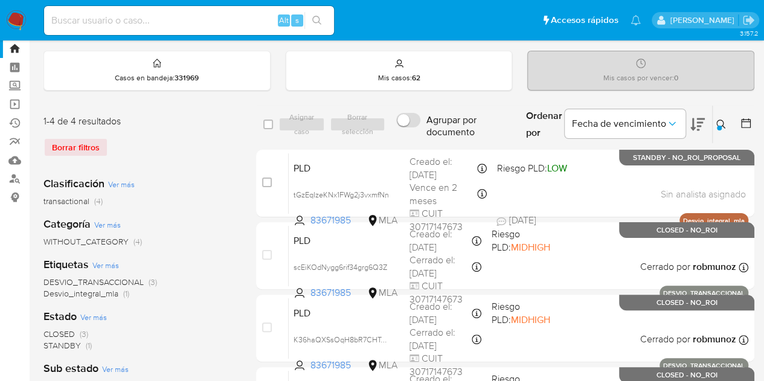
click at [724, 127] on icon at bounding box center [721, 125] width 10 height 10
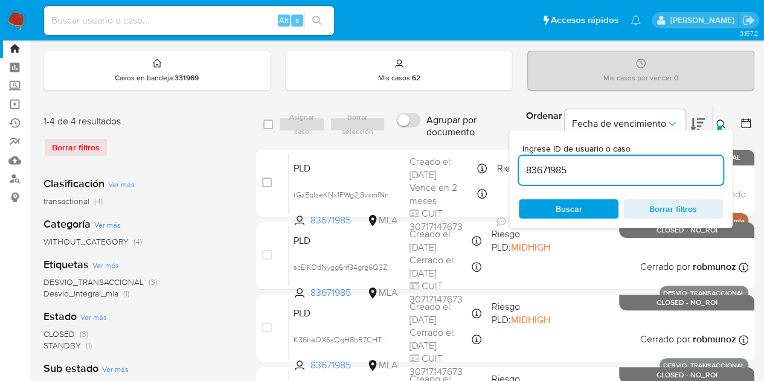
drag, startPoint x: 507, startPoint y: 152, endPoint x: 449, endPoint y: 143, distance: 58.7
click at [449, 143] on div "select-all-cases-checkbox Asignar caso Borrar selección Agrupar por documento O…" at bounding box center [505, 272] width 498 height 335
type input "715741185"
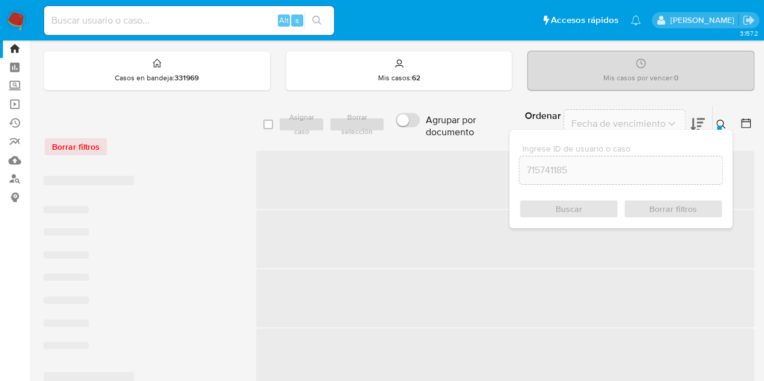
click at [723, 124] on icon at bounding box center [721, 125] width 10 height 10
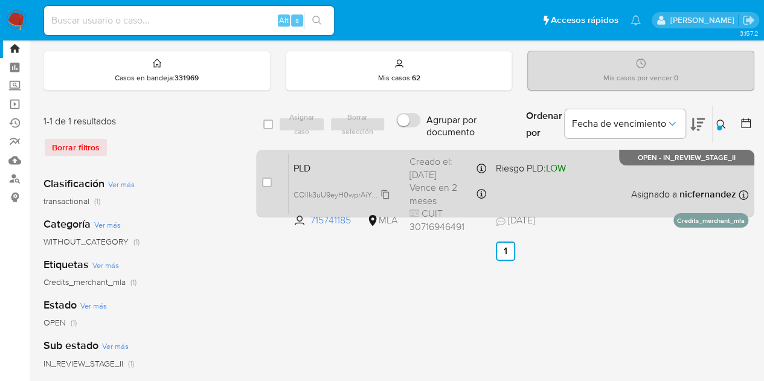
click at [385, 192] on span "COllk3uU9eyH0wprAiYvI5FH" at bounding box center [341, 193] width 97 height 13
click at [341, 168] on span "PLD" at bounding box center [346, 167] width 106 height 16
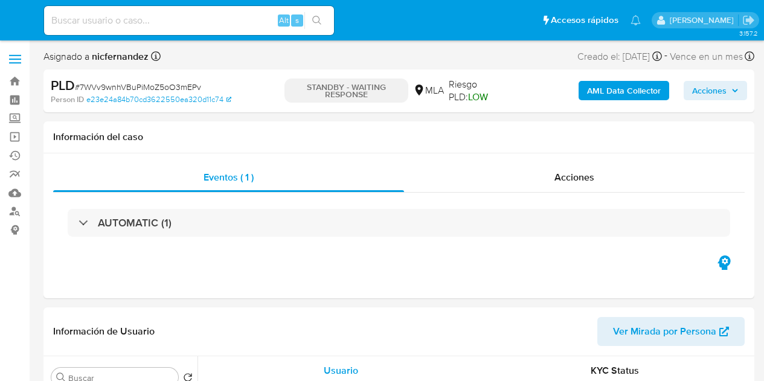
select select "10"
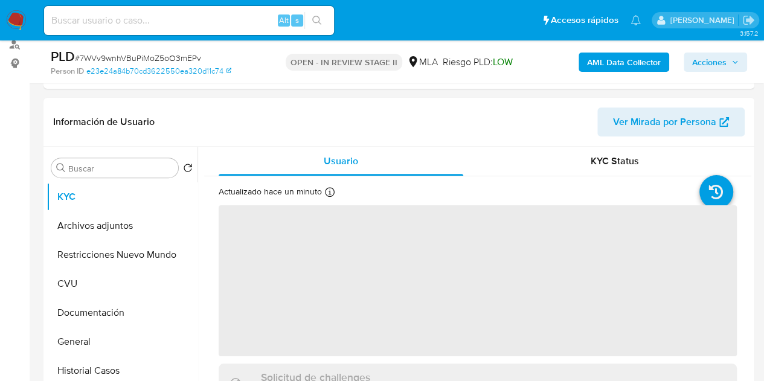
scroll to position [222, 0]
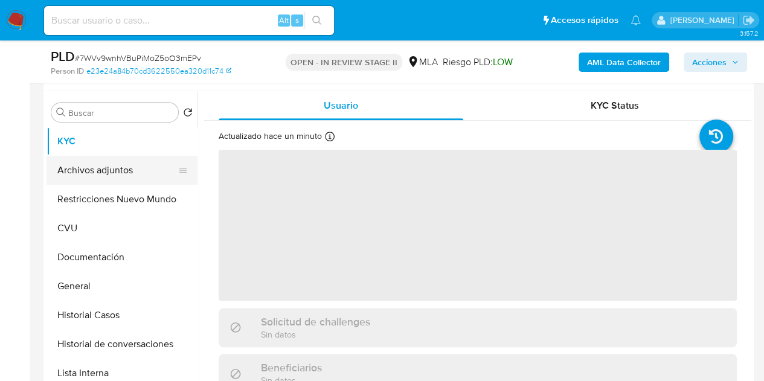
select select "10"
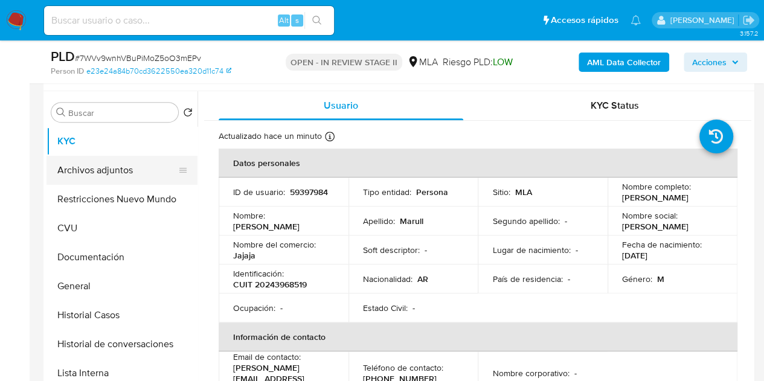
click at [78, 168] on button "Archivos adjuntos" at bounding box center [116, 170] width 141 height 29
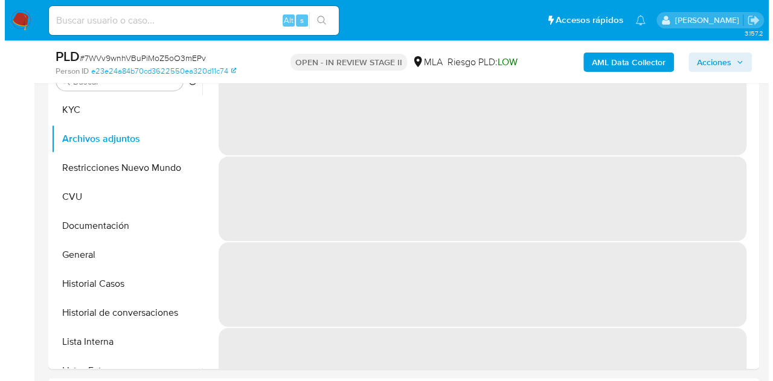
scroll to position [256, 0]
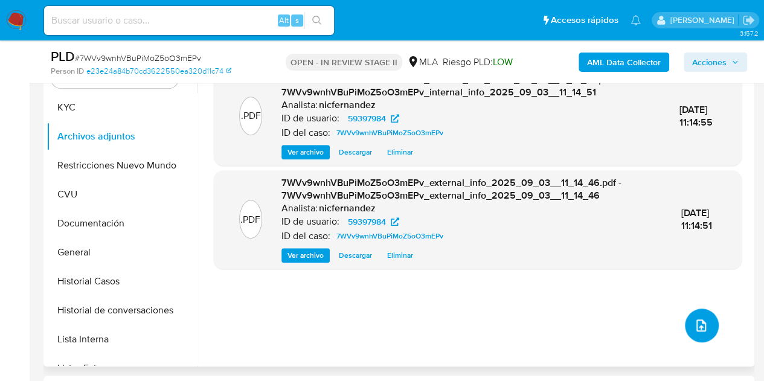
click at [697, 312] on button "upload-file" at bounding box center [702, 326] width 34 height 34
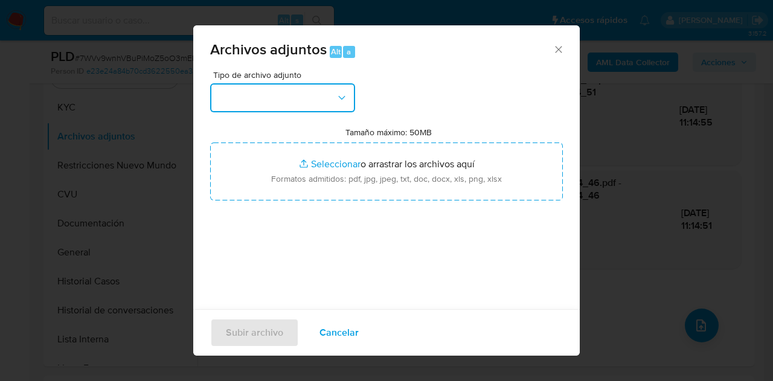
click at [324, 99] on button "button" at bounding box center [282, 97] width 145 height 29
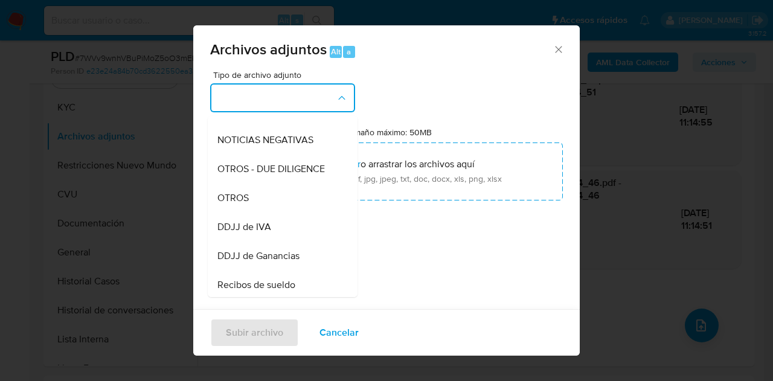
scroll to position [185, 0]
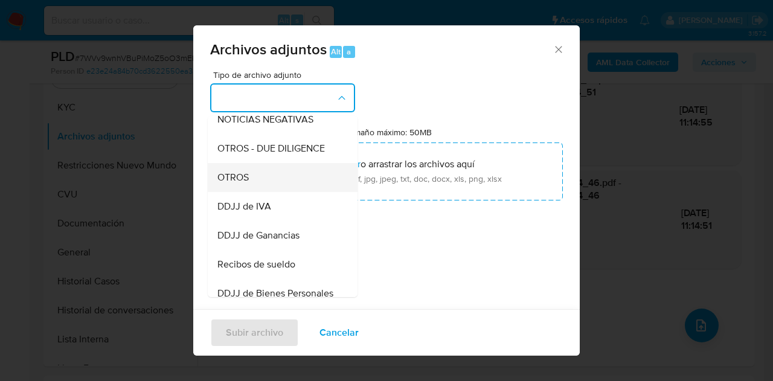
click at [275, 190] on div "OTROS" at bounding box center [278, 177] width 123 height 29
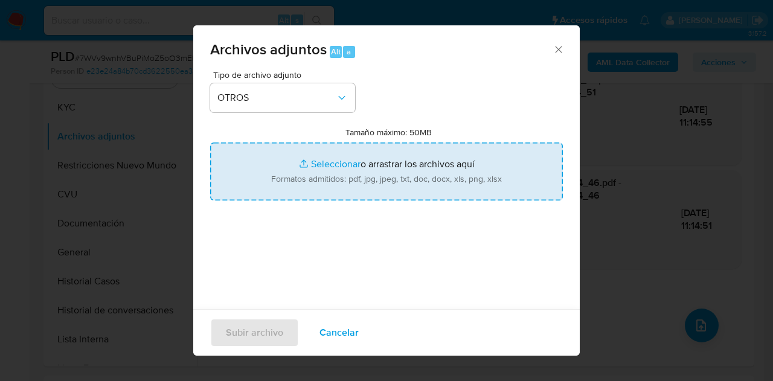
click at [308, 175] on input "Tamaño máximo: 50MB Seleccionar archivos" at bounding box center [386, 172] width 353 height 58
type input "C:\fakepath\NOSIS_Manager_InformeIndividual_20243968519_620657_20250903105155.p…"
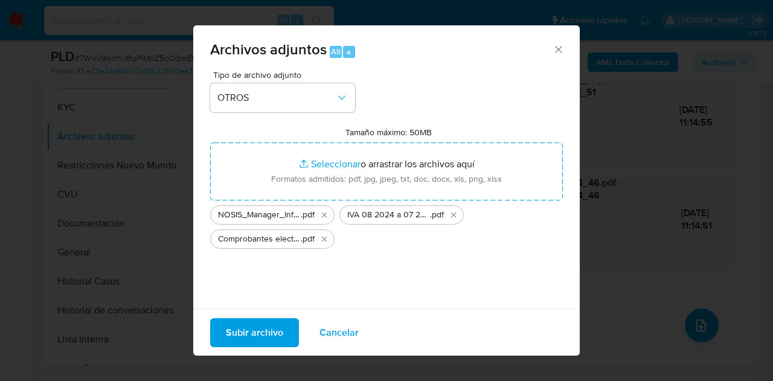
click at [255, 333] on span "Subir archivo" at bounding box center [254, 332] width 57 height 27
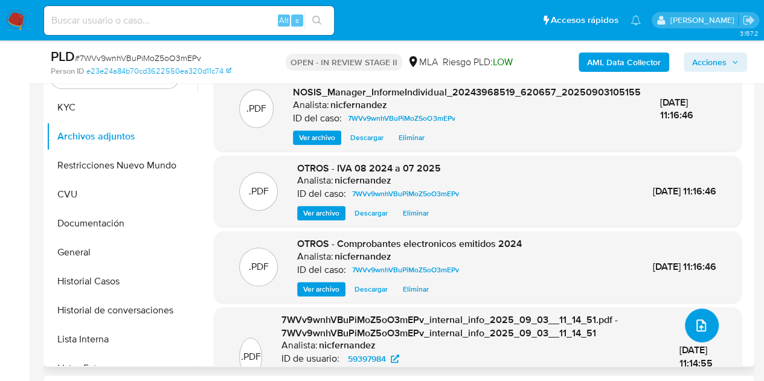
click at [699, 322] on icon "upload-file" at bounding box center [701, 325] width 10 height 12
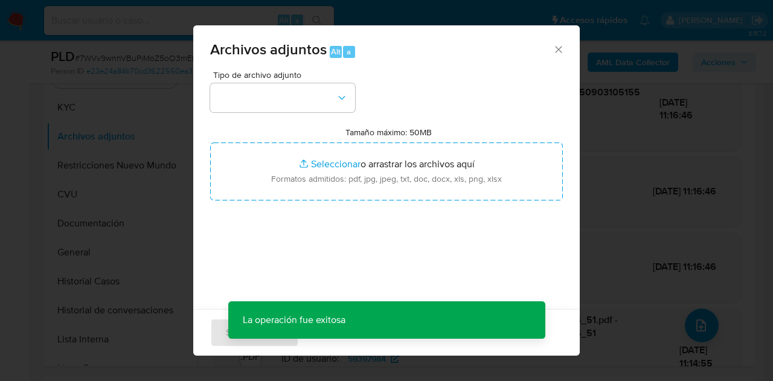
click at [323, 113] on div "Tipo de archivo adjunto Tamaño máximo: 50MB Seleccionar archivos Seleccionar o …" at bounding box center [386, 213] width 353 height 285
drag, startPoint x: 334, startPoint y: 98, endPoint x: 361, endPoint y: 135, distance: 46.3
click at [338, 104] on button "button" at bounding box center [282, 97] width 145 height 29
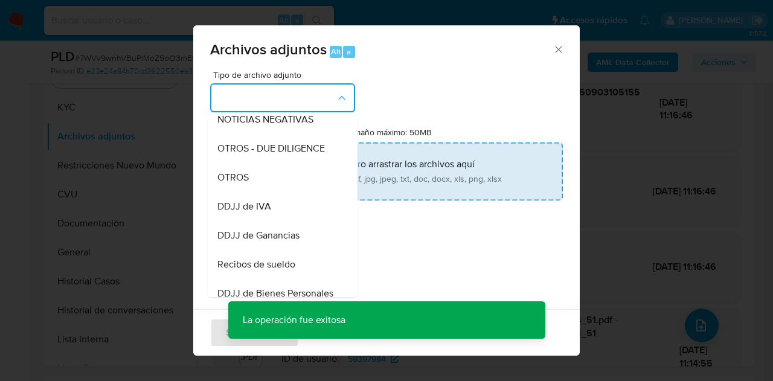
drag, startPoint x: 280, startPoint y: 182, endPoint x: 312, endPoint y: 167, distance: 35.4
click at [280, 182] on div "OTROS" at bounding box center [278, 177] width 123 height 29
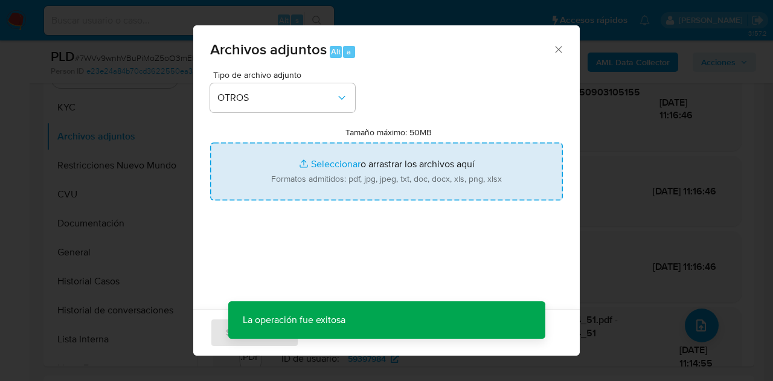
click at [316, 164] on input "Tamaño máximo: 50MB Seleccionar archivos" at bounding box center [386, 172] width 353 height 58
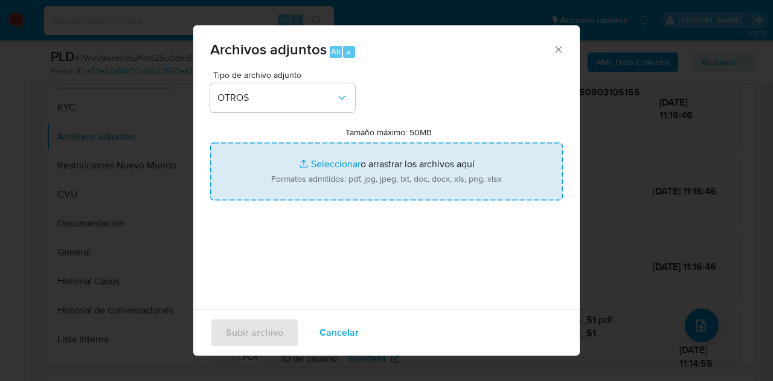
type input "C:\fakepath\Caselog NO ROI 7WVv9wnhVBuPiMoZ5oO3mEPv.docx"
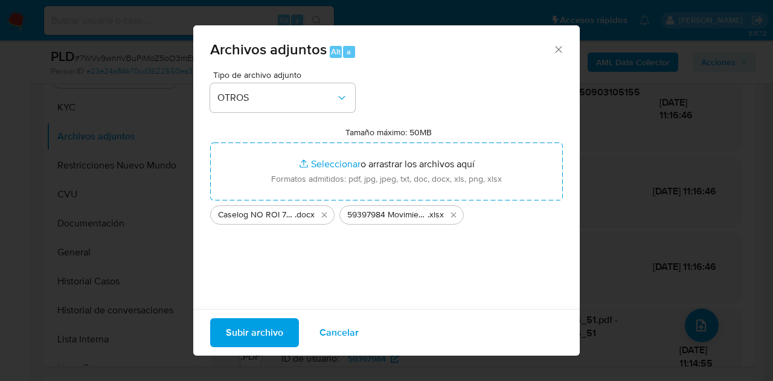
click at [269, 324] on span "Subir archivo" at bounding box center [254, 332] width 57 height 27
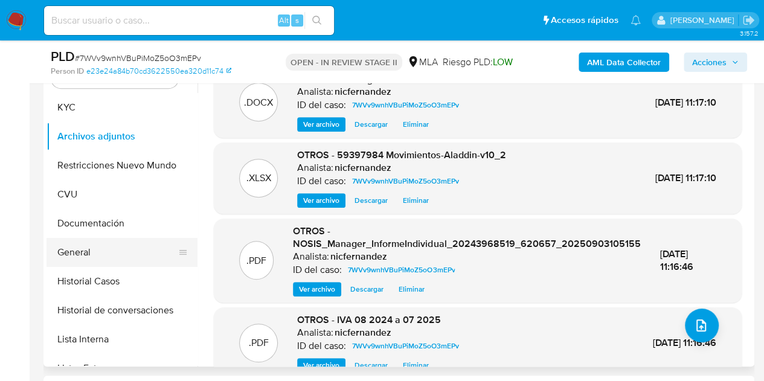
drag, startPoint x: 98, startPoint y: 255, endPoint x: 155, endPoint y: 245, distance: 58.2
click at [100, 254] on button "General" at bounding box center [116, 252] width 141 height 29
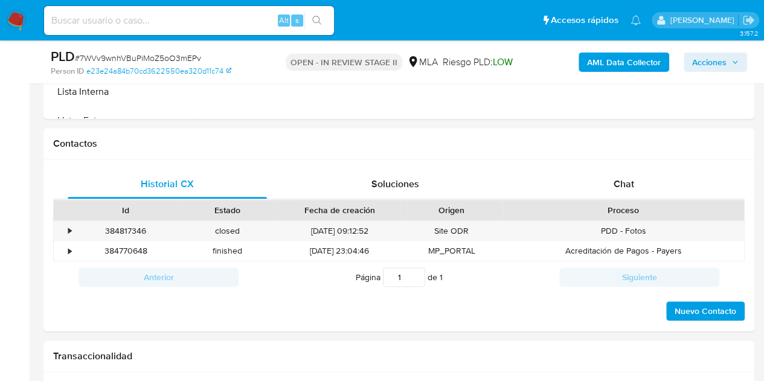
scroll to position [511, 0]
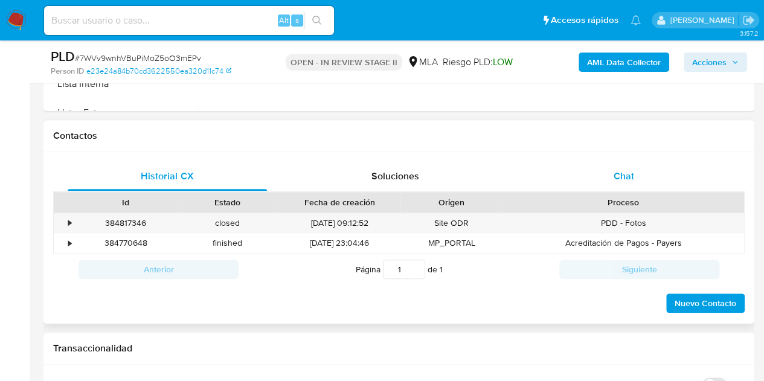
click at [668, 167] on div "Chat" at bounding box center [623, 176] width 199 height 29
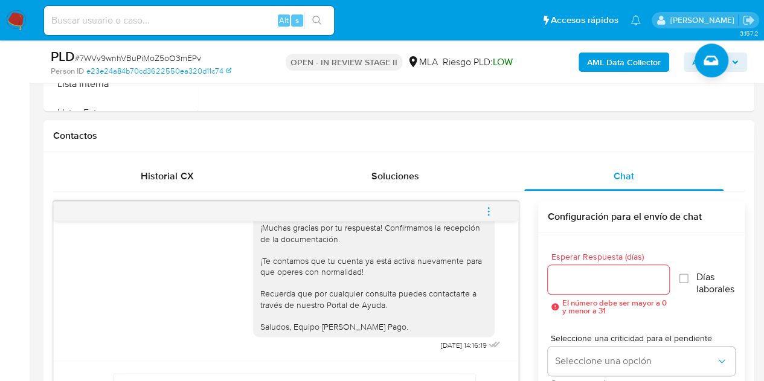
scroll to position [2250, 0]
click at [488, 211] on icon "menu-action" at bounding box center [488, 210] width 1 height 1
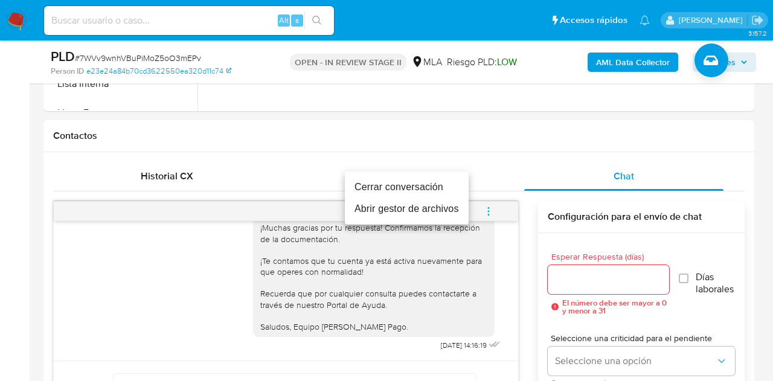
click at [431, 180] on li "Cerrar conversación" at bounding box center [407, 187] width 124 height 22
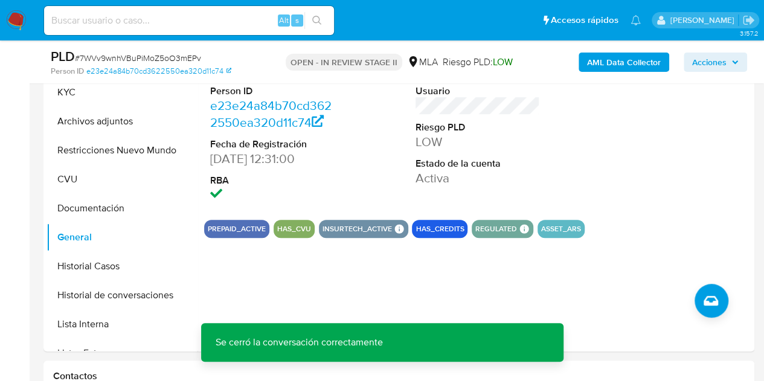
scroll to position [248, 0]
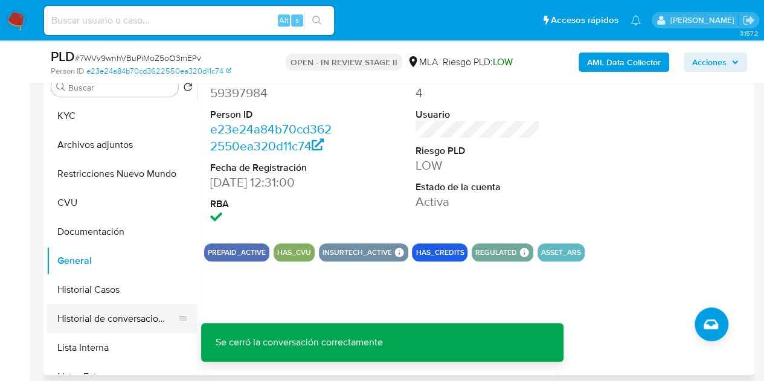
click at [121, 321] on button "Historial de conversaciones" at bounding box center [116, 318] width 141 height 29
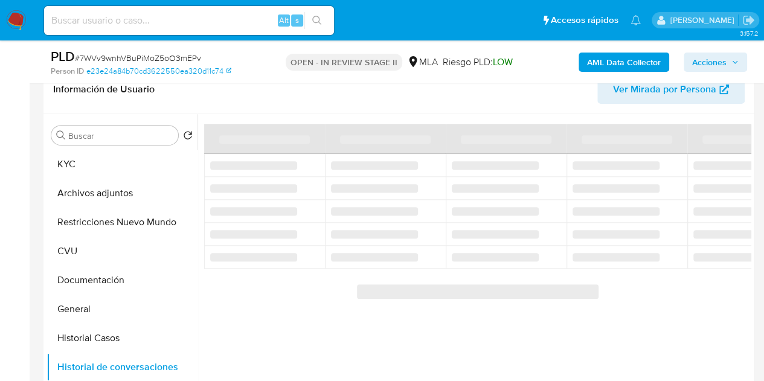
scroll to position [217, 0]
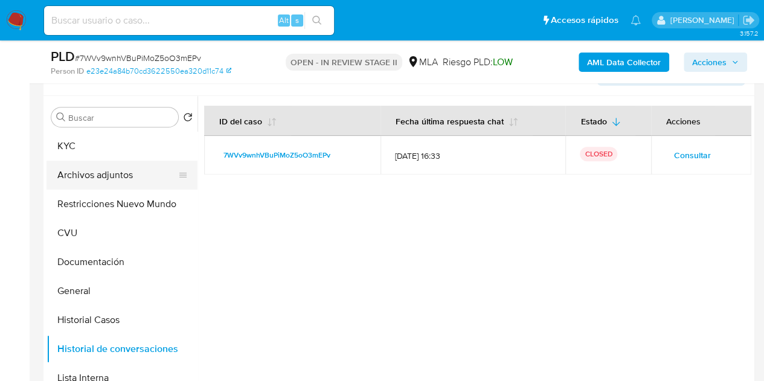
click at [87, 178] on button "Archivos adjuntos" at bounding box center [116, 175] width 141 height 29
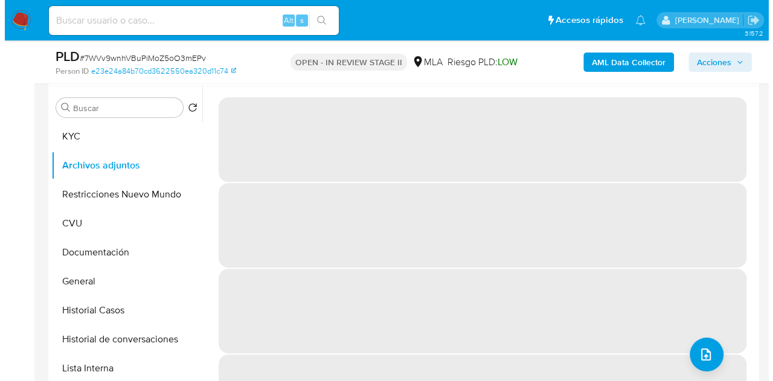
scroll to position [221, 0]
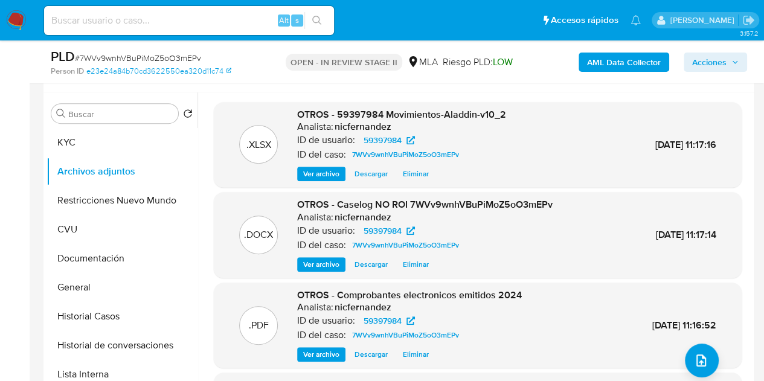
click at [315, 263] on span "Ver archivo" at bounding box center [321, 264] width 36 height 12
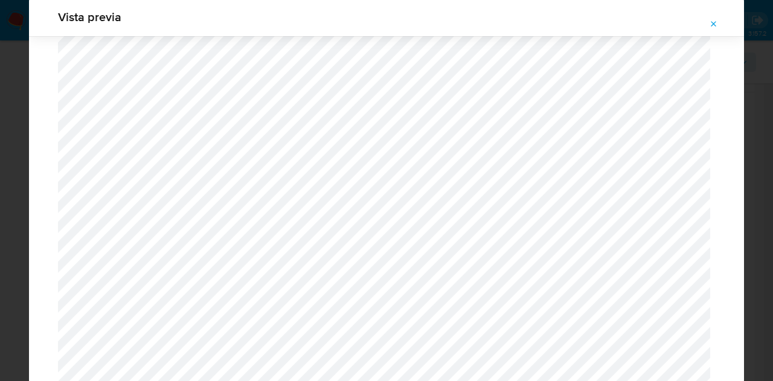
scroll to position [1587, 0]
drag, startPoint x: 717, startPoint y: 22, endPoint x: 729, endPoint y: 31, distance: 14.7
click at [726, 27] on button "Attachment preview" at bounding box center [713, 23] width 27 height 19
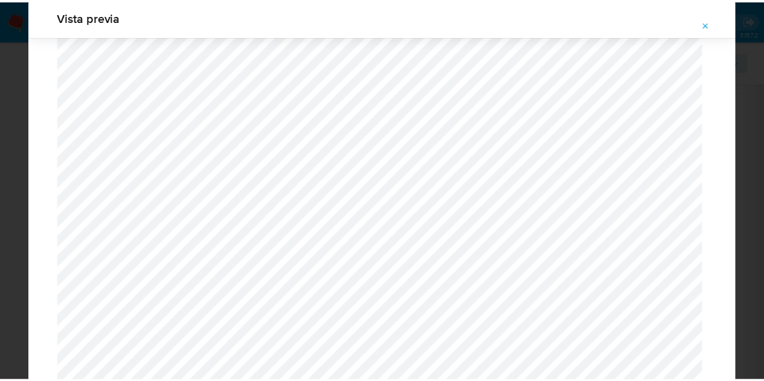
scroll to position [39, 0]
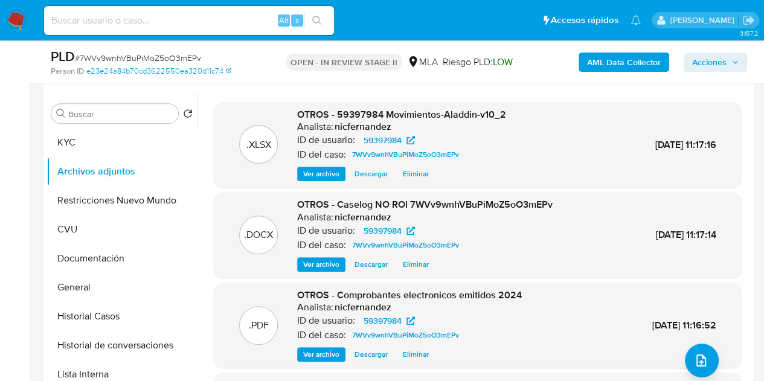
drag, startPoint x: 703, startPoint y: 62, endPoint x: 688, endPoint y: 72, distance: 17.9
click at [703, 62] on span "Acciones" at bounding box center [709, 62] width 34 height 19
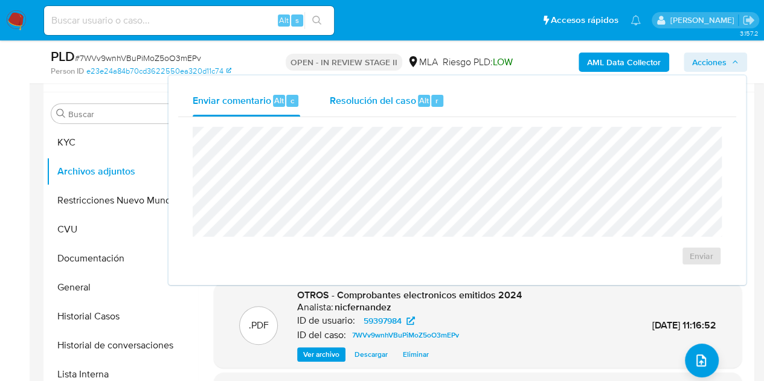
click at [399, 103] on span "Resolución del caso" at bounding box center [372, 100] width 86 height 14
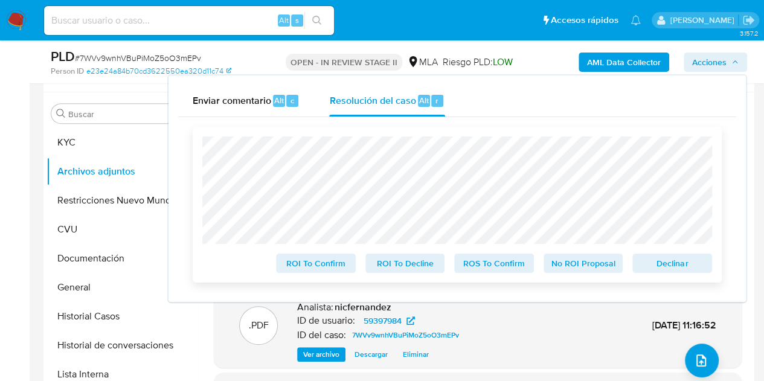
click at [588, 269] on span "No ROI Proposal" at bounding box center [583, 263] width 63 height 17
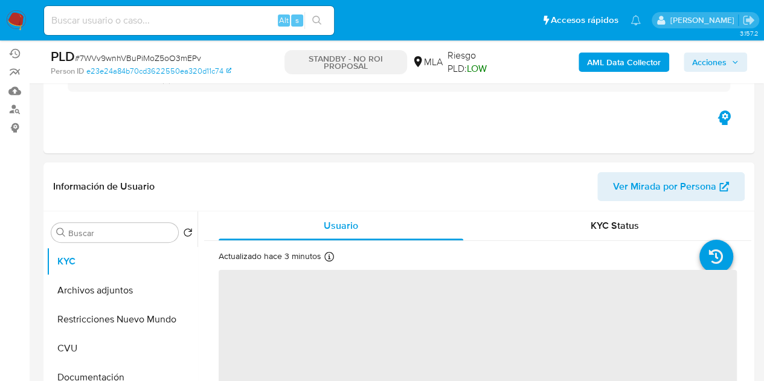
scroll to position [123, 0]
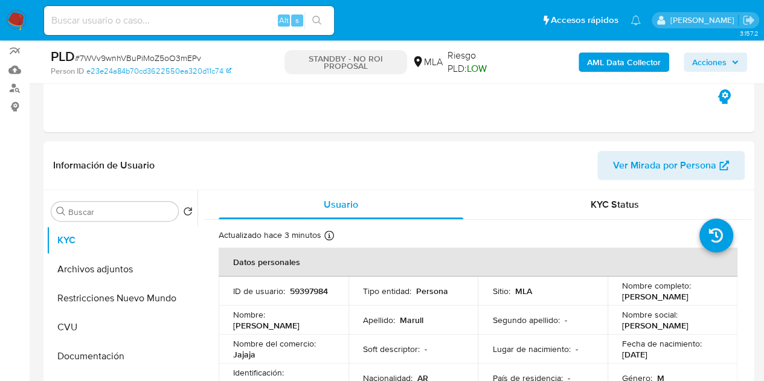
select select "10"
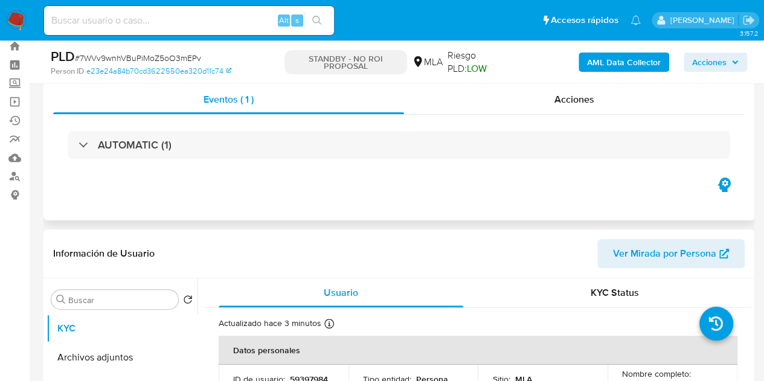
scroll to position [15, 0]
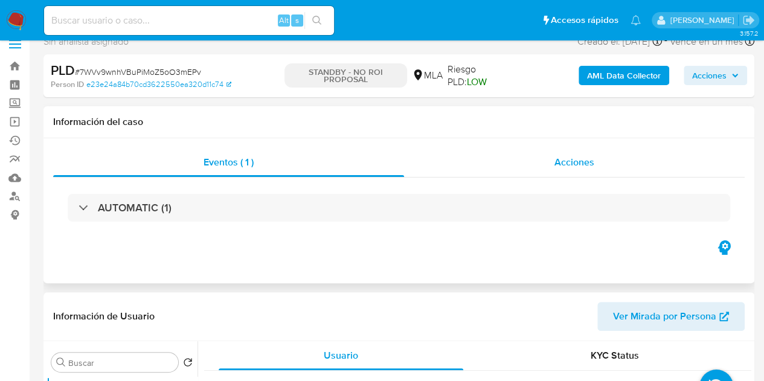
click at [563, 164] on span "Acciones" at bounding box center [574, 162] width 40 height 14
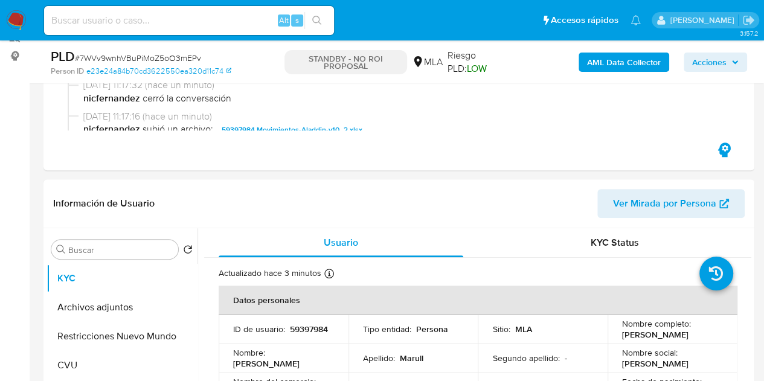
scroll to position [205, 0]
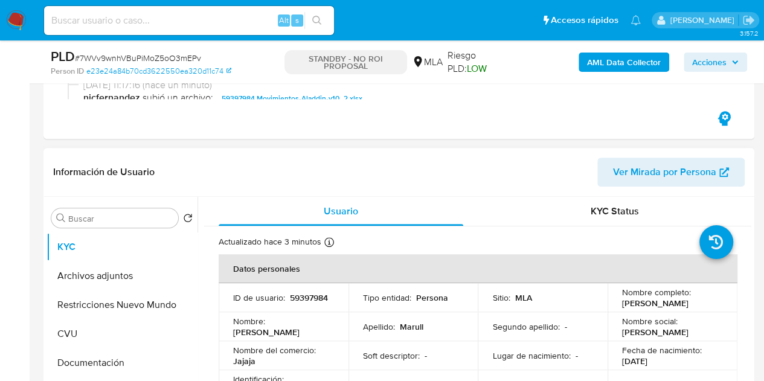
drag, startPoint x: 103, startPoint y: 272, endPoint x: 258, endPoint y: 234, distance: 159.8
click at [103, 272] on button "Archivos adjuntos" at bounding box center [121, 275] width 151 height 29
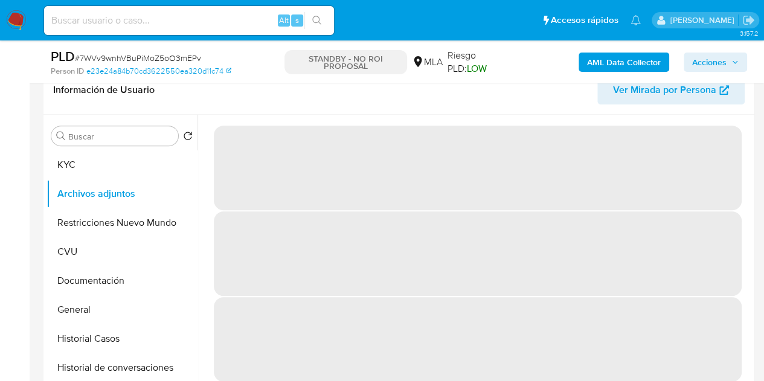
scroll to position [300, 0]
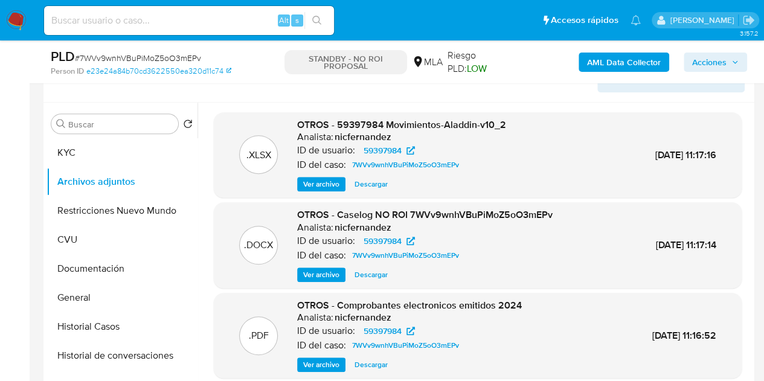
click at [318, 269] on span "Ver archivo" at bounding box center [321, 275] width 36 height 12
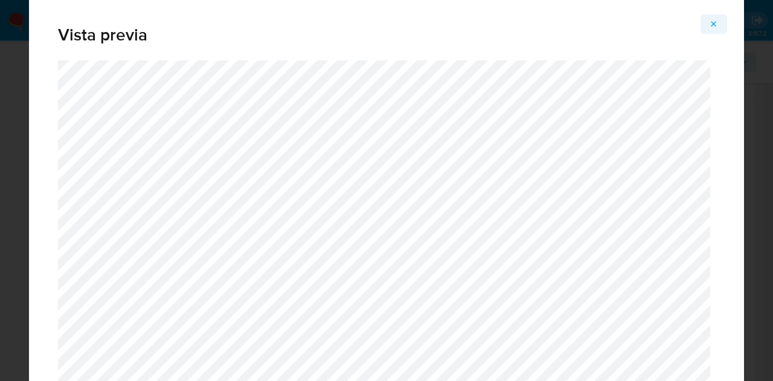
click at [714, 21] on icon "Attachment preview" at bounding box center [714, 24] width 10 height 10
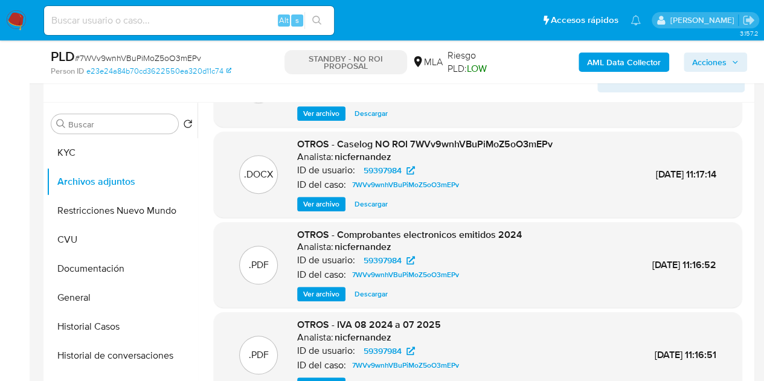
scroll to position [101, 0]
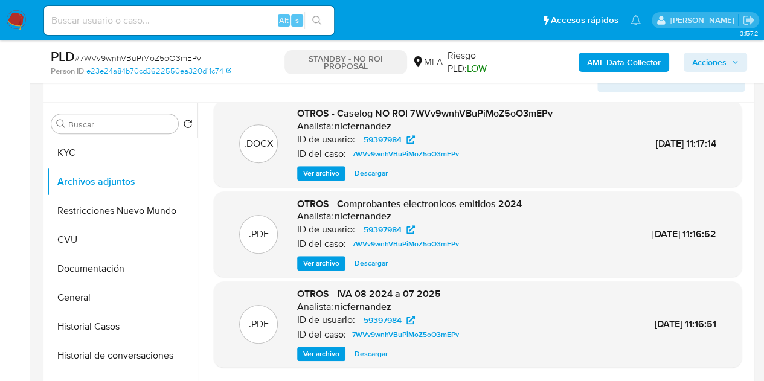
click at [299, 258] on button "Ver archivo" at bounding box center [321, 263] width 48 height 14
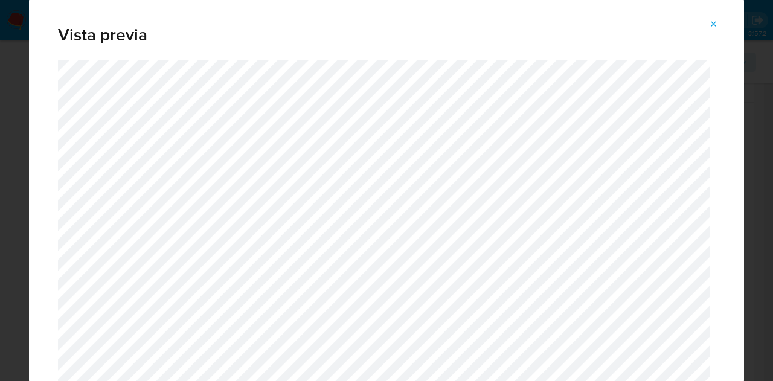
click at [719, 25] on button "Attachment preview" at bounding box center [713, 23] width 27 height 19
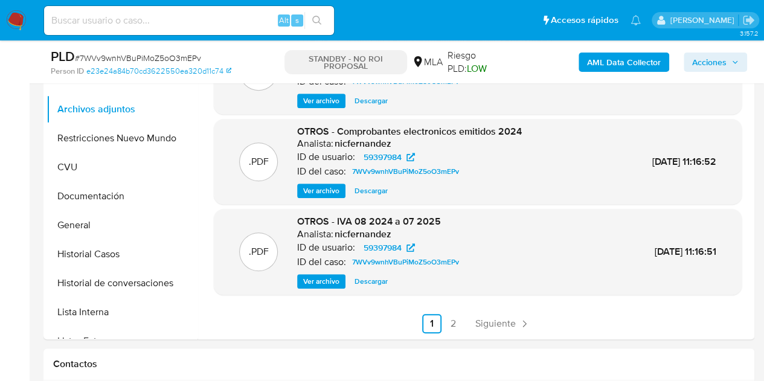
scroll to position [385, 0]
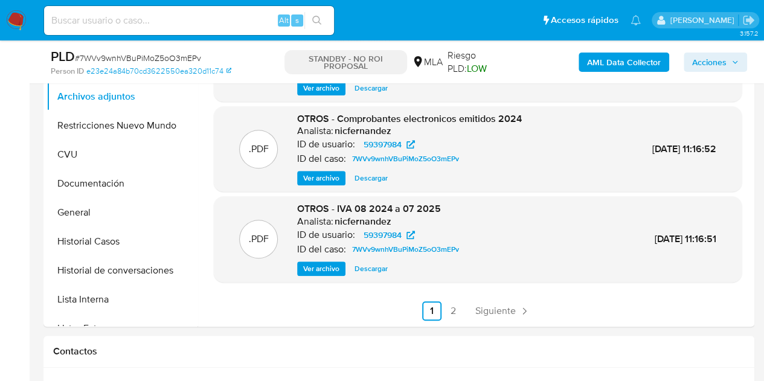
click at [321, 269] on span "Ver archivo" at bounding box center [321, 269] width 36 height 12
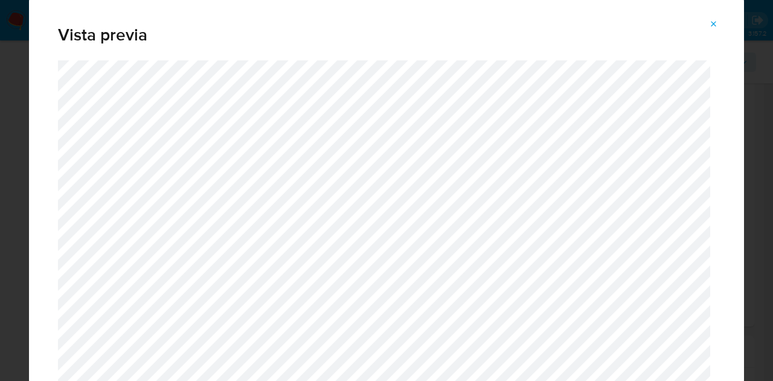
click at [716, 30] on span "Attachment preview" at bounding box center [714, 24] width 10 height 17
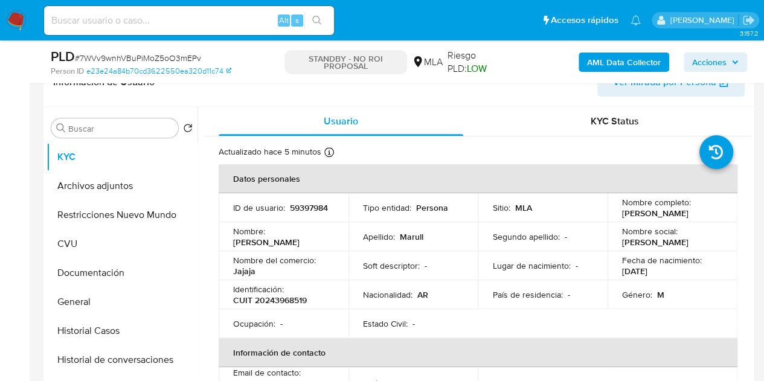
select select "10"
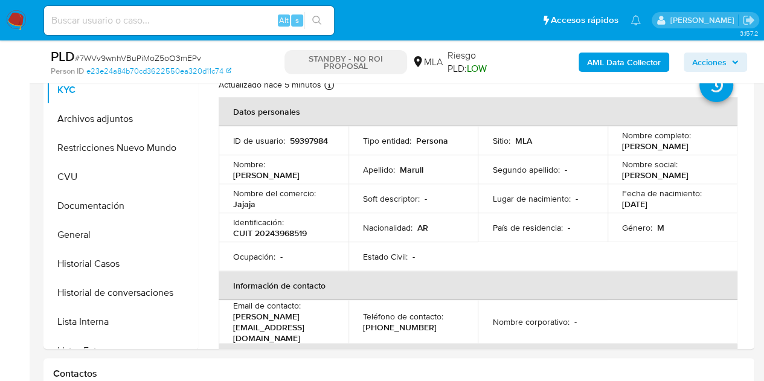
scroll to position [275, 0]
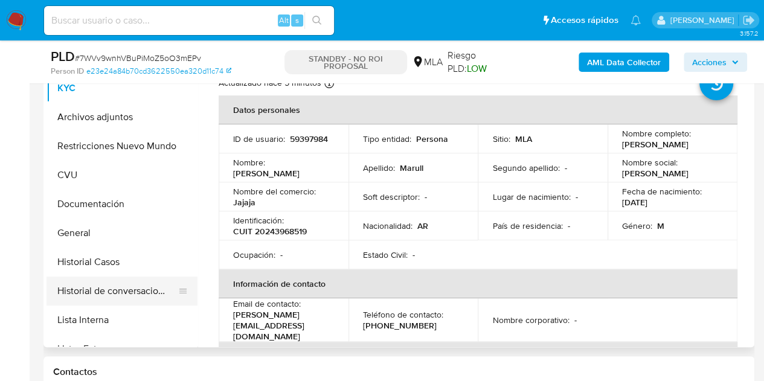
click at [104, 287] on button "Historial de conversaciones" at bounding box center [116, 291] width 141 height 29
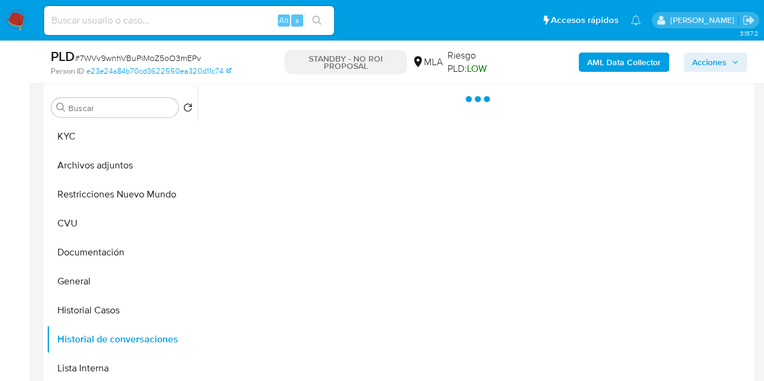
scroll to position [225, 0]
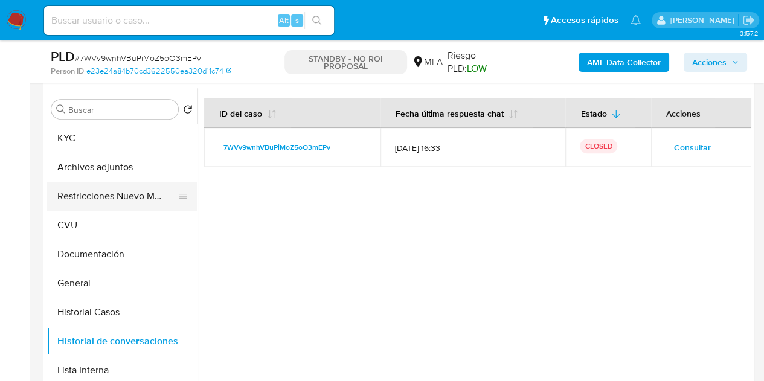
click at [78, 199] on button "Restricciones Nuevo Mundo" at bounding box center [116, 196] width 141 height 29
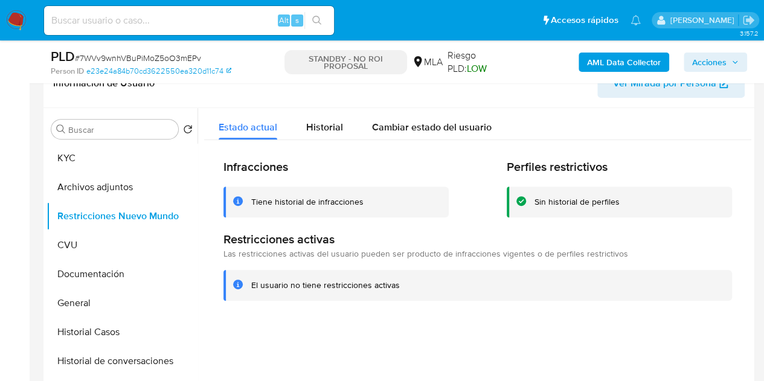
scroll to position [196, 0]
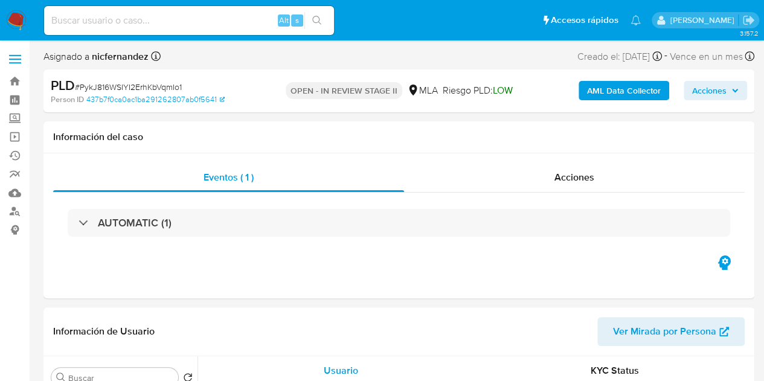
select select "10"
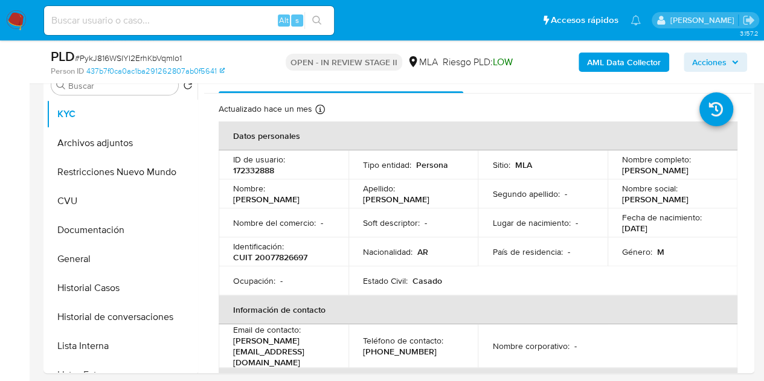
scroll to position [244, 0]
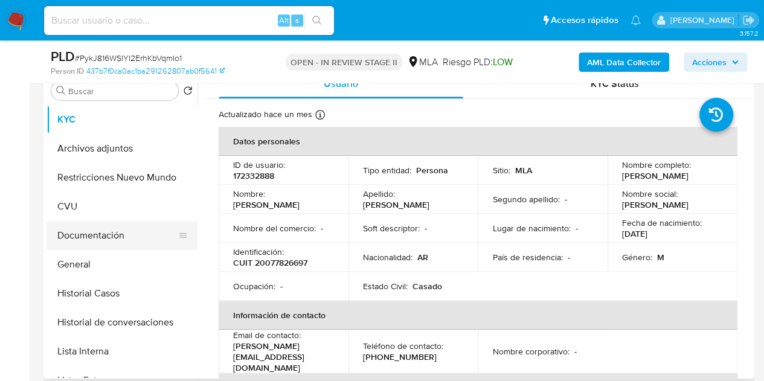
click at [91, 225] on button "Documentación" at bounding box center [116, 235] width 141 height 29
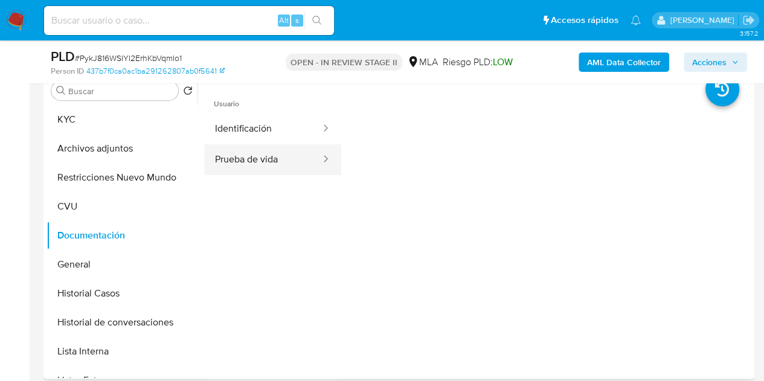
click at [269, 154] on button "Prueba de vida" at bounding box center [263, 159] width 118 height 31
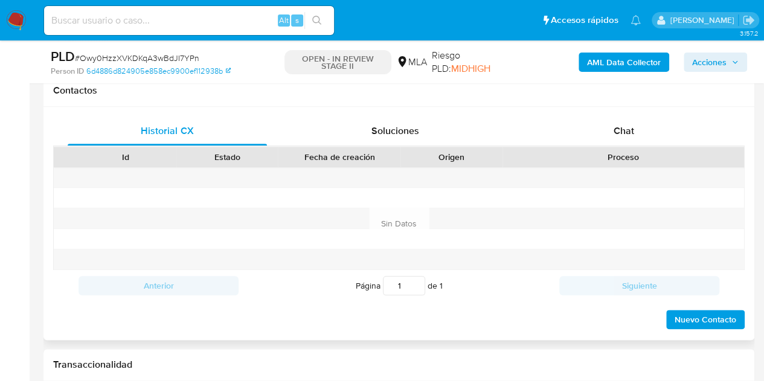
scroll to position [565, 0]
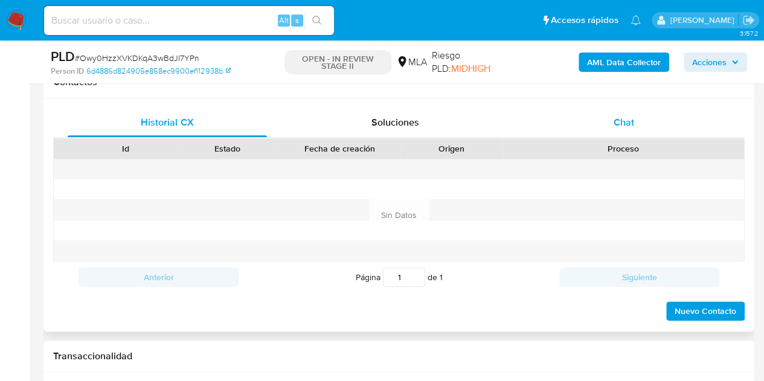
click at [630, 119] on span "Chat" at bounding box center [623, 122] width 21 height 14
select select "10"
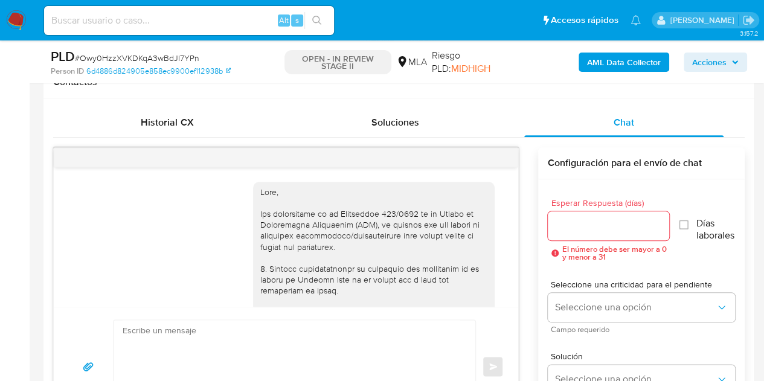
scroll to position [1644, 0]
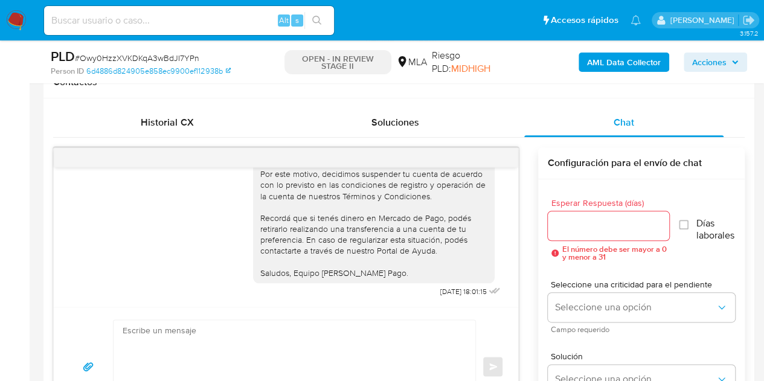
drag, startPoint x: 520, startPoint y: 291, endPoint x: 518, endPoint y: 273, distance: 18.2
click at [518, 273] on div "17/07/2025 20:02:08 Hola, Esperamos que te encuentres muy bien. Te consultamos …" at bounding box center [398, 286] width 691 height 279
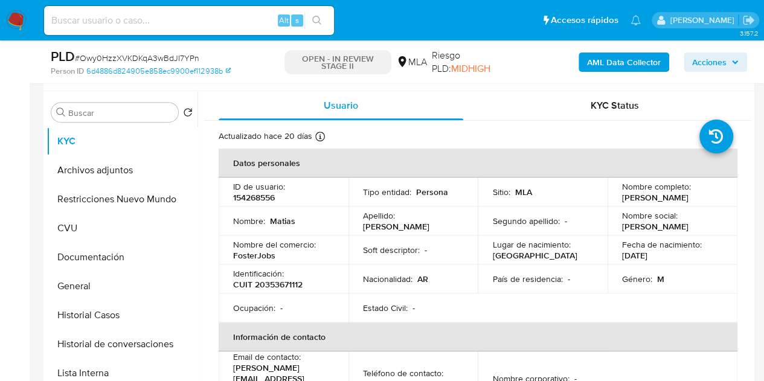
scroll to position [182, 0]
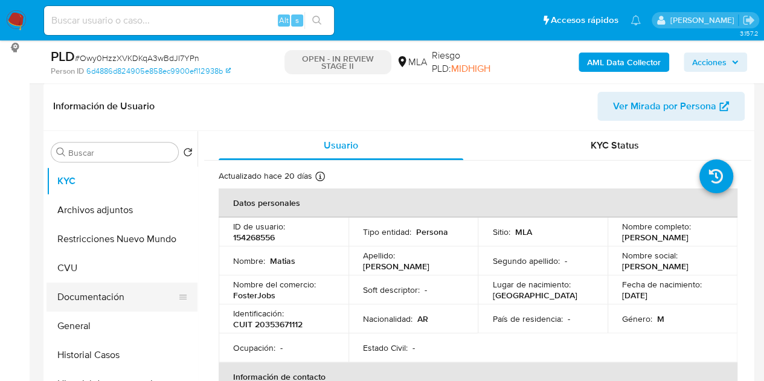
click at [112, 295] on button "Documentación" at bounding box center [116, 297] width 141 height 29
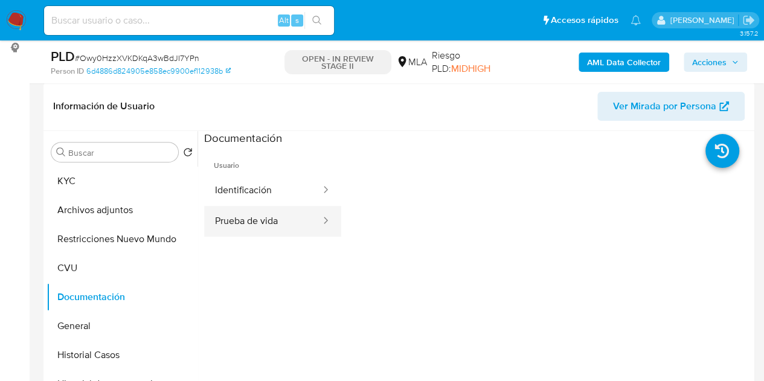
click at [265, 219] on button "Prueba de vida" at bounding box center [263, 221] width 118 height 31
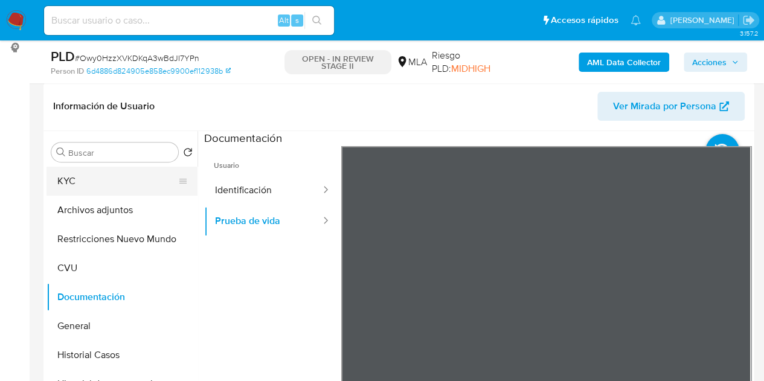
click at [126, 183] on button "KYC" at bounding box center [116, 181] width 141 height 29
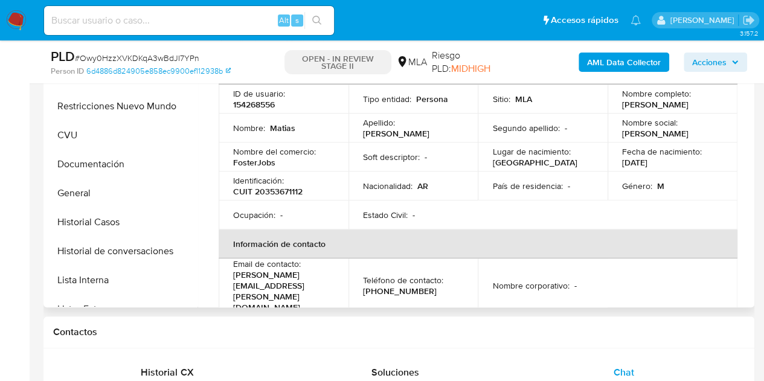
scroll to position [330, 0]
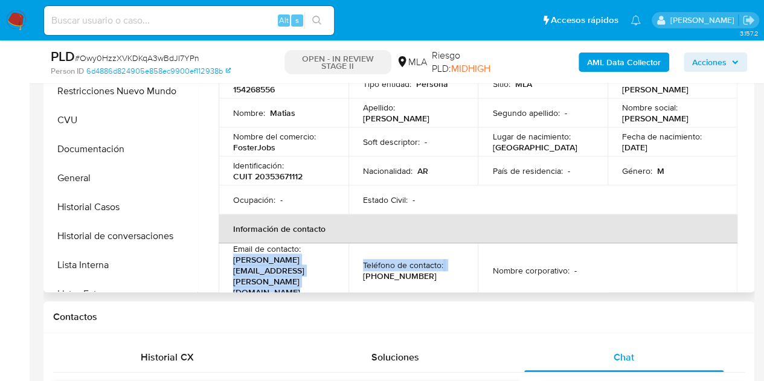
drag, startPoint x: 234, startPoint y: 267, endPoint x: 354, endPoint y: 267, distance: 120.2
click at [354, 267] on tr "Email de contacto : matias.badano@fosterjobs.com Teléfono de contacto : (11) 40…" at bounding box center [478, 270] width 519 height 54
drag, startPoint x: 240, startPoint y: 263, endPoint x: 237, endPoint y: 257, distance: 7.6
click at [240, 263] on p "matias.badano@fosterjobs.com" at bounding box center [281, 275] width 96 height 43
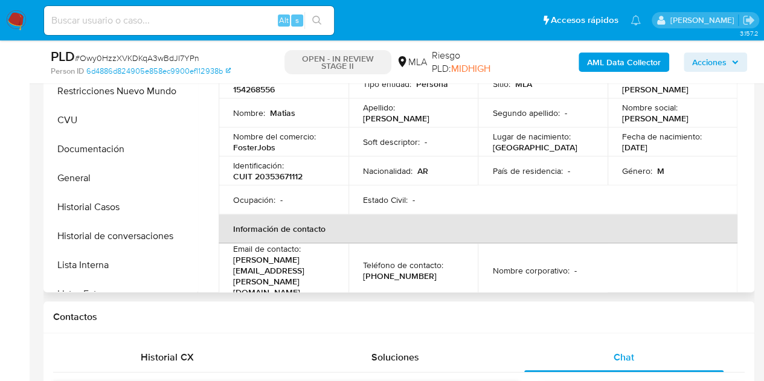
click at [237, 254] on p "Email de contacto :" at bounding box center [267, 248] width 68 height 11
drag, startPoint x: 235, startPoint y: 267, endPoint x: 349, endPoint y: 269, distance: 114.1
click at [329, 269] on p "matias.badano@fosterjobs.com" at bounding box center [281, 275] width 96 height 43
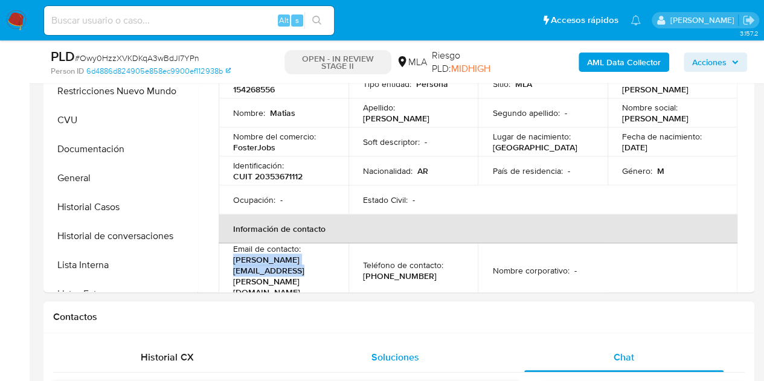
copy p "matias.badano@fosterjobs.com"
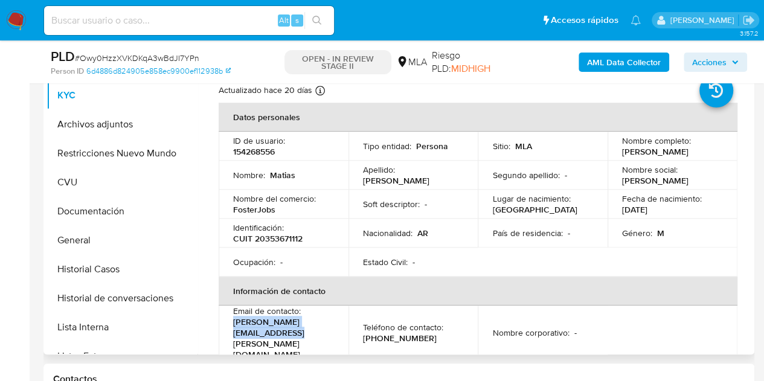
scroll to position [258, 0]
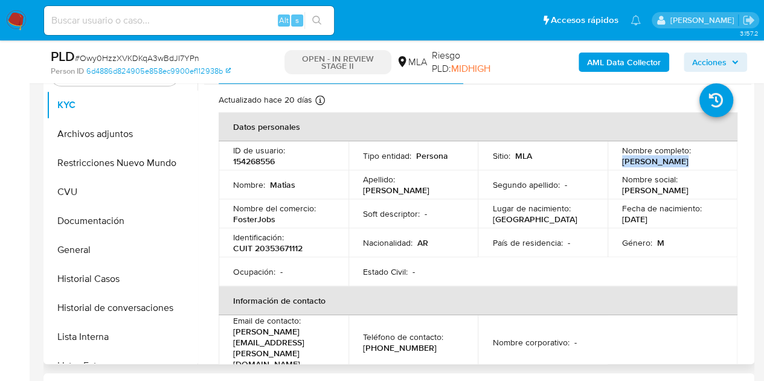
drag, startPoint x: 641, startPoint y: 159, endPoint x: 684, endPoint y: 158, distance: 42.3
click at [684, 158] on div "Nombre completo : Matias Badano" at bounding box center [672, 156] width 101 height 22
copy p "Matias Badano"
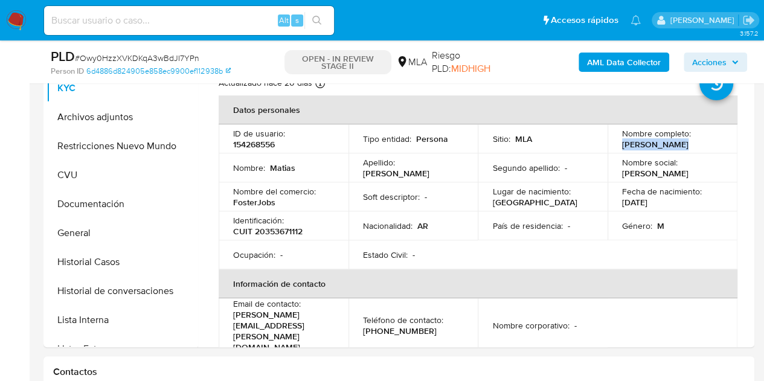
scroll to position [242, 0]
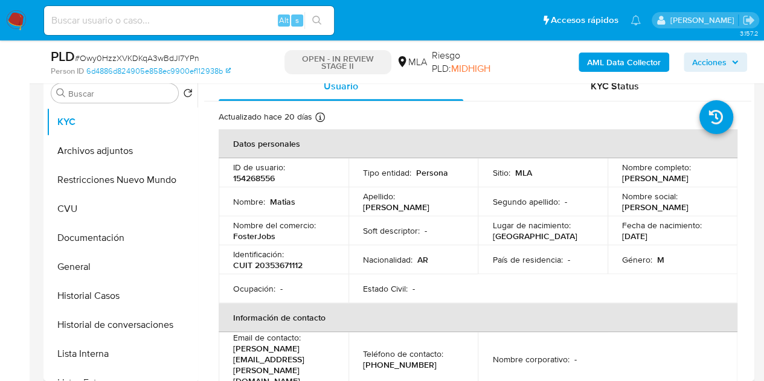
click at [415, 228] on p "Soft descriptor :" at bounding box center [391, 230] width 57 height 11
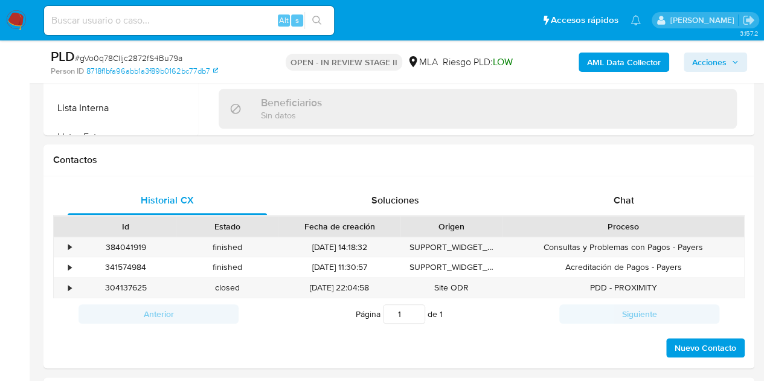
scroll to position [500, 0]
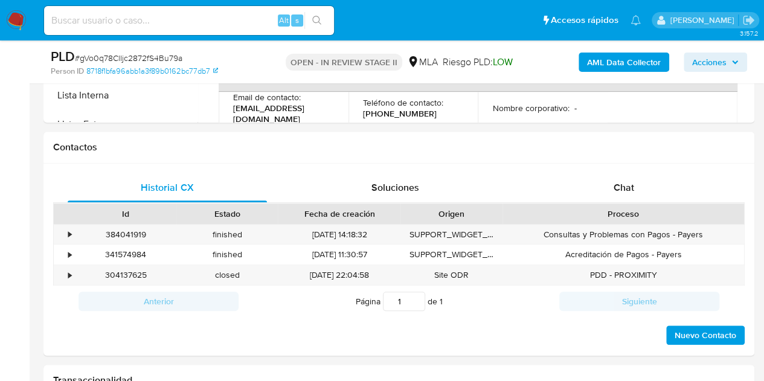
select select "10"
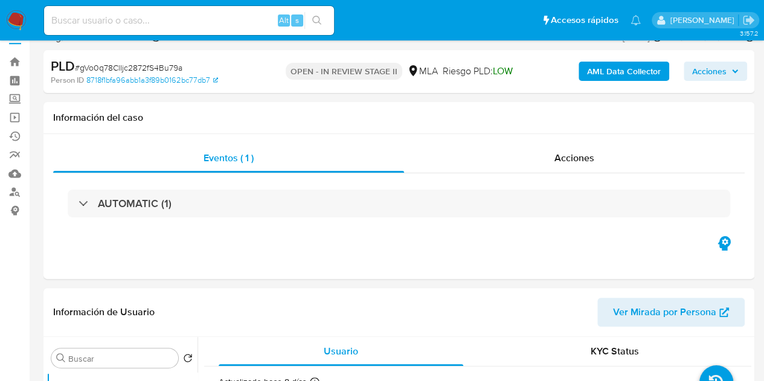
scroll to position [14, 0]
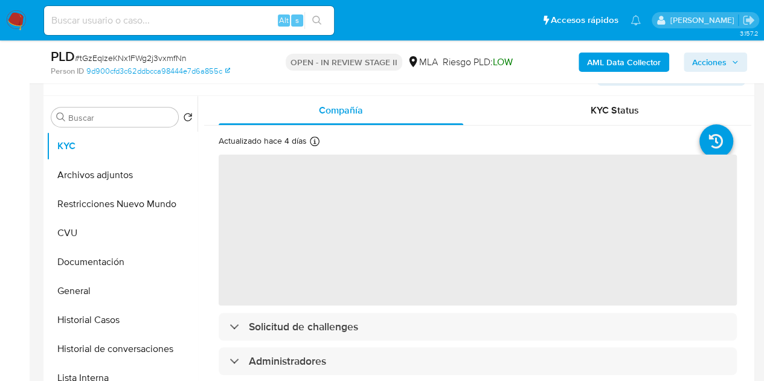
scroll to position [228, 0]
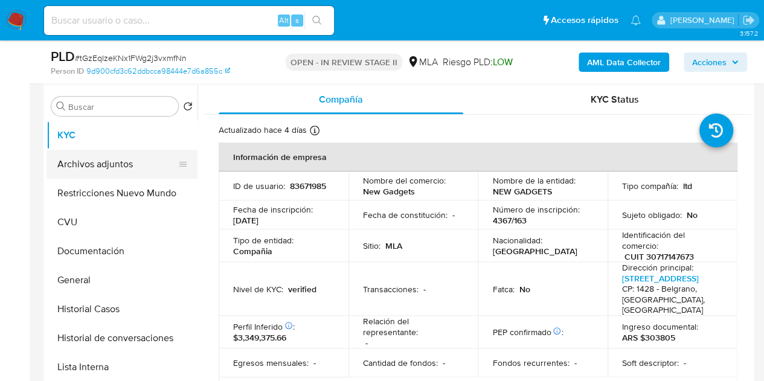
click at [101, 173] on button "Archivos adjuntos" at bounding box center [116, 164] width 141 height 29
select select "10"
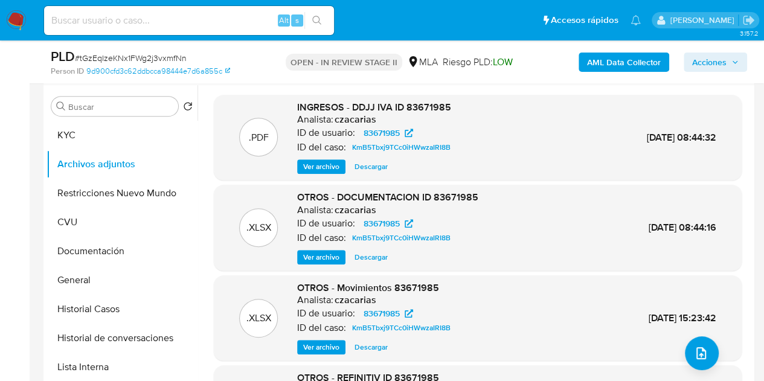
click at [612, 63] on b "AML Data Collector" at bounding box center [624, 62] width 74 height 19
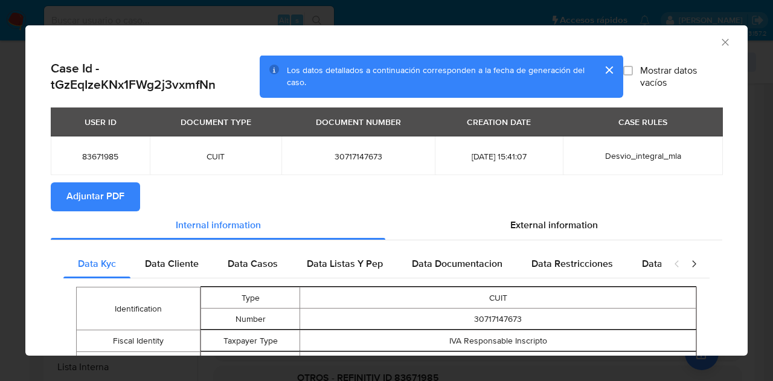
click at [98, 195] on span "Adjuntar PDF" at bounding box center [95, 197] width 58 height 27
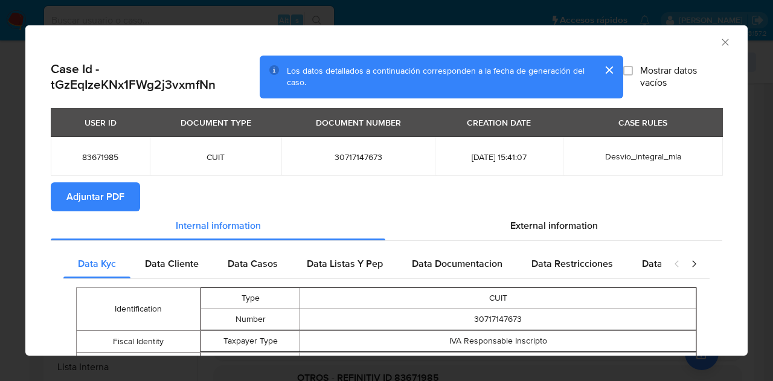
click at [722, 39] on div "AML Data Collector" at bounding box center [386, 40] width 722 height 30
click at [722, 39] on icon "Cerrar ventana" at bounding box center [725, 42] width 7 height 7
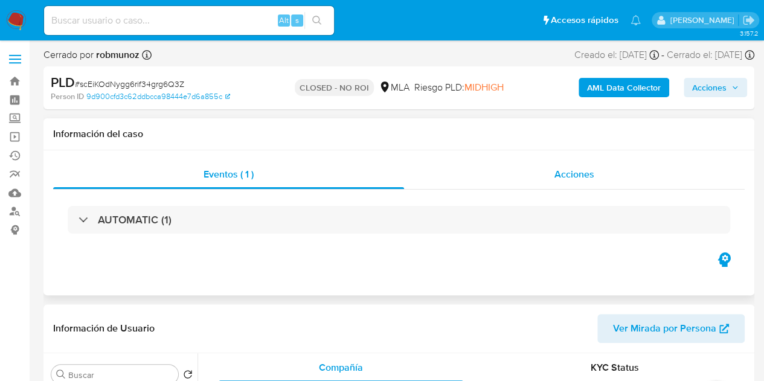
click at [615, 170] on div "Acciones" at bounding box center [574, 174] width 341 height 29
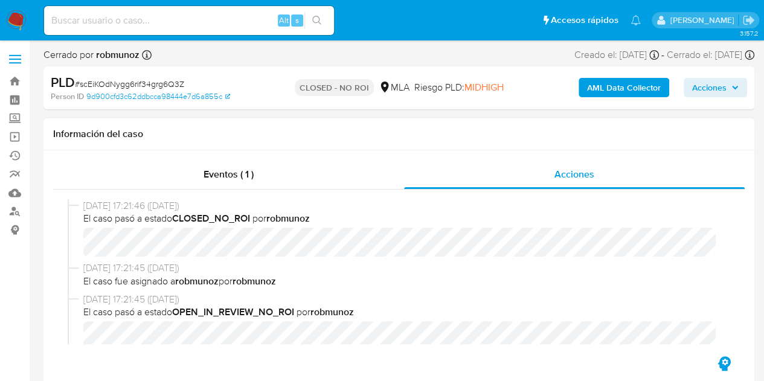
select select "10"
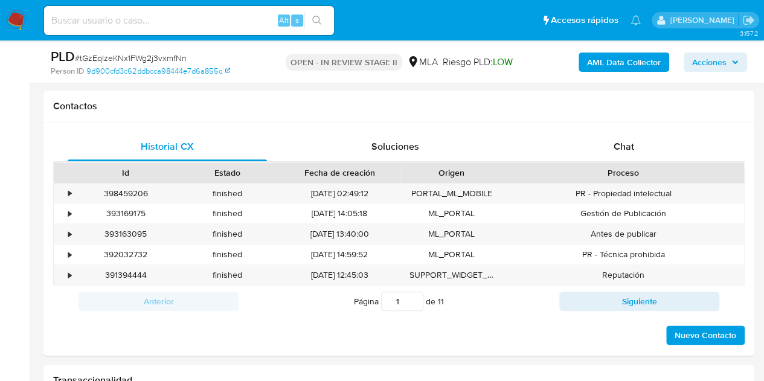
select select "10"
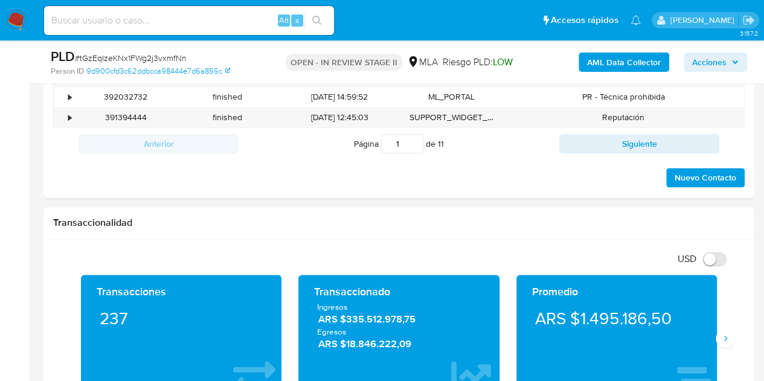
scroll to position [493, 0]
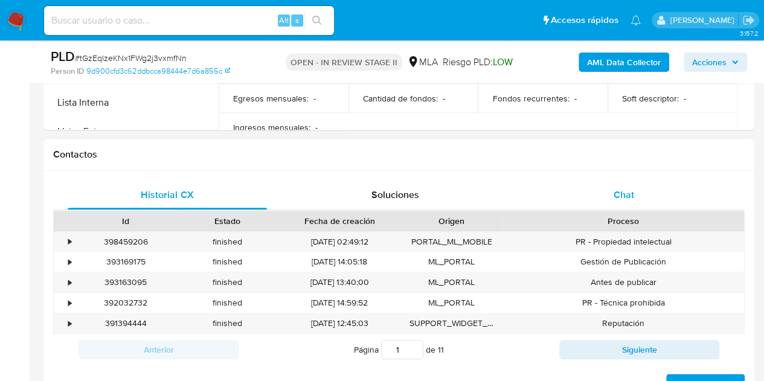
click at [634, 197] on div "Chat" at bounding box center [623, 195] width 199 height 29
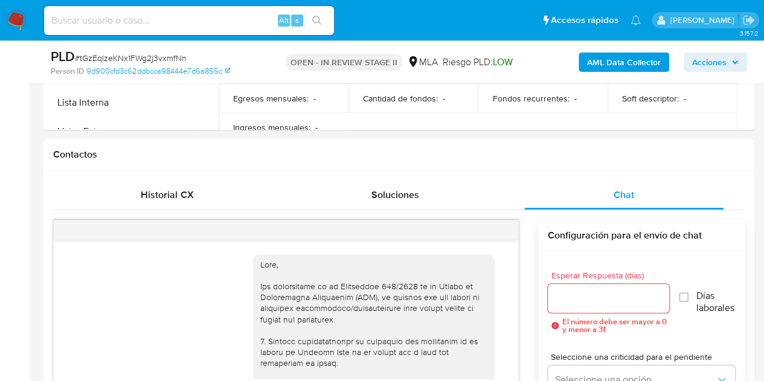
scroll to position [732, 0]
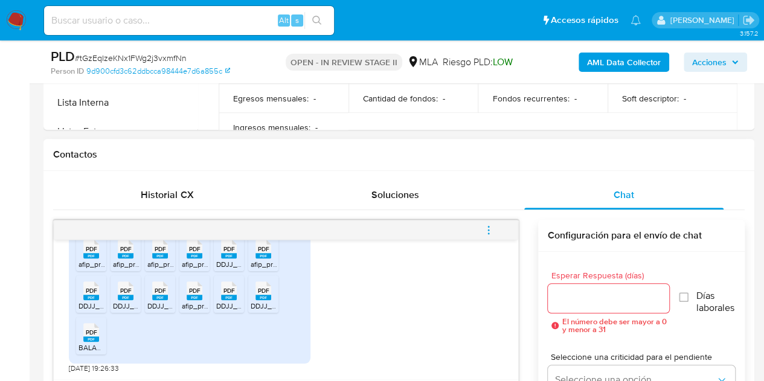
drag, startPoint x: 331, startPoint y: 298, endPoint x: 373, endPoint y: 306, distance: 42.4
click at [332, 299] on div "Envio adjunto documentacion. Gracias PDF PDF afip_presentacion_cuit_30717147673…" at bounding box center [286, 292] width 434 height 161
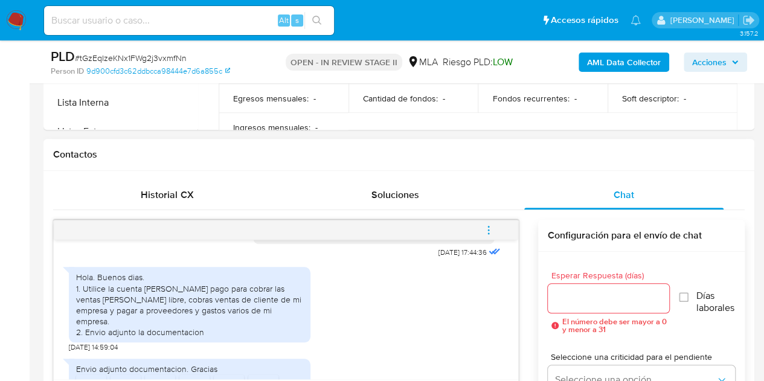
scroll to position [610, 0]
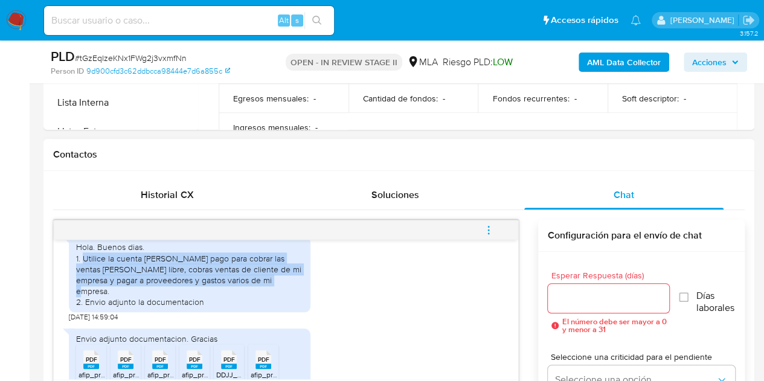
drag, startPoint x: 85, startPoint y: 281, endPoint x: 264, endPoint y: 299, distance: 180.8
click at [264, 299] on div "Hola. Buenos [PERSON_NAME]. 1. Utilice la cuenta [PERSON_NAME] pago para cobrar…" at bounding box center [189, 275] width 227 height 66
copy div "Utilice la cuenta de mercado pago para cobrar las ventas de mercado libre, cobr…"
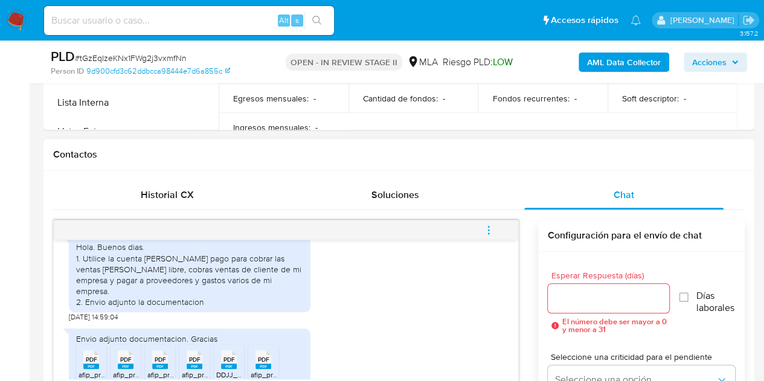
click at [496, 336] on div "18/08/2025 17:44:36 Hola. Buenos dias. 1. Utilice la cuenta de mercado pago par…" at bounding box center [286, 309] width 464 height 139
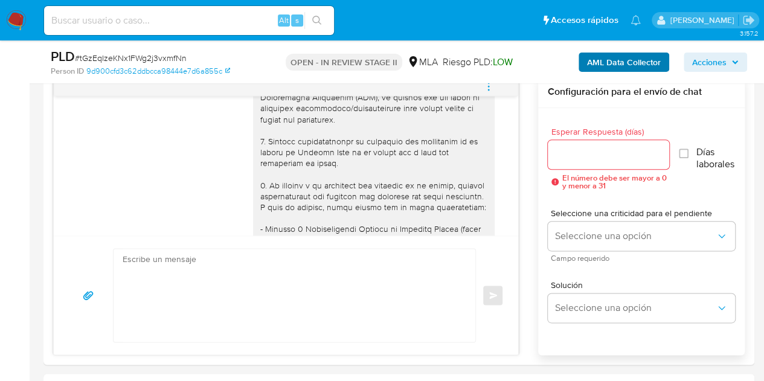
scroll to position [630, 0]
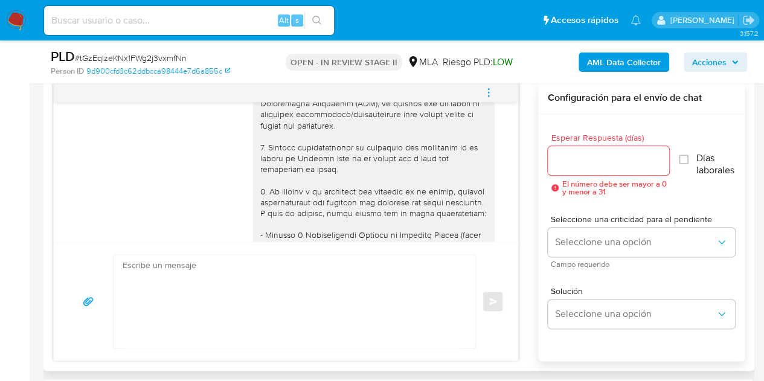
drag, startPoint x: 450, startPoint y: 159, endPoint x: 469, endPoint y: 154, distance: 19.3
click at [450, 159] on div at bounding box center [373, 345] width 227 height 560
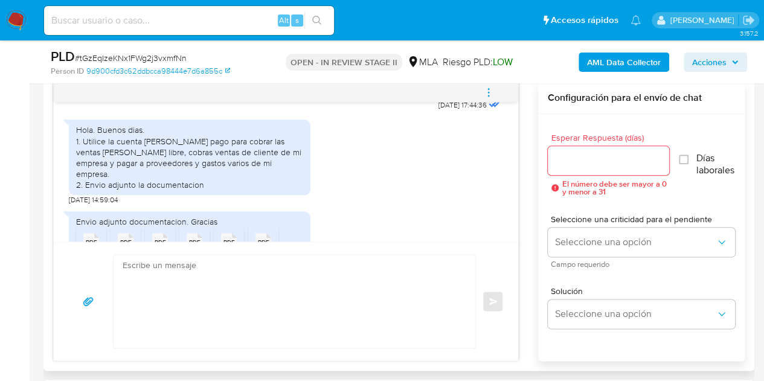
scroll to position [732, 0]
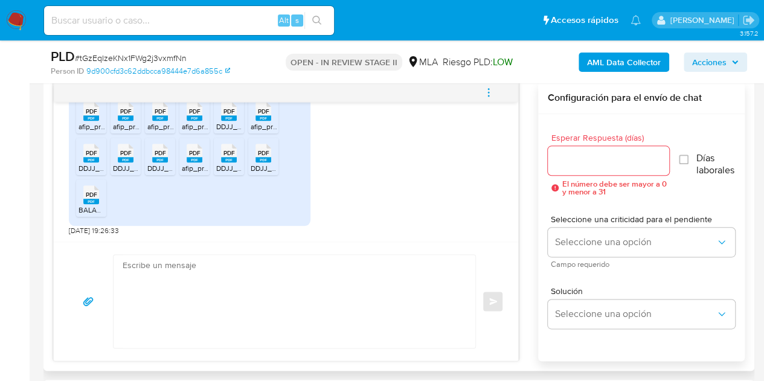
click at [335, 305] on textarea at bounding box center [292, 301] width 338 height 93
paste textarea "Hola, ¡Muchas gracias por tu respuesta! Confirmamos la recepción de la document…"
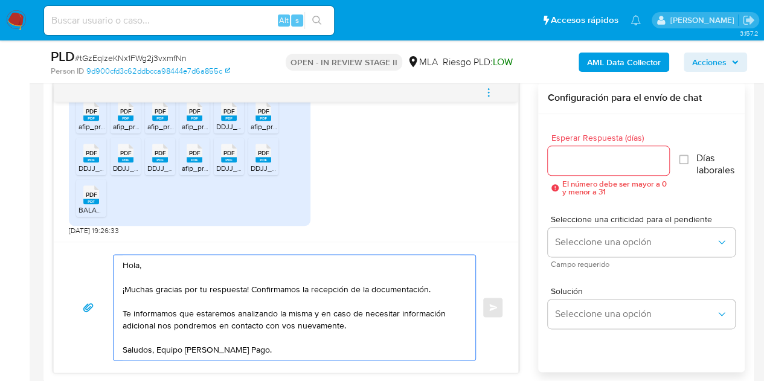
type textarea "Hola, ¡Muchas gracias por tu respuesta! Confirmamos la recepción de la document…"
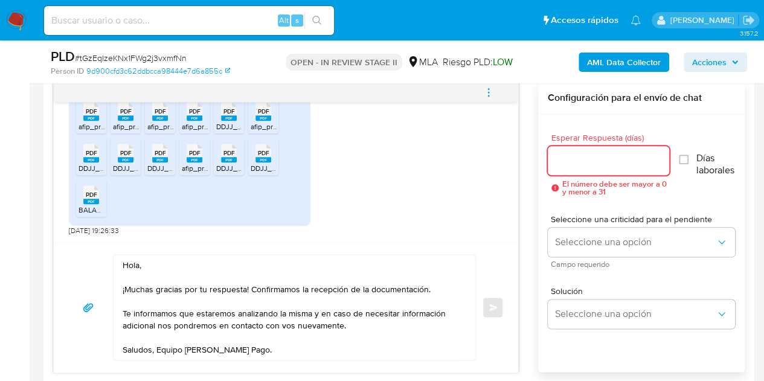
click at [594, 162] on input "Esperar Respuesta (días)" at bounding box center [609, 161] width 122 height 16
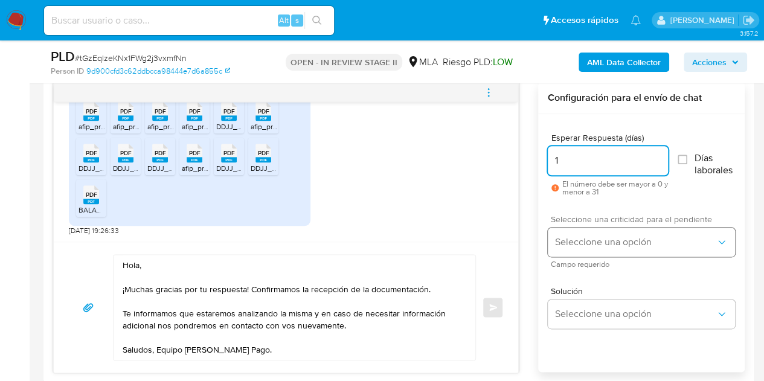
type input "1"
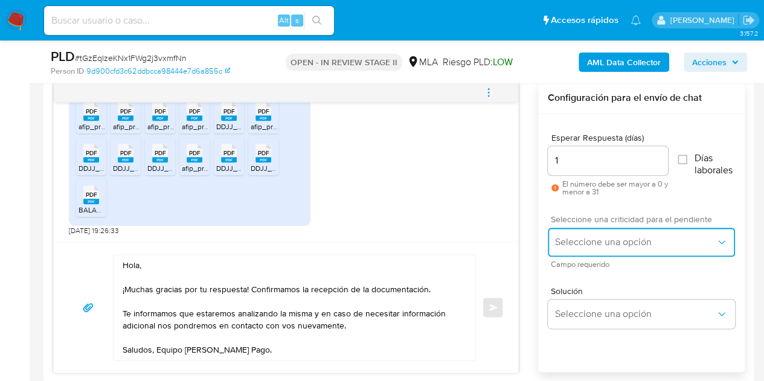
click at [585, 237] on span "Seleccione una opción" at bounding box center [635, 242] width 161 height 12
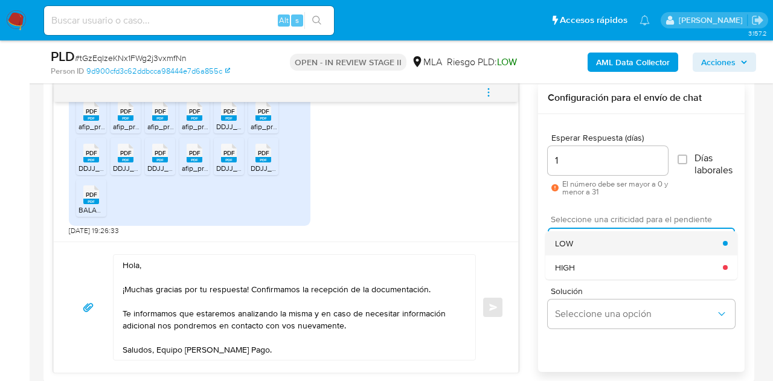
click at [586, 237] on div "LOW" at bounding box center [639, 243] width 168 height 24
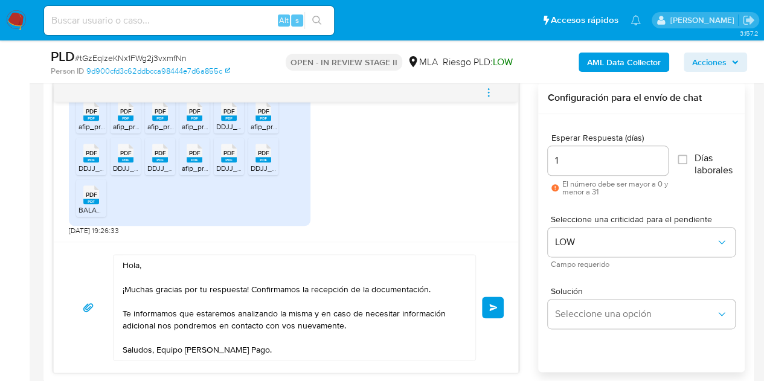
click at [481, 272] on div "Hola, ¡Muchas gracias por tu respuesta! Confirmamos la recepción de la document…" at bounding box center [285, 307] width 435 height 106
click at [497, 304] on span "Enviar" at bounding box center [493, 307] width 8 height 7
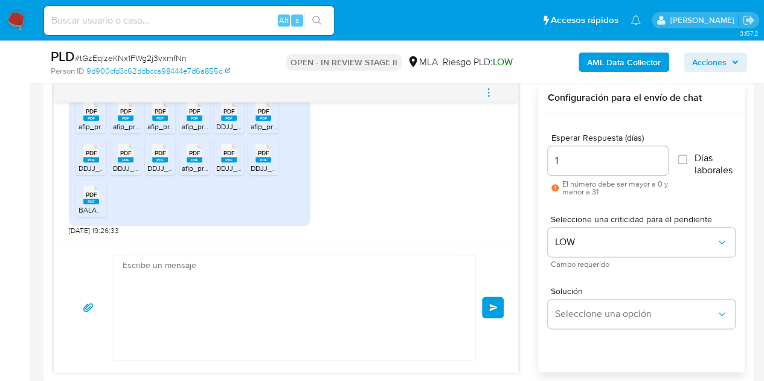
scroll to position [877, 0]
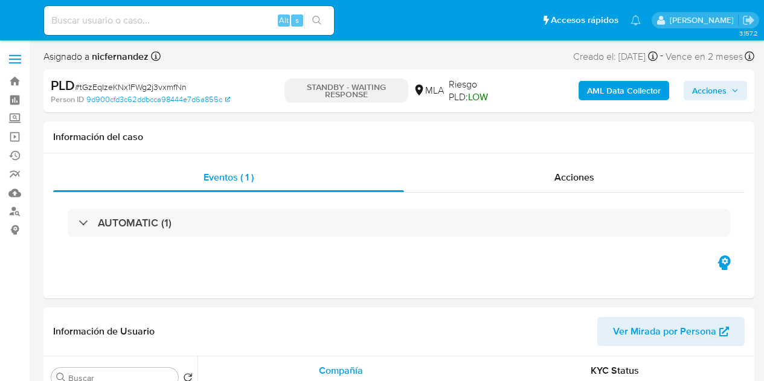
select select "10"
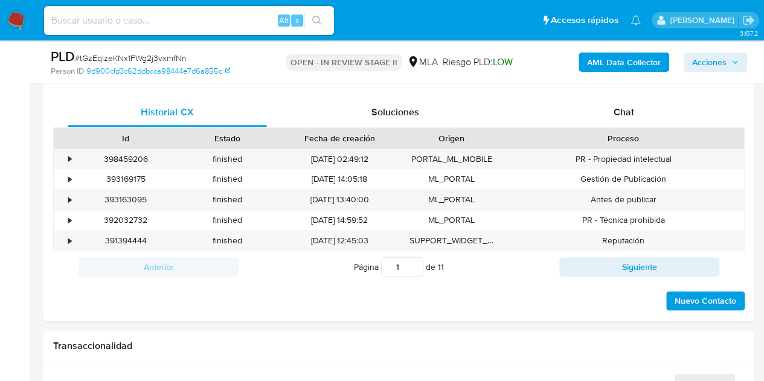
scroll to position [586, 0]
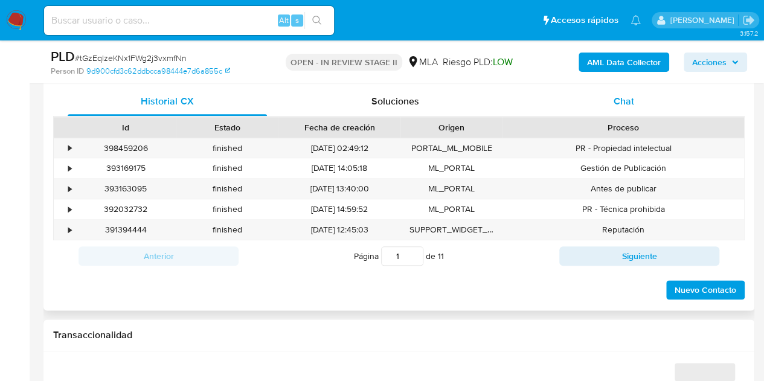
click at [626, 106] on span "Chat" at bounding box center [623, 101] width 21 height 14
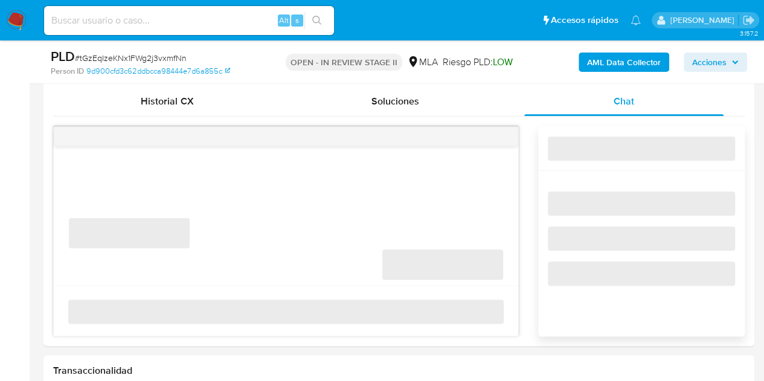
select select "10"
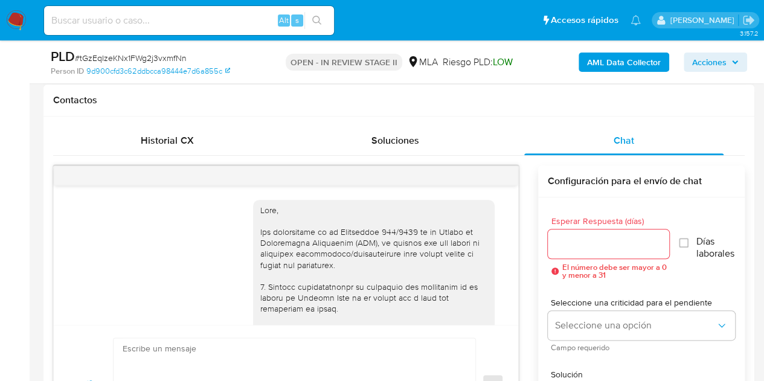
scroll to position [877, 0]
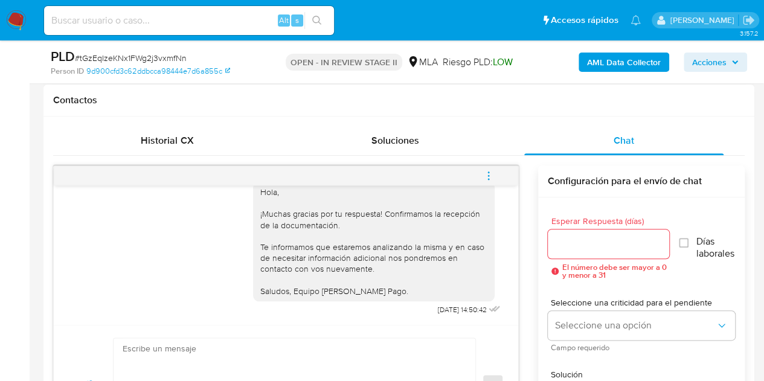
click at [487, 179] on icon "menu-action" at bounding box center [488, 175] width 11 height 11
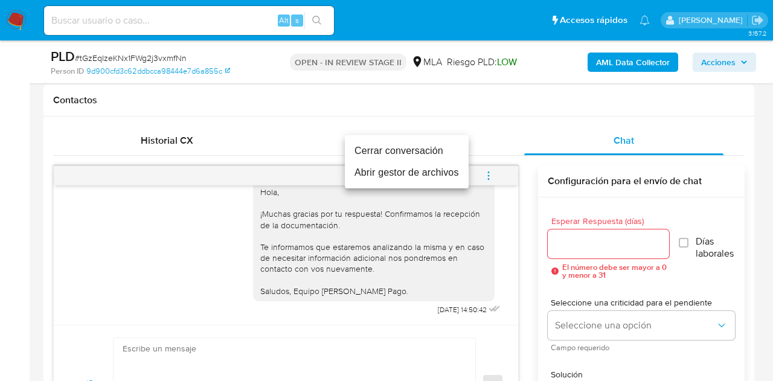
click at [430, 152] on li "Cerrar conversación" at bounding box center [407, 151] width 124 height 22
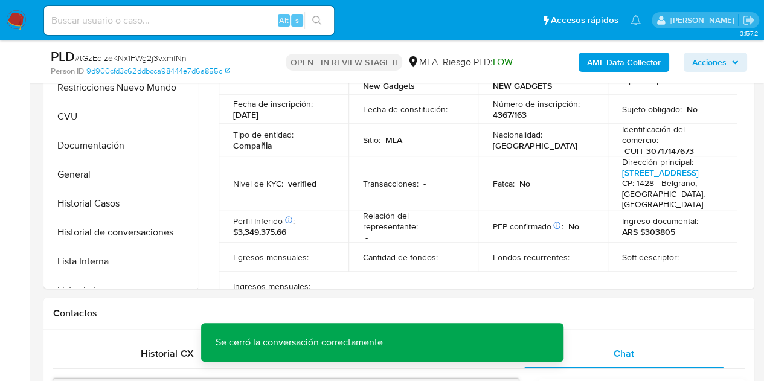
scroll to position [242, 0]
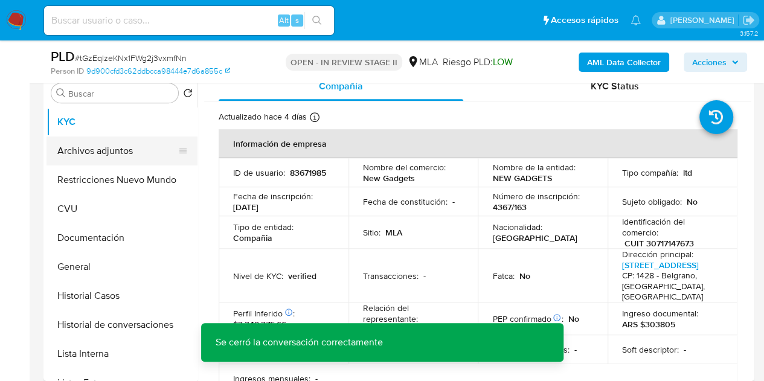
click at [98, 153] on button "Archivos adjuntos" at bounding box center [116, 150] width 141 height 29
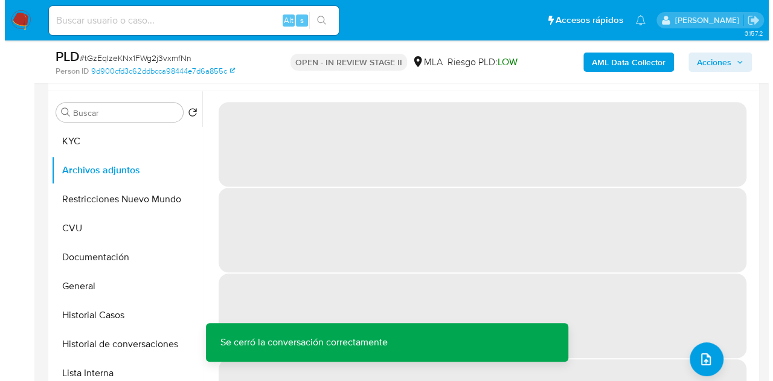
scroll to position [243, 0]
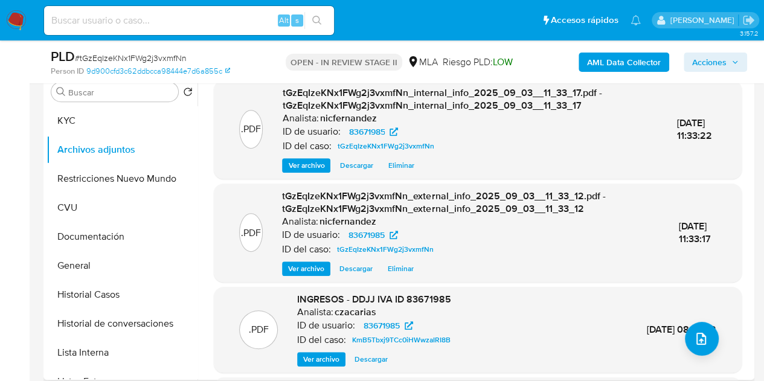
click at [222, 193] on div ".PDF tGzEqIzeKNx1FWg2j3vxmfNn_external_info_2025_09_03__11_33_12.pdf - tGzEqIze…" at bounding box center [478, 233] width 516 height 86
click at [703, 338] on button "upload-file" at bounding box center [702, 339] width 34 height 34
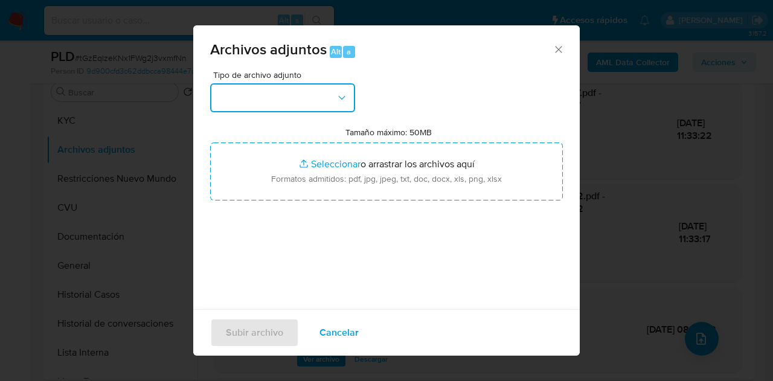
drag, startPoint x: 303, startPoint y: 96, endPoint x: 357, endPoint y: 135, distance: 66.7
click at [306, 97] on button "button" at bounding box center [282, 97] width 145 height 29
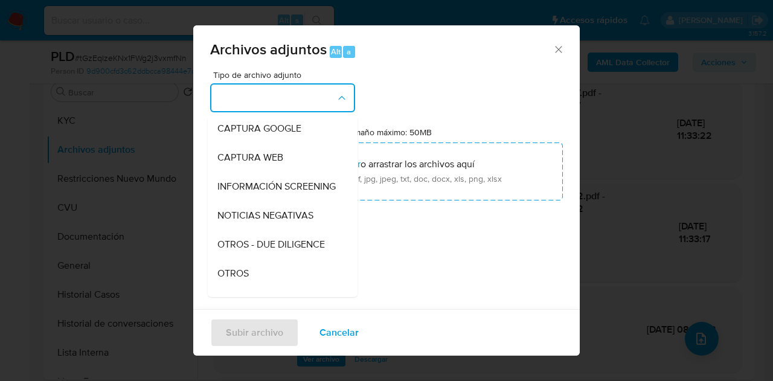
scroll to position [109, 0]
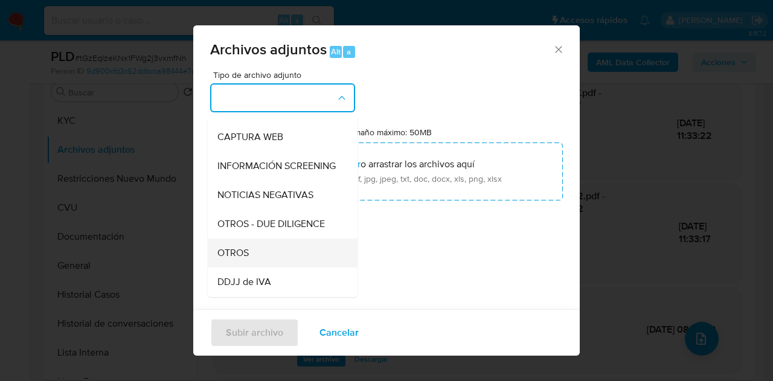
click at [245, 255] on div "OTROS" at bounding box center [278, 253] width 123 height 29
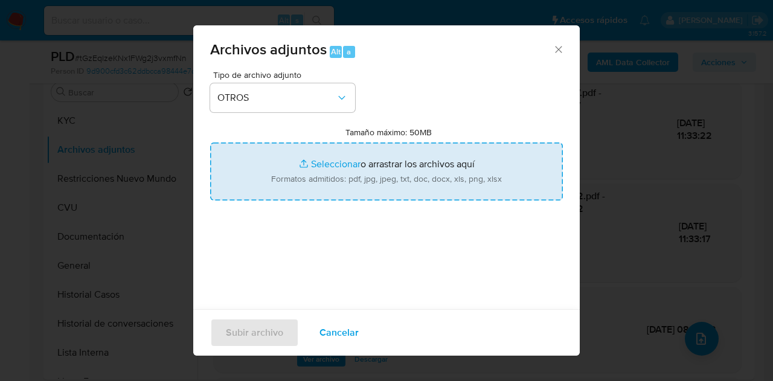
click at [304, 153] on input "Tamaño máximo: 50MB Seleccionar archivos" at bounding box center [386, 172] width 353 height 58
type input "C:\fakepath\IIBB 02 a 07 2025.pdf"
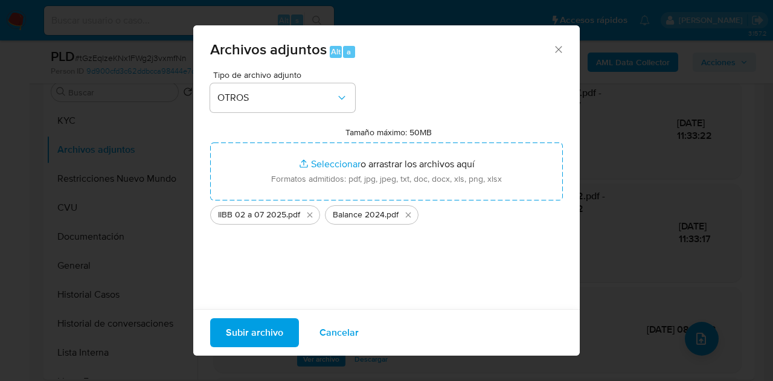
click at [250, 333] on span "Subir archivo" at bounding box center [254, 332] width 57 height 27
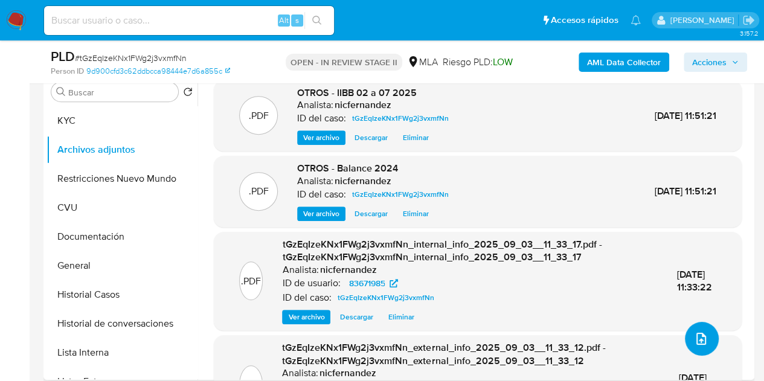
click at [690, 329] on button "upload-file" at bounding box center [702, 339] width 34 height 34
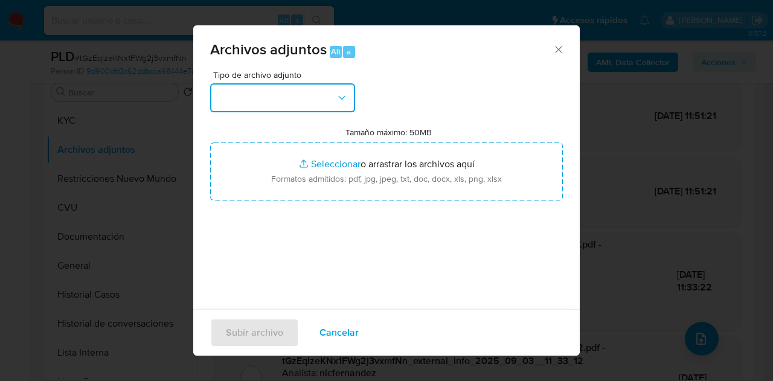
click at [309, 94] on button "button" at bounding box center [282, 97] width 145 height 29
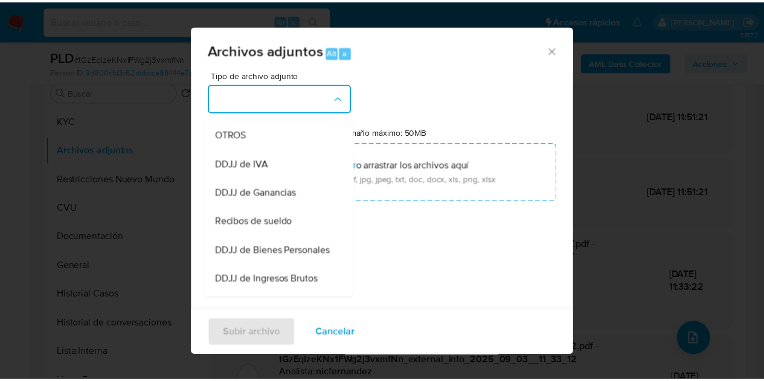
scroll to position [232, 0]
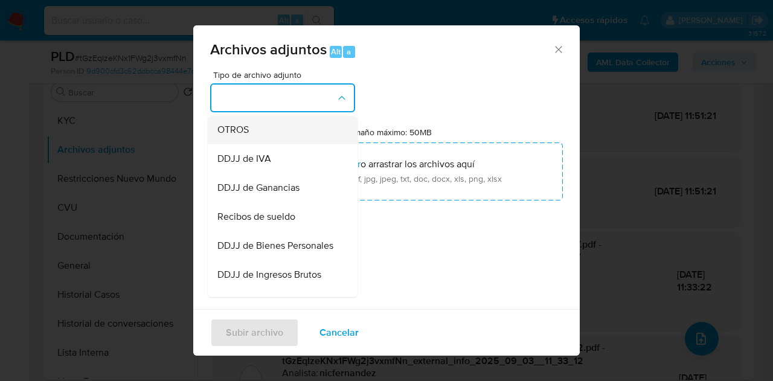
click at [254, 144] on div "OTROS" at bounding box center [278, 129] width 123 height 29
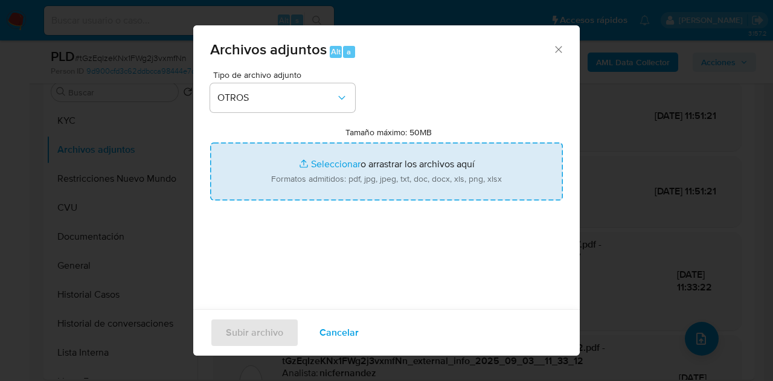
click at [313, 165] on input "Tamaño máximo: 50MB Seleccionar archivos" at bounding box center [386, 172] width 353 height 58
type input "C:\fakepath\Caselog NO ROI tGzEqIzeKNx1FWg2j3vxmfNn.docx"
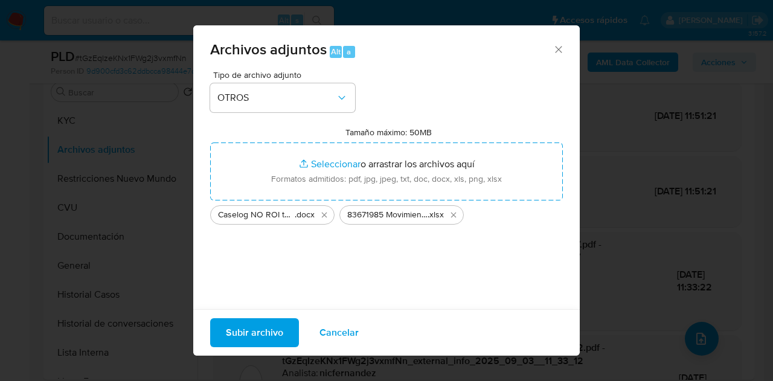
click at [260, 330] on span "Subir archivo" at bounding box center [254, 332] width 57 height 27
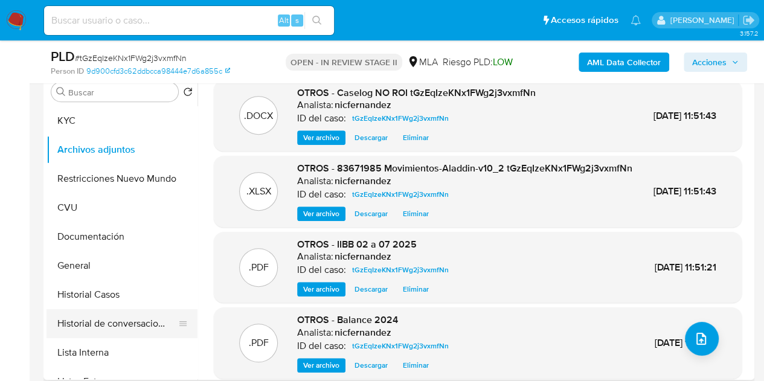
click at [91, 320] on button "Historial de conversaciones" at bounding box center [116, 323] width 141 height 29
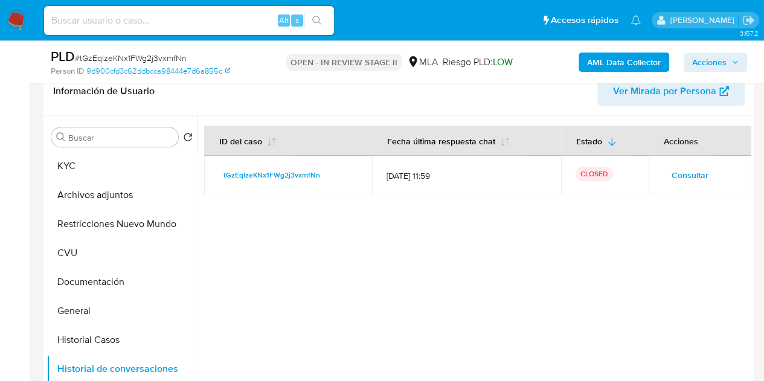
scroll to position [194, 0]
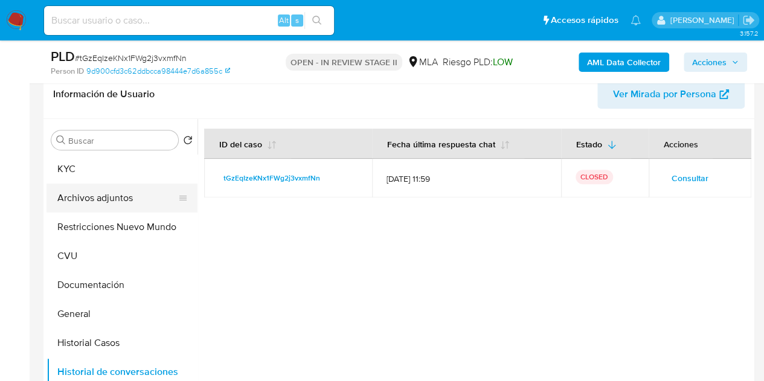
click at [77, 199] on button "Archivos adjuntos" at bounding box center [116, 198] width 141 height 29
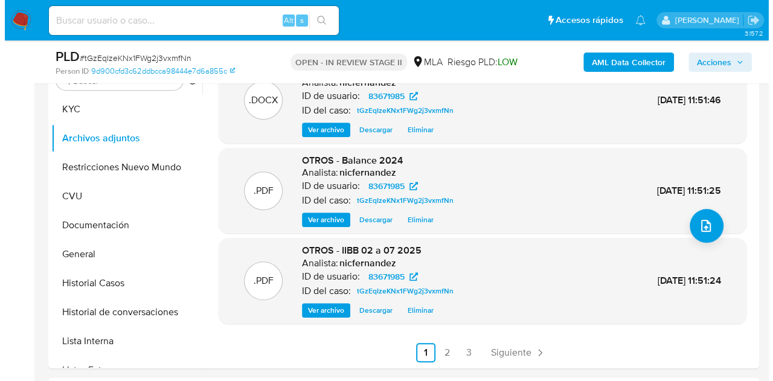
scroll to position [231, 0]
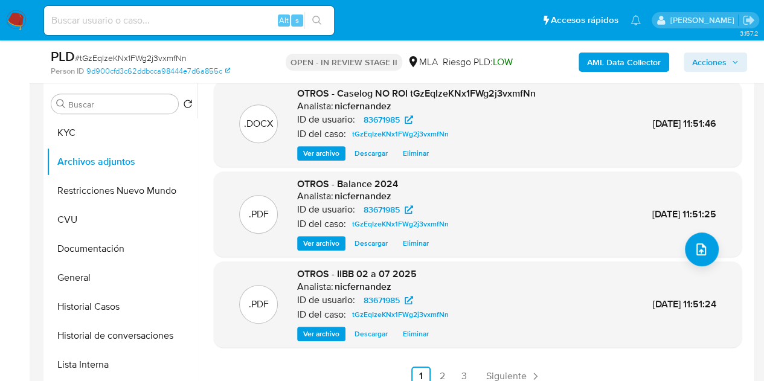
click at [312, 240] on span "Ver archivo" at bounding box center [321, 243] width 36 height 12
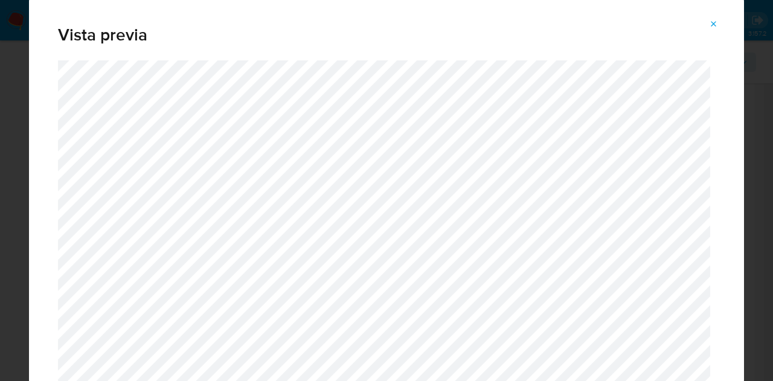
click at [722, 19] on button "Attachment preview" at bounding box center [713, 23] width 27 height 19
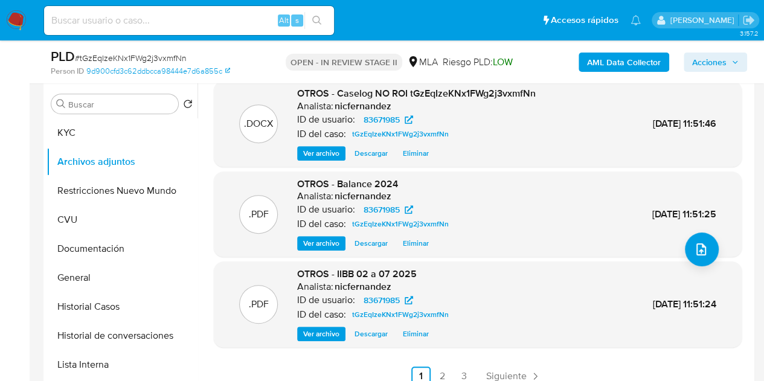
drag, startPoint x: 751, startPoint y: 195, endPoint x: 749, endPoint y: 150, distance: 45.3
click at [749, 150] on div ".XLSX OTROS - 83671985 Movimientos-Aladdin-v10_2 tGzEqIzeKNx1FWg2j3vxmfNn Anali…" at bounding box center [474, 237] width 554 height 309
drag, startPoint x: 499, startPoint y: 146, endPoint x: 489, endPoint y: 148, distance: 10.4
click at [496, 148] on div "Ver archivo Descargar Eliminar" at bounding box center [416, 153] width 239 height 14
click at [326, 150] on span "Ver archivo" at bounding box center [321, 153] width 36 height 12
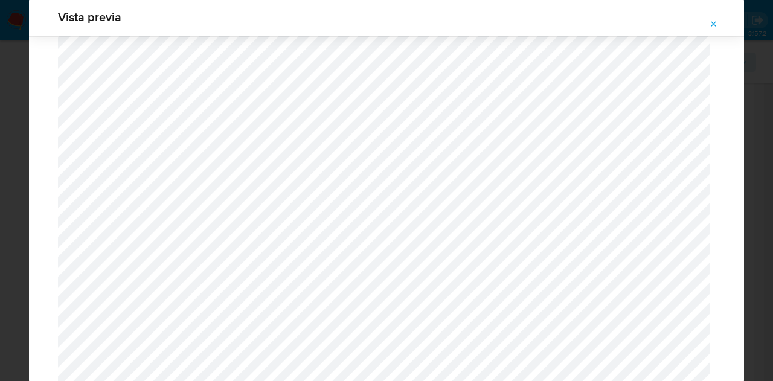
scroll to position [1767, 0]
click at [713, 26] on icon "Attachment preview" at bounding box center [714, 24] width 10 height 10
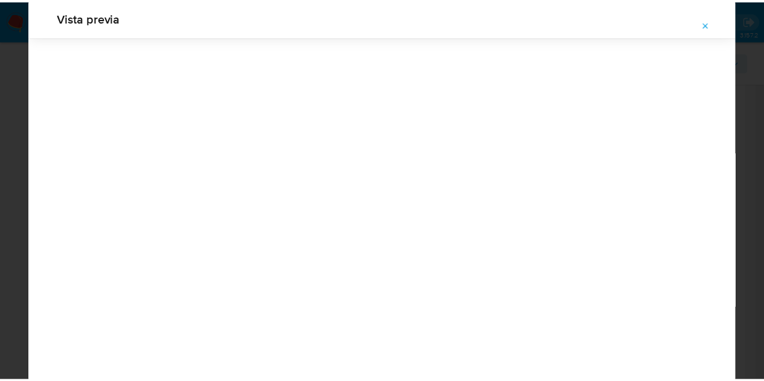
scroll to position [39, 0]
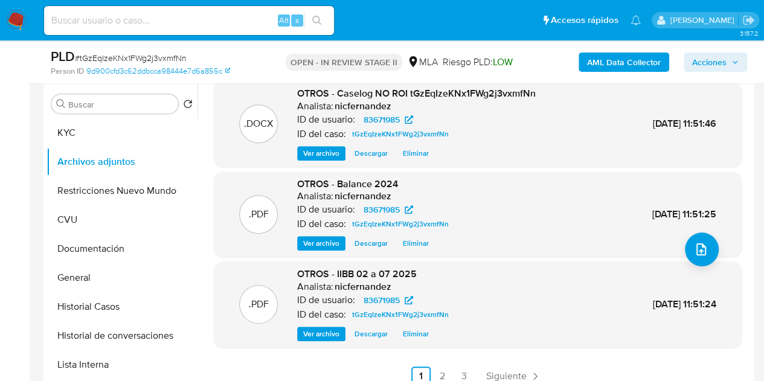
click at [700, 61] on span "Acciones" at bounding box center [709, 62] width 34 height 19
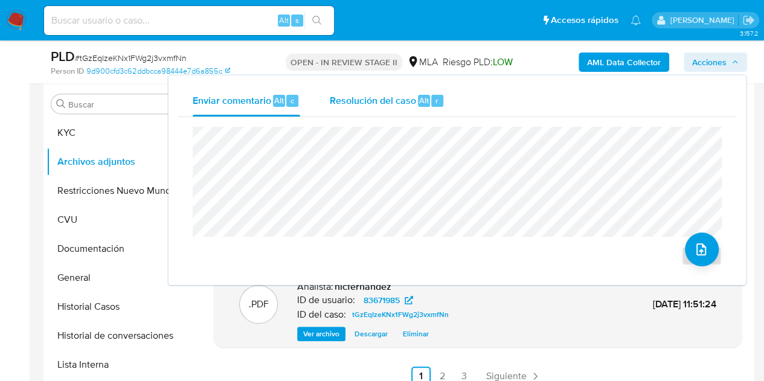
click at [428, 102] on div "Alt" at bounding box center [424, 101] width 12 height 12
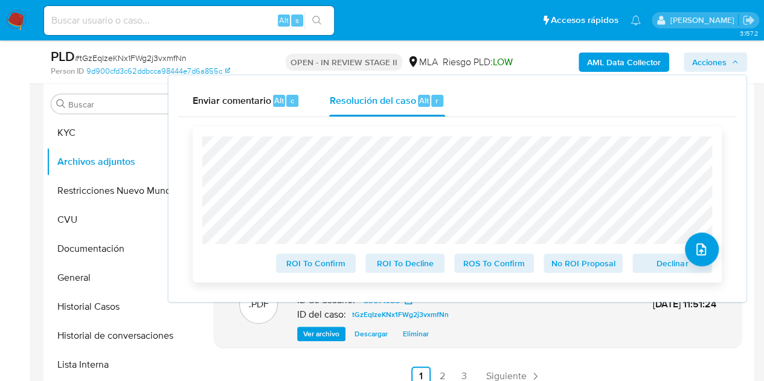
click at [564, 265] on span "No ROI Proposal" at bounding box center [583, 263] width 63 height 17
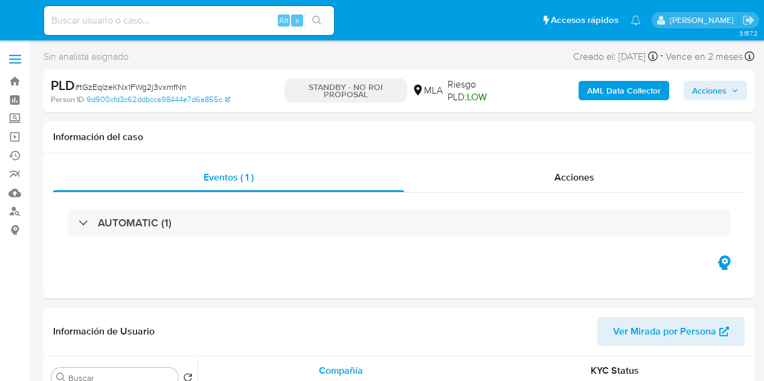
select select "10"
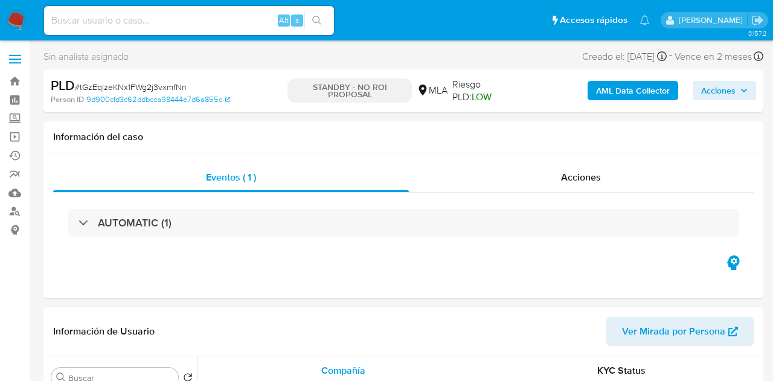
select select "10"
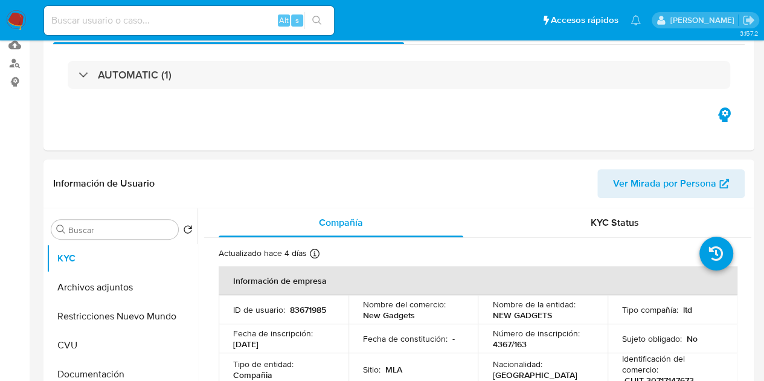
scroll to position [165, 0]
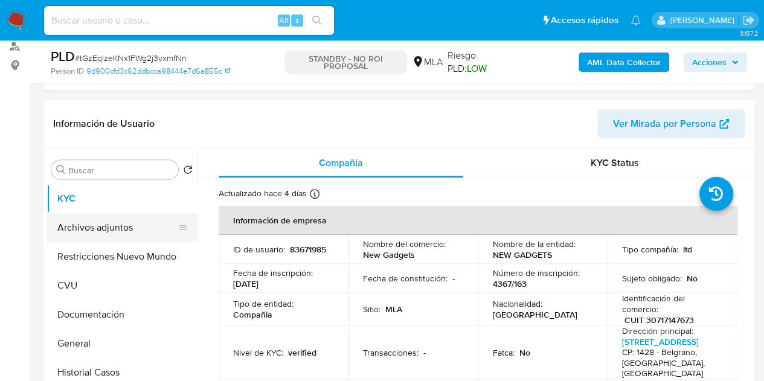
click at [115, 218] on button "Archivos adjuntos" at bounding box center [116, 227] width 141 height 29
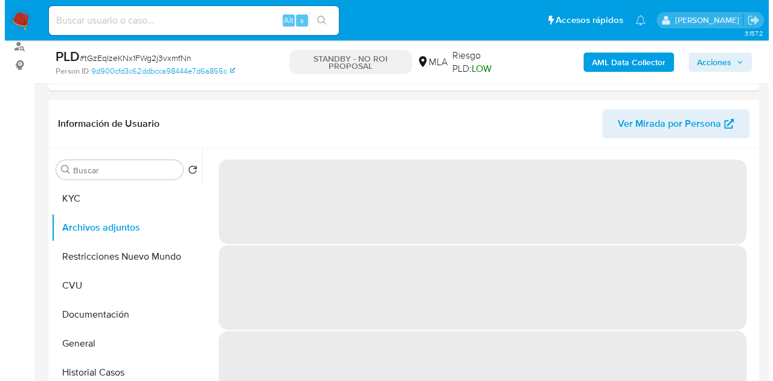
scroll to position [251, 0]
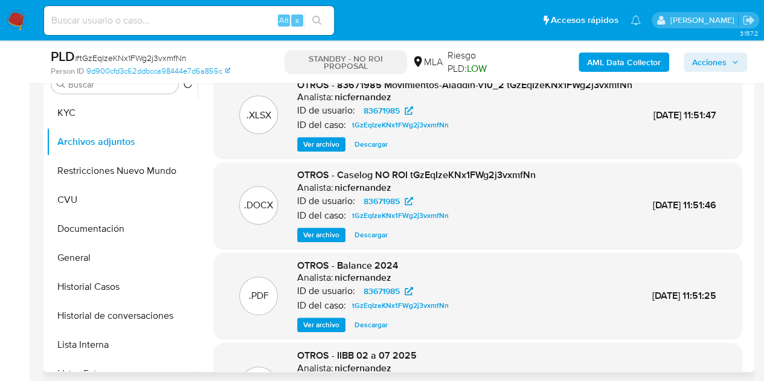
click at [310, 241] on span "Ver archivo" at bounding box center [321, 235] width 36 height 12
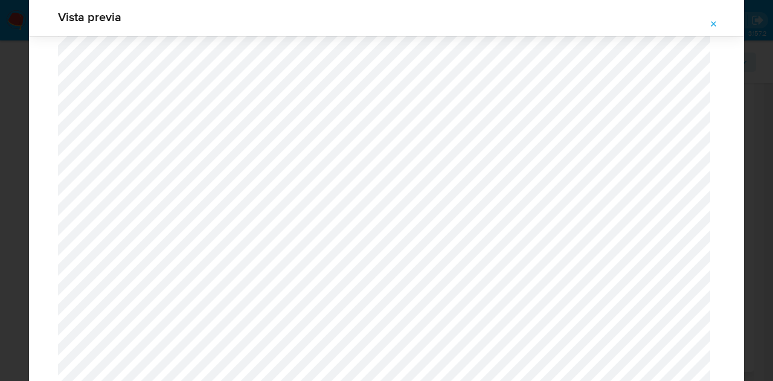
scroll to position [1793, 0]
click at [713, 27] on icon "Attachment preview" at bounding box center [714, 24] width 10 height 10
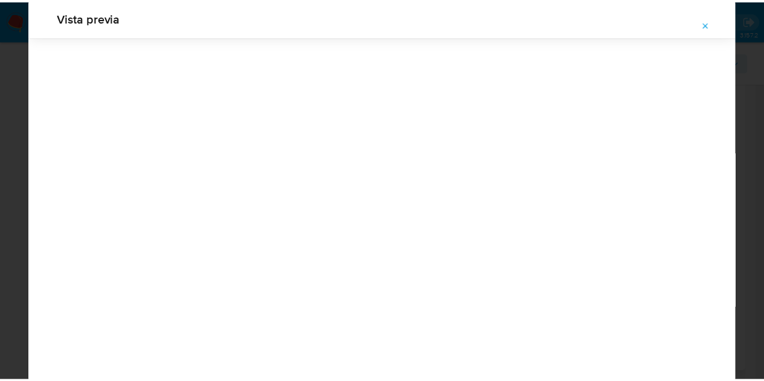
scroll to position [39, 0]
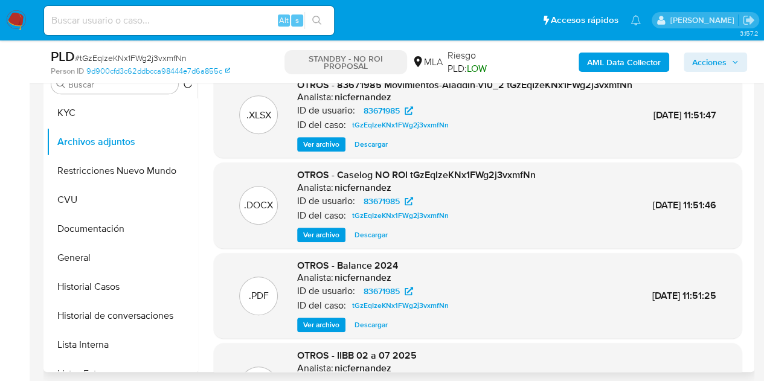
click at [309, 331] on span "Ver archivo" at bounding box center [321, 325] width 36 height 12
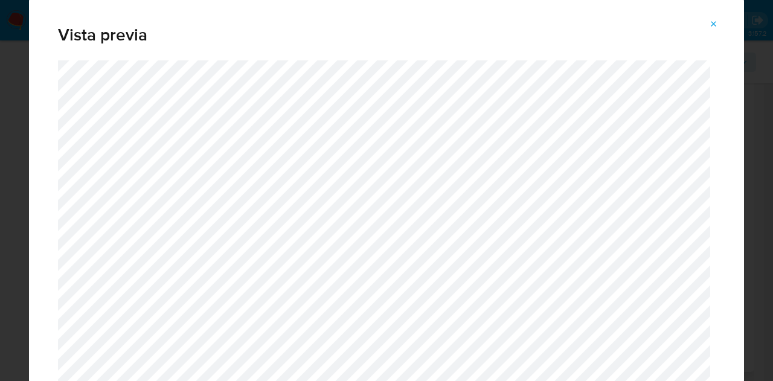
click at [713, 24] on icon "Attachment preview" at bounding box center [713, 23] width 5 height 5
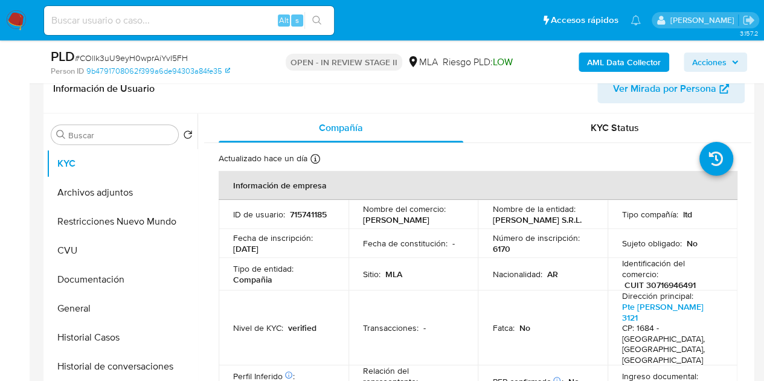
select select "10"
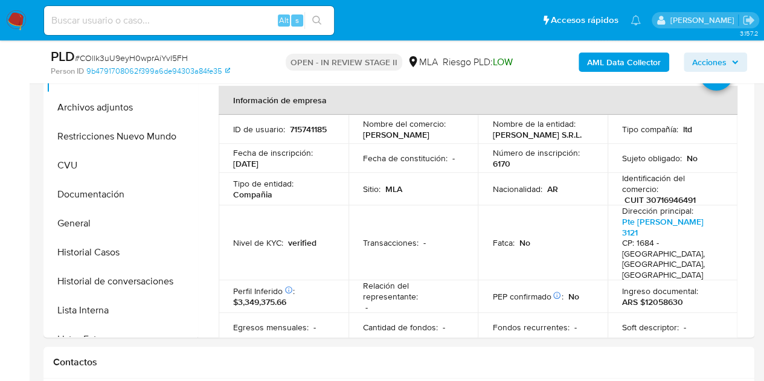
scroll to position [258, 0]
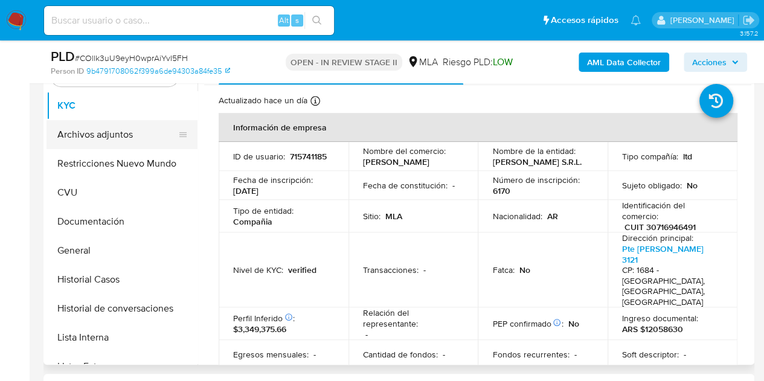
click at [118, 142] on button "Archivos adjuntos" at bounding box center [116, 134] width 141 height 29
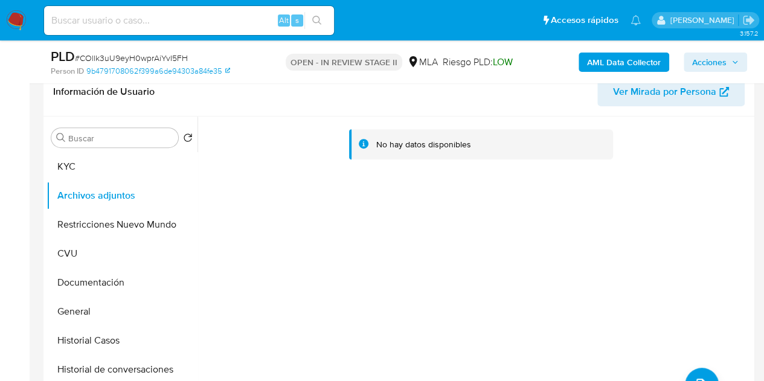
scroll to position [194, 0]
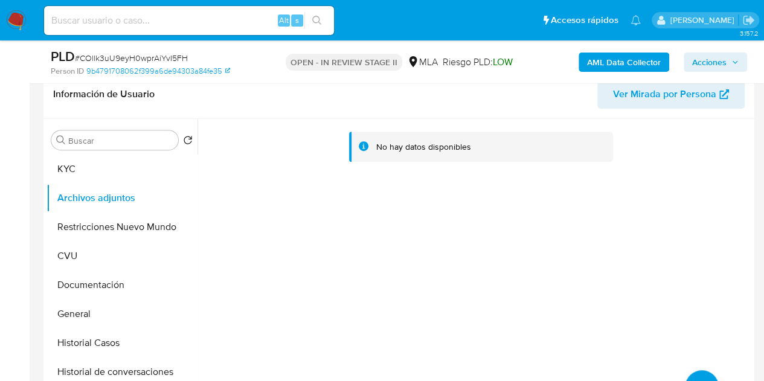
click at [607, 66] on b "AML Data Collector" at bounding box center [624, 62] width 74 height 19
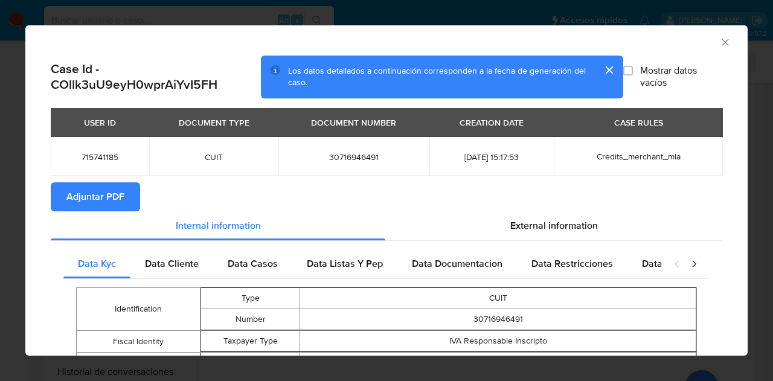
click at [77, 203] on span "Adjuntar PDF" at bounding box center [95, 197] width 58 height 27
click at [722, 40] on icon "Cerrar ventana" at bounding box center [725, 42] width 7 height 7
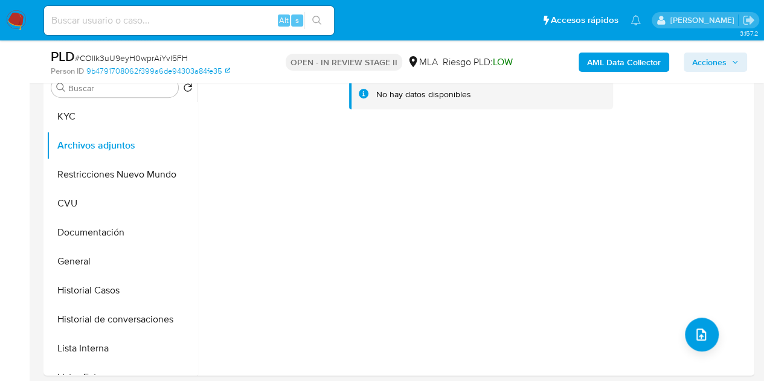
scroll to position [185, 0]
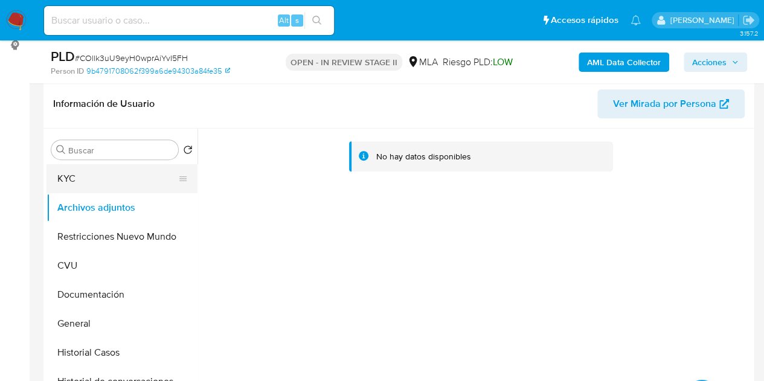
click at [60, 178] on button "KYC" at bounding box center [116, 178] width 141 height 29
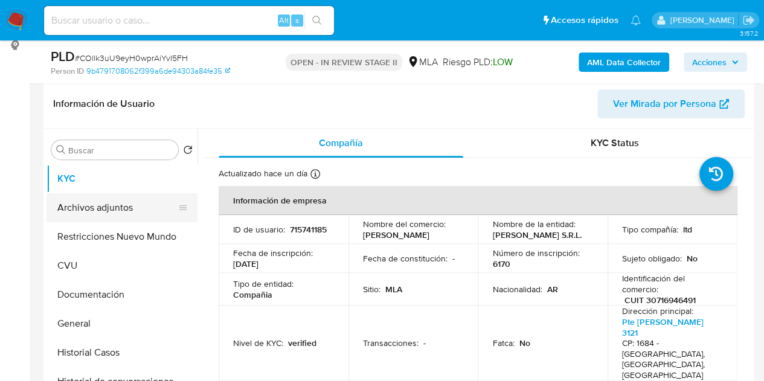
click at [116, 200] on button "Archivos adjuntos" at bounding box center [116, 207] width 141 height 29
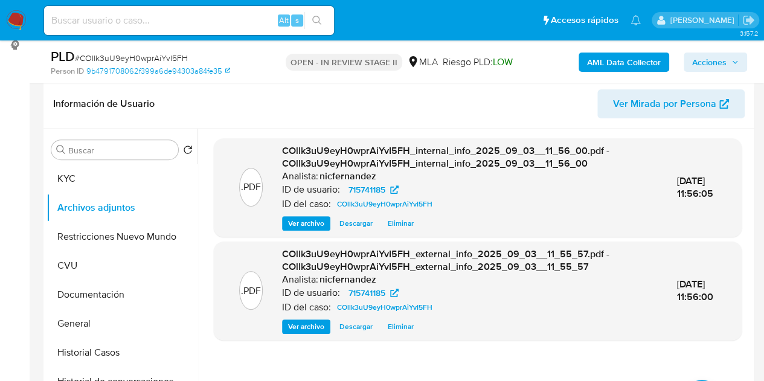
click at [324, 159] on span "COllk3uU9eyH0wprAiYvI5FH_internal_info_2025_09_03__11_56_00.pdf - COllk3uU9eyH0…" at bounding box center [445, 157] width 327 height 27
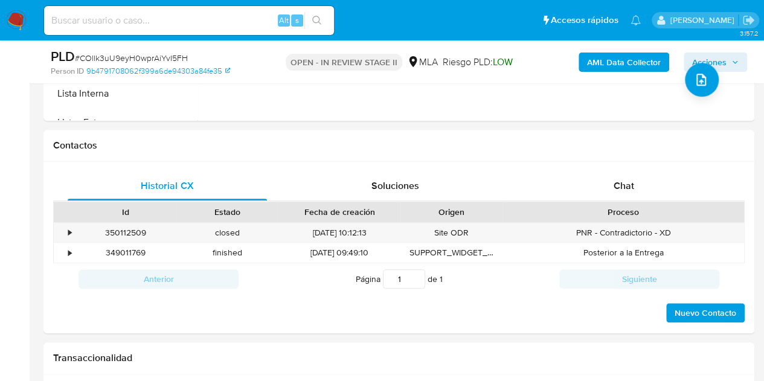
scroll to position [527, 0]
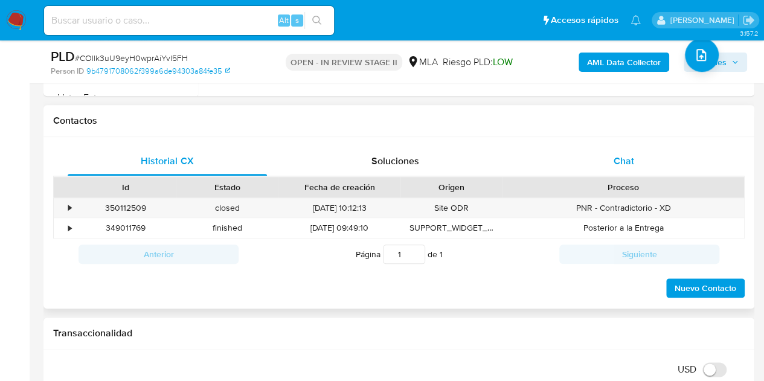
click at [642, 150] on div "Chat" at bounding box center [623, 161] width 199 height 29
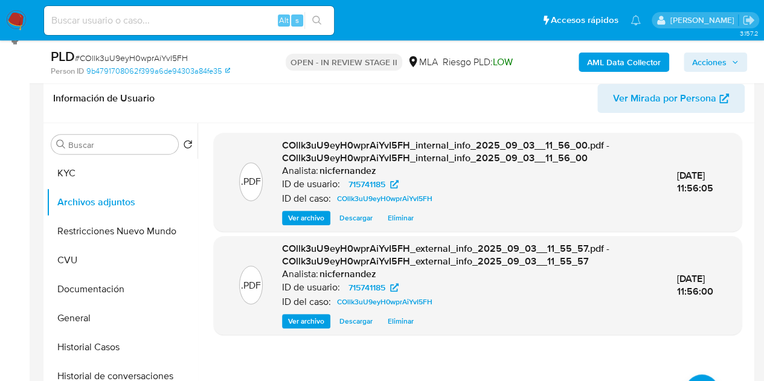
scroll to position [121, 0]
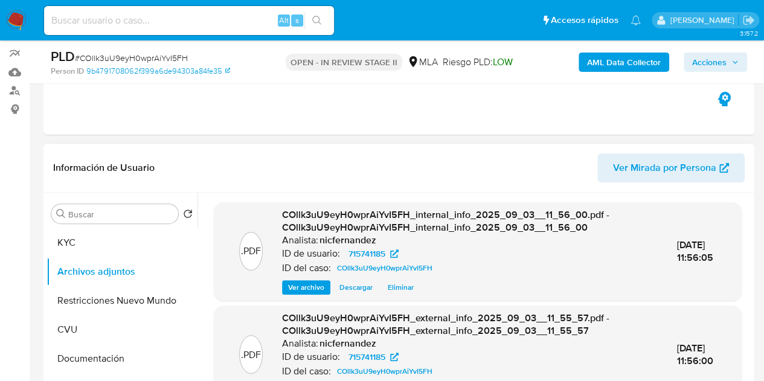
click at [627, 170] on span "Ver Mirada por Persona" at bounding box center [664, 167] width 103 height 29
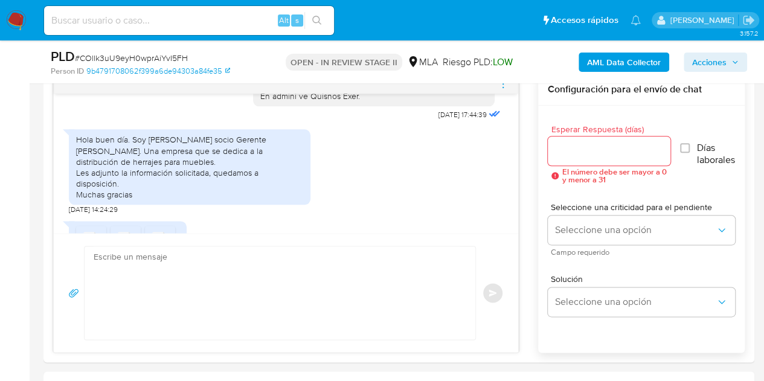
scroll to position [633, 0]
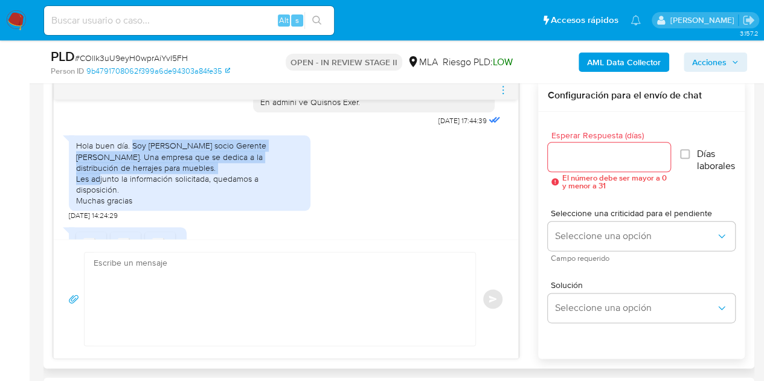
drag, startPoint x: 132, startPoint y: 170, endPoint x: 169, endPoint y: 188, distance: 41.3
click at [169, 188] on div "Hola buen día. Soy Ezequiel Boscardin socio Gerente de Boscardin SRL. Una empre…" at bounding box center [189, 173] width 227 height 66
copy div "Soy Ezequiel Boscardin socio Gerente de Boscardin SRL. Una empresa que se dedic…"
click at [259, 206] on div "Hola buen día. Soy Ezequiel Boscardin socio Gerente de Boscardin SRL. Una empre…" at bounding box center [189, 173] width 227 height 66
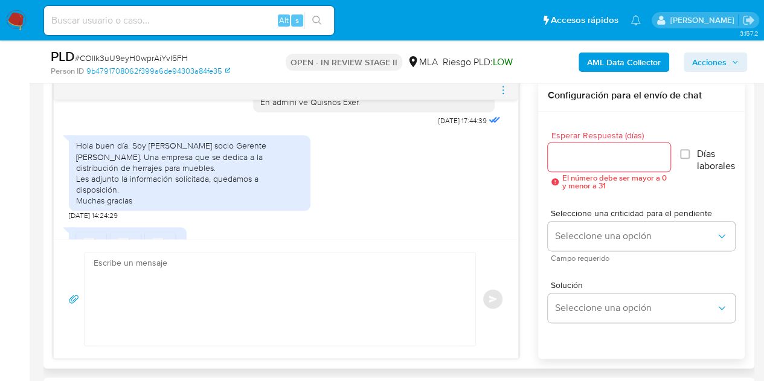
click at [278, 351] on div "Enviar" at bounding box center [286, 298] width 464 height 119
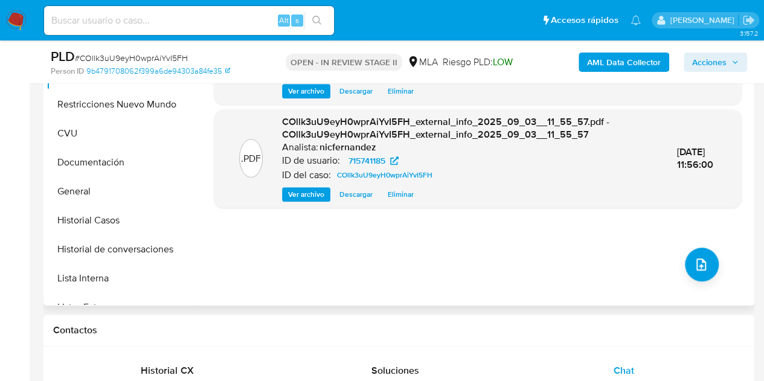
scroll to position [309, 0]
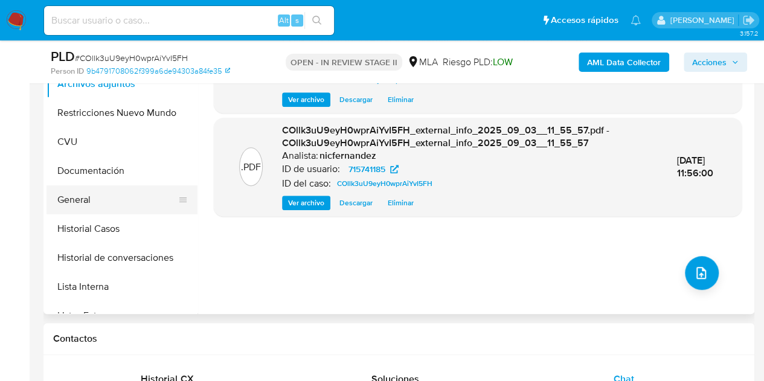
click at [85, 201] on button "General" at bounding box center [116, 199] width 141 height 29
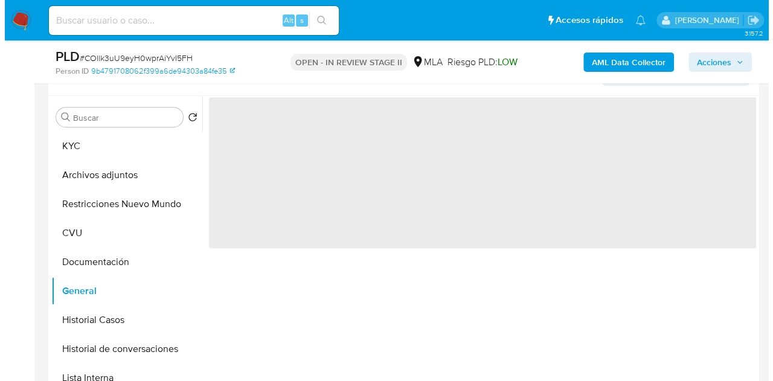
scroll to position [215, 0]
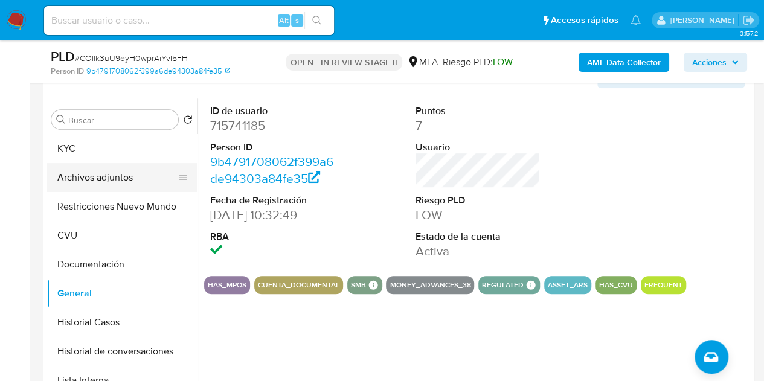
click at [110, 175] on button "Archivos adjuntos" at bounding box center [116, 177] width 141 height 29
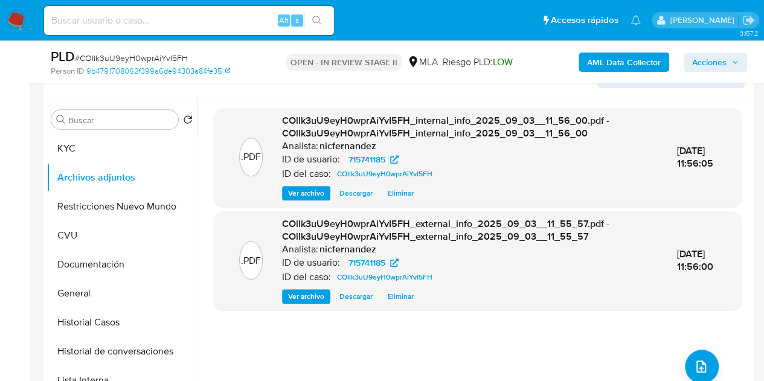
drag, startPoint x: 681, startPoint y: 355, endPoint x: 605, endPoint y: 311, distance: 87.9
click at [681, 354] on div ".PDF COllk3uU9eyH0wprAiYvI5FH_internal_info_2025_09_03__11_56_00.pdf - COllk3uU…" at bounding box center [478, 253] width 528 height 290
click at [697, 360] on icon "upload-file" at bounding box center [701, 366] width 14 height 14
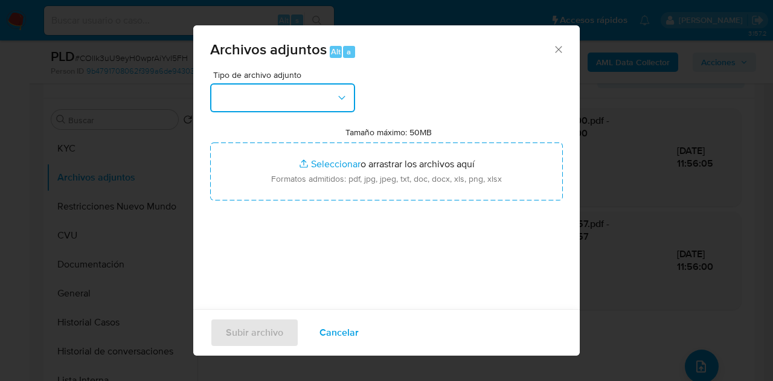
click at [322, 83] on button "button" at bounding box center [282, 97] width 145 height 29
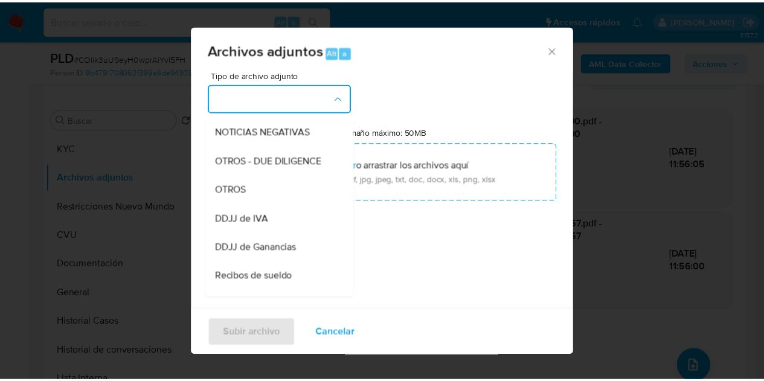
scroll to position [203, 0]
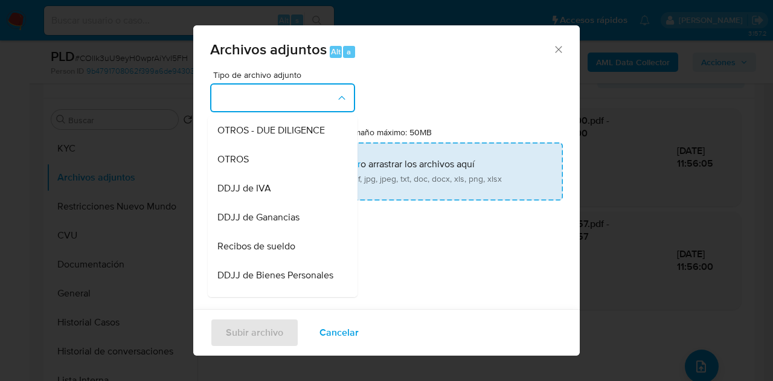
click at [269, 164] on div "OTROS" at bounding box center [278, 159] width 123 height 29
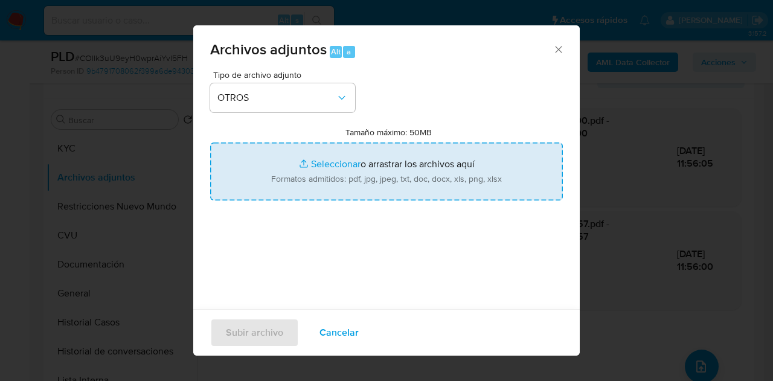
click at [302, 155] on input "Tamaño máximo: 50MB Seleccionar archivos" at bounding box center [386, 172] width 353 height 58
type input "C:\fakepath\Balance al 09 2024.pdf"
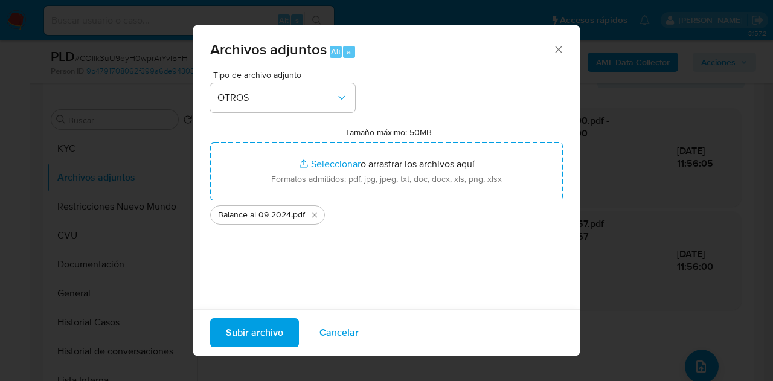
click at [254, 330] on span "Subir archivo" at bounding box center [254, 332] width 57 height 27
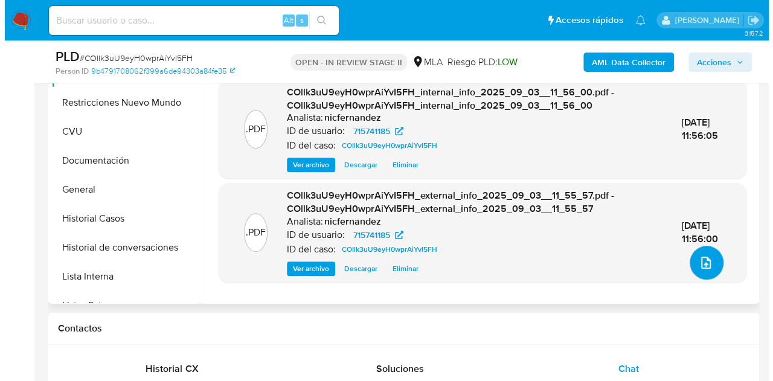
scroll to position [333, 0]
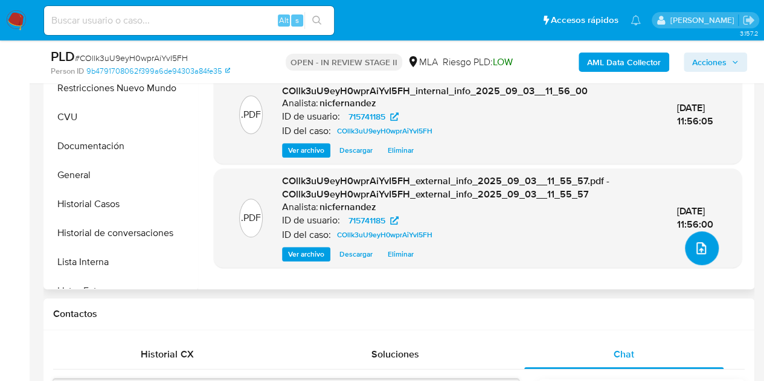
click at [702, 247] on icon "upload-file" at bounding box center [701, 248] width 14 height 14
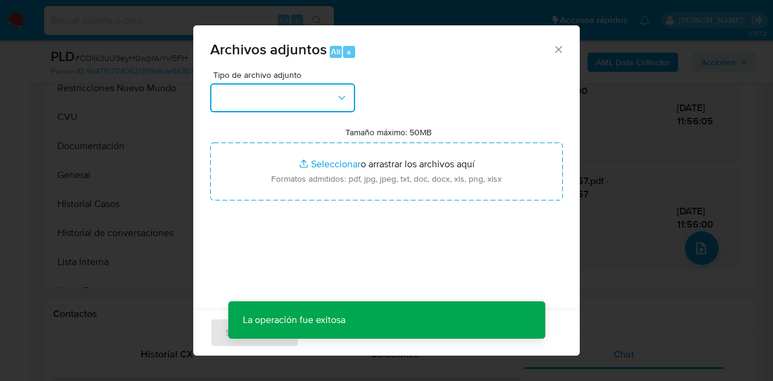
click at [314, 109] on button "button" at bounding box center [282, 97] width 145 height 29
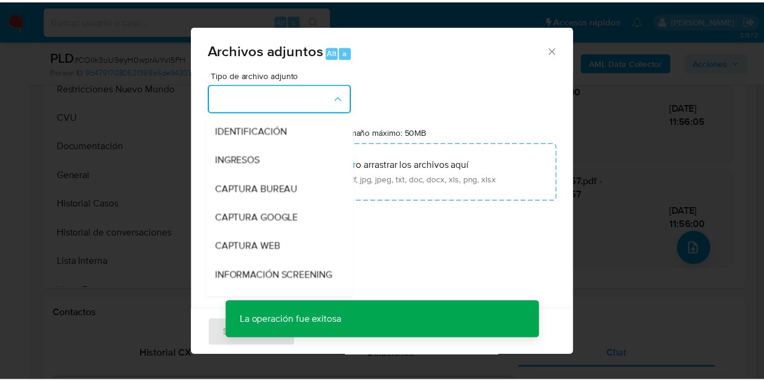
scroll to position [140, 0]
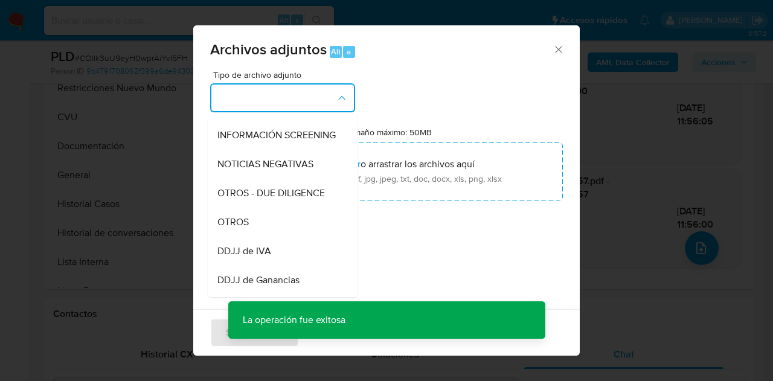
drag, startPoint x: 266, startPoint y: 234, endPoint x: 287, endPoint y: 223, distance: 23.5
click at [266, 234] on div "OTROS" at bounding box center [278, 222] width 123 height 29
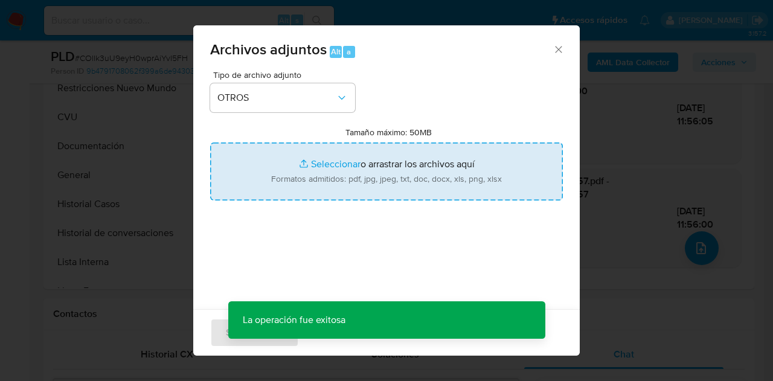
click at [318, 158] on input "Tamaño máximo: 50MB Seleccionar archivos" at bounding box center [386, 172] width 353 height 58
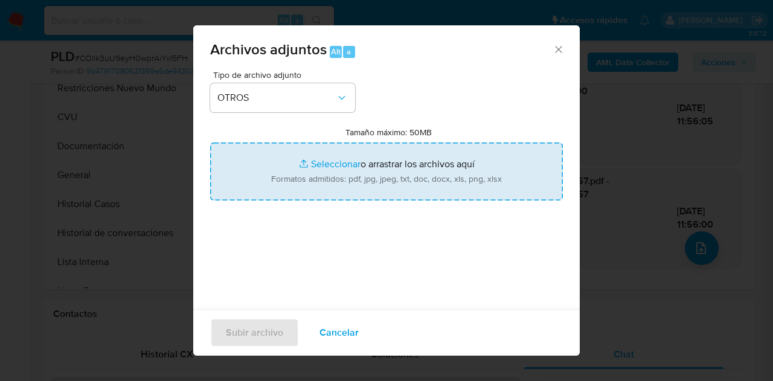
type input "C:\fakepath\Caselog NO ROI COllk3uU9eyH0wprAiYvI5FH.docx"
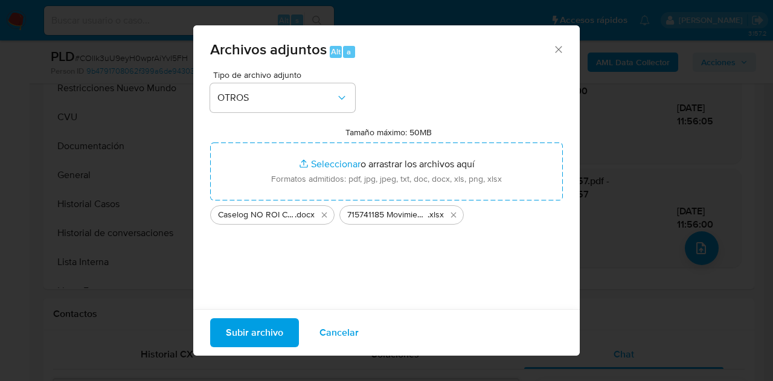
click at [258, 323] on span "Subir archivo" at bounding box center [254, 332] width 57 height 27
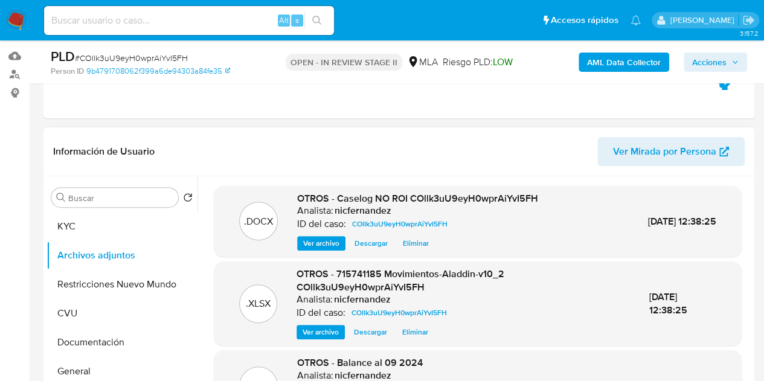
scroll to position [143, 0]
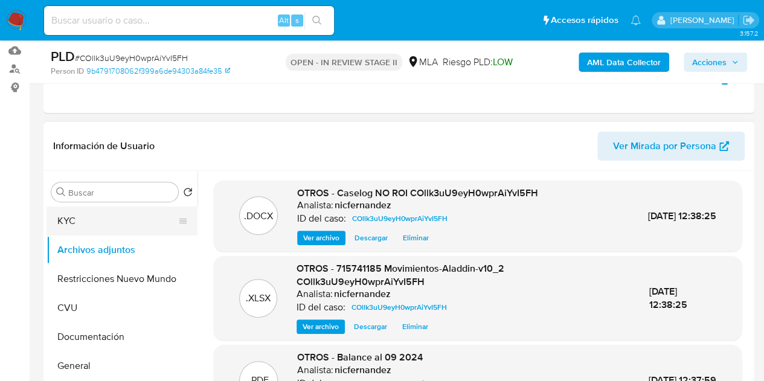
click at [79, 229] on button "KYC" at bounding box center [116, 221] width 141 height 29
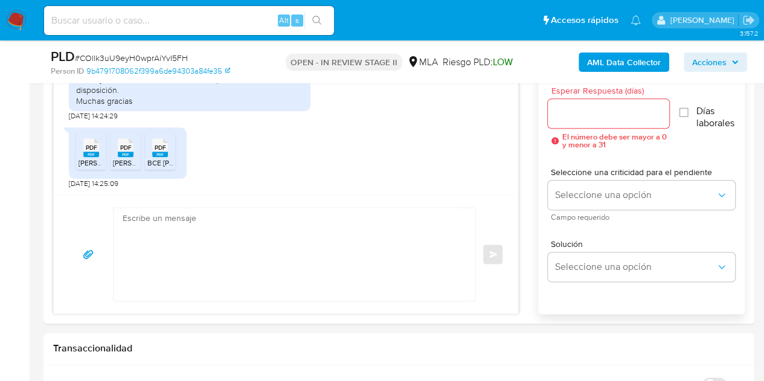
scroll to position [655, 0]
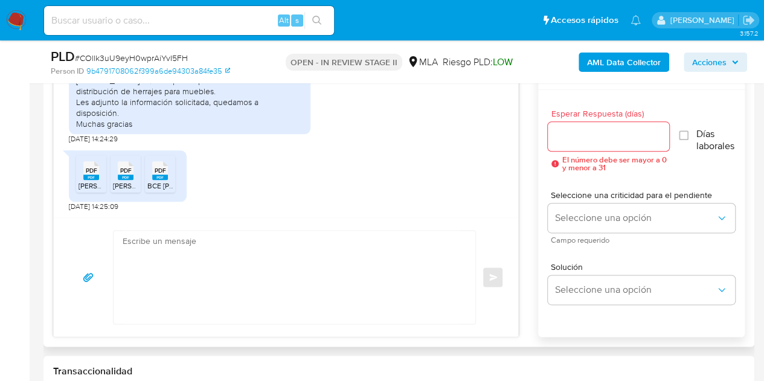
click at [347, 272] on textarea at bounding box center [292, 277] width 338 height 93
paste textarea "Hola, ¡Muchas gracias por tu respuesta! Confirmamos la recepción de la document…"
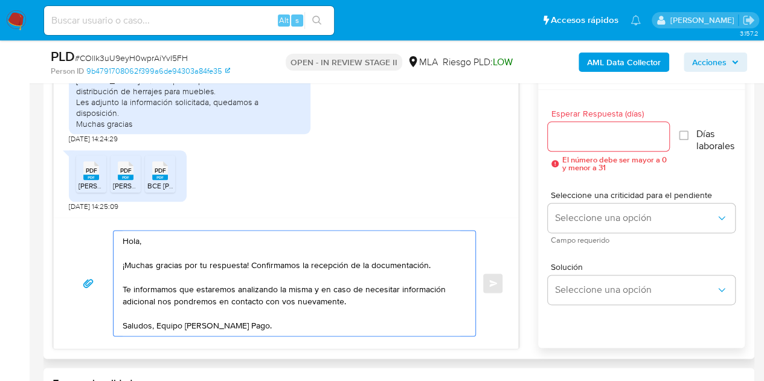
type textarea "Hola, ¡Muchas gracias por tu respuesta! Confirmamos la recepción de la document…"
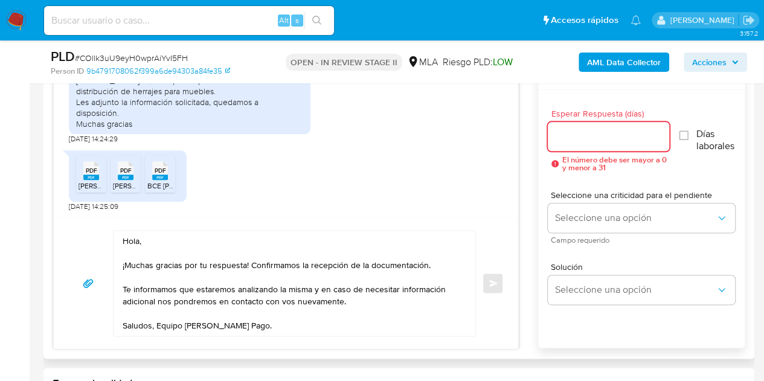
click at [591, 131] on input "Esperar Respuesta (días)" at bounding box center [609, 137] width 122 height 16
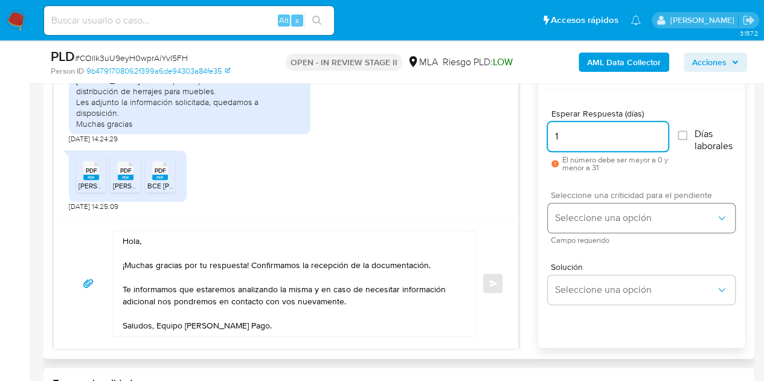
type input "1"
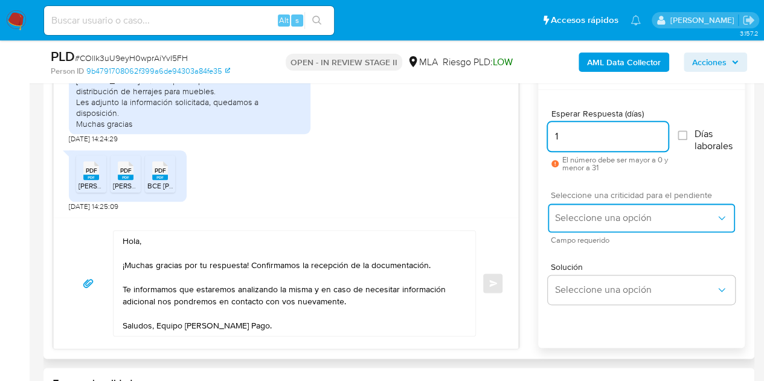
click at [593, 213] on span "Seleccione una opción" at bounding box center [635, 218] width 161 height 12
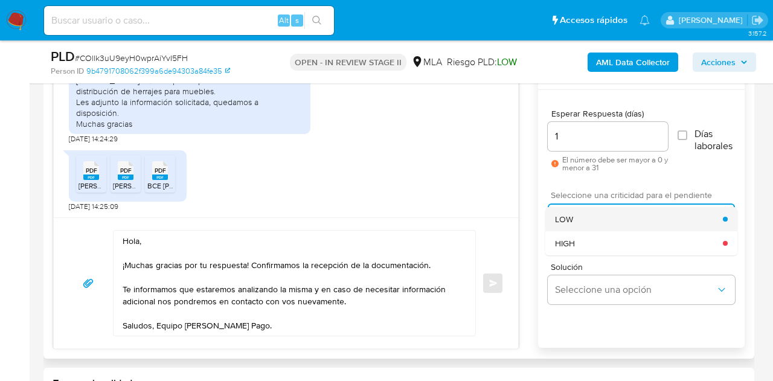
click at [588, 213] on div "LOW" at bounding box center [639, 219] width 168 height 24
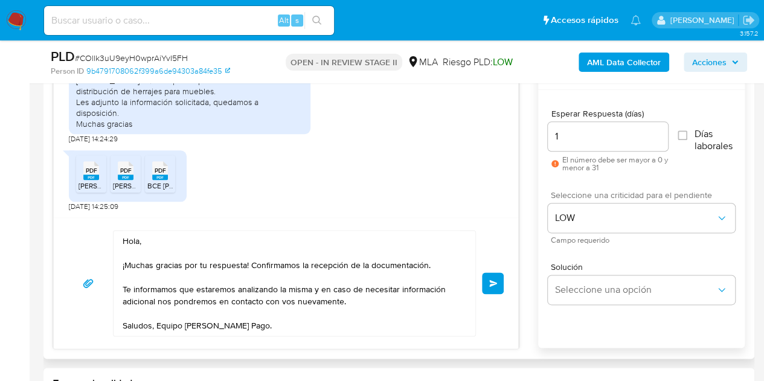
click at [351, 324] on textarea "Hola, ¡Muchas gracias por tu respuesta! Confirmamos la recepción de la document…" at bounding box center [292, 283] width 338 height 105
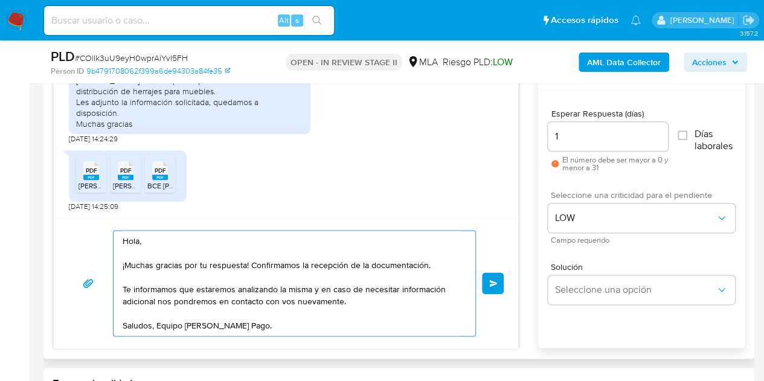
click at [490, 275] on button "Enviar" at bounding box center [493, 283] width 22 height 22
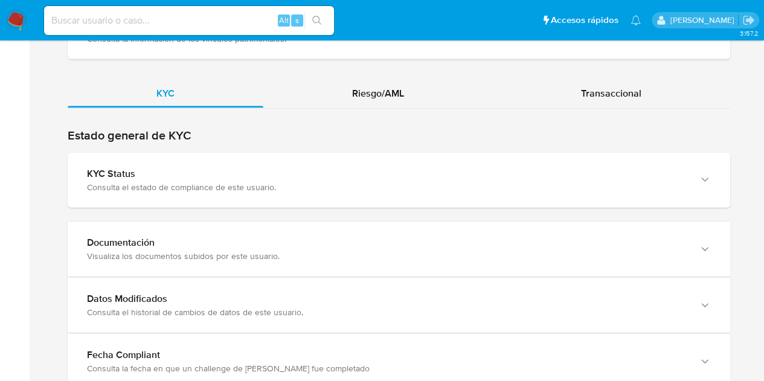
scroll to position [1300, 0]
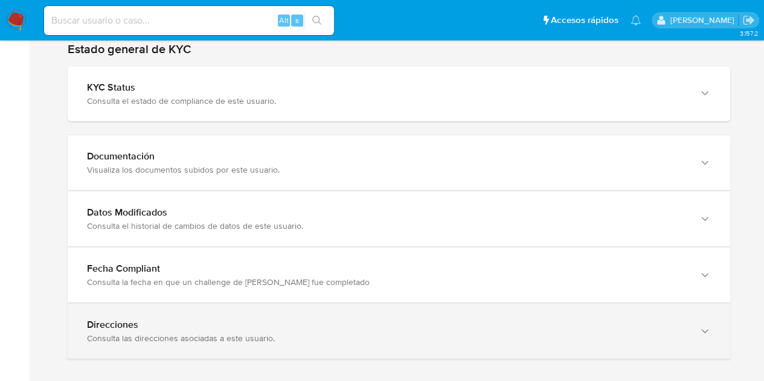
drag, startPoint x: 683, startPoint y: 312, endPoint x: 703, endPoint y: 312, distance: 20.5
click at [683, 319] on div "Direcciones" at bounding box center [387, 325] width 600 height 12
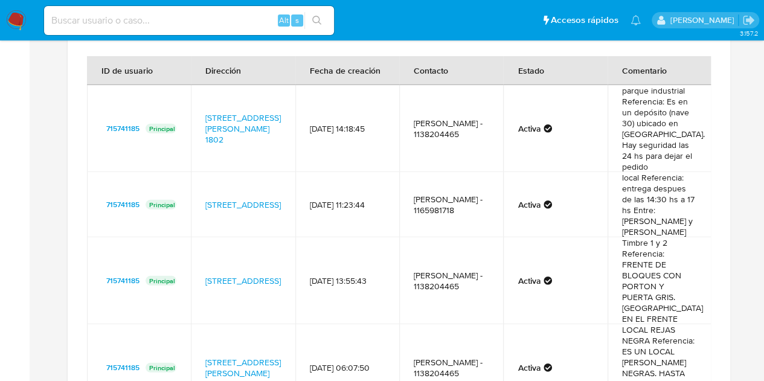
scroll to position [1597, 0]
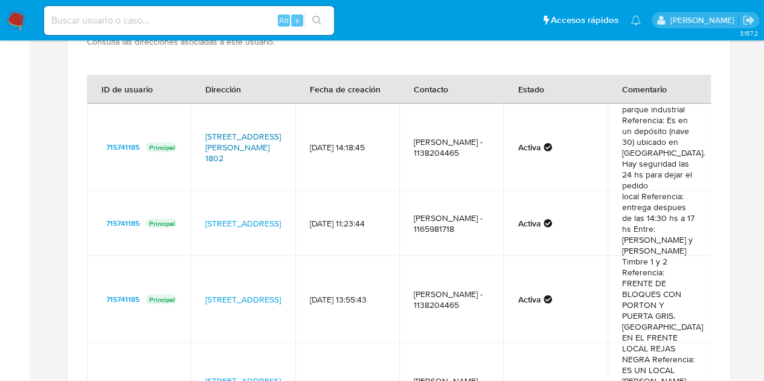
click at [239, 130] on link "[STREET_ADDRESS][PERSON_NAME] 1802" at bounding box center [242, 147] width 75 height 34
click at [233, 217] on link "[STREET_ADDRESS]" at bounding box center [242, 223] width 75 height 12
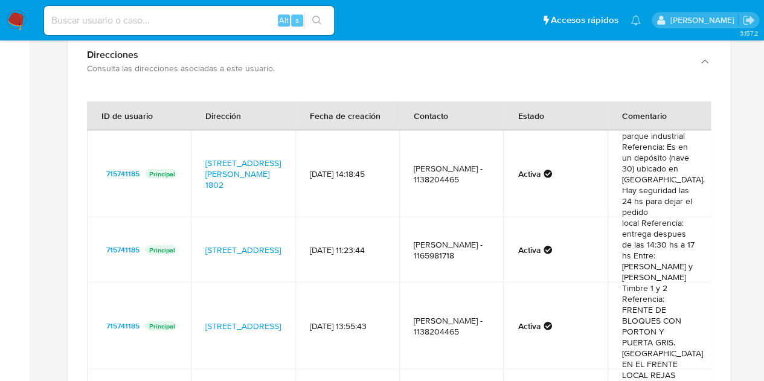
scroll to position [1579, 0]
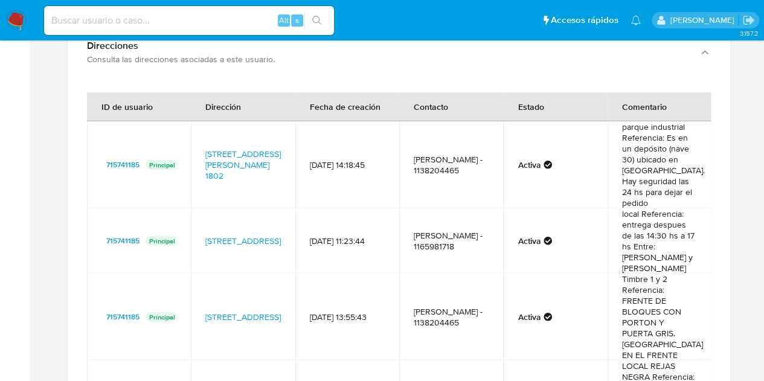
click at [709, 187] on div "ID de usuario Dirección Fecha de creación Contacto Estado Comentario 715741185 …" at bounding box center [399, 282] width 662 height 404
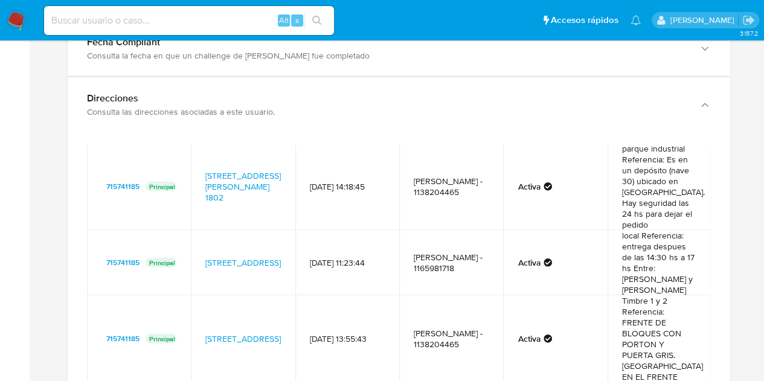
scroll to position [0, 0]
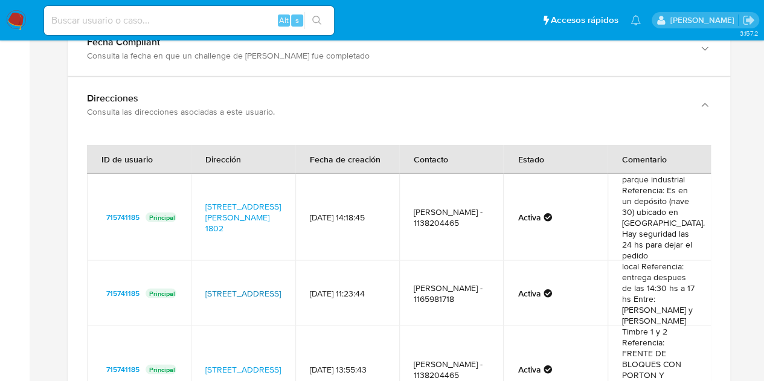
click at [232, 287] on link "[STREET_ADDRESS]" at bounding box center [242, 293] width 75 height 12
drag, startPoint x: 613, startPoint y: 168, endPoint x: 682, endPoint y: 165, distance: 68.9
click at [682, 174] on td "parque industrial Referencia: Es en un depósito (nave 30) ubicado en parque ind…" at bounding box center [659, 217] width 104 height 87
click at [312, 249] on td "14/04/2023 14:18:45" at bounding box center [347, 217] width 104 height 87
drag, startPoint x: 199, startPoint y: 185, endPoint x: 254, endPoint y: 223, distance: 66.0
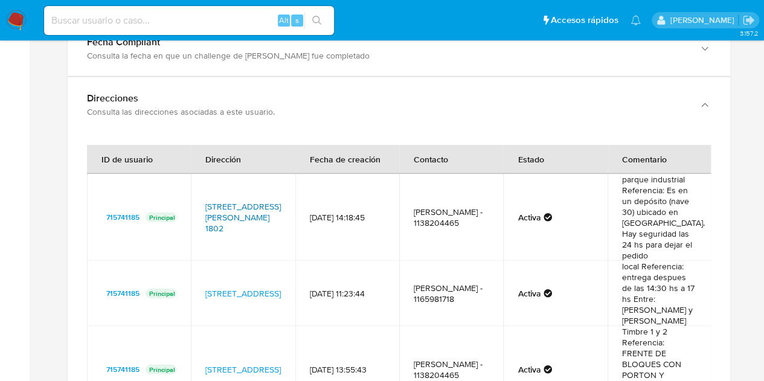
click at [254, 223] on td "Calle General Martin De Gainza 1802, Trujui, Buenos Aires, 1664, Argentina 1802" at bounding box center [243, 217] width 104 height 87
click at [399, 228] on td "ezequiel boscardin - 1138204465" at bounding box center [451, 217] width 104 height 87
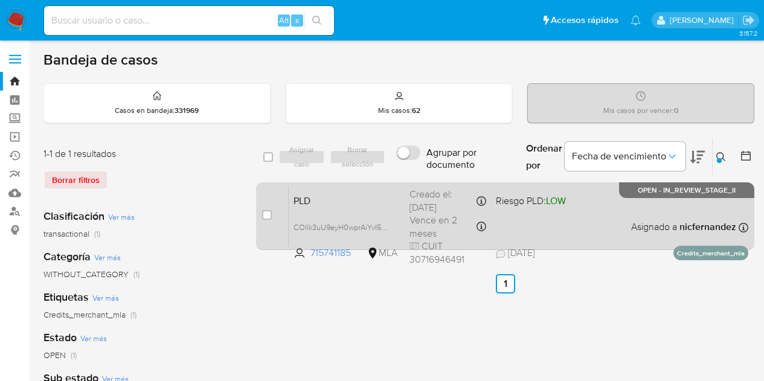
scroll to position [33, 0]
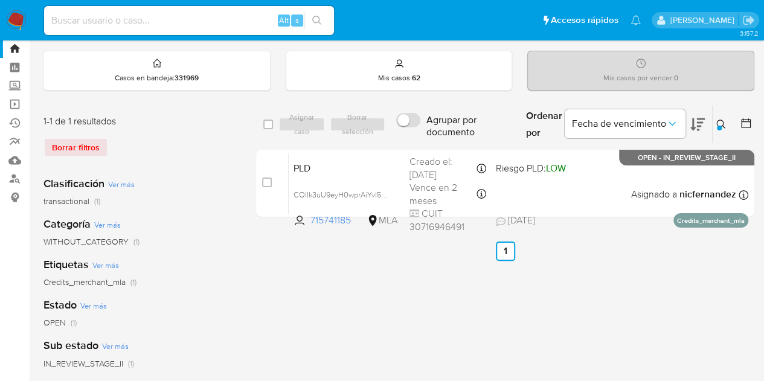
click at [724, 126] on icon at bounding box center [721, 125] width 10 height 10
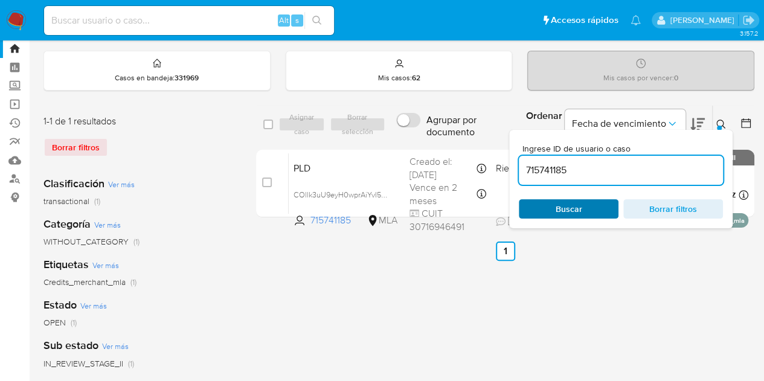
click at [577, 203] on span "Buscar" at bounding box center [569, 208] width 27 height 19
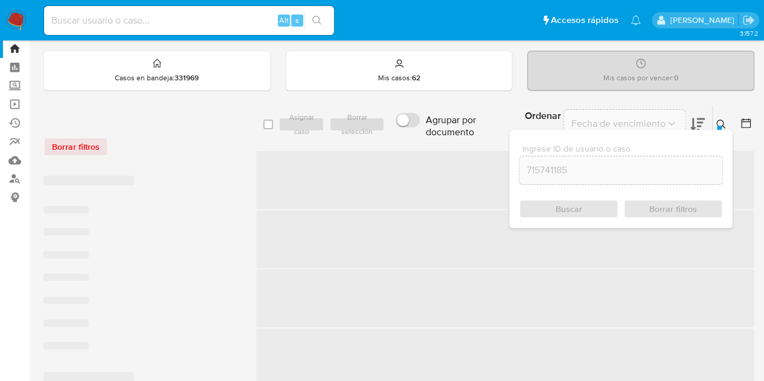
drag, startPoint x: 719, startPoint y: 118, endPoint x: 612, endPoint y: 146, distance: 110.3
click at [720, 120] on icon at bounding box center [720, 124] width 9 height 9
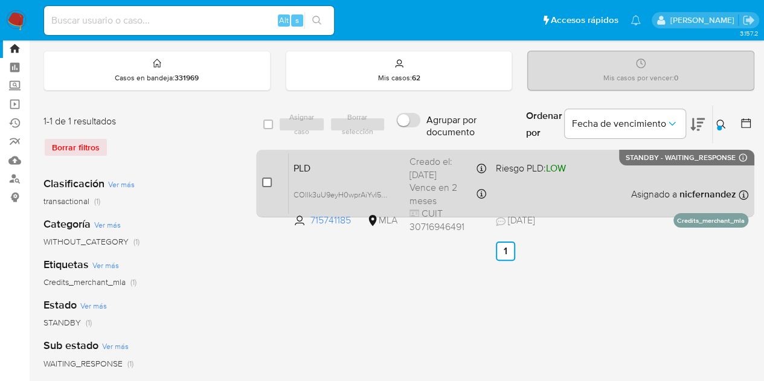
click at [264, 182] on input "checkbox" at bounding box center [267, 183] width 10 height 10
checkbox input "true"
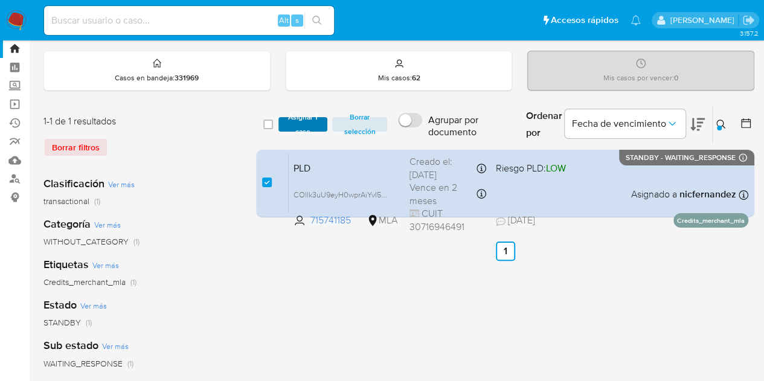
click at [310, 118] on span "Asignar 1 caso" at bounding box center [302, 124] width 37 height 12
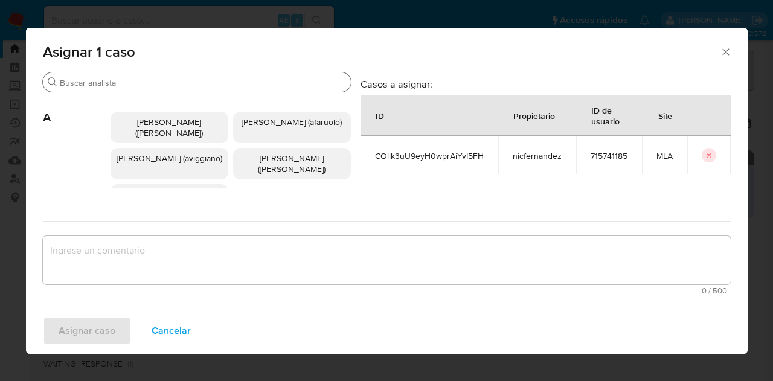
click at [120, 83] on input "Buscar" at bounding box center [203, 82] width 286 height 11
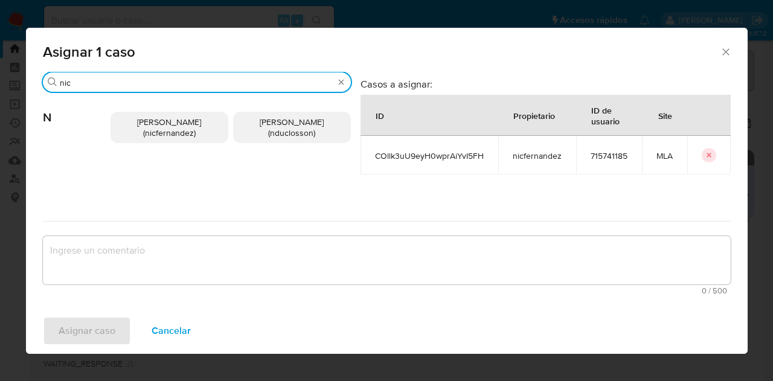
type input "nic"
click at [163, 121] on span "[PERSON_NAME] (nicfernandez)" at bounding box center [169, 127] width 64 height 23
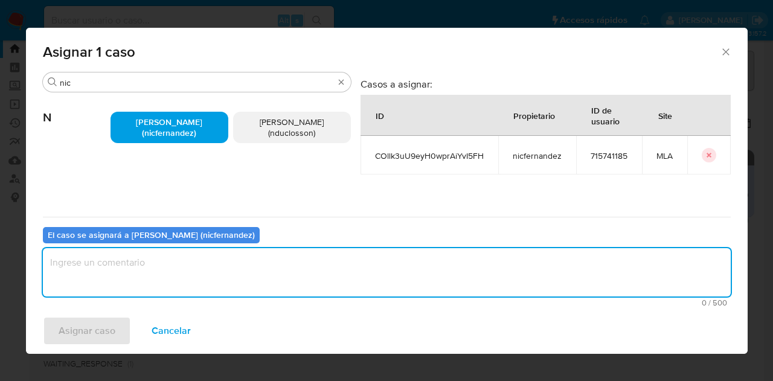
click at [211, 293] on textarea "assign-modal" at bounding box center [387, 272] width 688 height 48
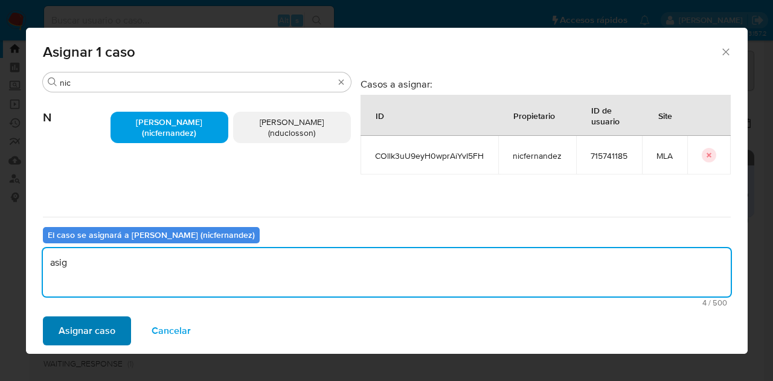
type textarea "asig"
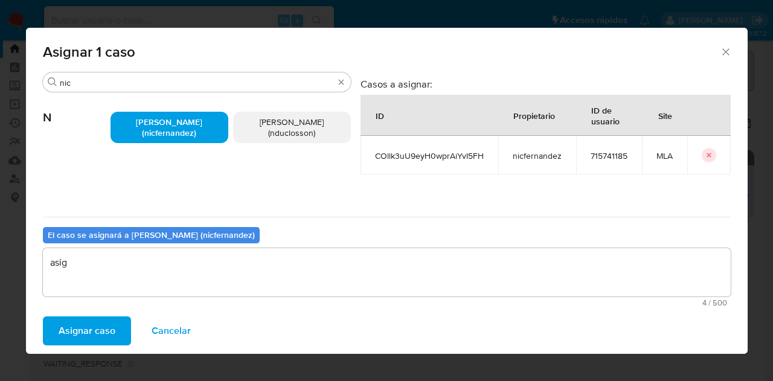
click at [71, 335] on span "Asignar caso" at bounding box center [87, 331] width 57 height 27
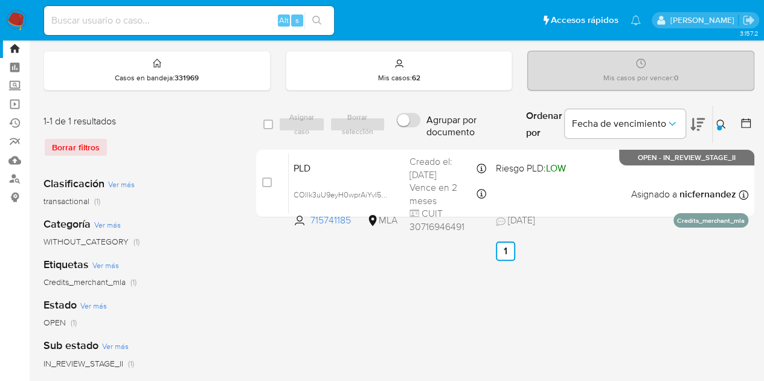
click at [720, 120] on icon at bounding box center [721, 125] width 10 height 10
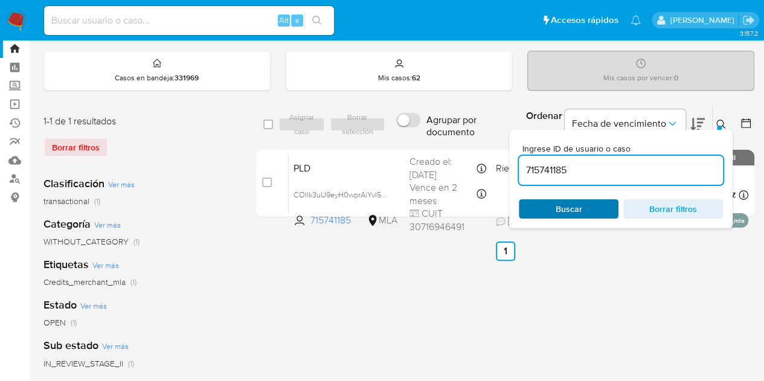
click at [545, 211] on span "Buscar" at bounding box center [568, 208] width 83 height 17
click at [720, 123] on icon at bounding box center [721, 125] width 10 height 10
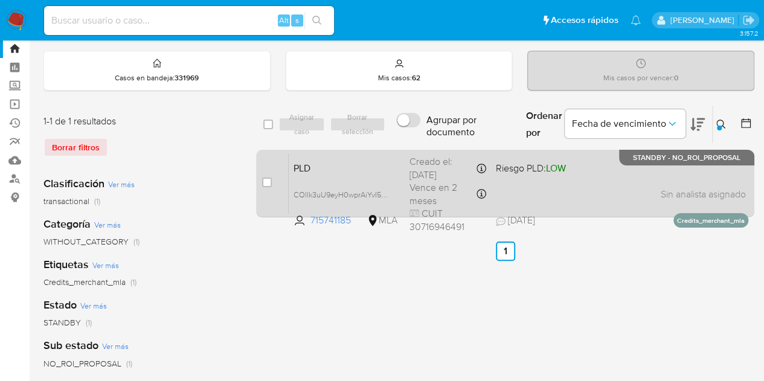
click at [394, 162] on span "PLD" at bounding box center [346, 167] width 106 height 16
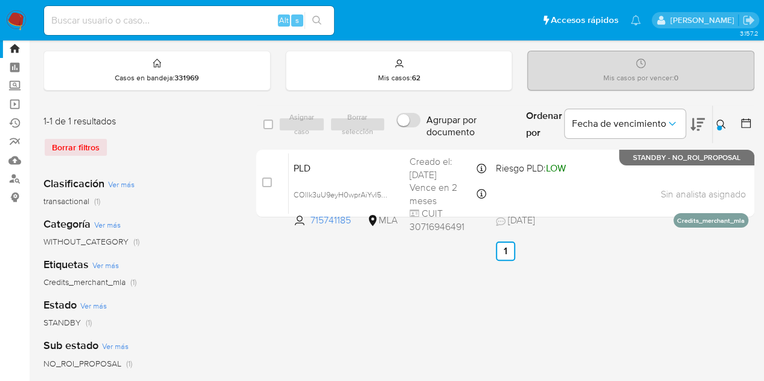
click at [718, 122] on icon at bounding box center [721, 125] width 10 height 10
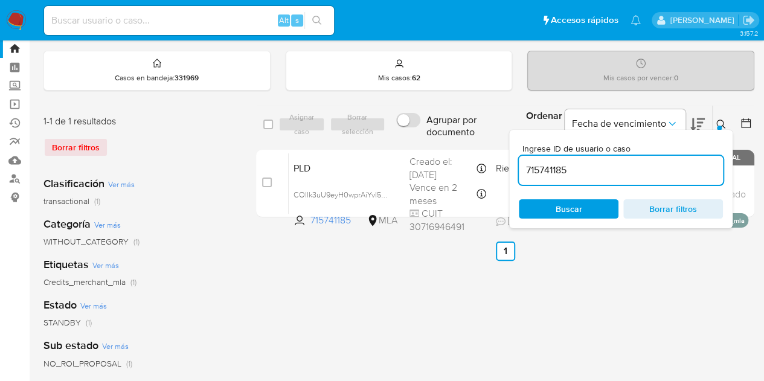
drag, startPoint x: 625, startPoint y: 167, endPoint x: 367, endPoint y: 121, distance: 261.9
click at [363, 118] on div "select-all-cases-checkbox Asignar caso Borrar selección Agrupar por documento O…" at bounding box center [505, 124] width 498 height 39
type input "632236633"
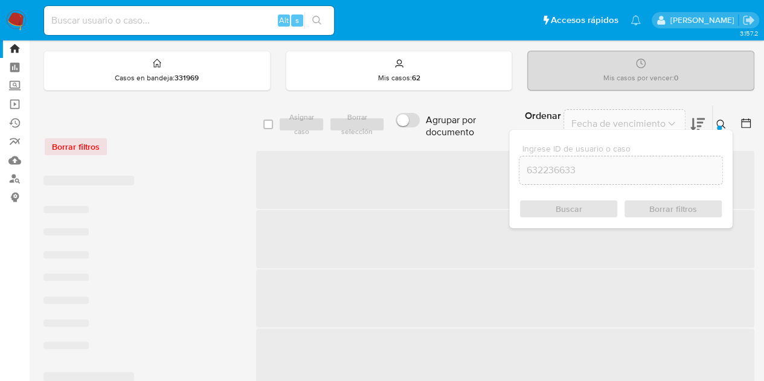
click at [720, 122] on icon at bounding box center [721, 125] width 10 height 10
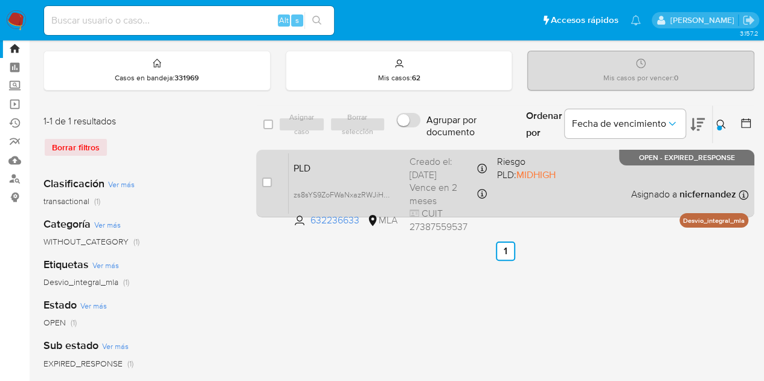
click at [258, 177] on div "case-item-checkbox No es posible asignar el caso PLD zs8sYS9ZoFWaNxazRWJiH2FK 6…" at bounding box center [505, 184] width 498 height 68
drag, startPoint x: 264, startPoint y: 183, endPoint x: 271, endPoint y: 179, distance: 7.0
click at [265, 183] on input "checkbox" at bounding box center [267, 183] width 10 height 10
checkbox input "true"
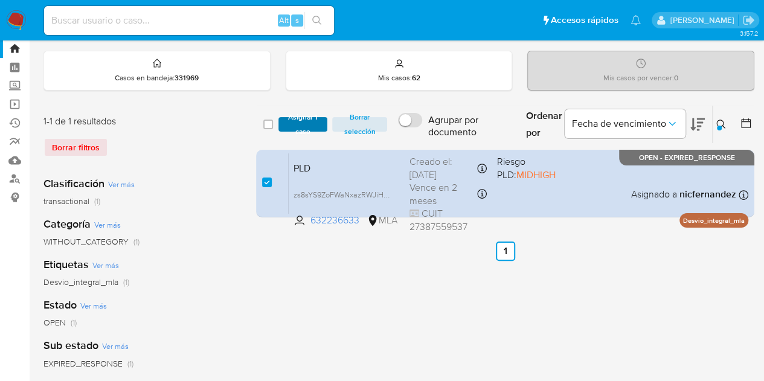
click at [308, 120] on span "Asignar 1 caso" at bounding box center [302, 124] width 37 height 12
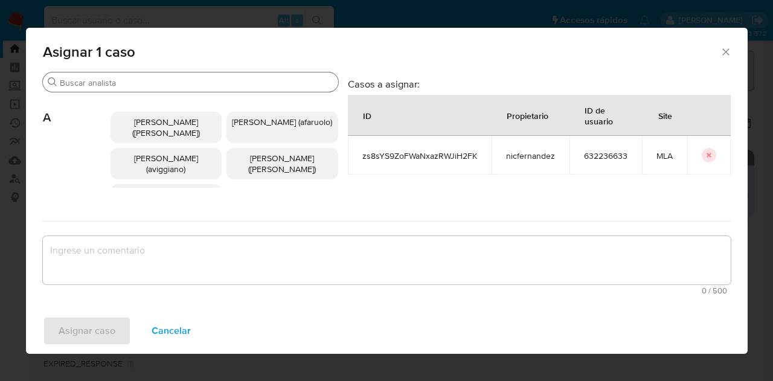
click at [101, 84] on input "Buscar" at bounding box center [197, 82] width 274 height 11
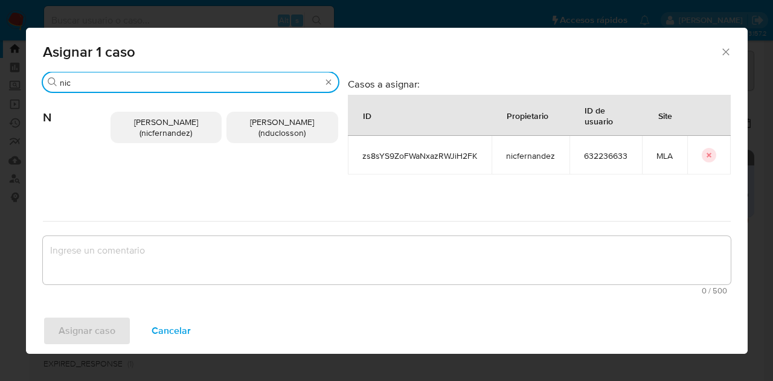
type input "nic"
click at [147, 119] on span "Nicolas Fernandez Allen (nicfernandez)" at bounding box center [166, 127] width 64 height 23
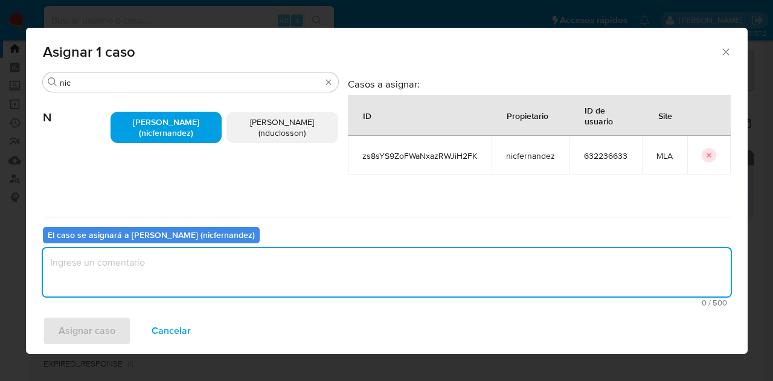
click at [194, 257] on textarea "assign-modal" at bounding box center [387, 272] width 688 height 48
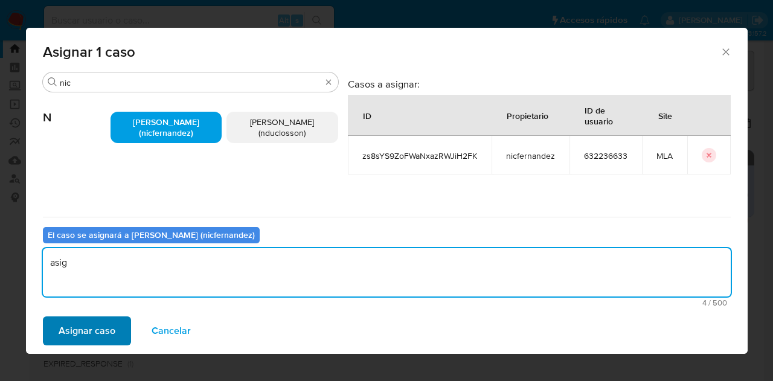
type textarea "asig"
click at [87, 330] on span "Asignar caso" at bounding box center [87, 331] width 57 height 27
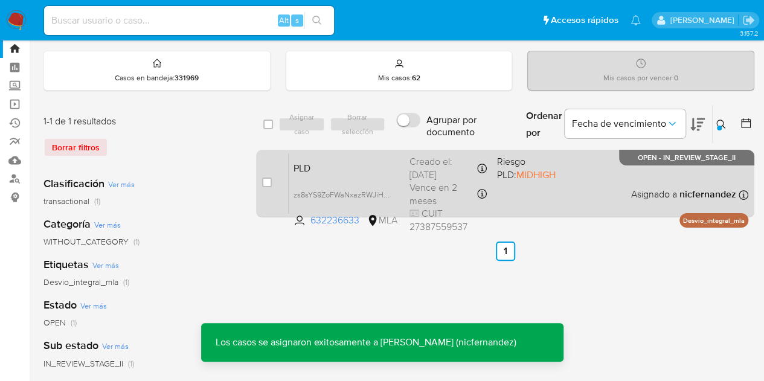
click at [323, 165] on span "PLD" at bounding box center [346, 167] width 106 height 16
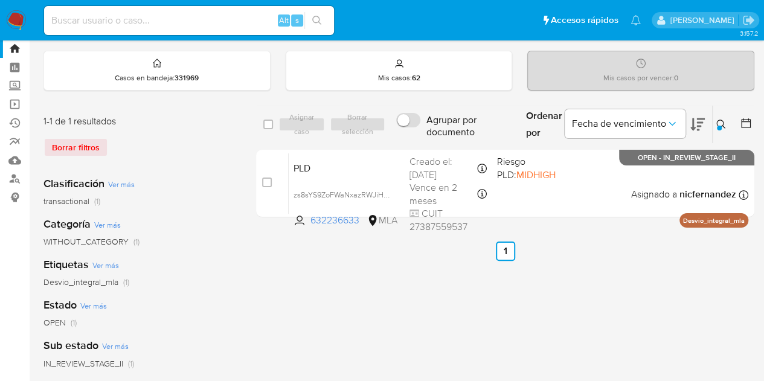
click at [715, 125] on button at bounding box center [723, 124] width 20 height 14
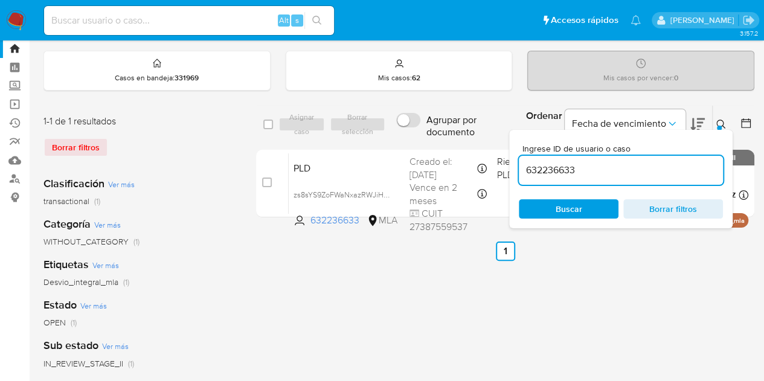
drag, startPoint x: 633, startPoint y: 167, endPoint x: 378, endPoint y: 126, distance: 258.1
click at [378, 126] on div "select-all-cases-checkbox Asignar caso Borrar selección Agrupar por documento O…" at bounding box center [505, 124] width 498 height 39
type input "42328234"
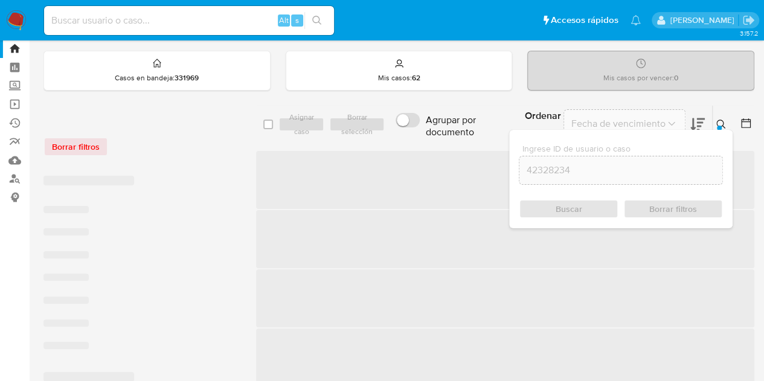
click at [721, 125] on icon at bounding box center [720, 124] width 9 height 9
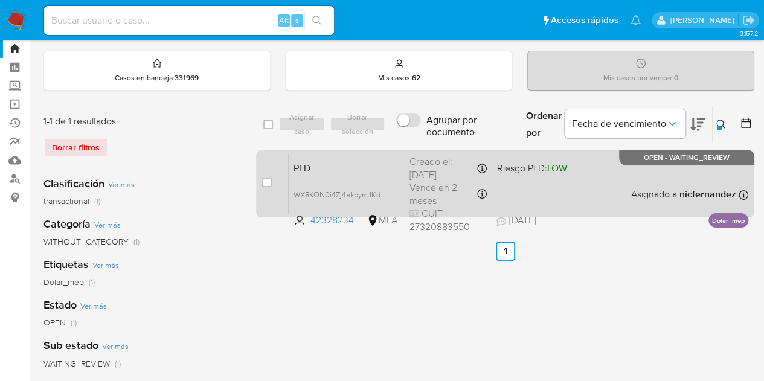
click at [269, 187] on div "case-item-checkbox" at bounding box center [267, 183] width 10 height 14
click at [267, 184] on input "checkbox" at bounding box center [267, 183] width 10 height 10
checkbox input "true"
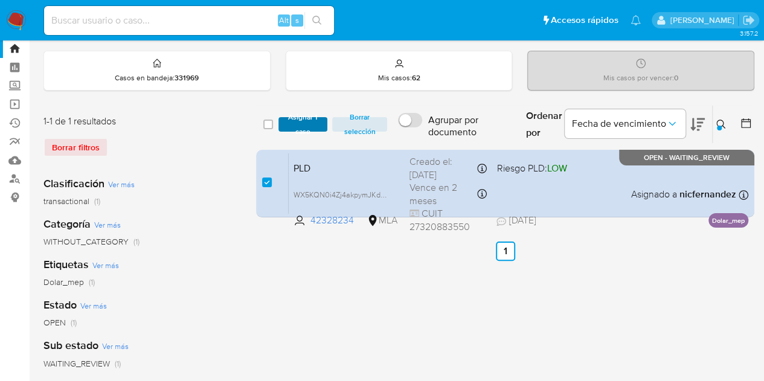
click at [290, 126] on span "Asignar 1 caso" at bounding box center [302, 124] width 37 height 12
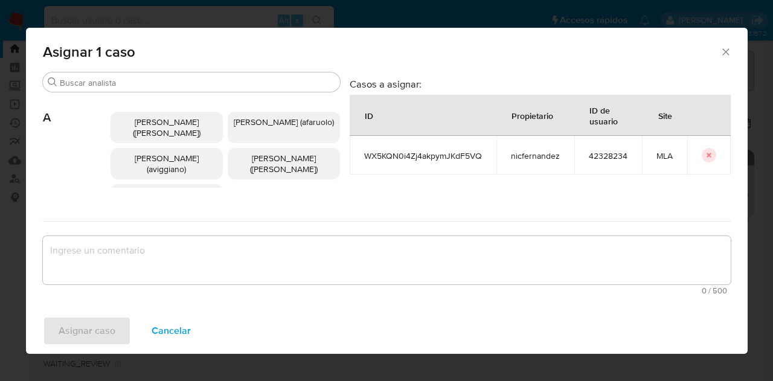
click at [139, 72] on div "Buscar" at bounding box center [191, 81] width 297 height 19
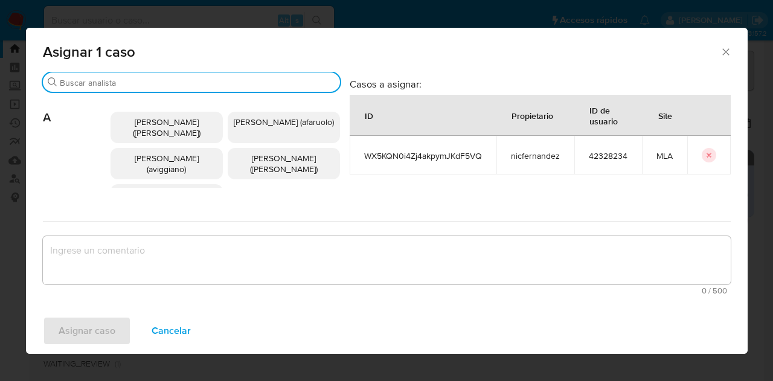
click at [139, 83] on input "Buscar" at bounding box center [197, 82] width 275 height 11
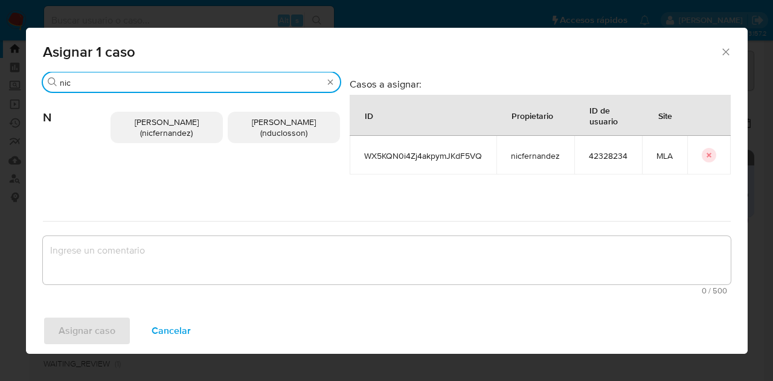
type input "nic"
click at [170, 133] on span "Nicolas Fernandez Allen (nicfernandez)" at bounding box center [167, 127] width 64 height 23
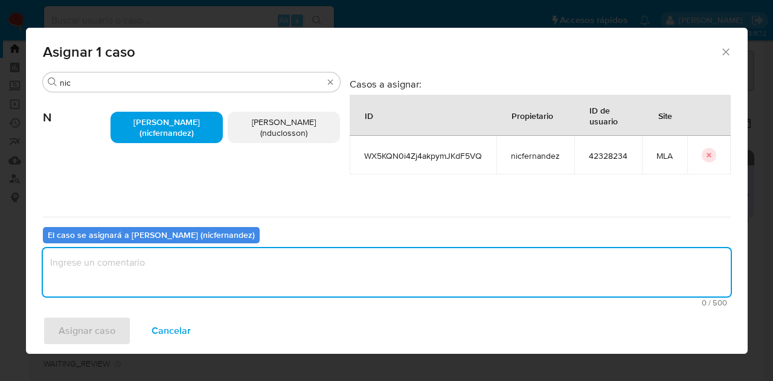
click at [213, 275] on textarea "assign-modal" at bounding box center [387, 272] width 688 height 48
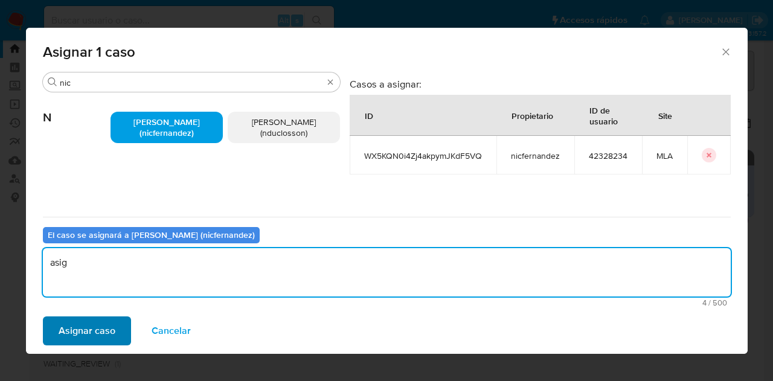
type textarea "asig"
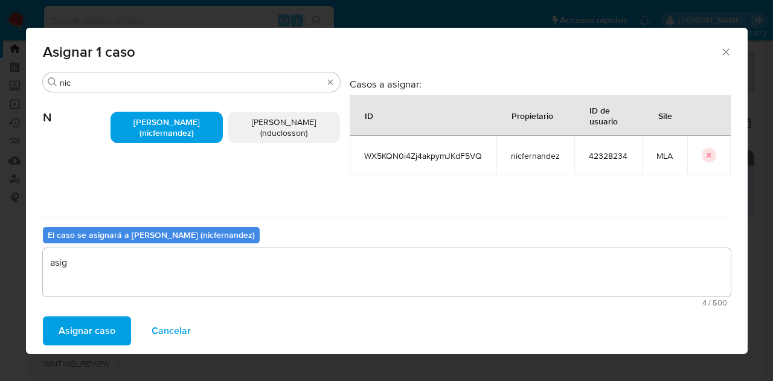
click at [94, 336] on span "Asignar caso" at bounding box center [87, 331] width 57 height 27
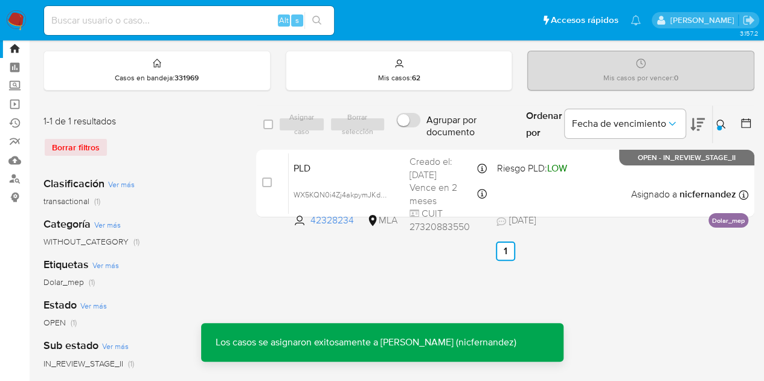
click at [338, 165] on span "PLD" at bounding box center [346, 167] width 106 height 16
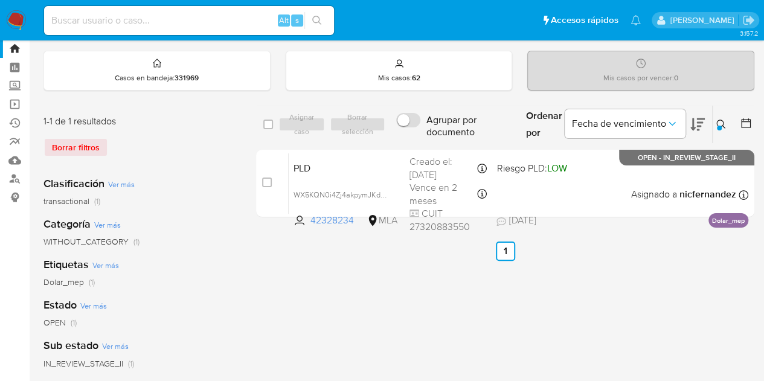
click at [723, 121] on icon at bounding box center [721, 125] width 10 height 10
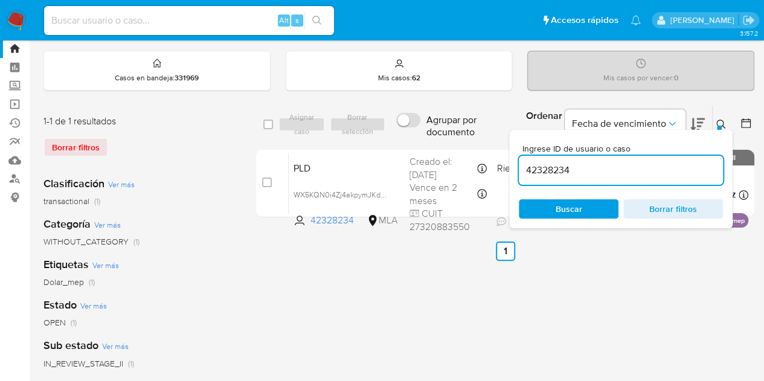
drag, startPoint x: 630, startPoint y: 173, endPoint x: 320, endPoint y: 110, distance: 316.7
click at [320, 110] on div "select-all-cases-checkbox Asignar caso Borrar selección Agrupar por documento O…" at bounding box center [505, 124] width 498 height 39
type input "467193905"
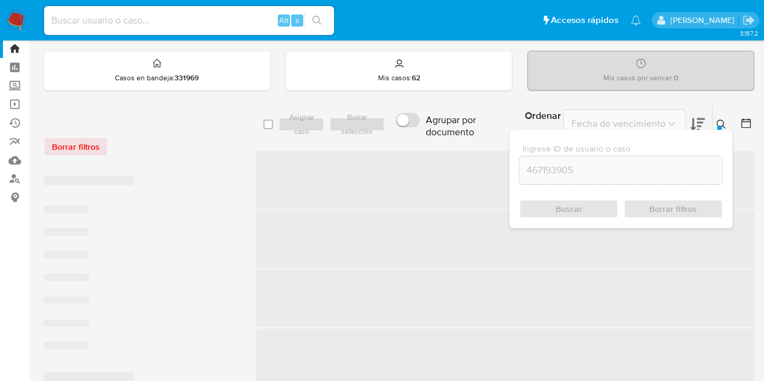
click at [721, 120] on icon at bounding box center [720, 124] width 9 height 9
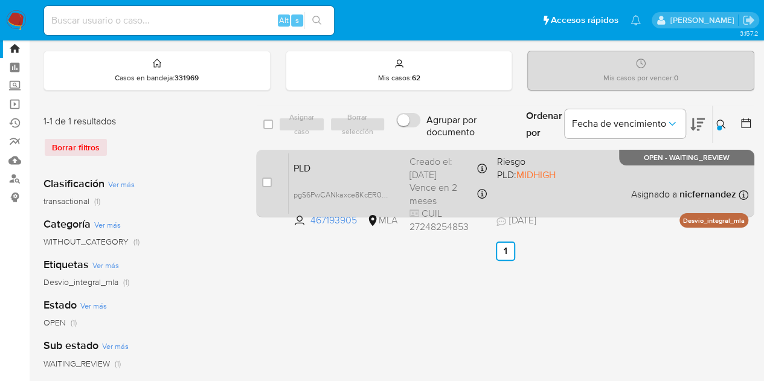
drag, startPoint x: 264, startPoint y: 181, endPoint x: 281, endPoint y: 172, distance: 19.2
click at [267, 179] on input "checkbox" at bounding box center [267, 183] width 10 height 10
checkbox input "true"
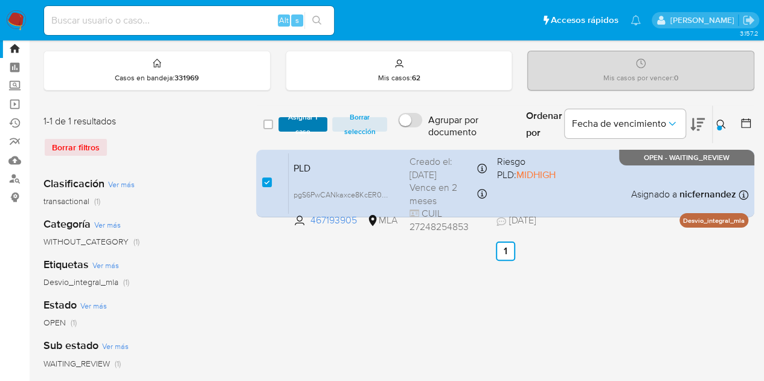
click at [297, 129] on span "Asignar 1 caso" at bounding box center [302, 124] width 37 height 12
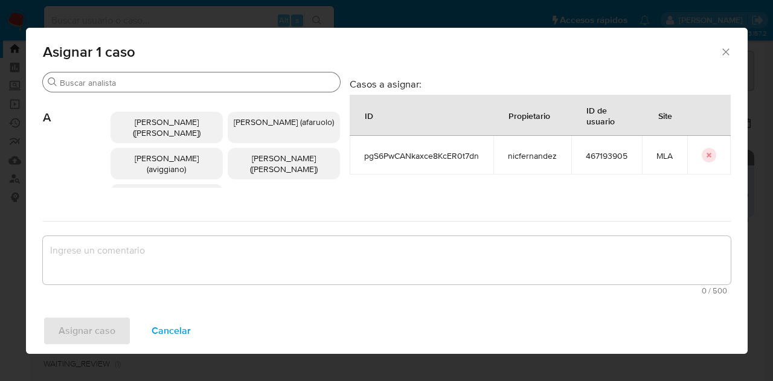
click at [139, 79] on input "Buscar" at bounding box center [197, 82] width 275 height 11
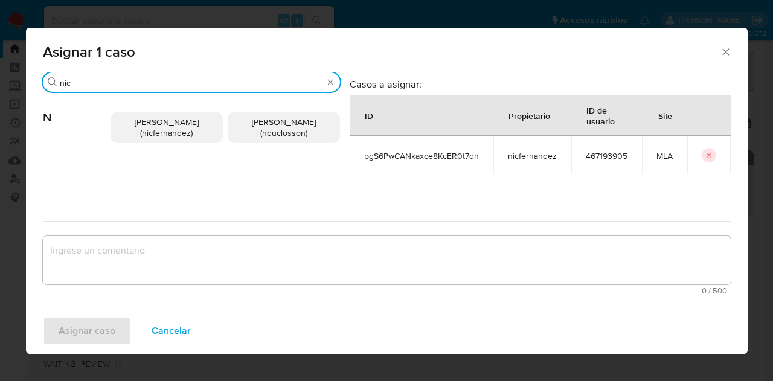
type input "nic"
click at [178, 131] on span "Nicolas Fernandez Allen (nicfernandez)" at bounding box center [167, 127] width 64 height 23
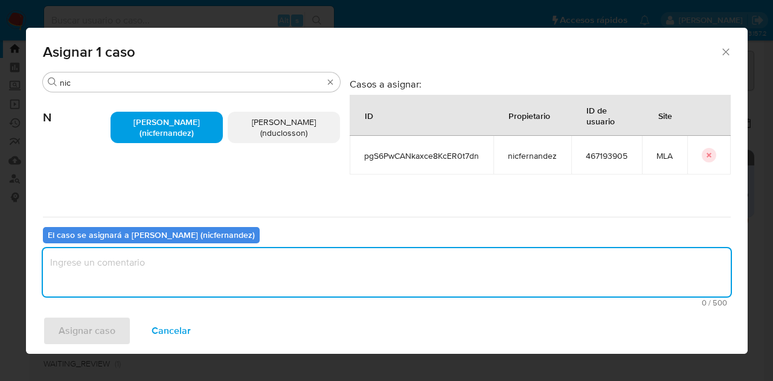
click at [237, 288] on textarea "assign-modal" at bounding box center [387, 272] width 688 height 48
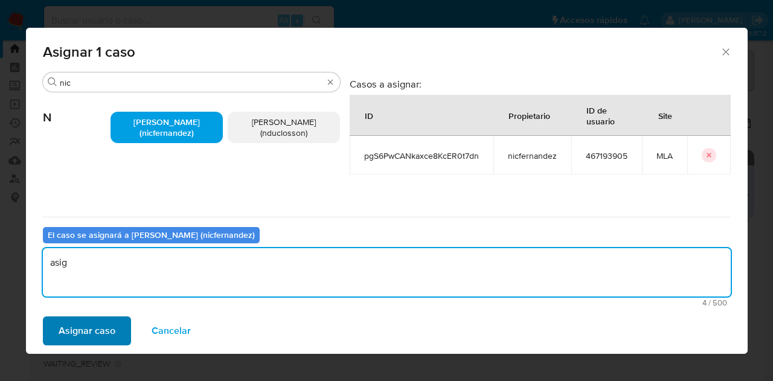
type textarea "asig"
click at [107, 328] on span "Asignar caso" at bounding box center [87, 331] width 57 height 27
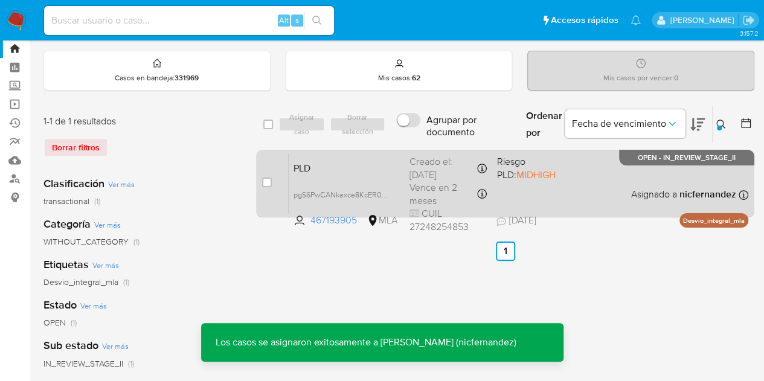
click at [321, 166] on span "PLD" at bounding box center [346, 167] width 106 height 16
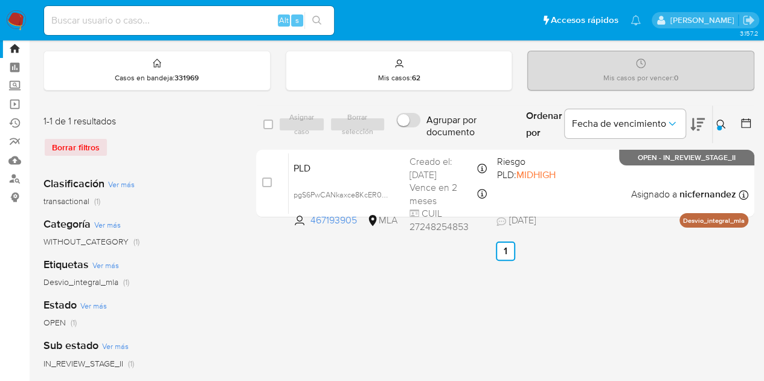
click at [714, 119] on button at bounding box center [723, 124] width 20 height 14
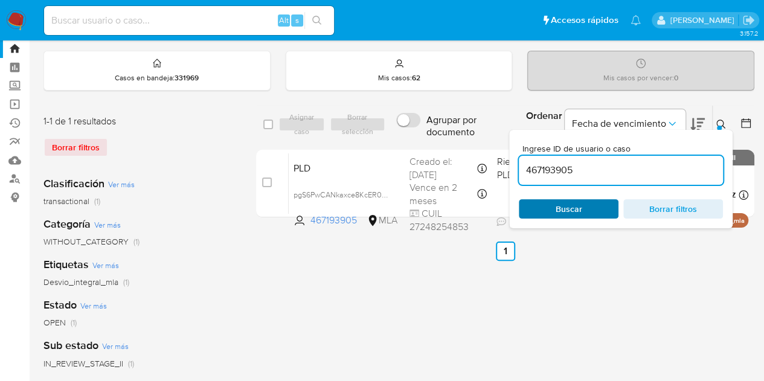
click at [557, 202] on span "Buscar" at bounding box center [569, 208] width 27 height 19
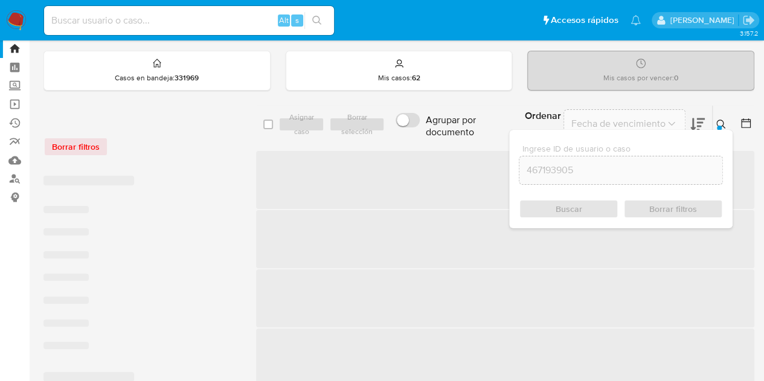
click at [719, 122] on icon at bounding box center [721, 125] width 10 height 10
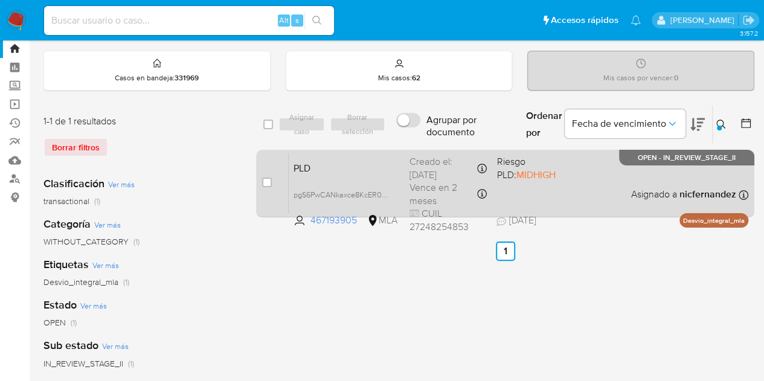
click at [330, 155] on div "PLD pgS6PwCANkaxce8KcER0t7dn 467193905 MLA Riesgo PLD: MIDHIGH Creado el: 12/08…" at bounding box center [519, 183] width 460 height 61
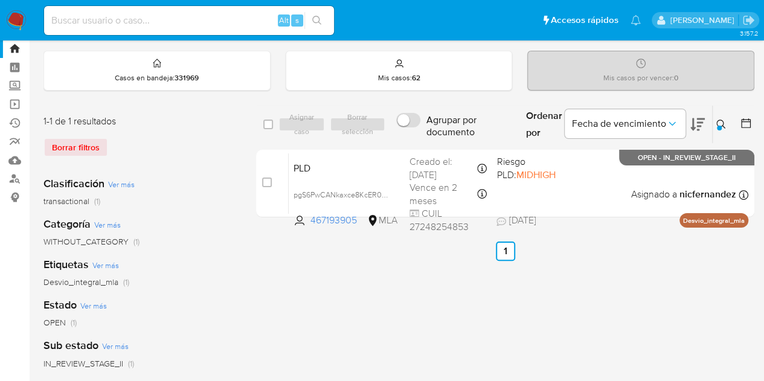
click at [722, 120] on icon at bounding box center [720, 124] width 9 height 9
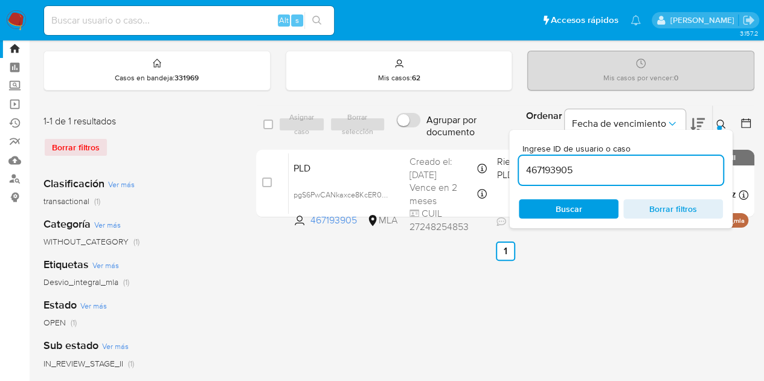
drag, startPoint x: 605, startPoint y: 176, endPoint x: 419, endPoint y: 137, distance: 190.1
click at [420, 137] on div "select-all-cases-checkbox Asignar caso Borrar selección Agrupar por documento O…" at bounding box center [505, 124] width 498 height 39
type input "271713092"
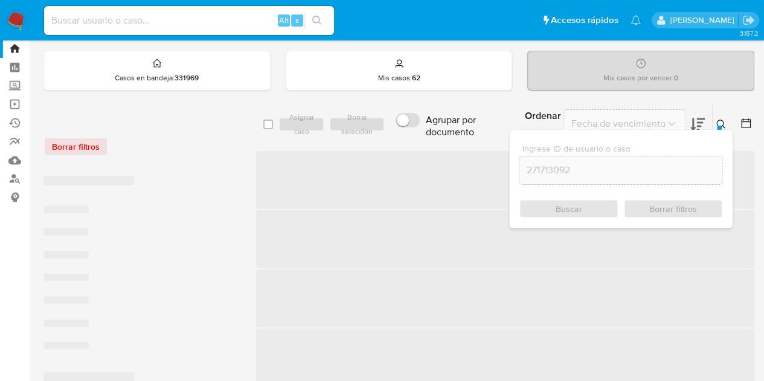
click at [720, 123] on icon at bounding box center [721, 125] width 10 height 10
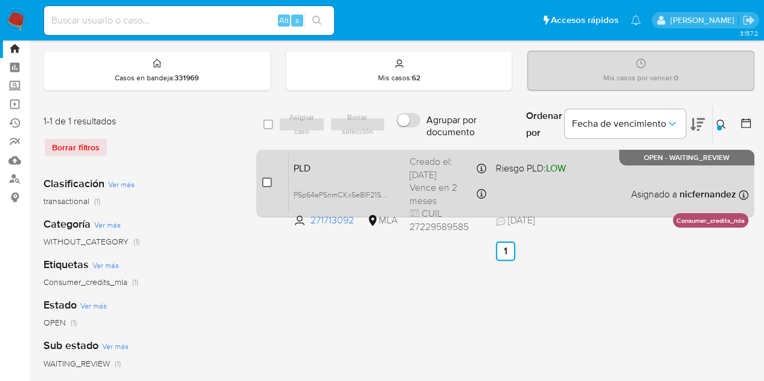
click at [269, 182] on input "checkbox" at bounding box center [267, 183] width 10 height 10
checkbox input "true"
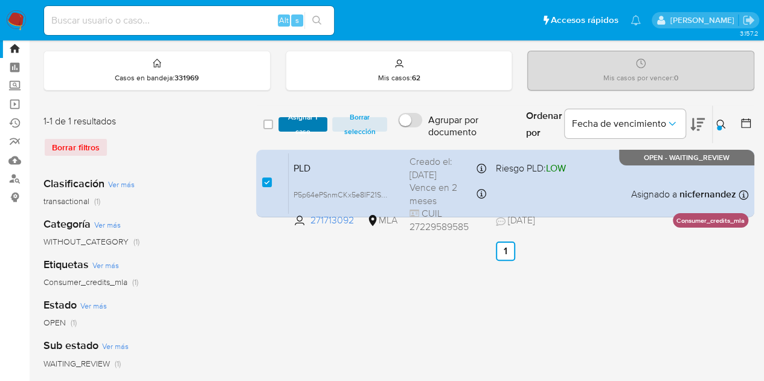
click at [307, 129] on span "Asignar 1 caso" at bounding box center [302, 124] width 37 height 12
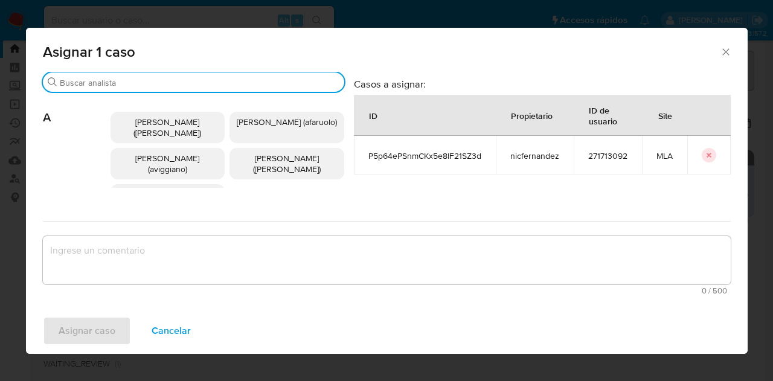
click at [127, 79] on input "Buscar" at bounding box center [200, 82] width 280 height 11
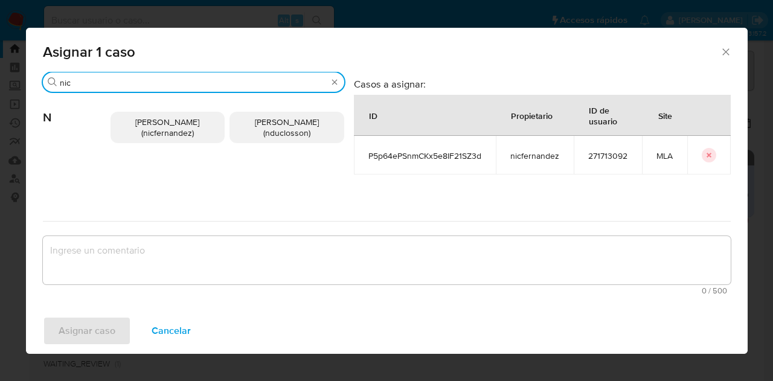
type input "nic"
click at [163, 137] on span "Nicolas Fernandez Allen (nicfernandez)" at bounding box center [167, 127] width 64 height 23
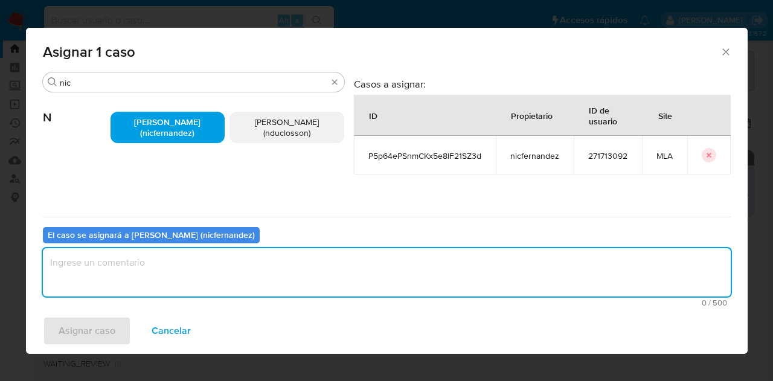
click at [189, 296] on textarea "assign-modal" at bounding box center [387, 272] width 688 height 48
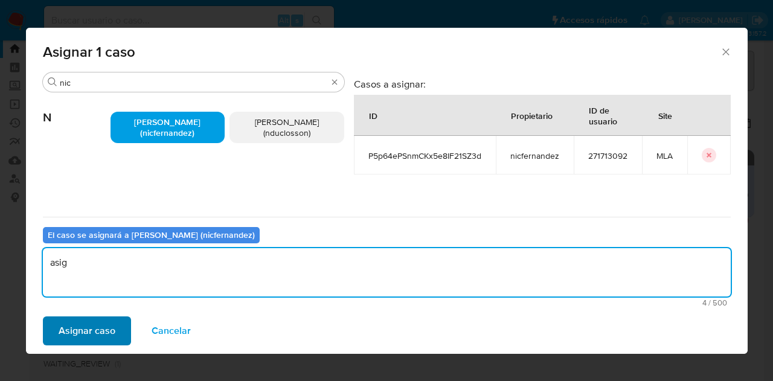
type textarea "asig"
click at [106, 325] on span "Asignar caso" at bounding box center [87, 331] width 57 height 27
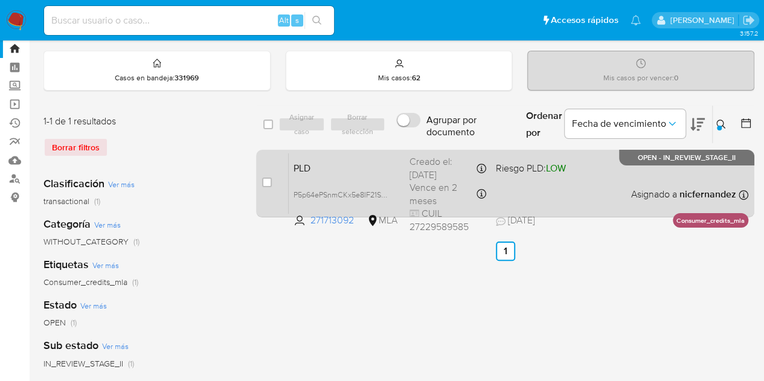
click at [363, 181] on div "PLD P5p64ePSnmCKx5e8IF21SZ3d 271713092 MLA Riesgo PLD: LOW Creado el: 12/08/202…" at bounding box center [519, 183] width 460 height 61
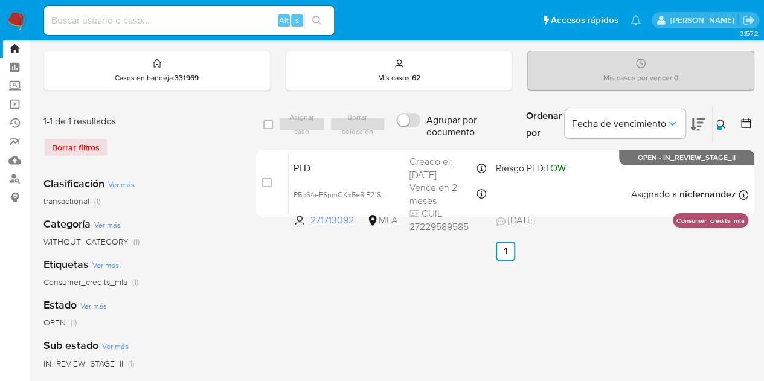
click at [721, 125] on icon at bounding box center [720, 124] width 9 height 9
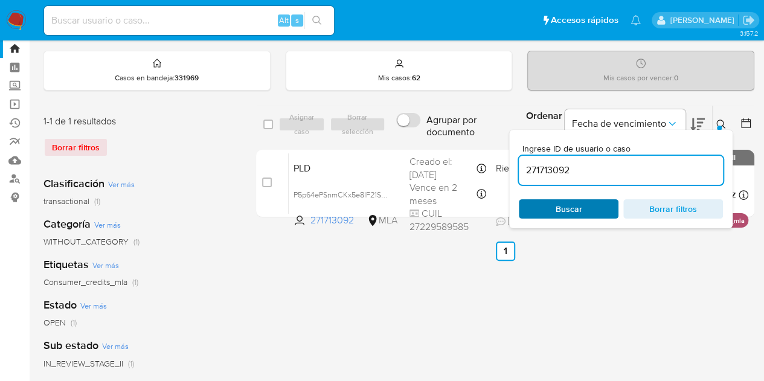
click at [574, 208] on span "Buscar" at bounding box center [569, 208] width 27 height 19
click at [266, 182] on input "checkbox" at bounding box center [267, 183] width 10 height 10
checkbox input "true"
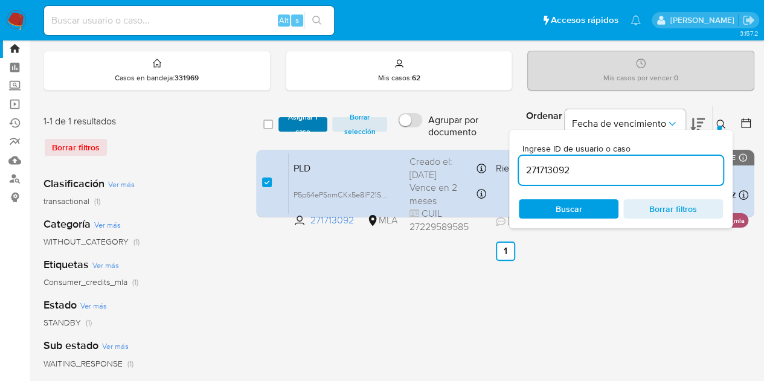
click at [300, 130] on span "Asignar 1 caso" at bounding box center [302, 124] width 37 height 12
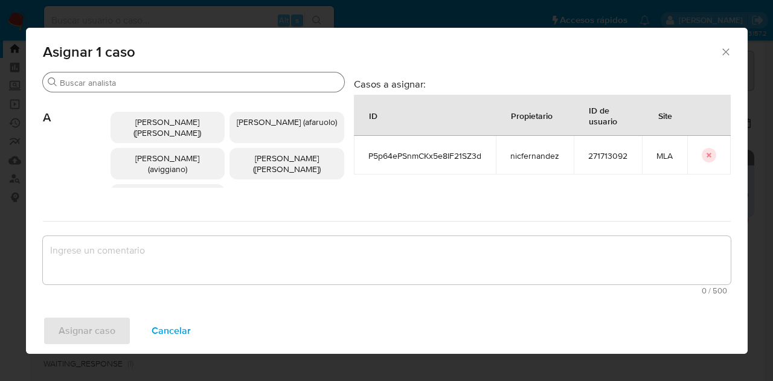
click at [144, 85] on input "Buscar" at bounding box center [200, 82] width 280 height 11
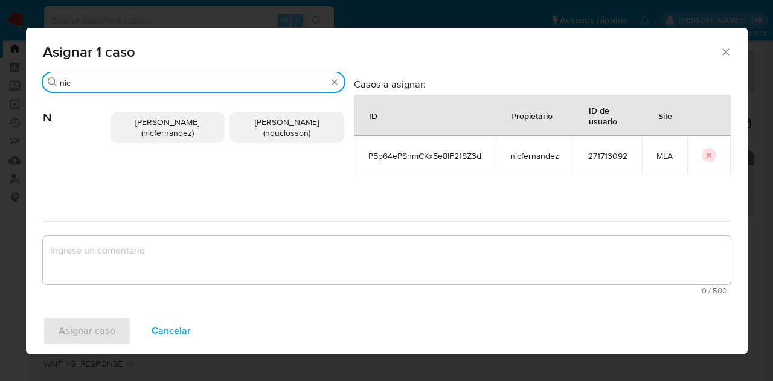
type input "nic"
click at [185, 136] on span "Nicolas Fernandez Allen (nicfernandez)" at bounding box center [167, 127] width 64 height 23
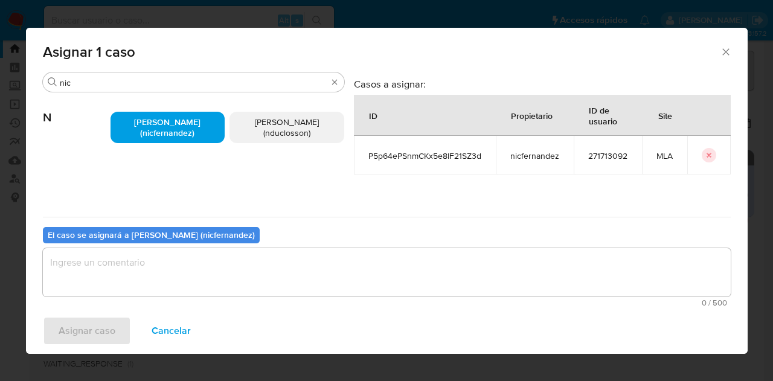
click at [217, 260] on textarea "assign-modal" at bounding box center [387, 272] width 688 height 48
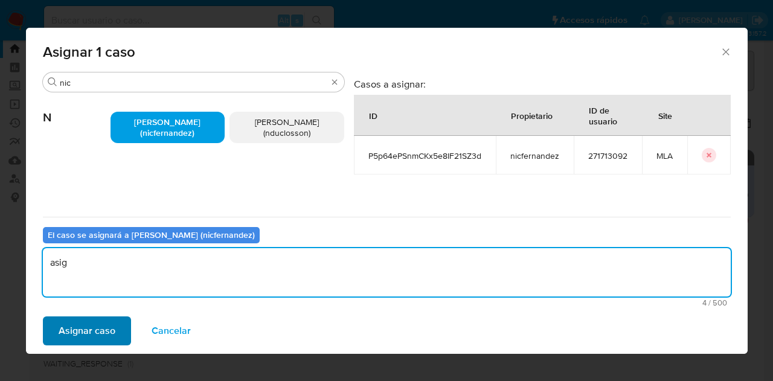
type textarea "asig"
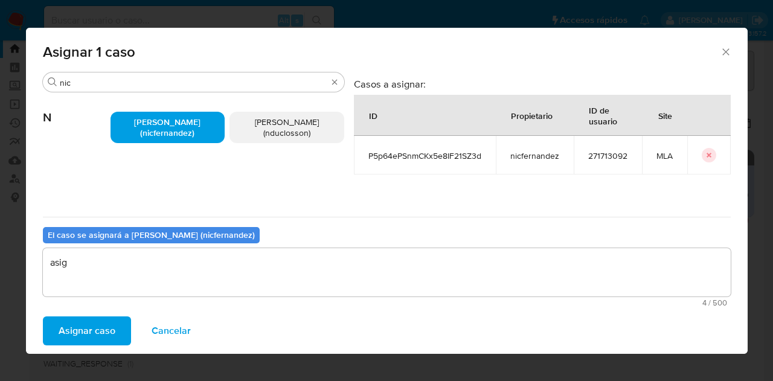
click at [94, 321] on span "Asignar caso" at bounding box center [87, 331] width 57 height 27
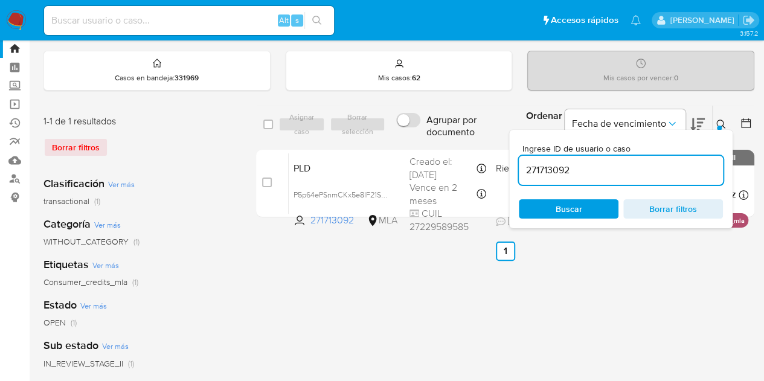
click at [719, 121] on icon at bounding box center [721, 125] width 10 height 10
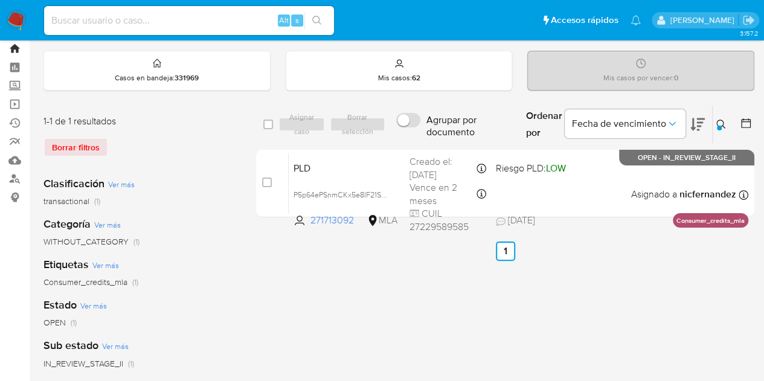
click at [9, 49] on link "Bandeja" at bounding box center [72, 48] width 144 height 19
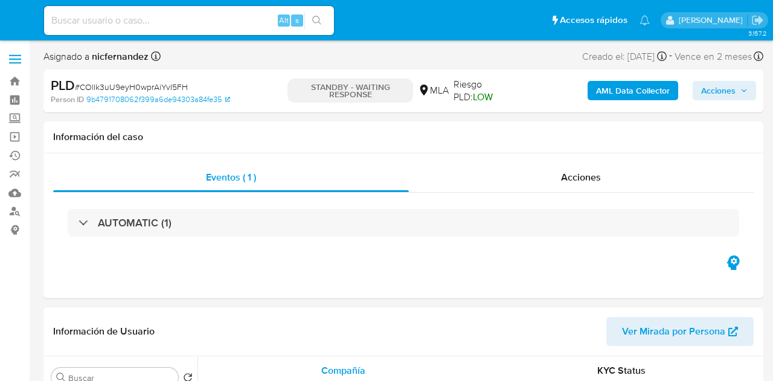
select select "10"
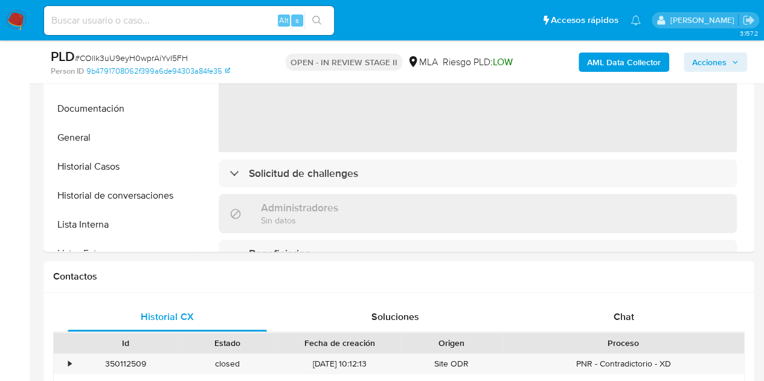
scroll to position [457, 0]
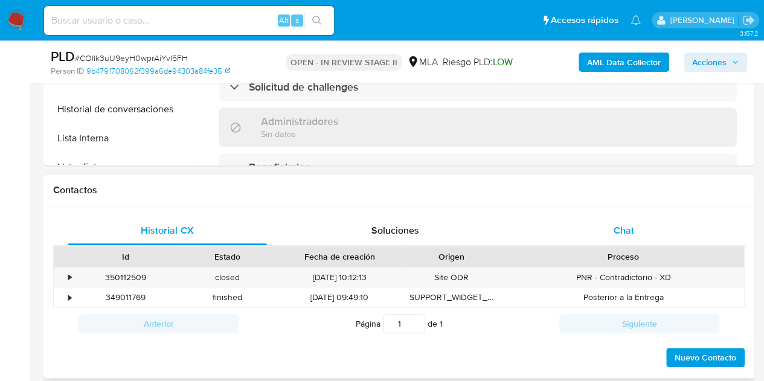
select select "10"
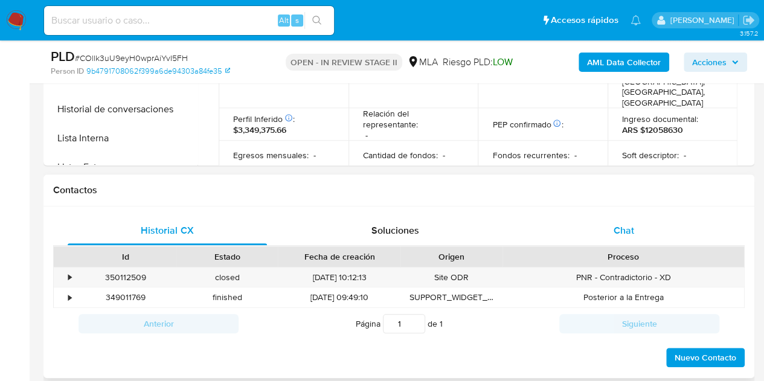
click at [641, 223] on div "Chat" at bounding box center [623, 230] width 199 height 29
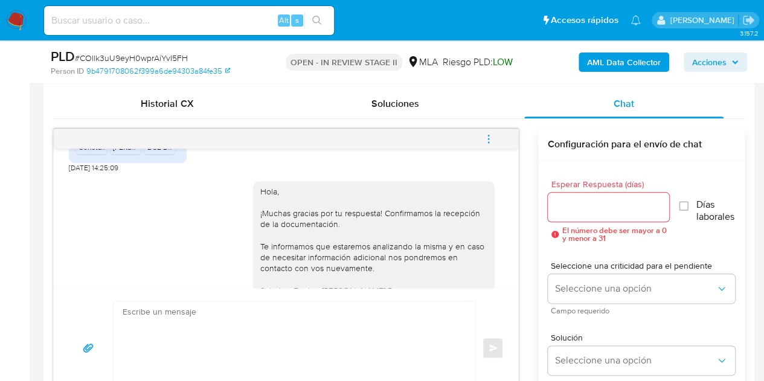
scroll to position [783, 0]
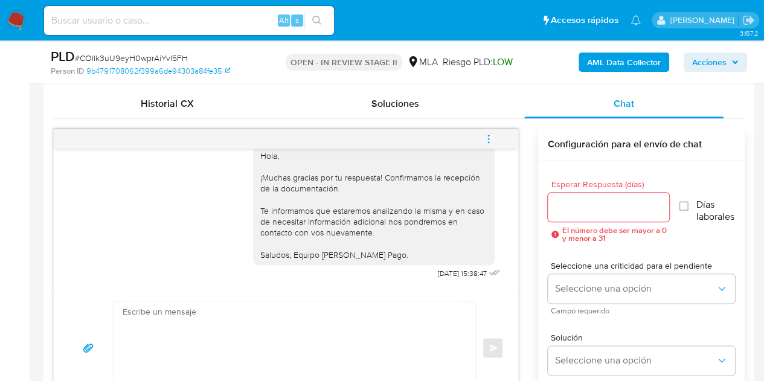
click at [487, 138] on icon "menu-action" at bounding box center [488, 138] width 11 height 11
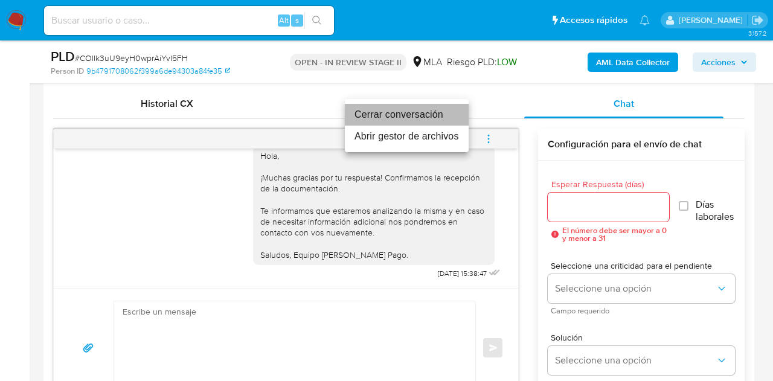
click at [424, 114] on li "Cerrar conversación" at bounding box center [407, 115] width 124 height 22
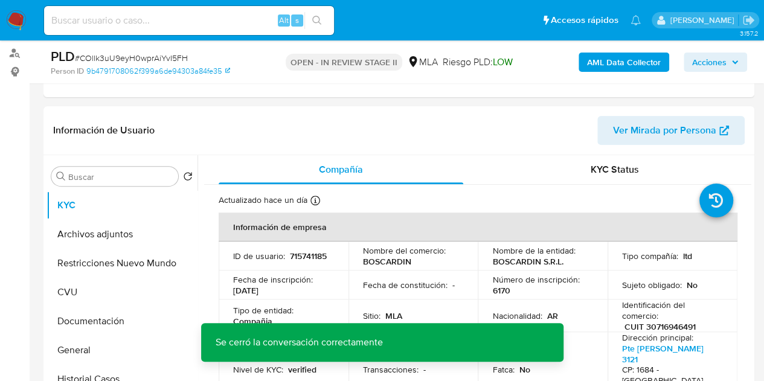
scroll to position [216, 0]
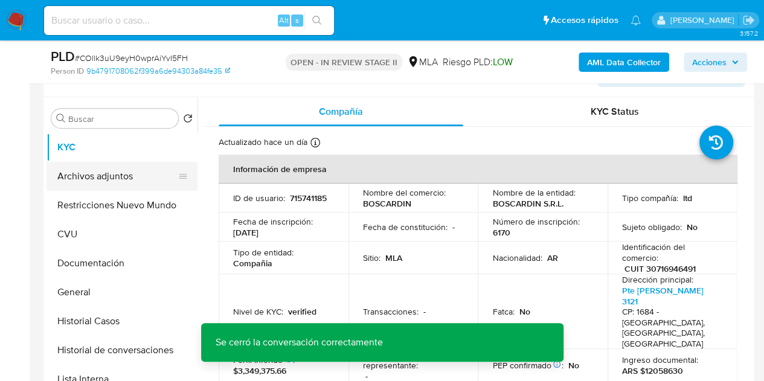
click at [104, 184] on button "Archivos adjuntos" at bounding box center [116, 176] width 141 height 29
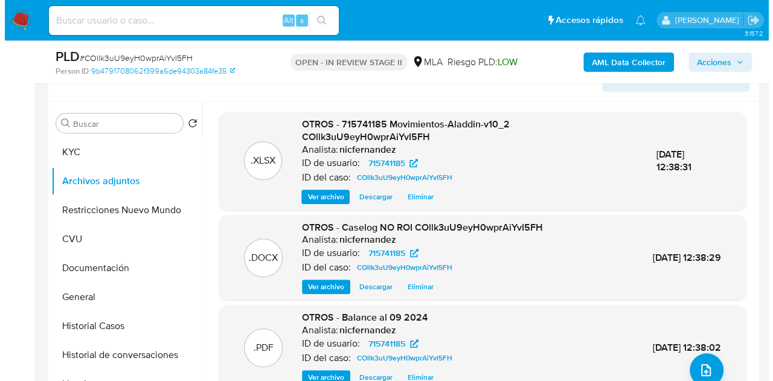
scroll to position [209, 0]
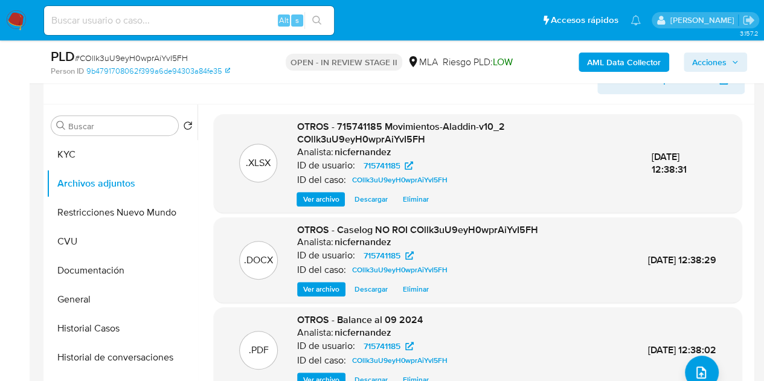
click at [314, 286] on span "Ver archivo" at bounding box center [321, 289] width 36 height 12
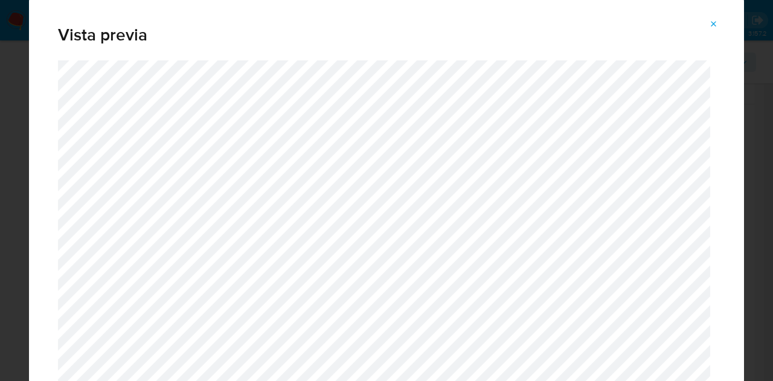
drag, startPoint x: 744, startPoint y: 14, endPoint x: 755, endPoint y: 80, distance: 66.7
click at [755, 80] on div "Vista previa" at bounding box center [386, 190] width 773 height 381
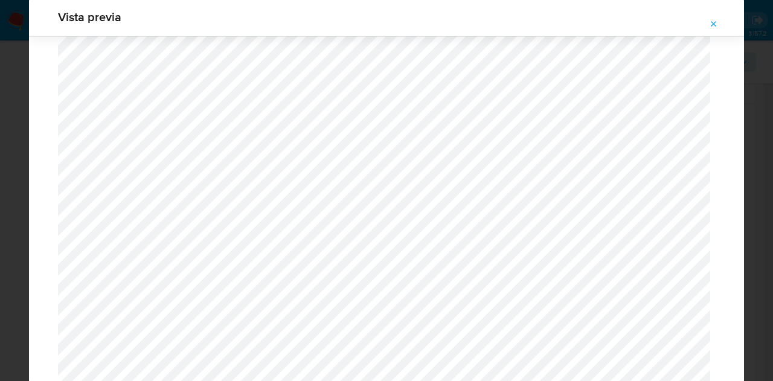
scroll to position [1776, 0]
click at [705, 28] on button "Attachment preview" at bounding box center [713, 23] width 27 height 19
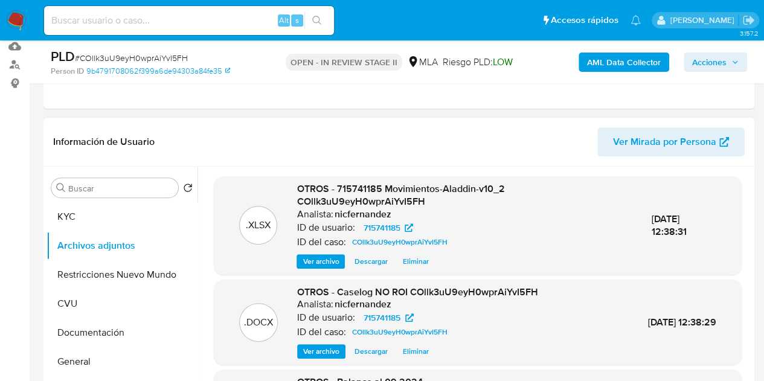
scroll to position [121, 0]
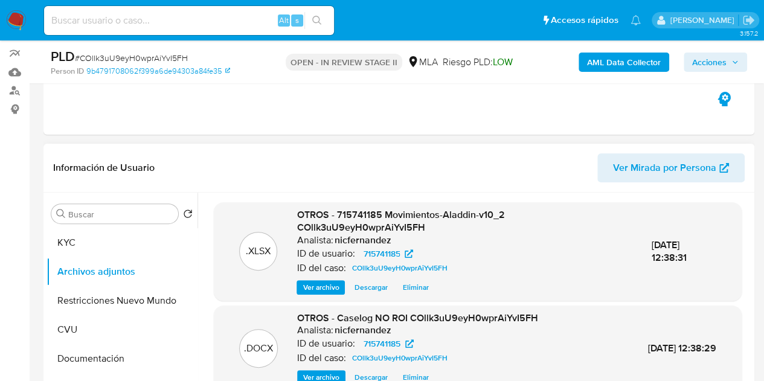
click at [702, 63] on span "Acciones" at bounding box center [709, 62] width 34 height 19
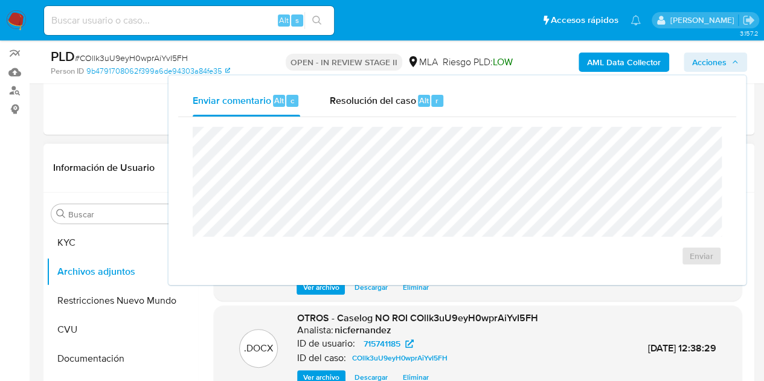
drag, startPoint x: 364, startPoint y: 106, endPoint x: 370, endPoint y: 117, distance: 12.4
click at [365, 106] on span "Resolución del caso" at bounding box center [372, 100] width 86 height 14
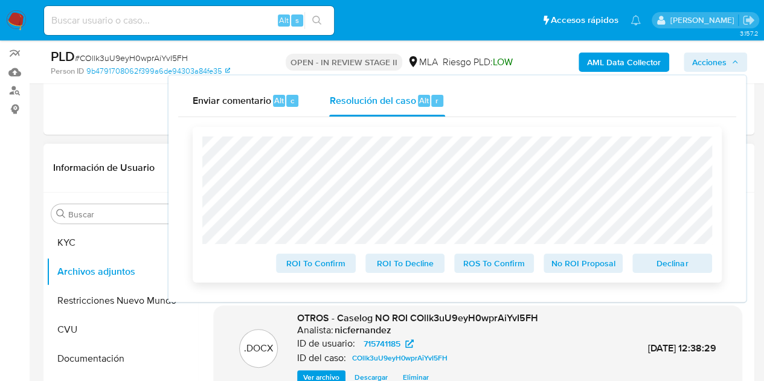
click at [582, 269] on span "No ROI Proposal" at bounding box center [583, 263] width 63 height 17
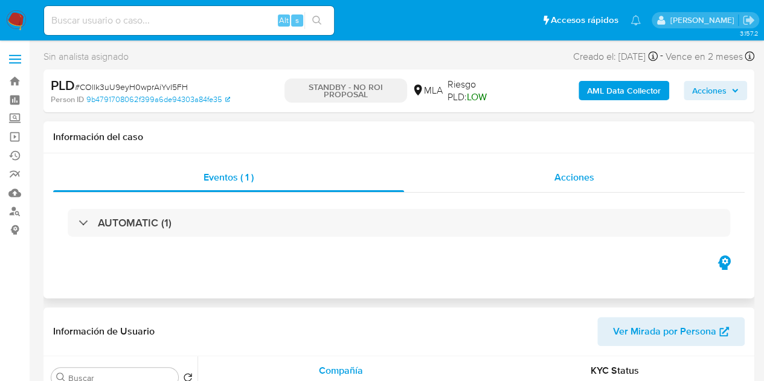
click at [592, 170] on span "Acciones" at bounding box center [574, 177] width 40 height 14
select select "10"
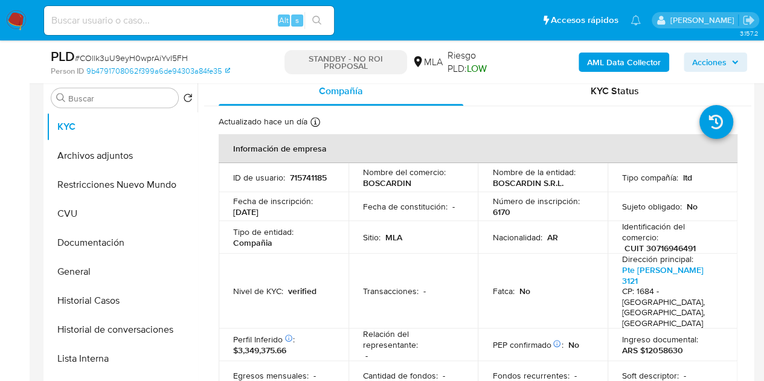
scroll to position [321, 0]
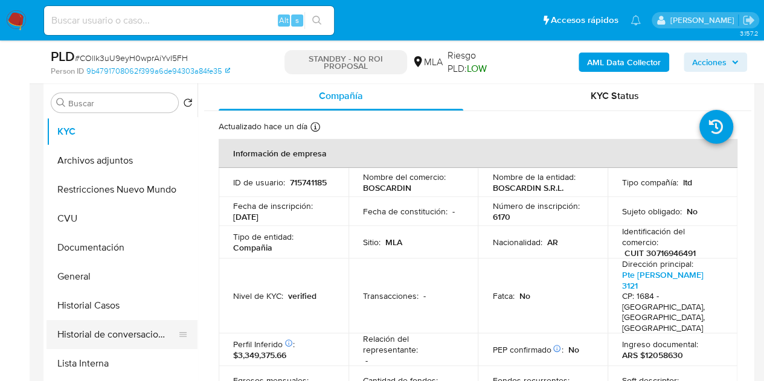
click at [97, 340] on button "Historial de conversaciones" at bounding box center [116, 334] width 141 height 29
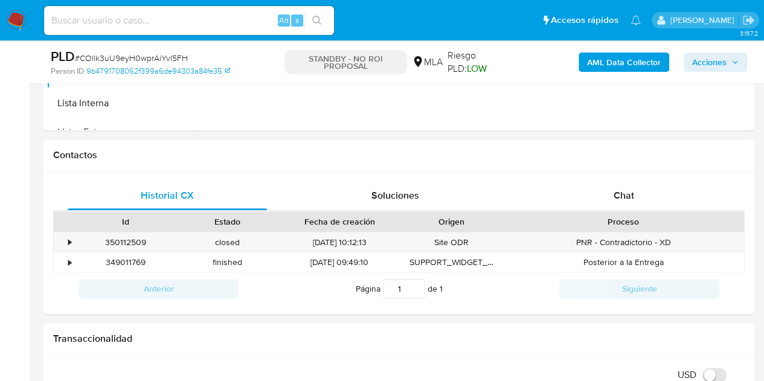
scroll to position [598, 0]
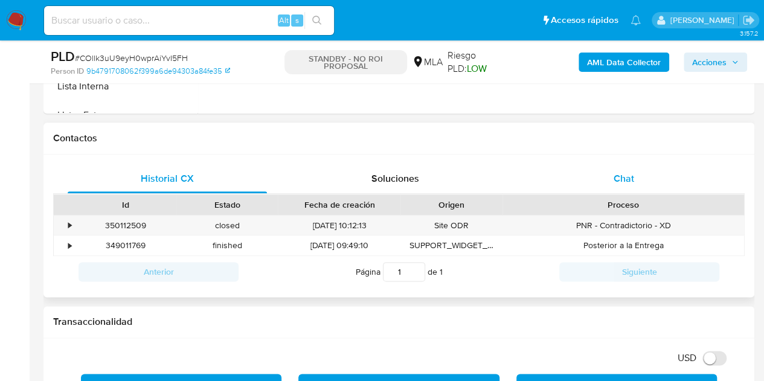
click at [653, 177] on div "Chat" at bounding box center [623, 178] width 199 height 29
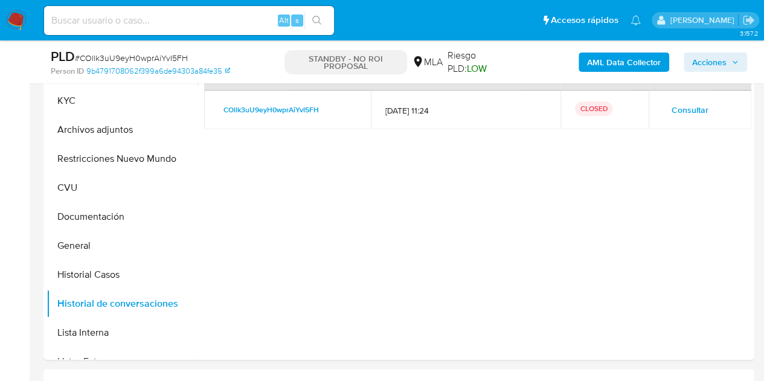
scroll to position [324, 0]
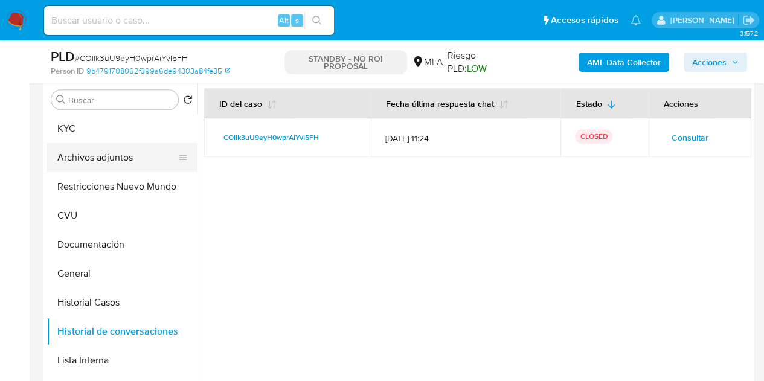
click at [90, 154] on button "Archivos adjuntos" at bounding box center [116, 157] width 141 height 29
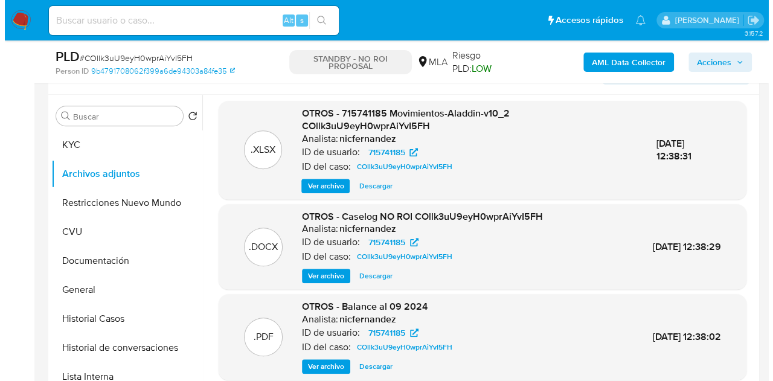
scroll to position [3, 0]
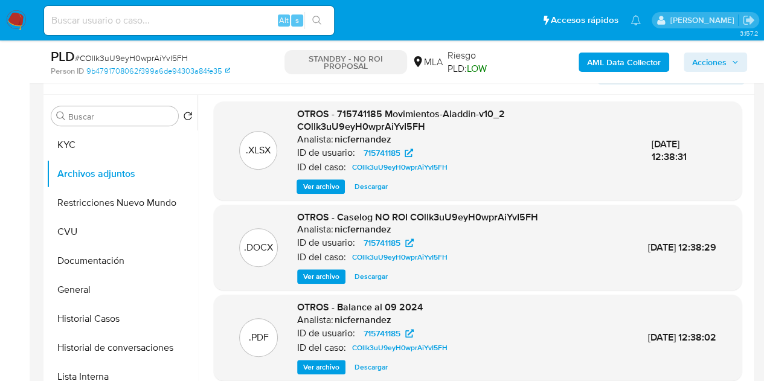
click at [326, 361] on span "Ver archivo" at bounding box center [321, 367] width 36 height 12
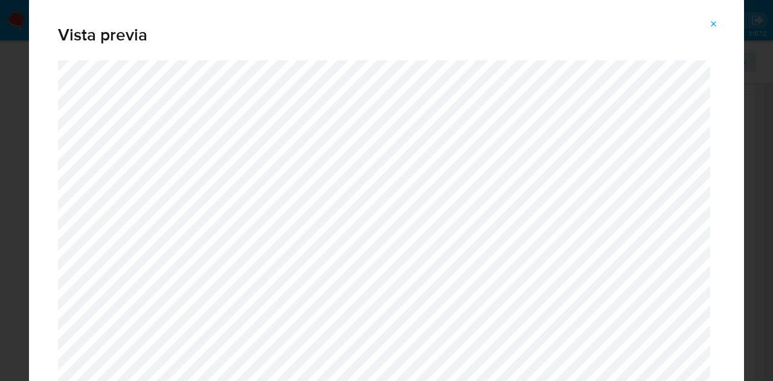
click at [717, 25] on button "Attachment preview" at bounding box center [713, 23] width 27 height 19
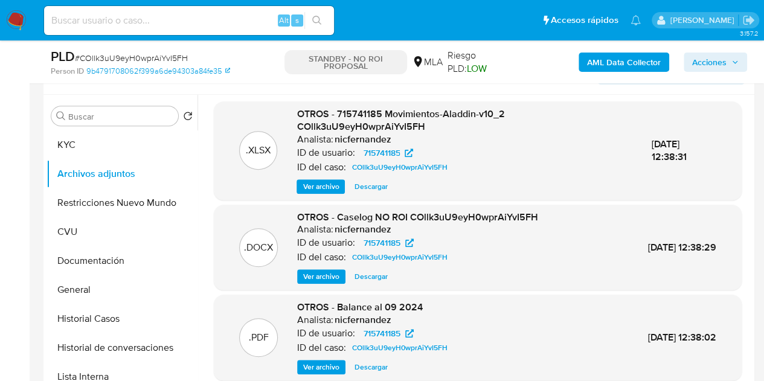
click at [309, 274] on span "Ver archivo" at bounding box center [321, 277] width 36 height 12
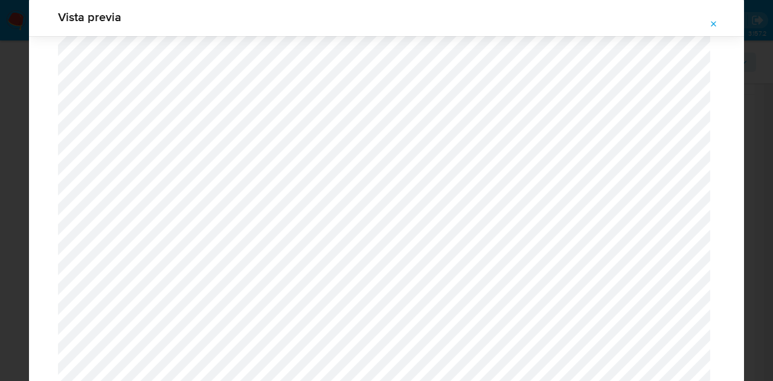
scroll to position [1842, 0]
click at [716, 25] on icon "Attachment preview" at bounding box center [714, 24] width 10 height 10
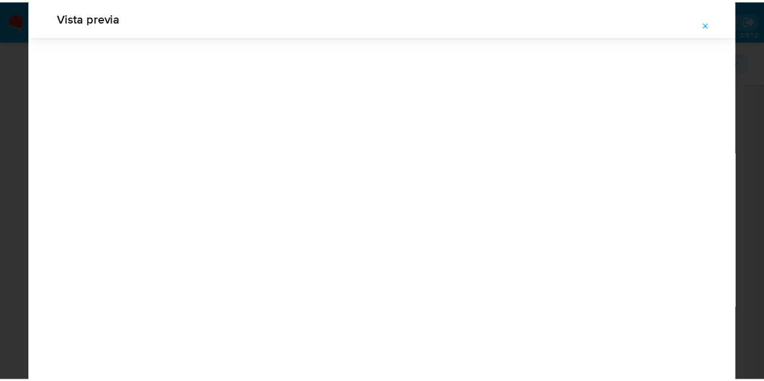
scroll to position [39, 0]
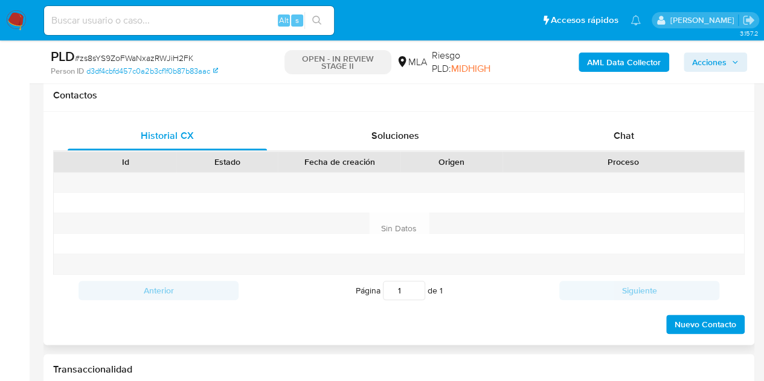
scroll to position [560, 0]
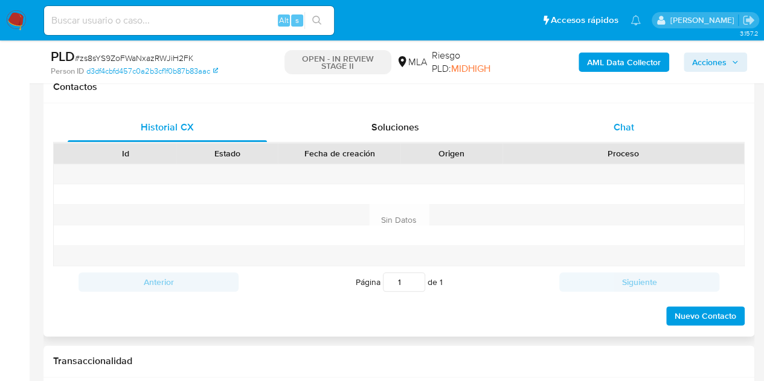
click at [663, 133] on div "Chat" at bounding box center [623, 127] width 199 height 29
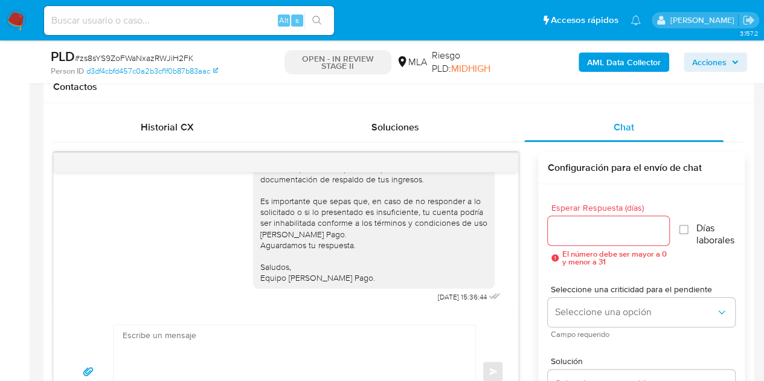
select select "10"
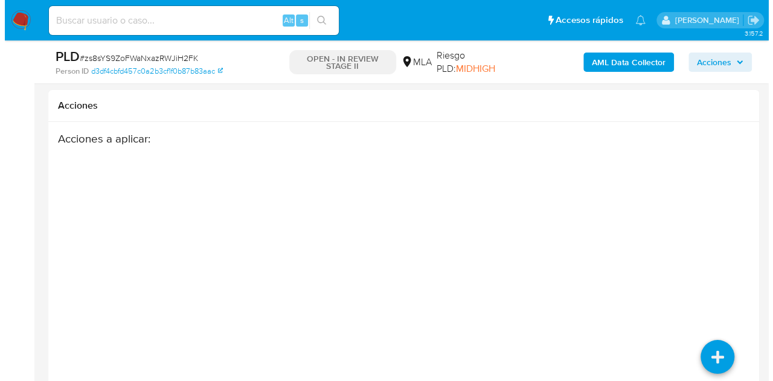
scroll to position [2150, 0]
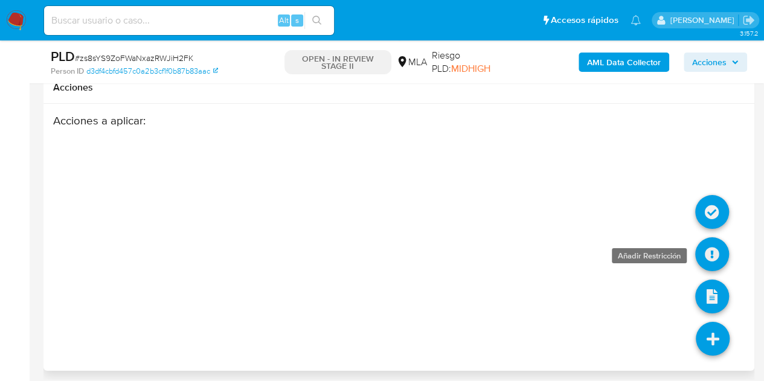
click at [711, 240] on icon at bounding box center [712, 254] width 34 height 34
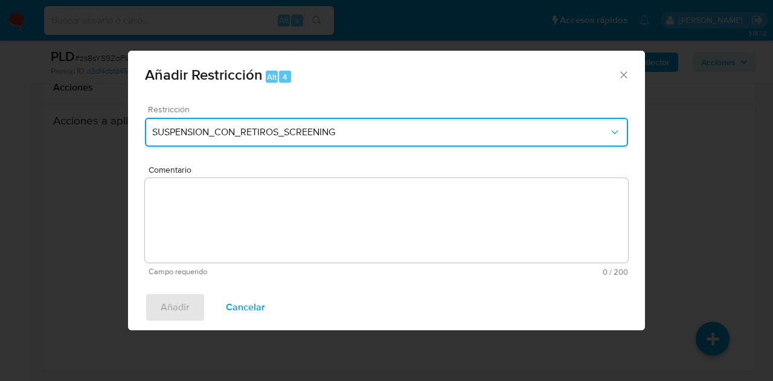
click at [413, 132] on span "SUSPENSION_CON_RETIROS_SCREENING" at bounding box center [380, 132] width 456 height 12
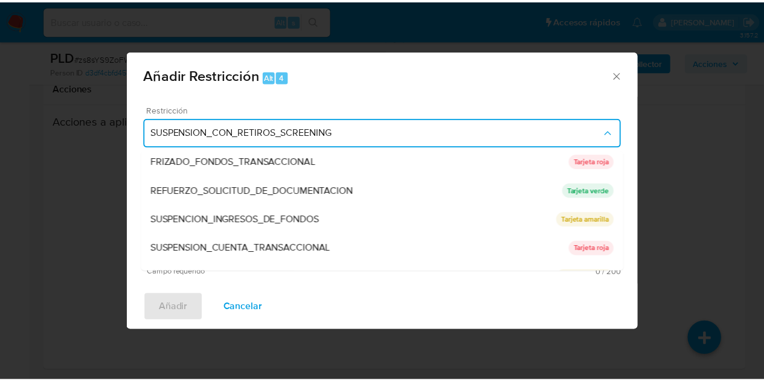
scroll to position [256, 0]
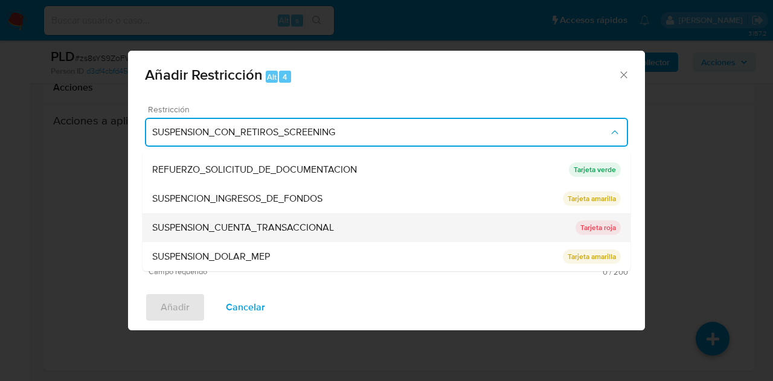
click at [331, 229] on span "SUSPENSION_CUENTA_TRANSACCIONAL" at bounding box center [243, 228] width 182 height 12
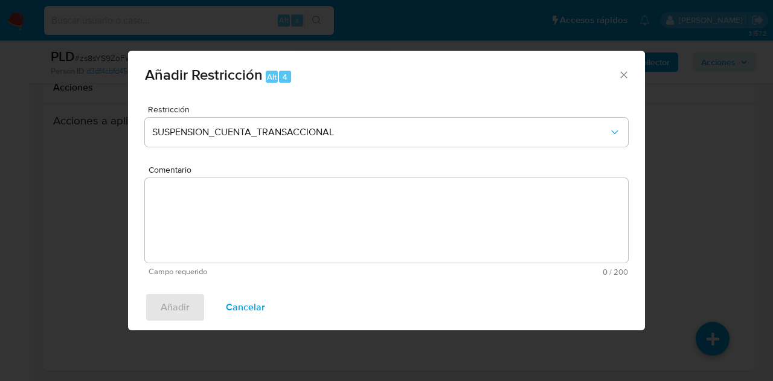
click at [330, 209] on textarea "Comentario" at bounding box center [386, 220] width 483 height 85
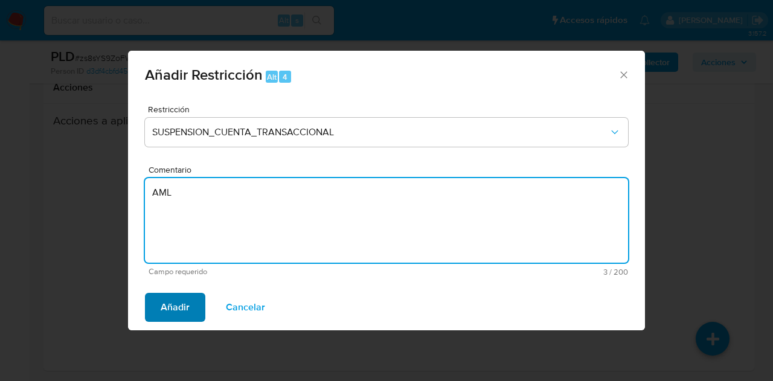
type textarea "AML"
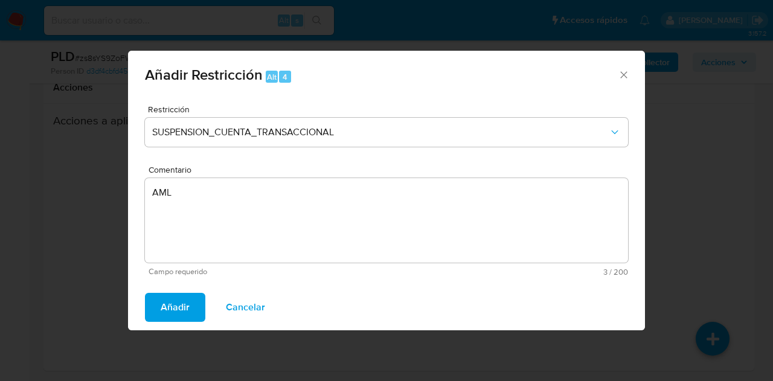
click at [167, 306] on span "Añadir" at bounding box center [175, 307] width 29 height 27
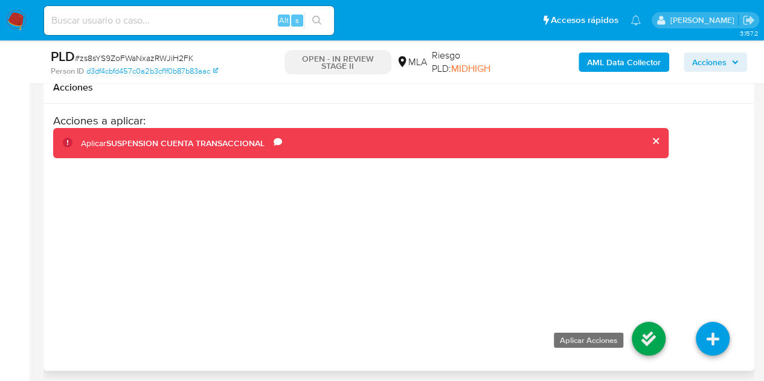
click at [640, 327] on icon at bounding box center [649, 339] width 34 height 34
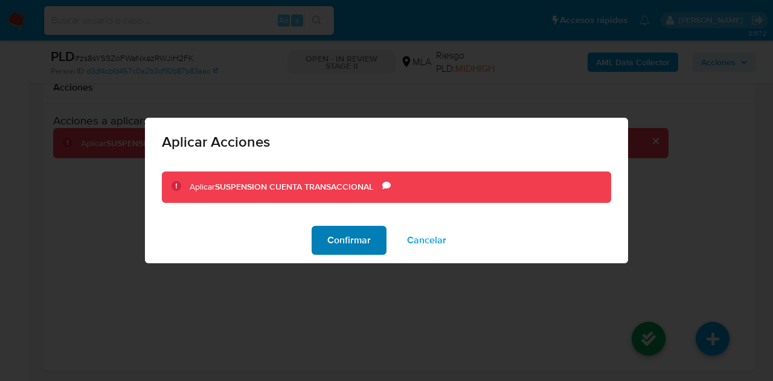
click at [357, 239] on span "Confirmar" at bounding box center [348, 240] width 43 height 27
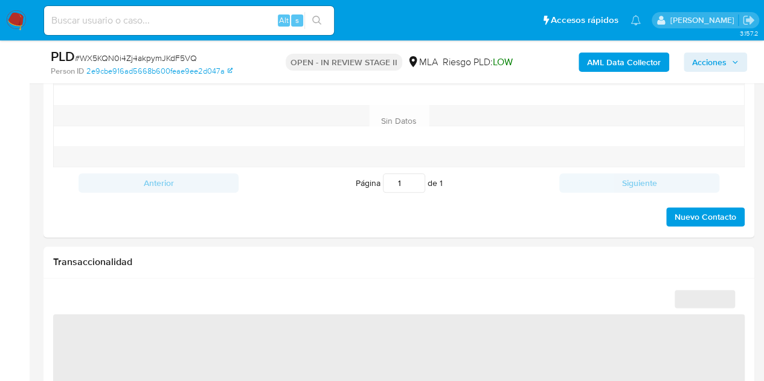
scroll to position [534, 0]
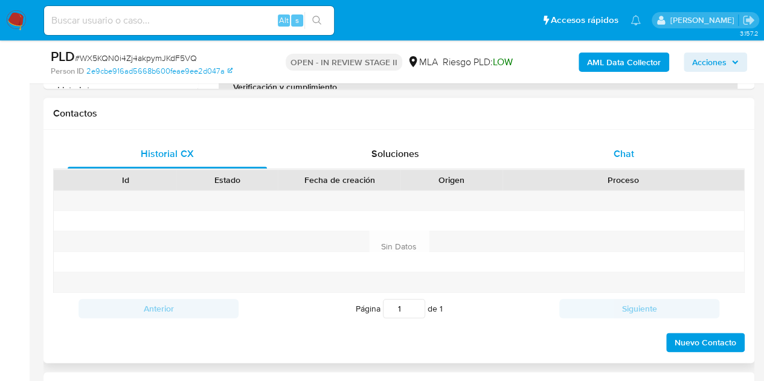
click at [621, 149] on span "Chat" at bounding box center [623, 154] width 21 height 14
select select "10"
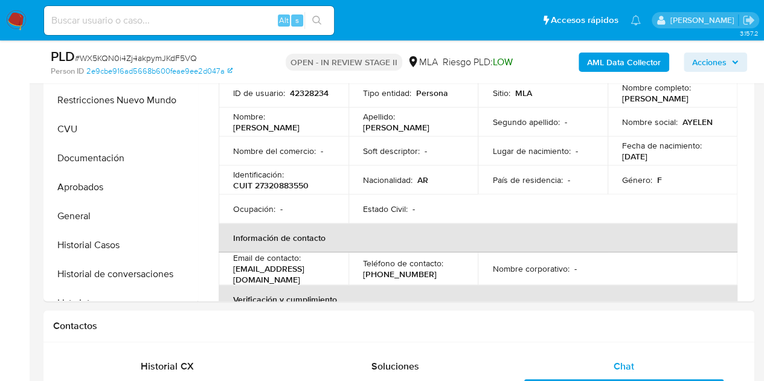
scroll to position [289, 0]
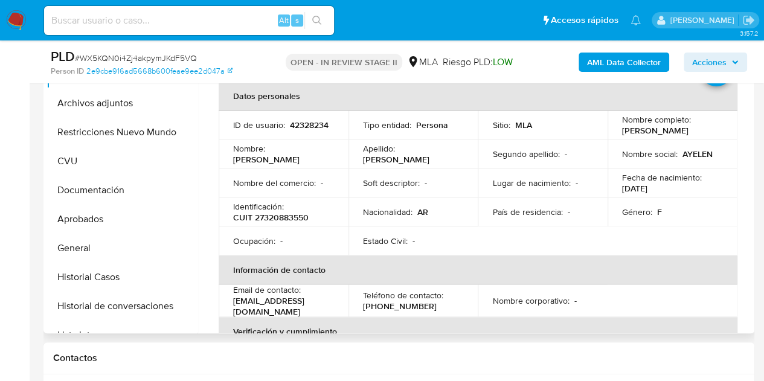
drag, startPoint x: 268, startPoint y: 153, endPoint x: 347, endPoint y: 182, distance: 83.7
click at [342, 159] on td "Nombre : [PERSON_NAME]" at bounding box center [284, 153] width 130 height 29
copy div "[PERSON_NAME]"
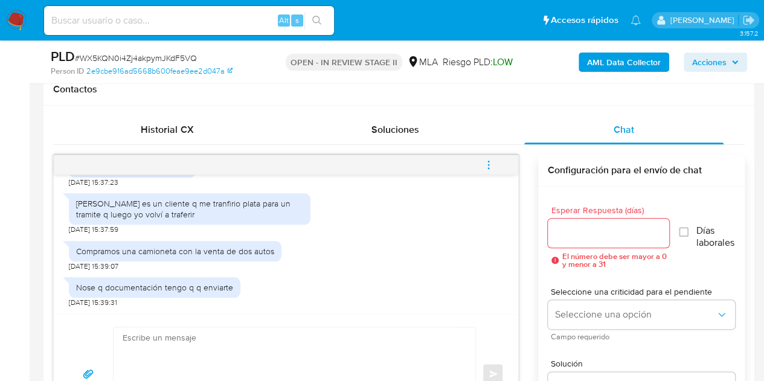
scroll to position [610, 0]
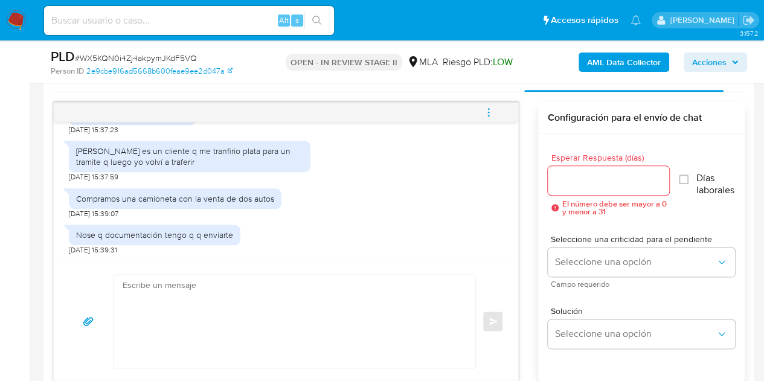
click at [205, 305] on textarea at bounding box center [292, 321] width 338 height 93
paste textarea "Hola Ayelén Viviana, Esperamos que te encuentres muy bien. Gracias por tu respu…"
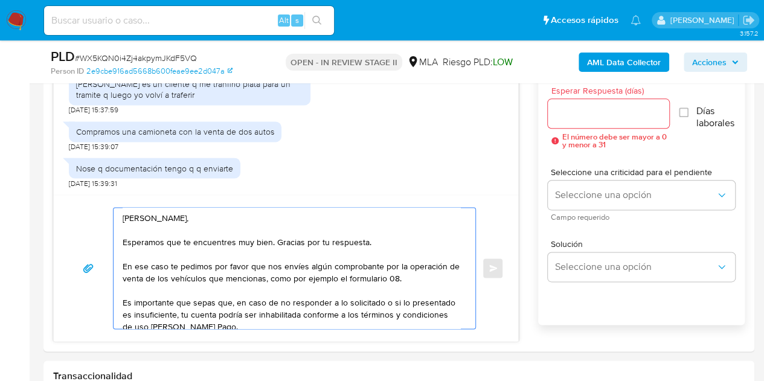
scroll to position [681, 0]
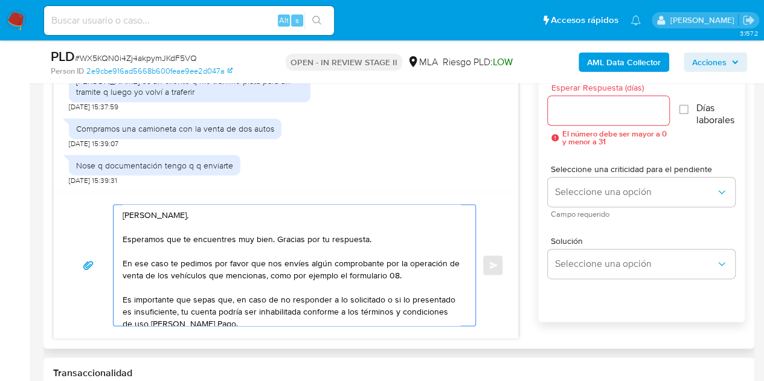
drag, startPoint x: 293, startPoint y: 274, endPoint x: 406, endPoint y: 271, distance: 113.0
click at [406, 271] on textarea "Hola Ayelén Viviana, Esperamos que te encuentres muy bien. Gracias por tu respu…" at bounding box center [292, 265] width 338 height 121
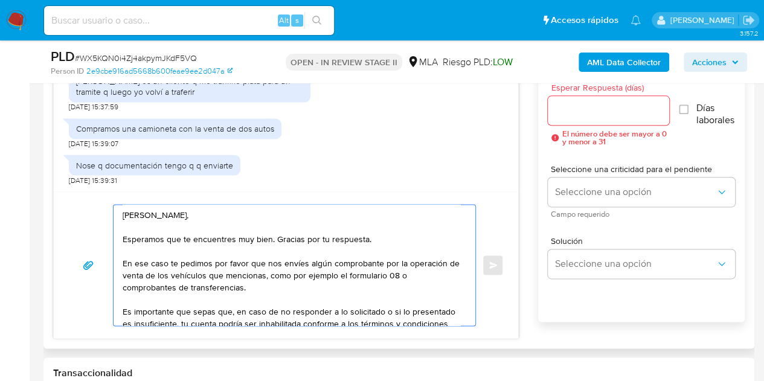
drag, startPoint x: 240, startPoint y: 289, endPoint x: 283, endPoint y: 284, distance: 42.5
click at [283, 284] on textarea "Hola Ayelén Viviana, Esperamos que te encuentres muy bien. Gracias por tu respu…" at bounding box center [292, 265] width 338 height 121
click at [243, 287] on textarea "Hola Ayelén Viviana, Esperamos que te encuentres muy bien. Gracias por tu respu…" at bounding box center [292, 265] width 338 height 121
drag, startPoint x: 241, startPoint y: 287, endPoint x: 408, endPoint y: 274, distance: 167.8
click at [408, 274] on textarea "Hola Ayelén Viviana, Esperamos que te encuentres muy bien. Gracias por tu respu…" at bounding box center [292, 265] width 338 height 121
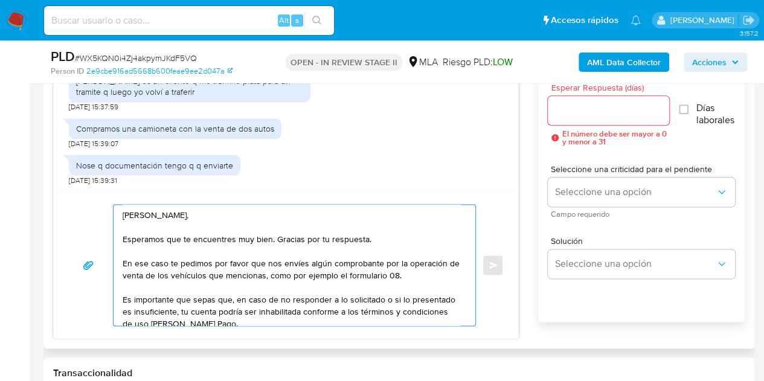
click at [422, 277] on textarea "Hola Ayelén Viviana, Esperamos que te encuentres muy bien. Gracias por tu respu…" at bounding box center [292, 265] width 338 height 121
type textarea "Hola Ayelén Viviana, Esperamos que te encuentres muy bien. Gracias por tu respu…"
click at [577, 116] on input "Esperar Respuesta (días)" at bounding box center [609, 111] width 122 height 16
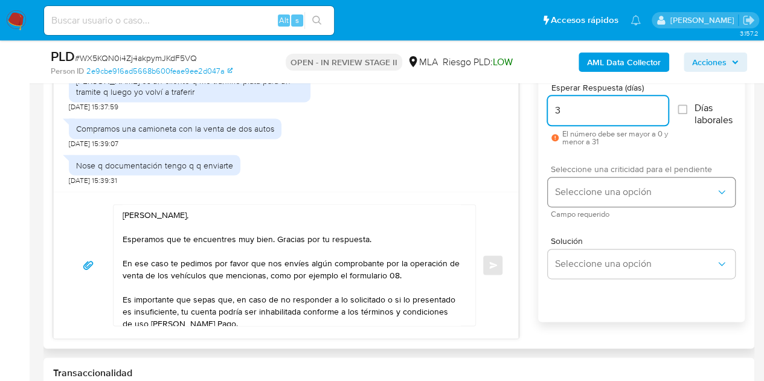
type input "3"
click at [610, 186] on span "Seleccione una opción" at bounding box center [635, 192] width 161 height 12
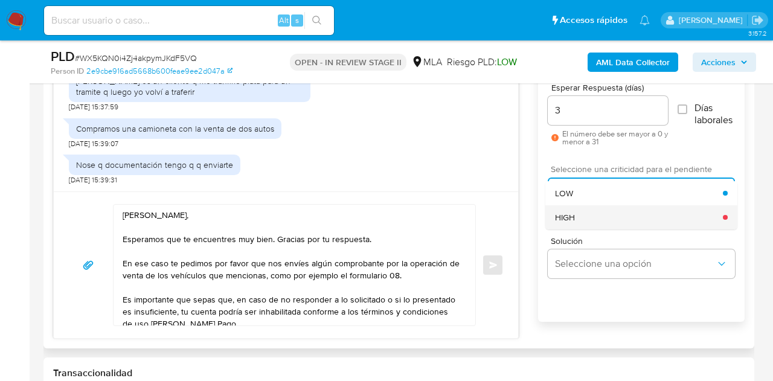
click at [598, 216] on div "HIGH" at bounding box center [639, 217] width 168 height 24
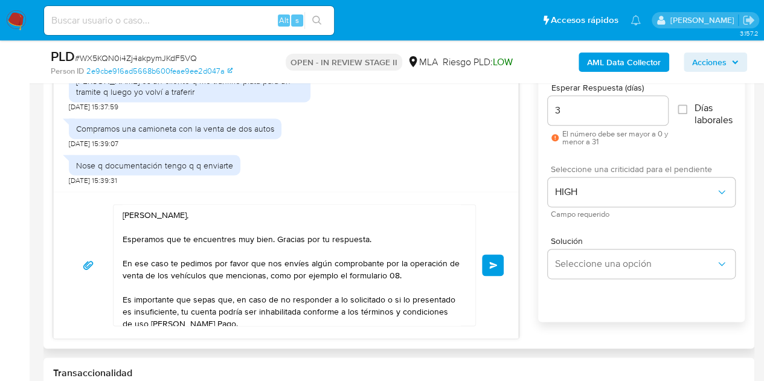
click at [499, 226] on div "Hola Ayelén Viviana, Esperamos que te encuentres muy bien. Gracias por tu respu…" at bounding box center [285, 265] width 435 height 122
click at [510, 205] on div "Hola Ayelén Viviana, Esperamos que te encuentres muy bien. Gracias por tu respu…" at bounding box center [286, 264] width 464 height 147
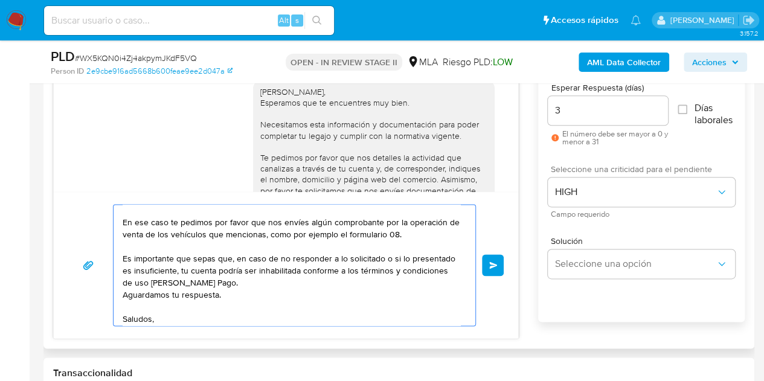
scroll to position [57, 0]
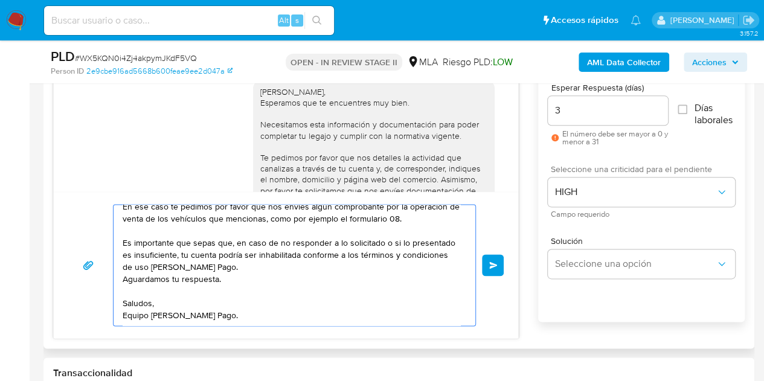
click at [488, 265] on button "Enviar" at bounding box center [493, 265] width 22 height 22
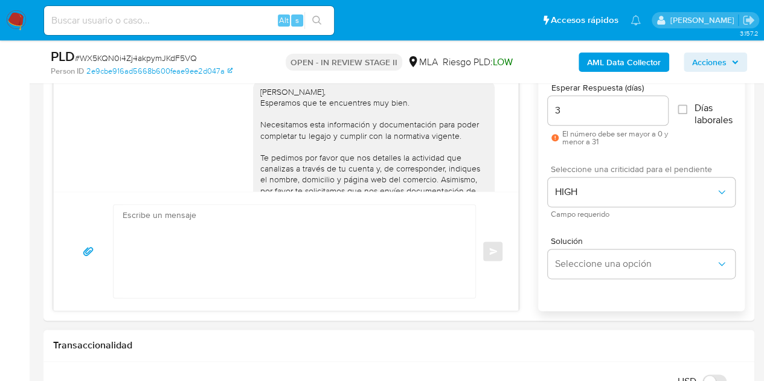
scroll to position [0, 0]
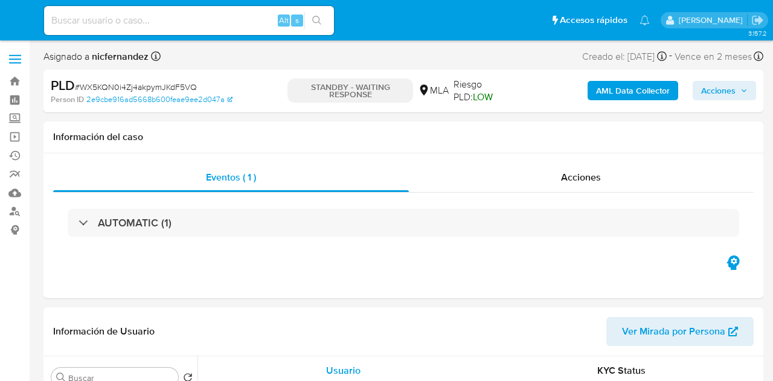
select select "10"
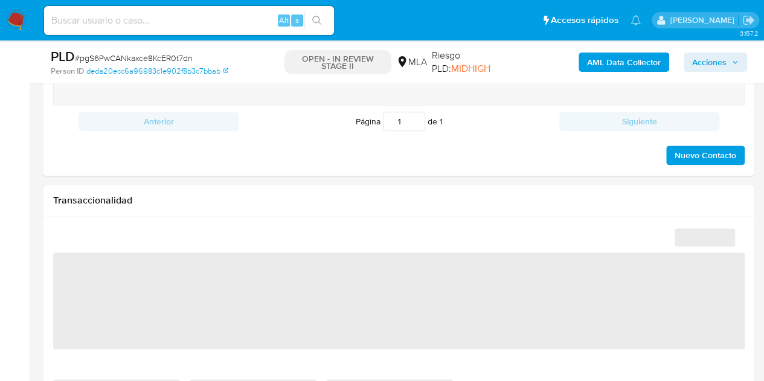
scroll to position [467, 0]
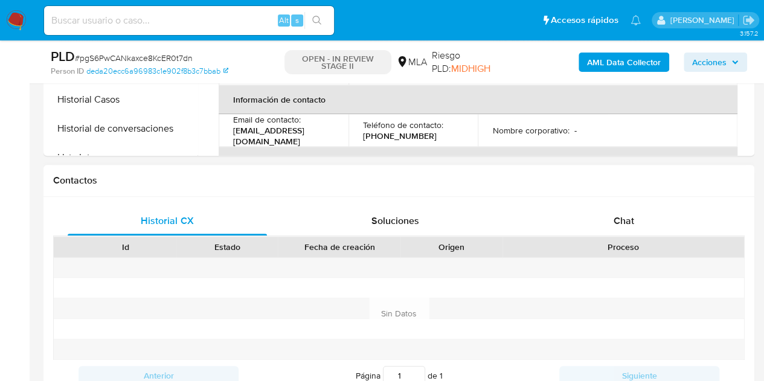
select select "10"
click at [630, 226] on span "Chat" at bounding box center [623, 221] width 21 height 14
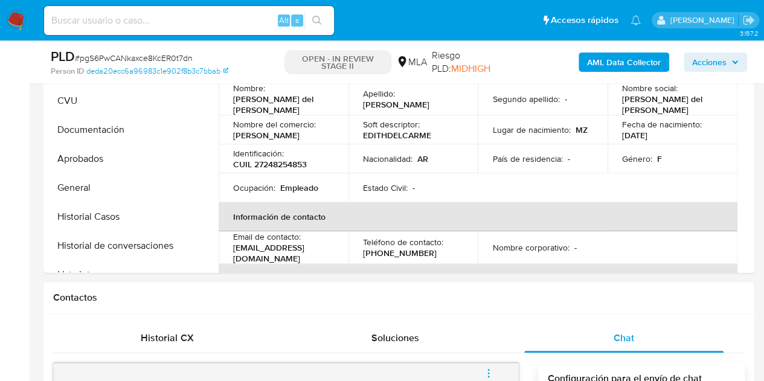
scroll to position [214, 0]
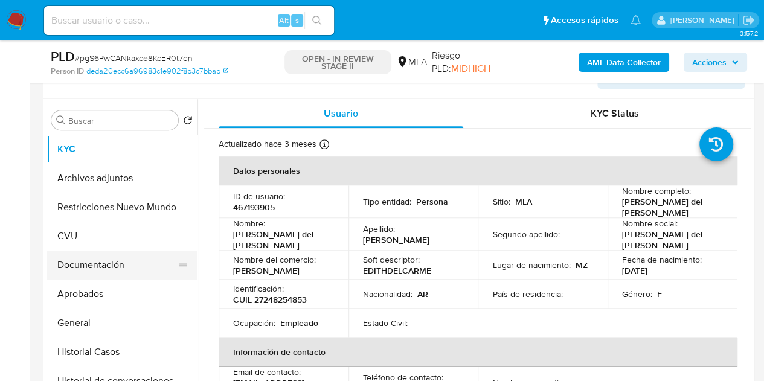
click at [94, 260] on button "Documentación" at bounding box center [116, 265] width 141 height 29
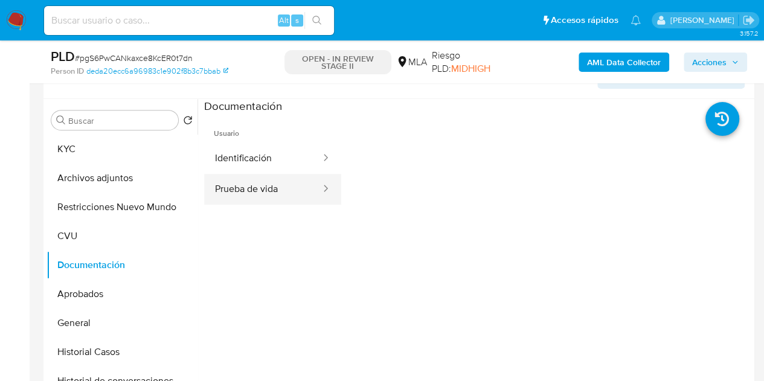
click at [268, 193] on button "Prueba de vida" at bounding box center [263, 189] width 118 height 31
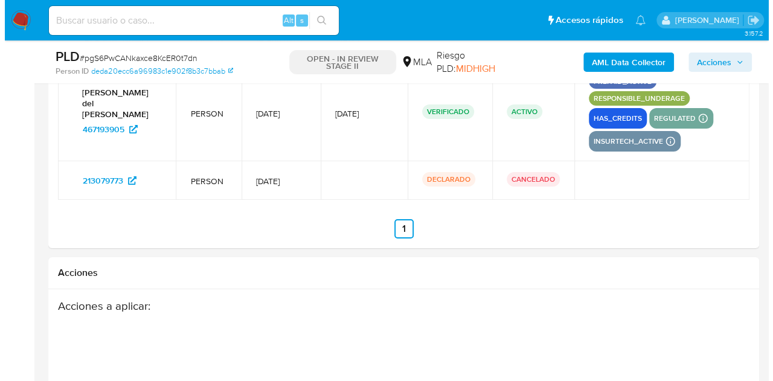
scroll to position [2303, 0]
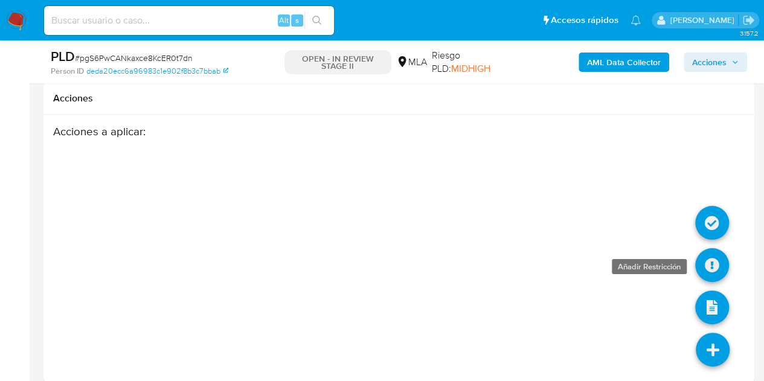
click at [720, 248] on icon at bounding box center [712, 265] width 34 height 34
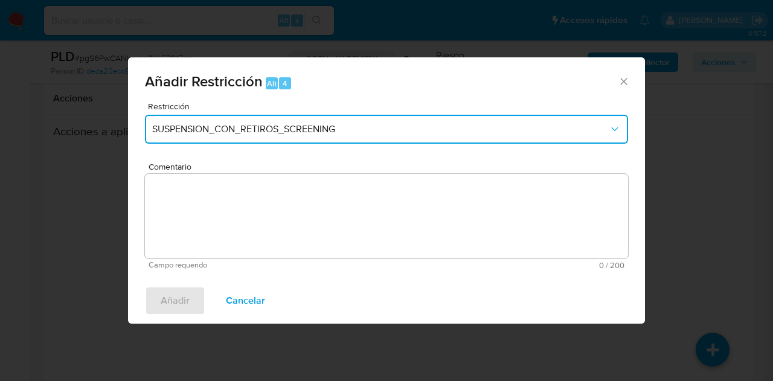
click at [337, 117] on button "SUSPENSION_CON_RETIROS_SCREENING" at bounding box center [386, 129] width 483 height 29
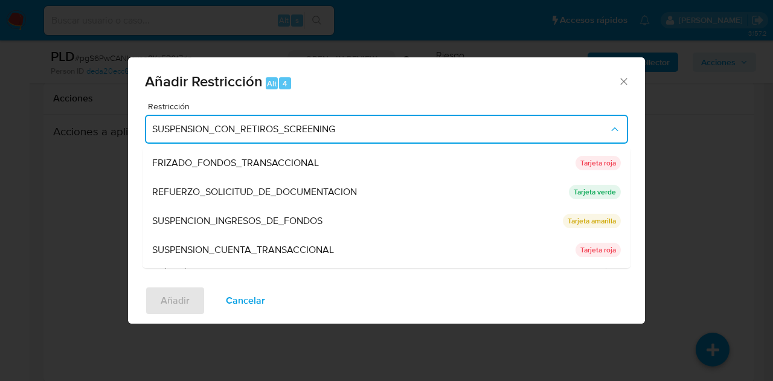
scroll to position [256, 0]
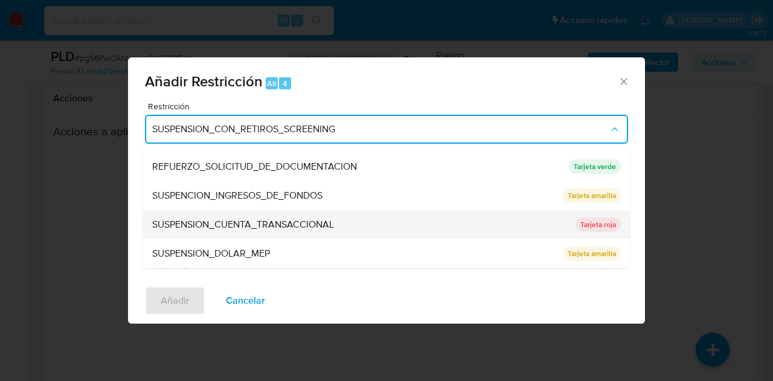
click at [367, 229] on div "SUSPENSION_CUENTA_TRANSACCIONAL" at bounding box center [360, 224] width 416 height 29
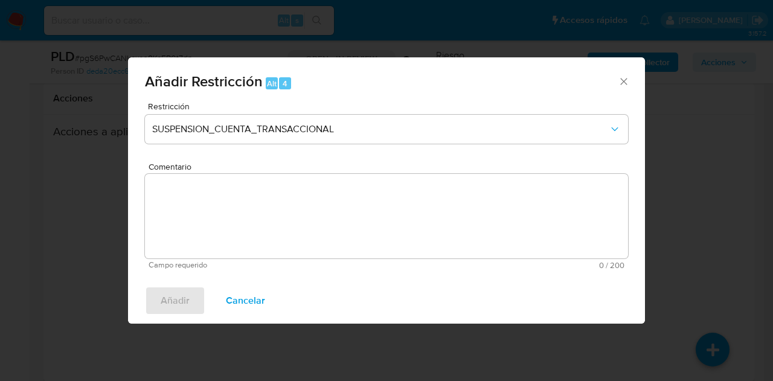
click at [367, 228] on textarea "Comentario" at bounding box center [386, 216] width 483 height 85
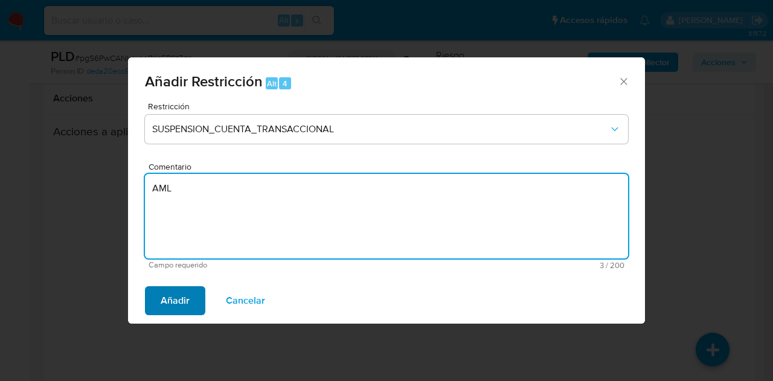
type textarea "AML"
click at [178, 304] on span "Añadir" at bounding box center [175, 300] width 29 height 27
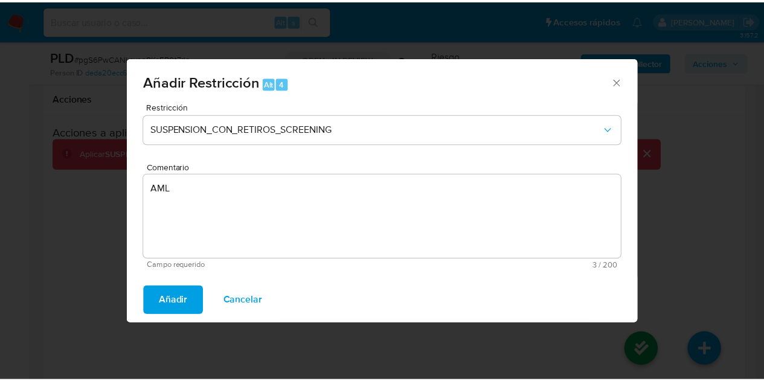
scroll to position [2280, 0]
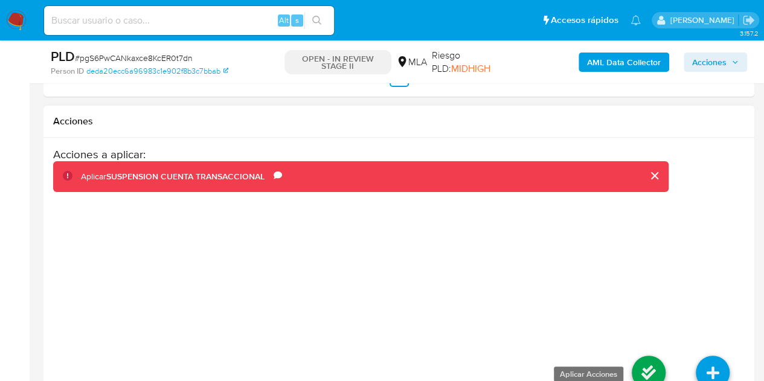
click at [650, 360] on icon at bounding box center [649, 373] width 34 height 34
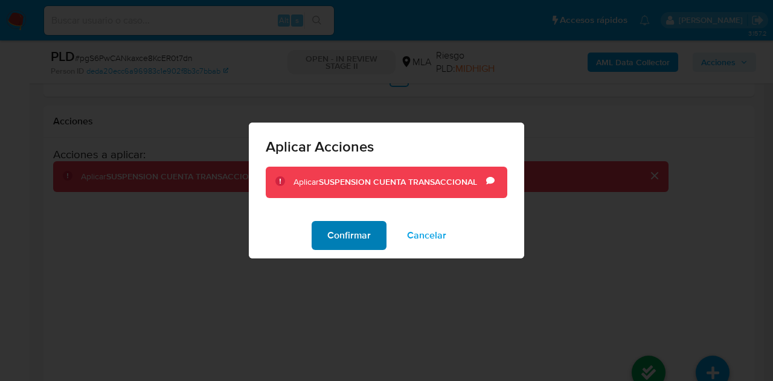
click at [342, 246] on span "Confirmar" at bounding box center [348, 235] width 43 height 27
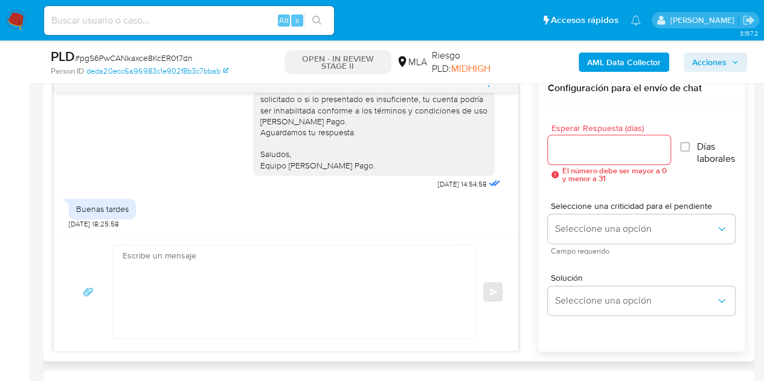
scroll to position [950, 0]
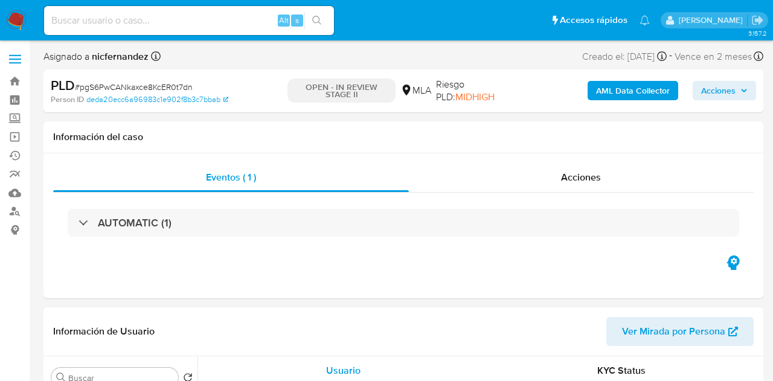
select select "10"
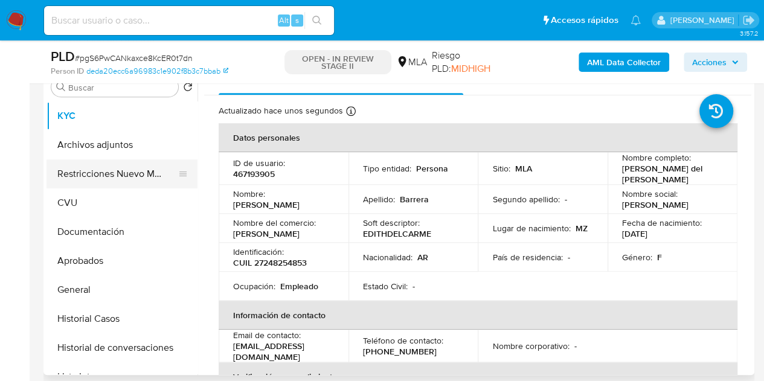
scroll to position [239, 0]
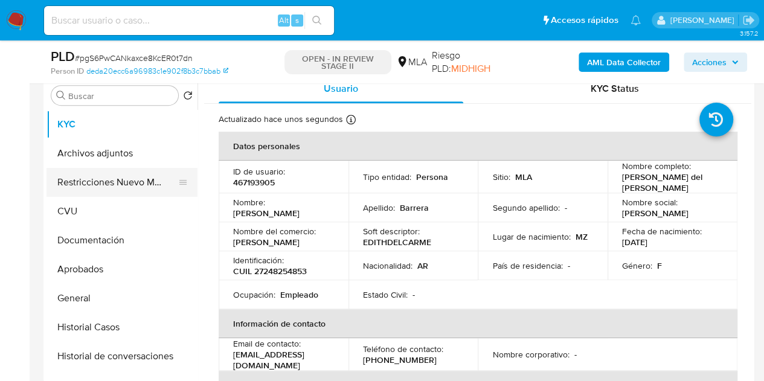
click at [79, 174] on button "Restricciones Nuevo Mundo" at bounding box center [116, 182] width 141 height 29
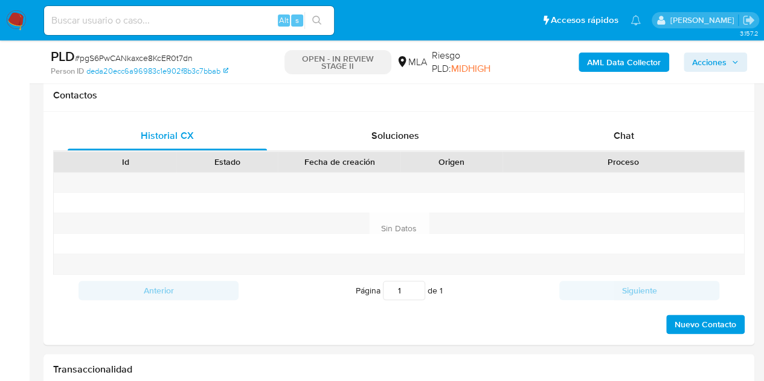
scroll to position [572, 0]
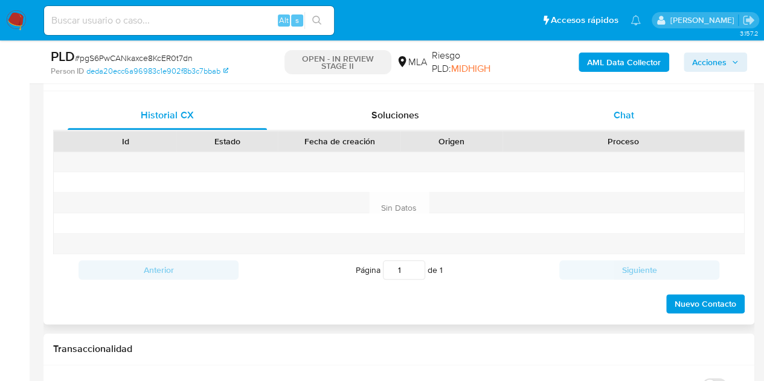
click at [642, 112] on div "Chat" at bounding box center [623, 115] width 199 height 29
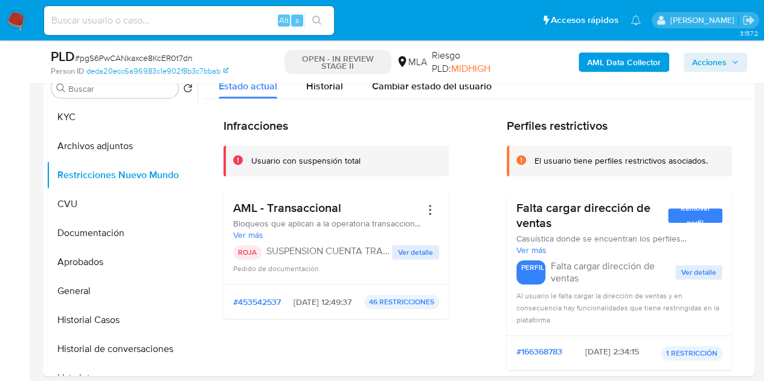
scroll to position [231, 0]
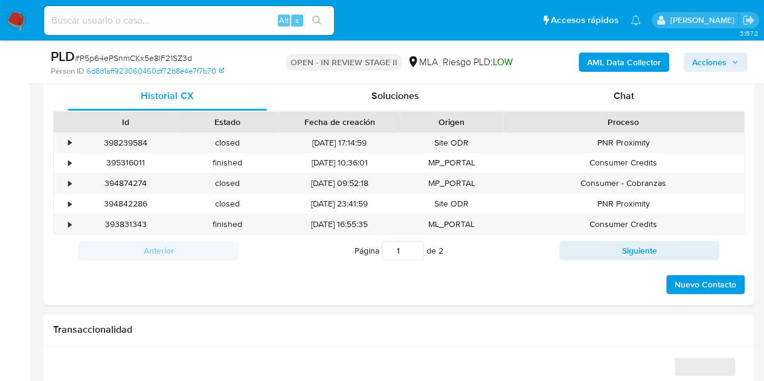
scroll to position [548, 0]
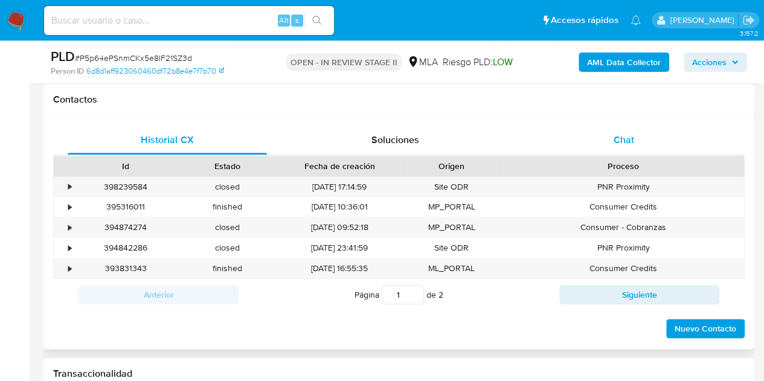
click at [631, 147] on div "Chat" at bounding box center [623, 140] width 199 height 29
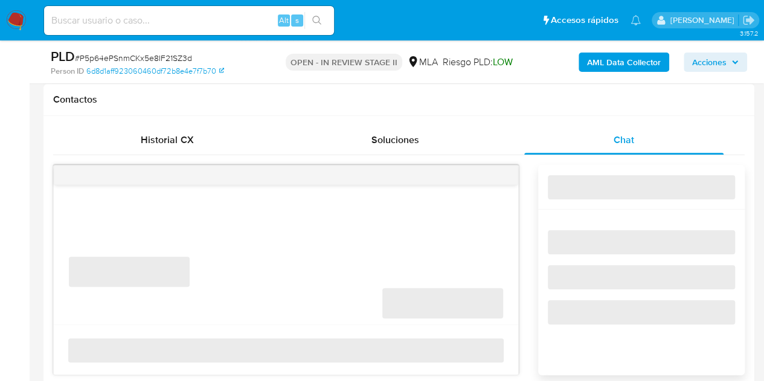
select select "10"
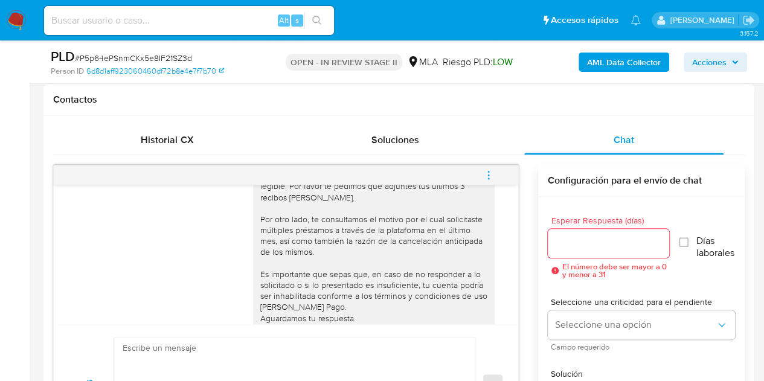
scroll to position [984, 0]
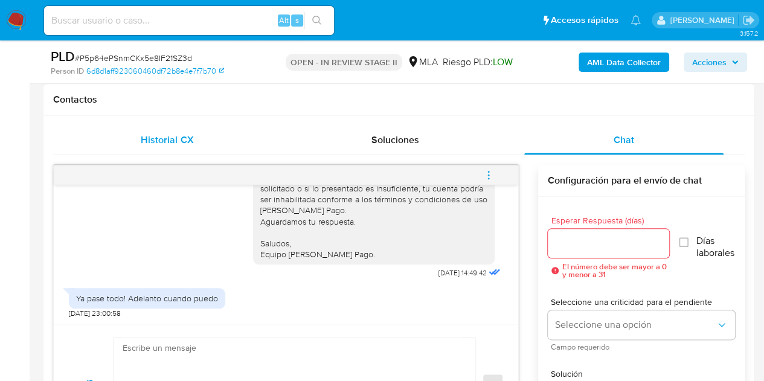
click at [208, 137] on div "Historial CX" at bounding box center [167, 140] width 199 height 29
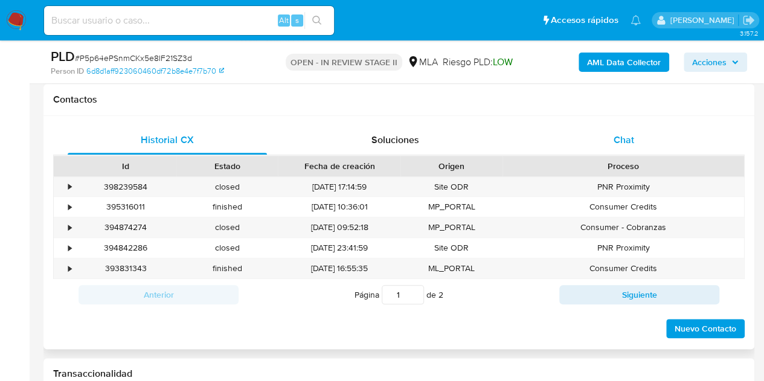
click at [615, 145] on span "Chat" at bounding box center [623, 140] width 21 height 14
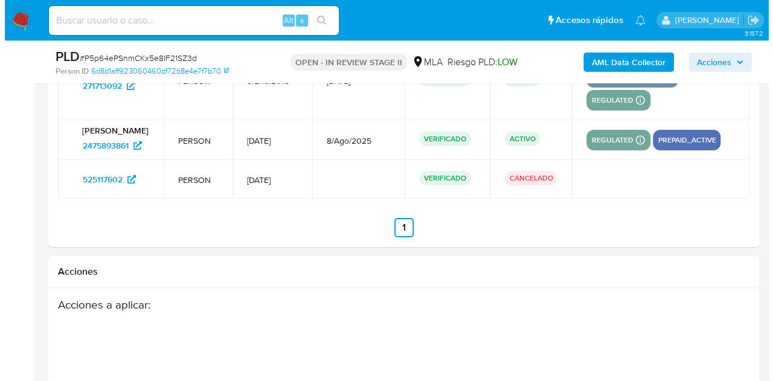
scroll to position [2286, 0]
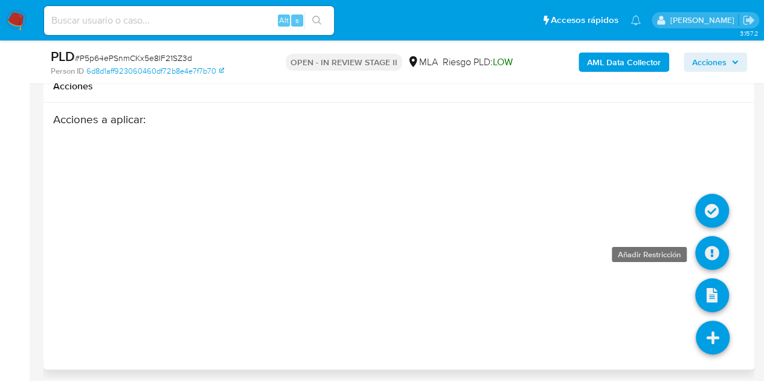
click at [698, 249] on icon at bounding box center [712, 253] width 34 height 34
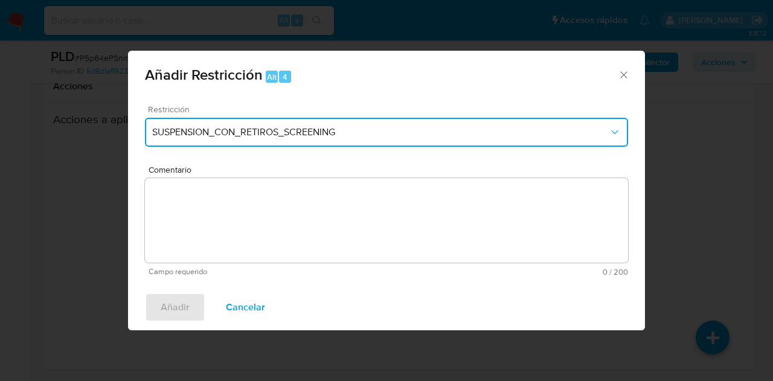
click at [408, 140] on button "SUSPENSION_CON_RETIROS_SCREENING" at bounding box center [386, 132] width 483 height 29
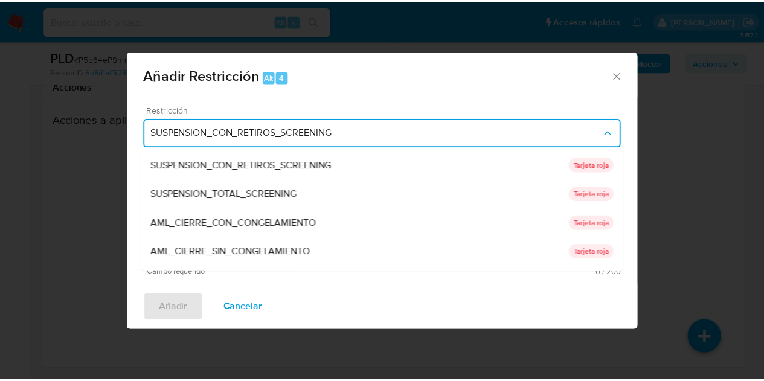
scroll to position [256, 0]
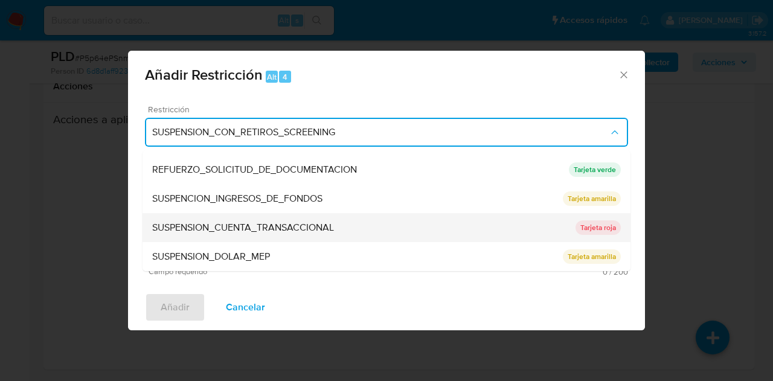
click at [408, 226] on div "SUSPENSION_CUENTA_TRANSACCIONAL" at bounding box center [363, 227] width 423 height 29
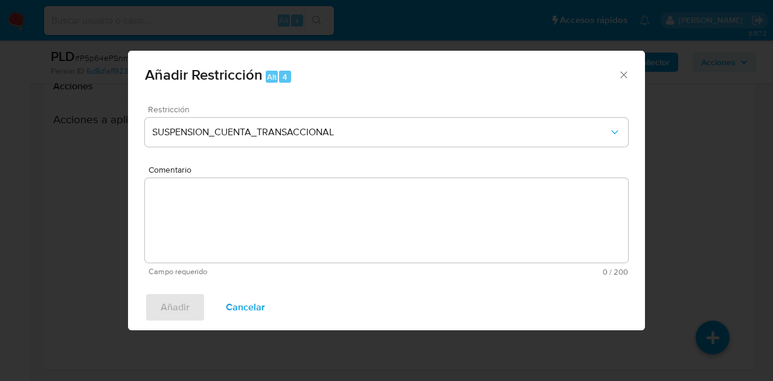
click at [409, 220] on textarea "Comentario" at bounding box center [386, 220] width 483 height 85
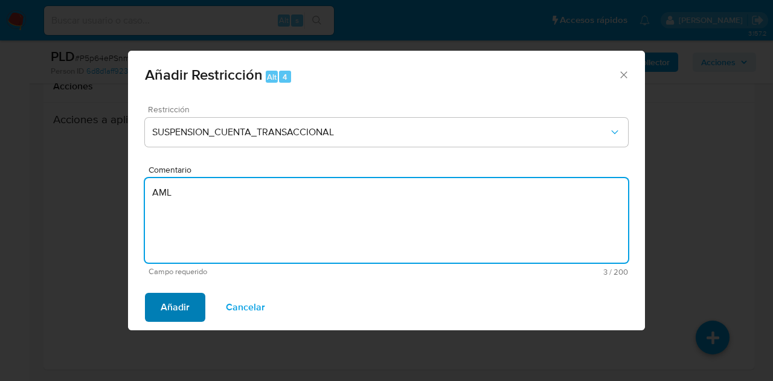
type textarea "AML"
click at [180, 306] on span "Añadir" at bounding box center [175, 307] width 29 height 27
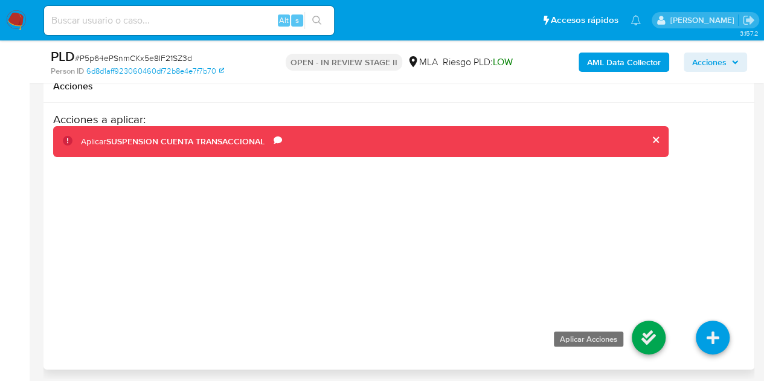
click at [649, 325] on icon at bounding box center [649, 338] width 34 height 34
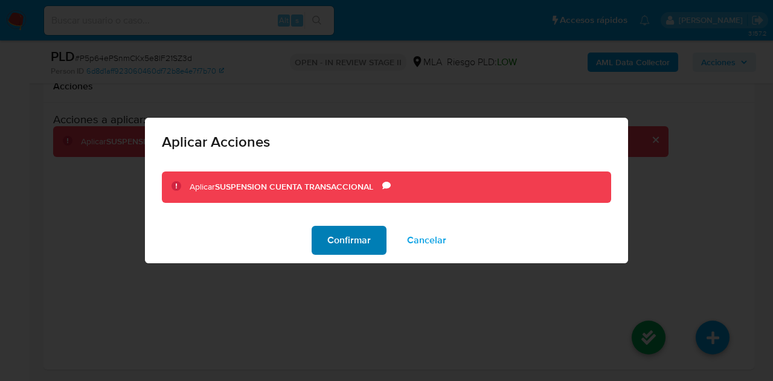
click at [341, 248] on span "Confirmar" at bounding box center [348, 240] width 43 height 27
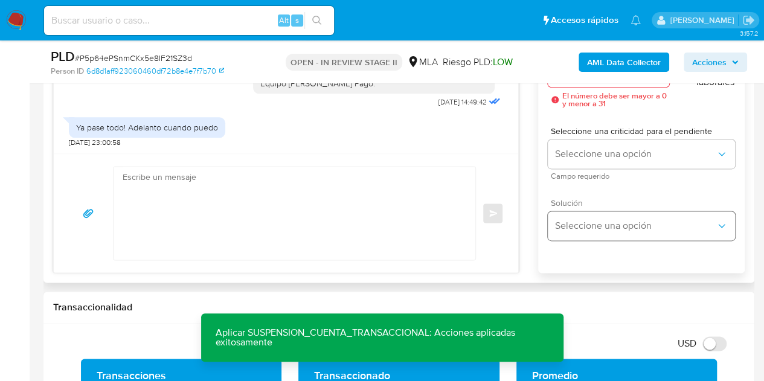
scroll to position [737, 0]
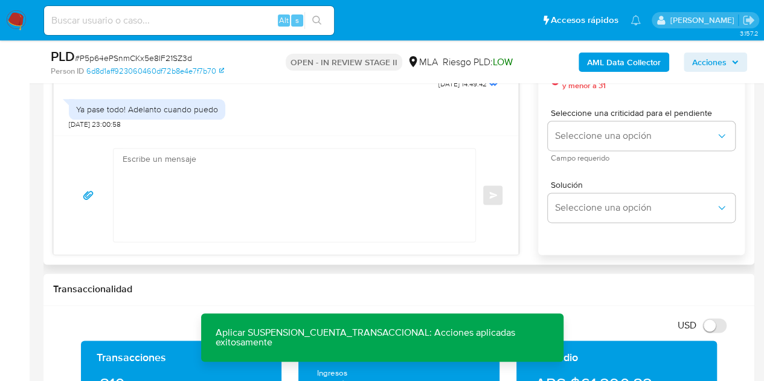
click at [289, 179] on textarea at bounding box center [292, 195] width 338 height 93
paste textarea "Hola, Muchas gracias por la respuesta. Analizamos tu caso y notamos que la docu…"
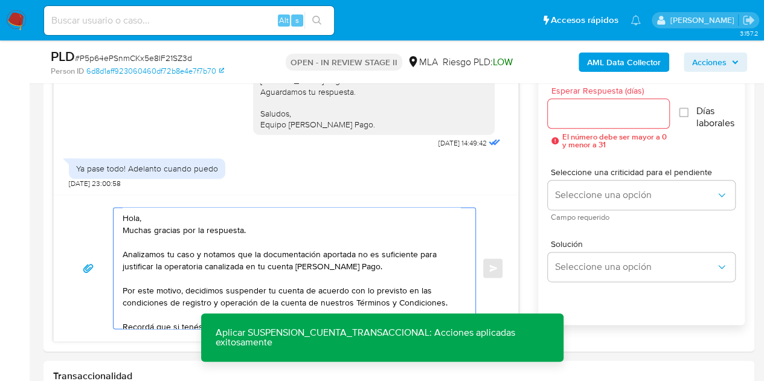
scroll to position [675, 0]
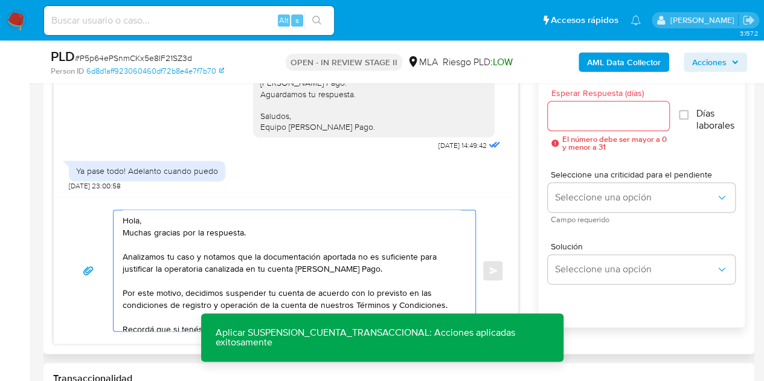
type textarea "Hola, Muchas gracias por la respuesta. Analizamos tu caso y notamos que la docu…"
click at [572, 120] on input "Esperar Respuesta (días)" at bounding box center [609, 116] width 122 height 16
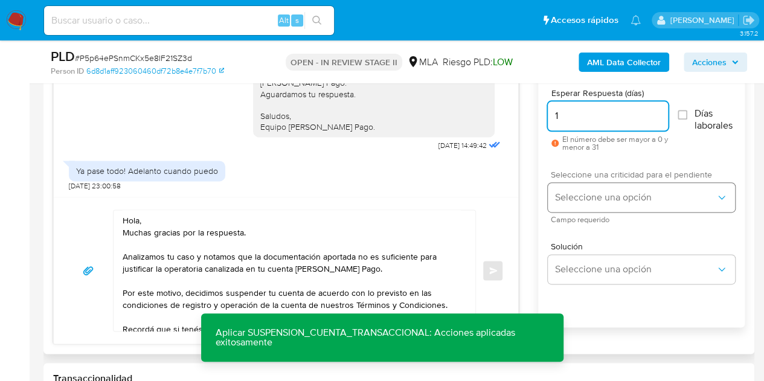
type input "1"
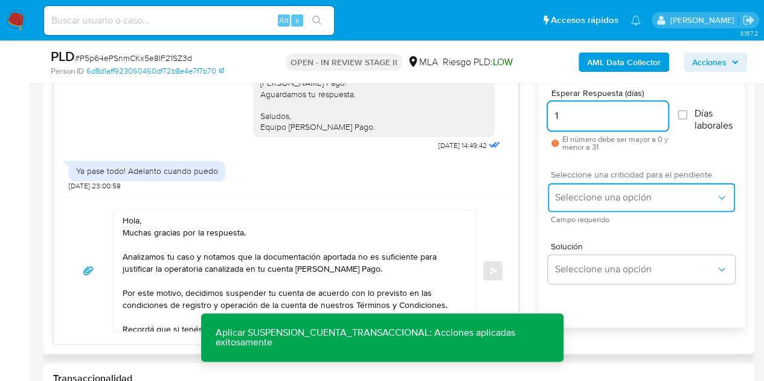
click at [592, 191] on span "Seleccione una opción" at bounding box center [635, 197] width 161 height 12
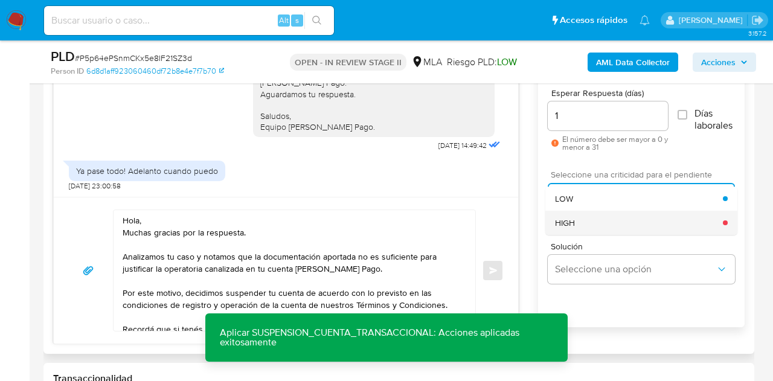
click at [593, 214] on div "HIGH" at bounding box center [639, 223] width 168 height 24
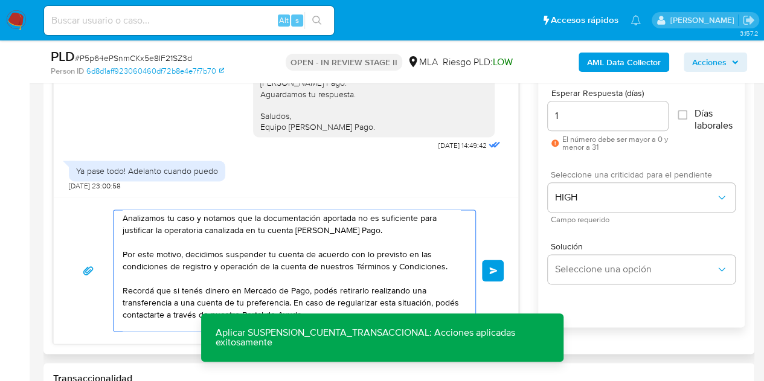
scroll to position [57, 0]
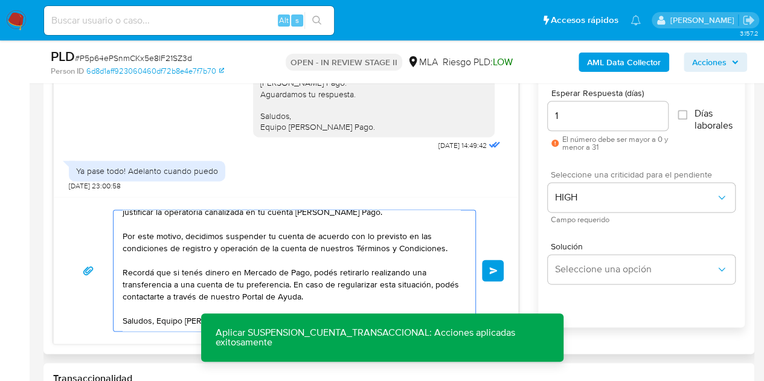
click at [495, 267] on span "Enviar" at bounding box center [493, 270] width 8 height 7
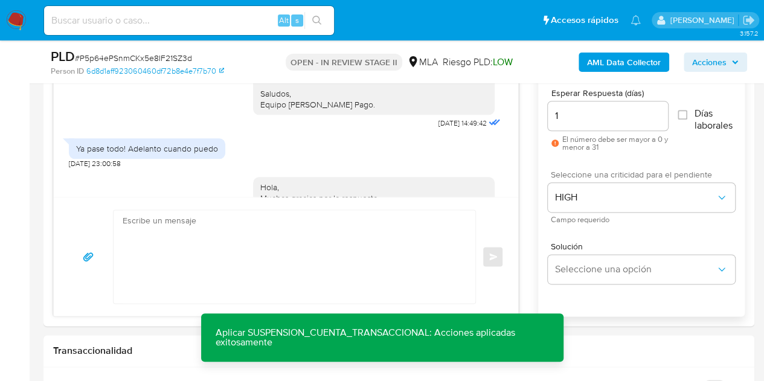
scroll to position [1205, 0]
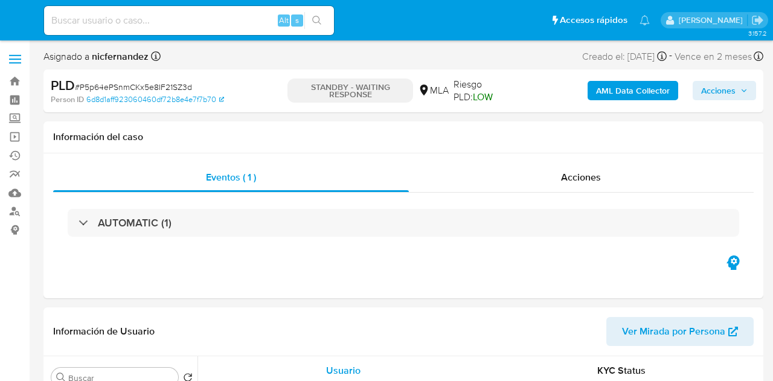
select select "10"
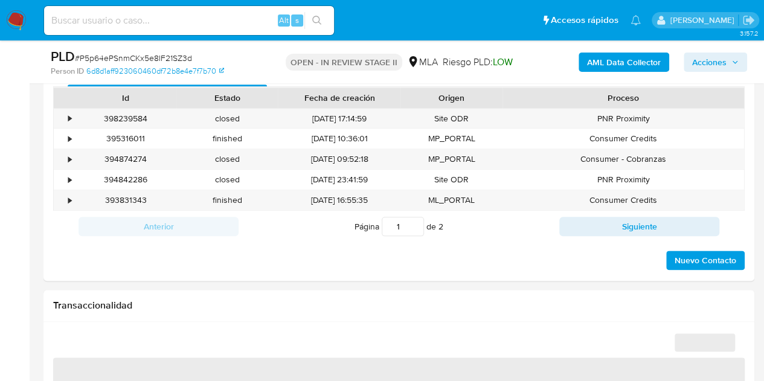
scroll to position [575, 0]
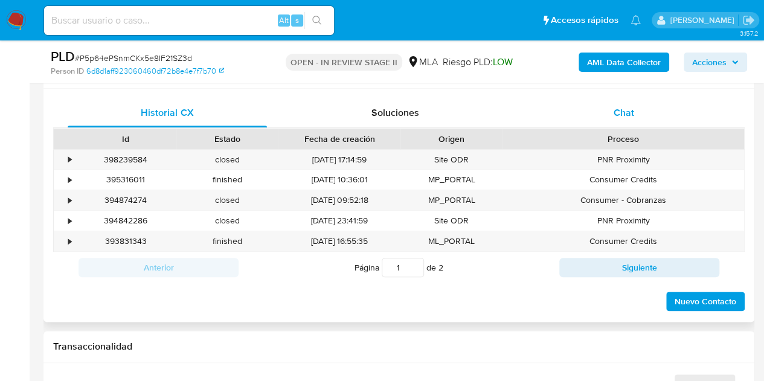
select select "10"
click at [612, 109] on div "Chat" at bounding box center [623, 112] width 199 height 29
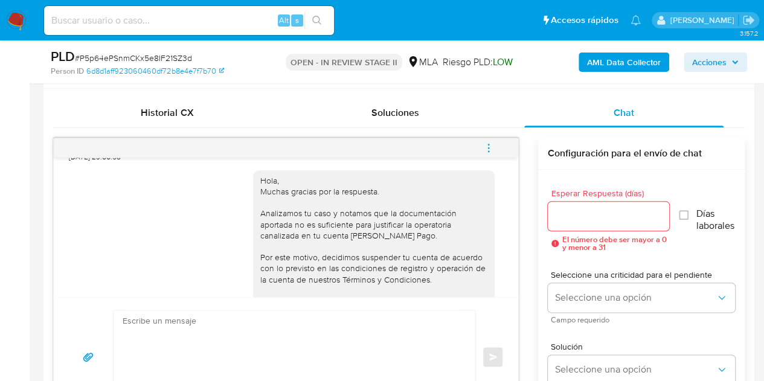
scroll to position [1205, 0]
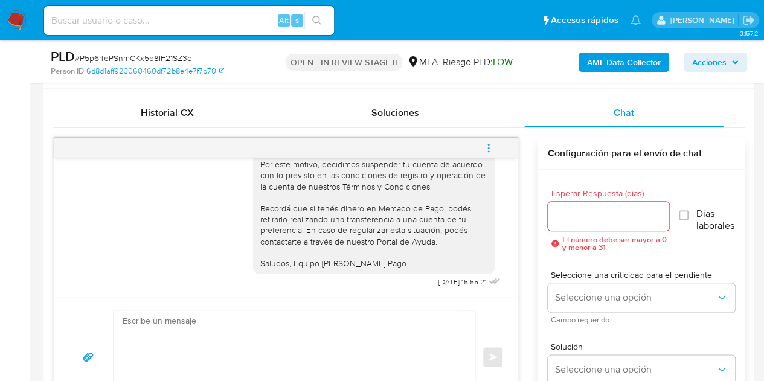
click at [493, 151] on icon "menu-action" at bounding box center [488, 148] width 11 height 11
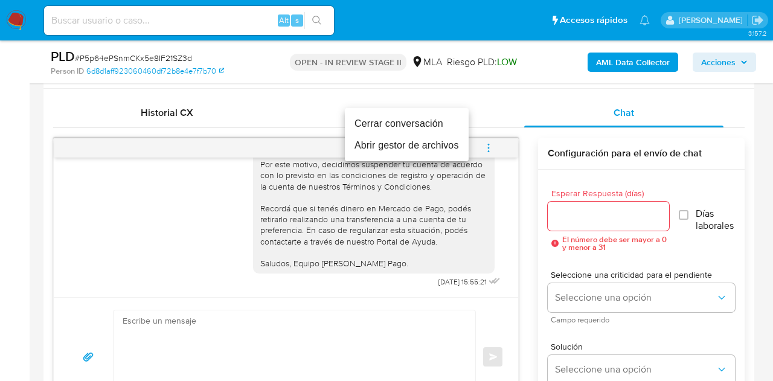
click at [440, 118] on li "Cerrar conversación" at bounding box center [407, 124] width 124 height 22
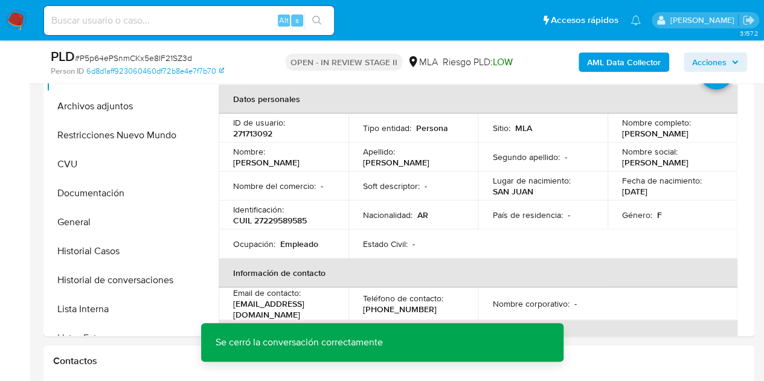
scroll to position [266, 0]
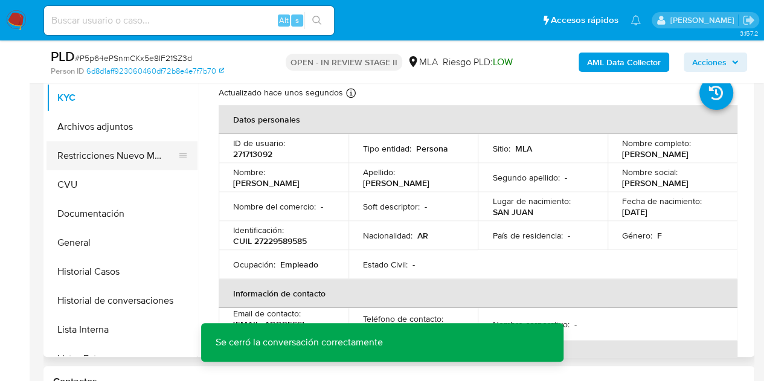
click at [115, 155] on button "Restricciones Nuevo Mundo" at bounding box center [116, 155] width 141 height 29
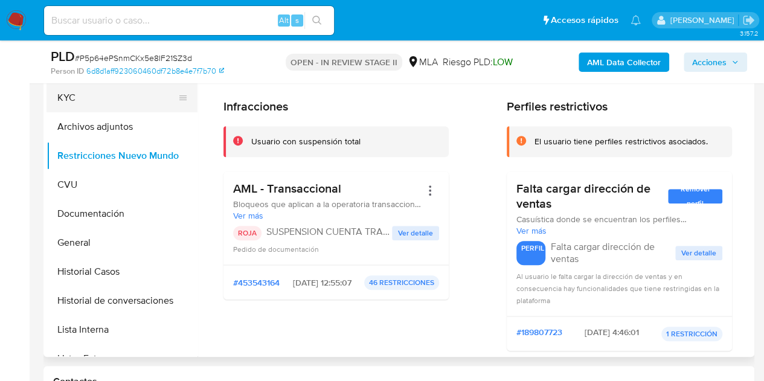
click at [117, 102] on button "KYC" at bounding box center [116, 97] width 141 height 29
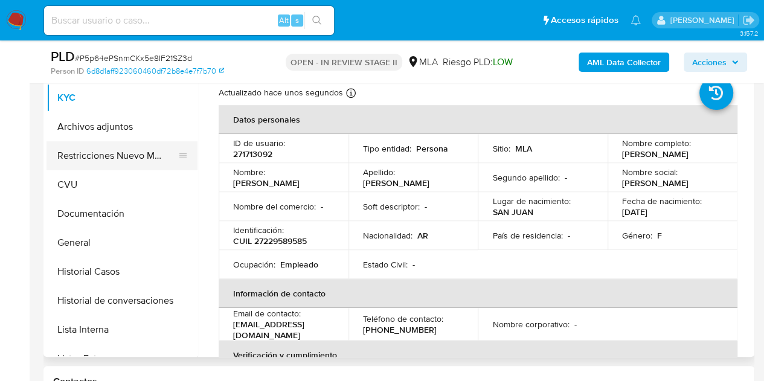
click at [101, 154] on button "Restricciones Nuevo Mundo" at bounding box center [116, 155] width 141 height 29
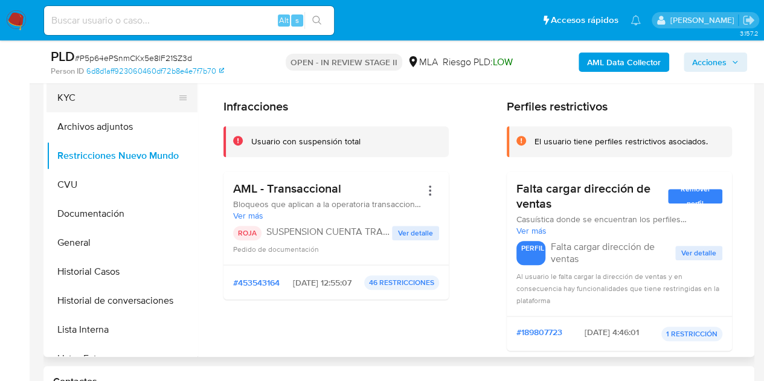
click at [89, 101] on button "KYC" at bounding box center [116, 97] width 141 height 29
